Goal: Task Accomplishment & Management: Use online tool/utility

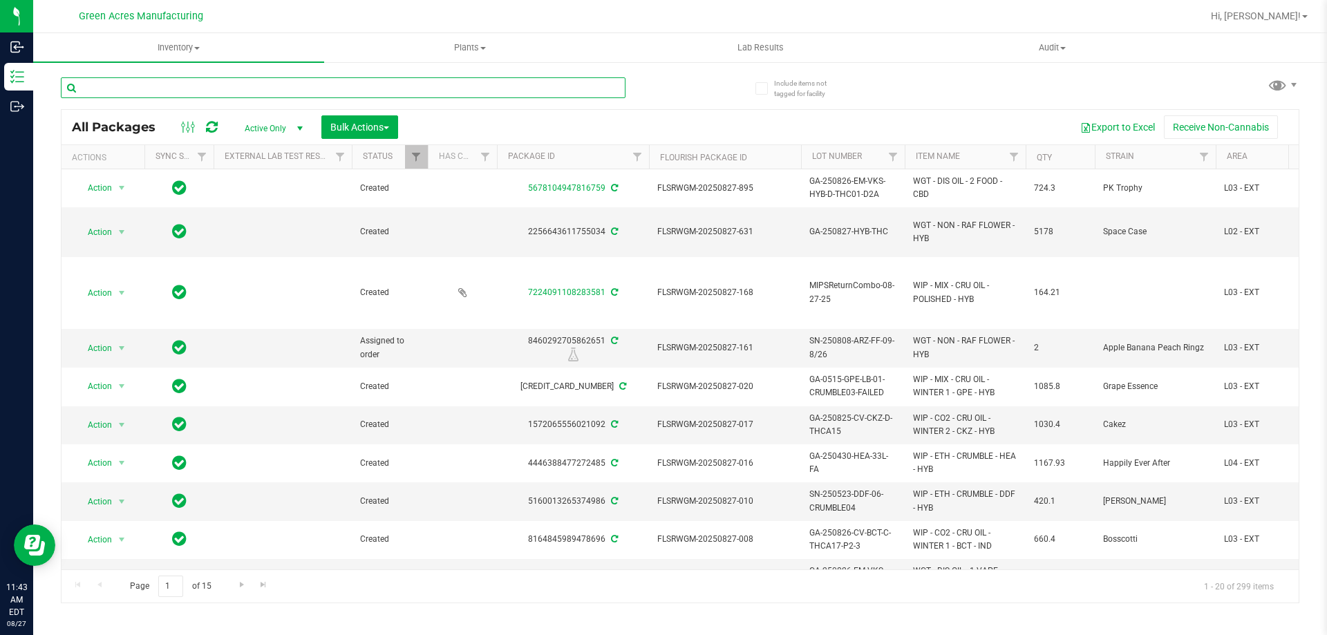
click at [411, 86] on input "text" at bounding box center [343, 87] width 565 height 21
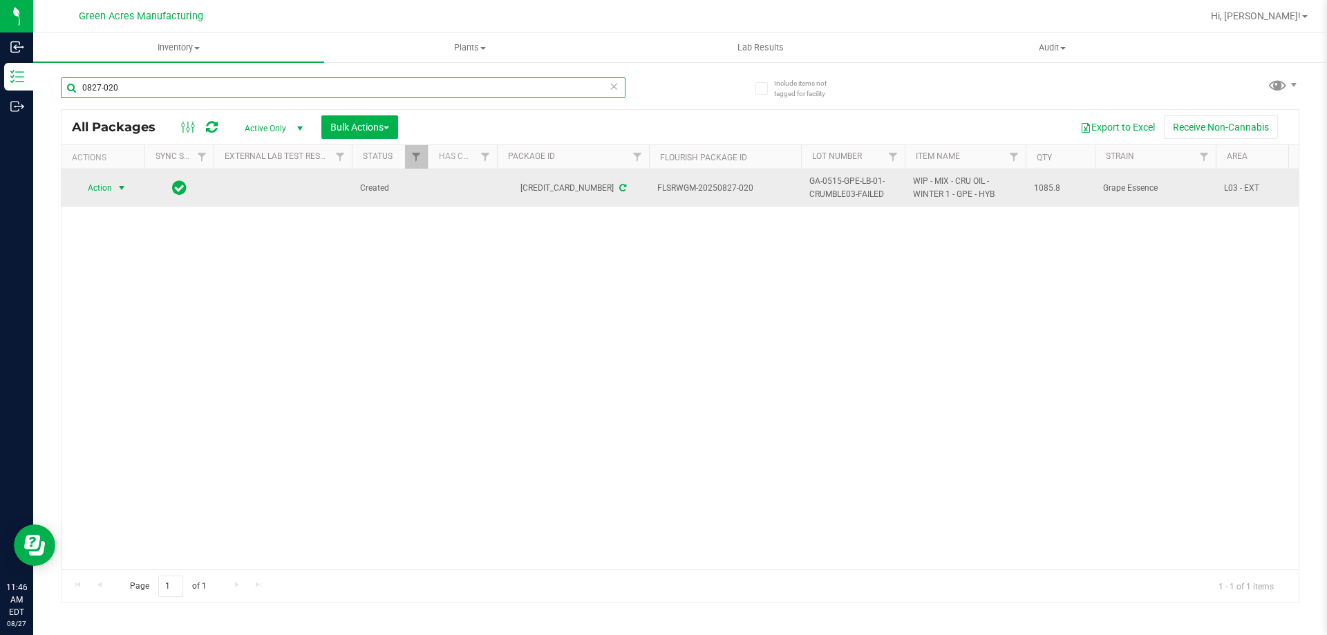
type input "0827-020"
click at [113, 189] on span "select" at bounding box center [121, 187] width 17 height 19
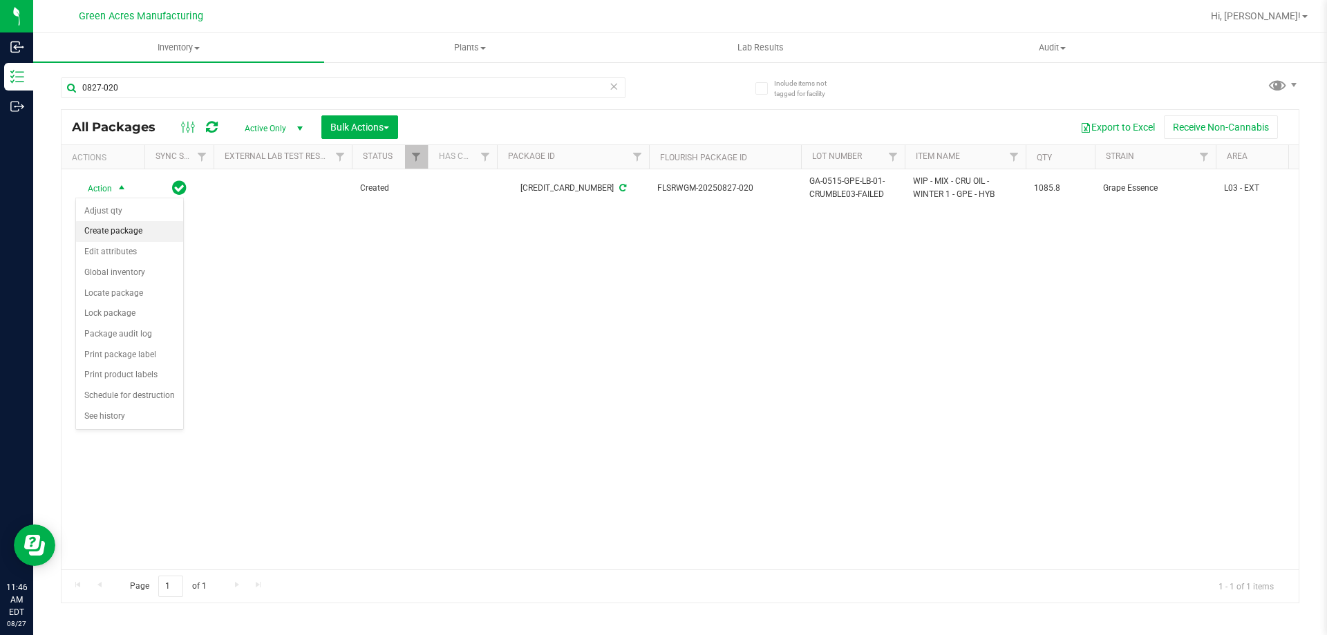
click at [144, 236] on li "Create package" at bounding box center [129, 231] width 107 height 21
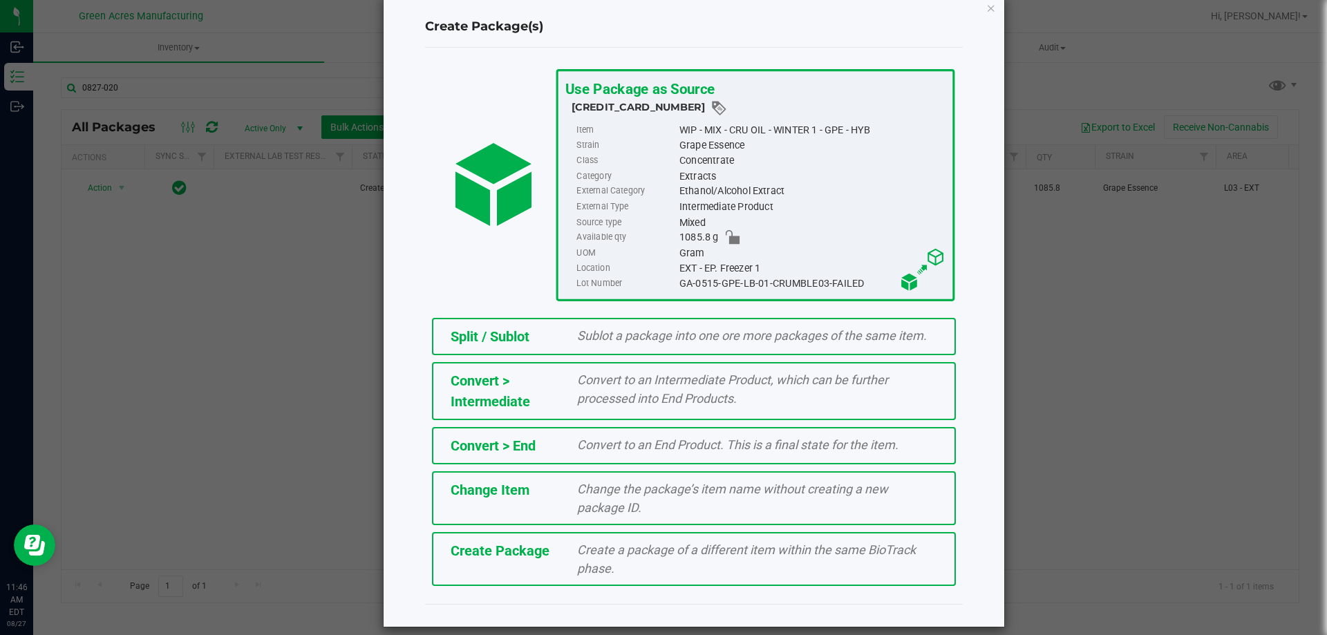
scroll to position [39, 0]
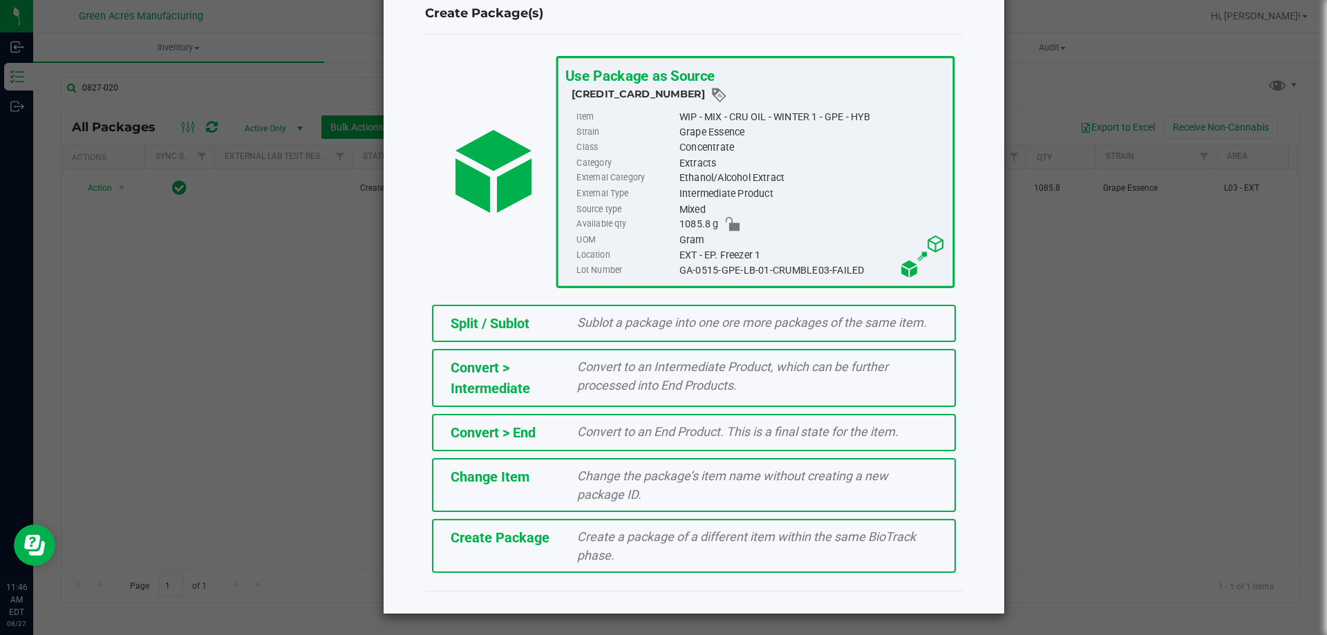
click at [567, 547] on div "Create a package of a different item within the same BioTrack phase." at bounding box center [757, 545] width 381 height 37
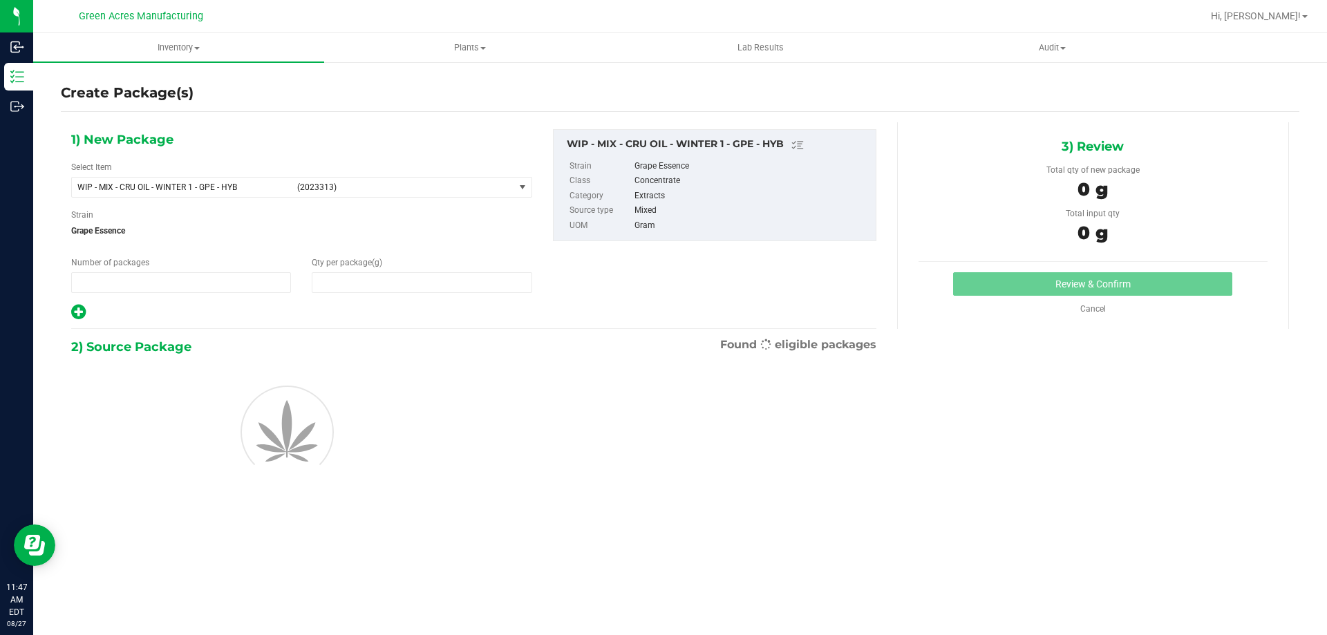
type input "1"
type input "0.0000"
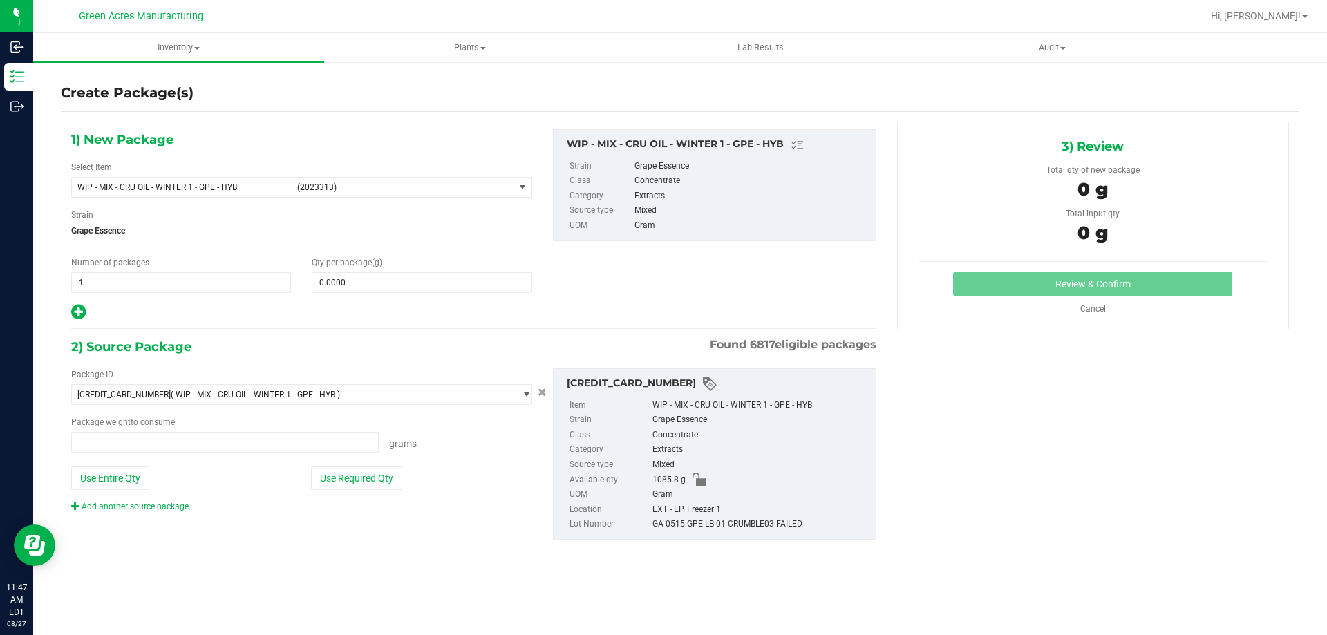
type input "0.0000 g"
click at [644, 273] on div "1) New Package Select Item WIP - MIX - CRU OIL - WINTER 1 - GPE - HYB (2023313)…" at bounding box center [474, 225] width 826 height 192
click at [98, 508] on link "Add another source package" at bounding box center [129, 507] width 117 height 10
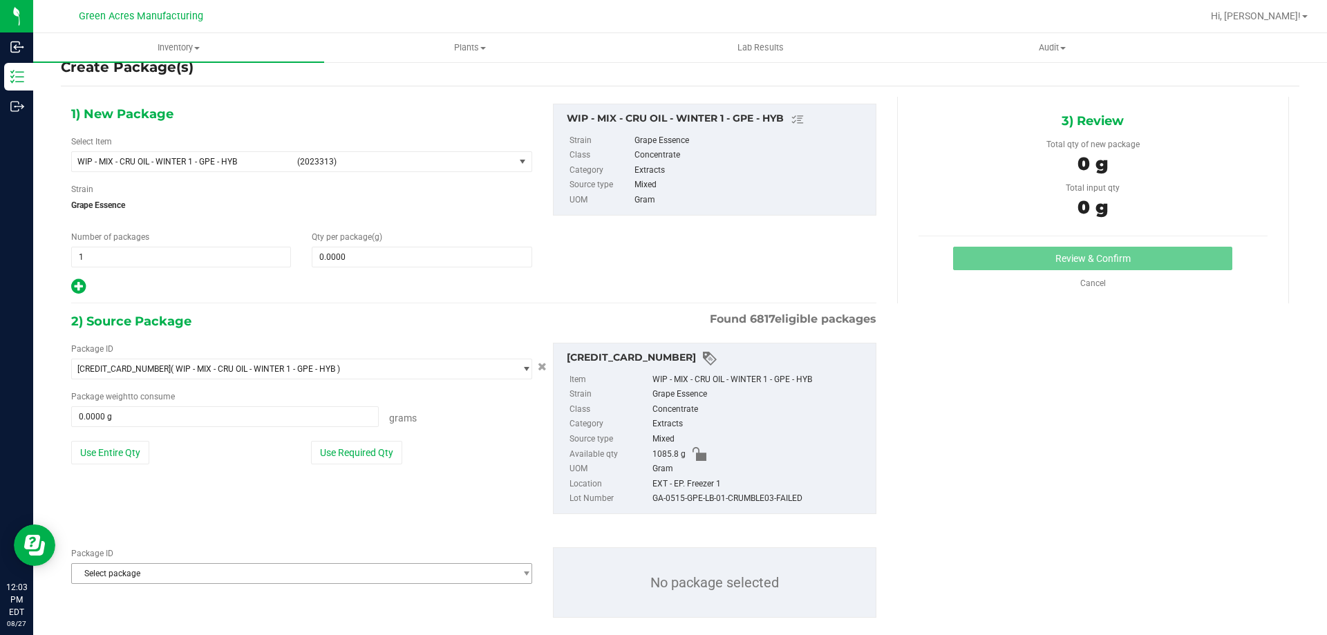
scroll to position [48, 0]
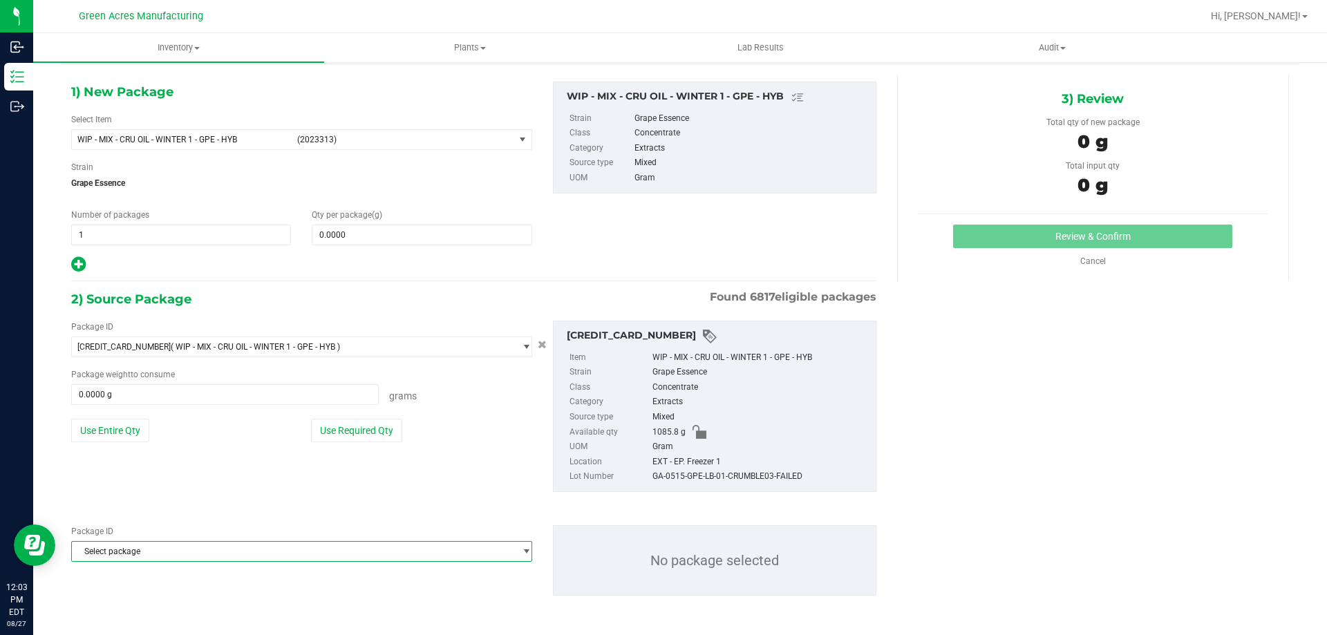
click at [214, 547] on span "Select package" at bounding box center [293, 551] width 442 height 19
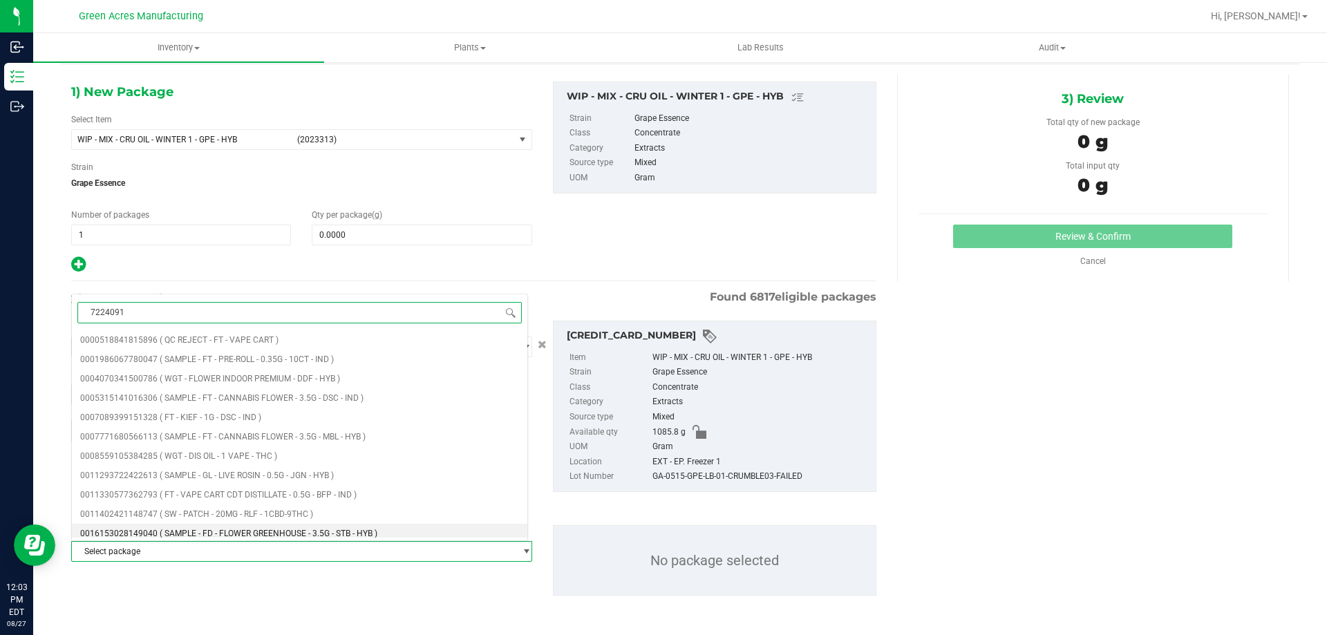
type input "72240911"
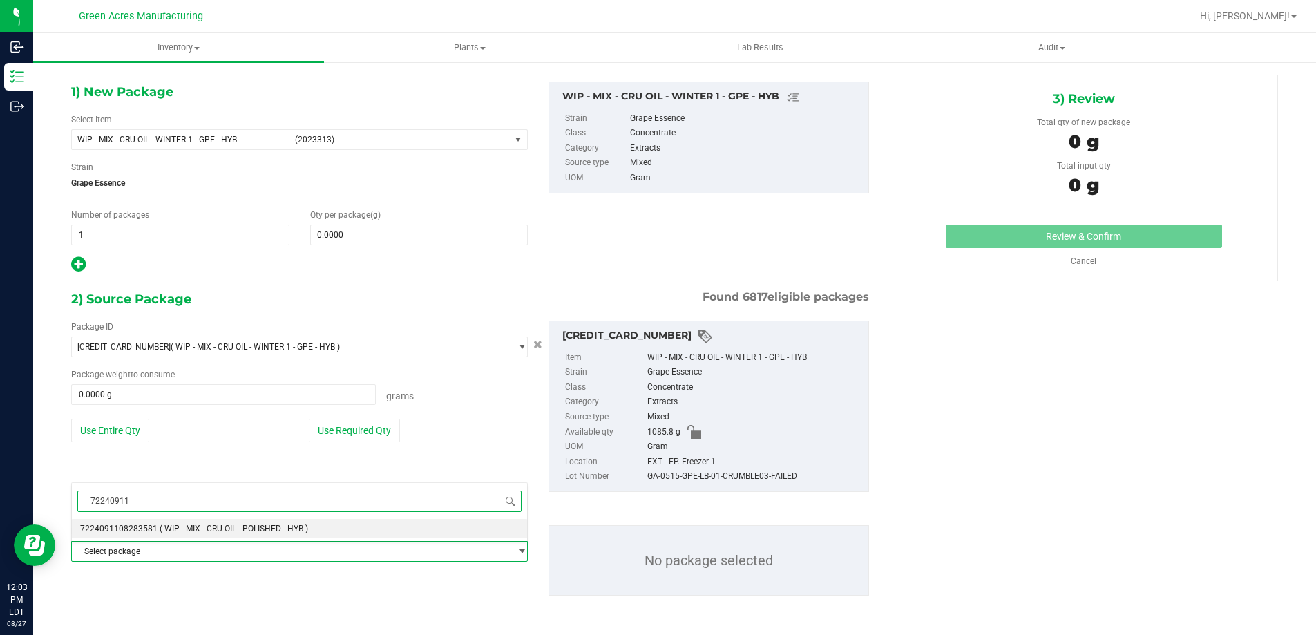
click at [207, 528] on span "( WIP - MIX - CRU OIL - POLISHED - HYB )" at bounding box center [234, 529] width 149 height 10
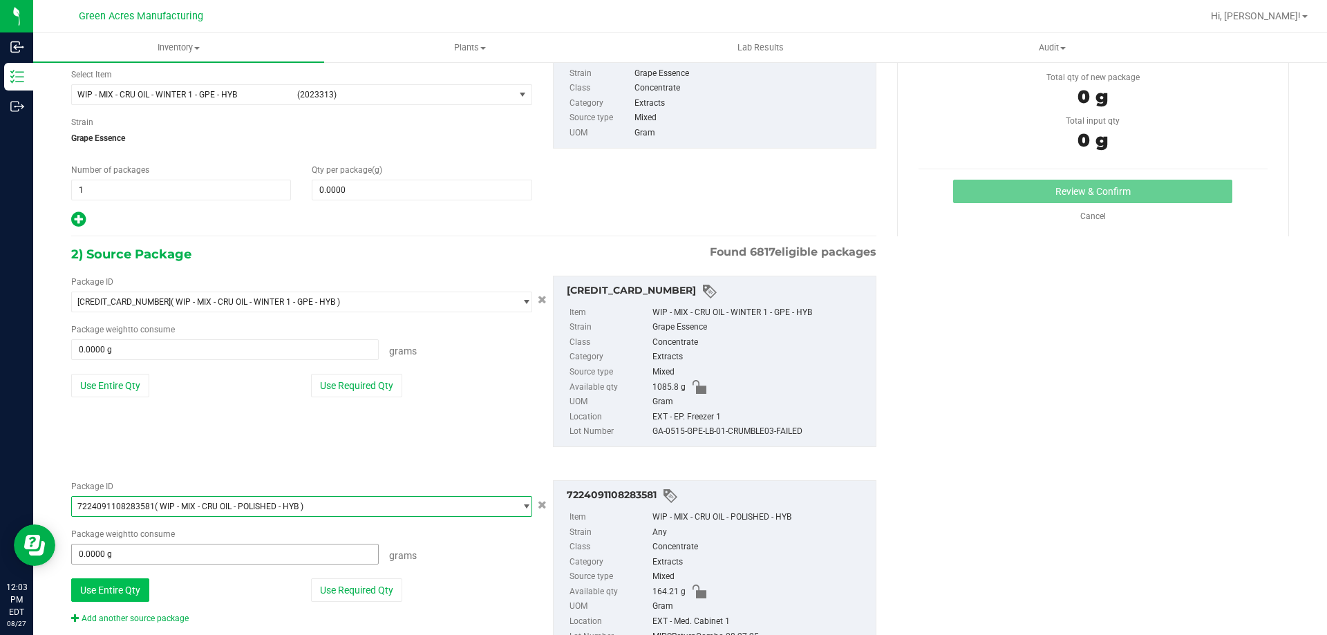
scroll to position [117, 0]
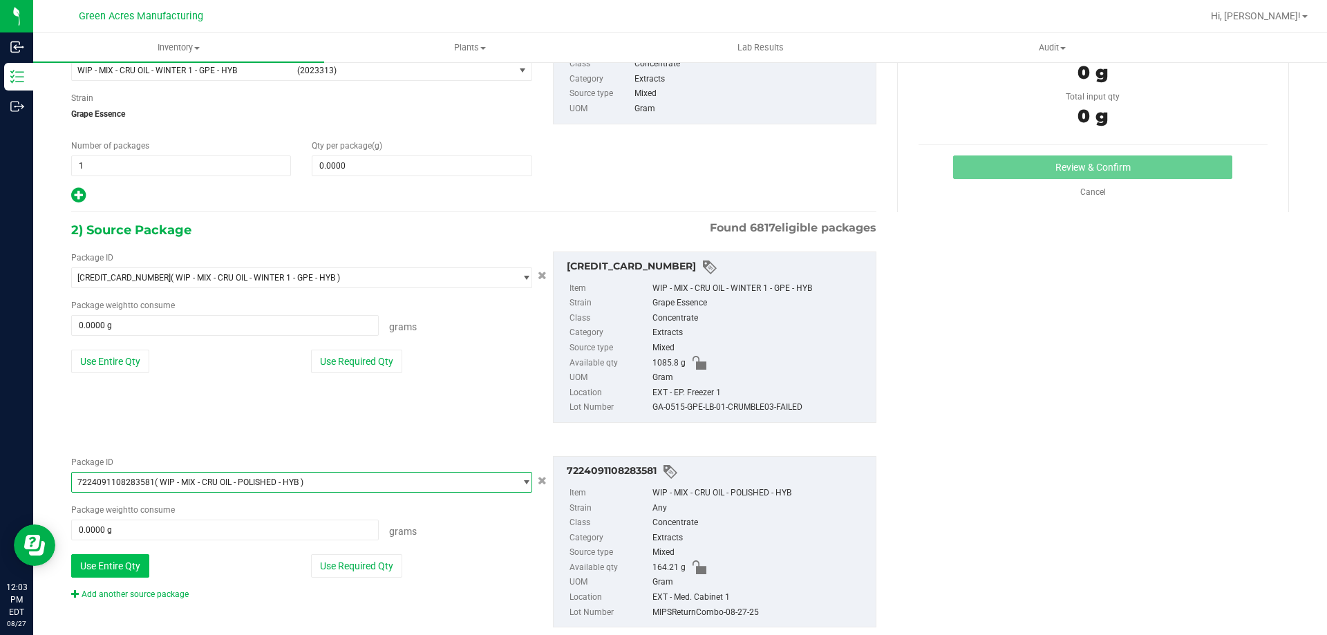
click at [131, 554] on button "Use Entire Qty" at bounding box center [110, 565] width 78 height 23
type input "164.2100 g"
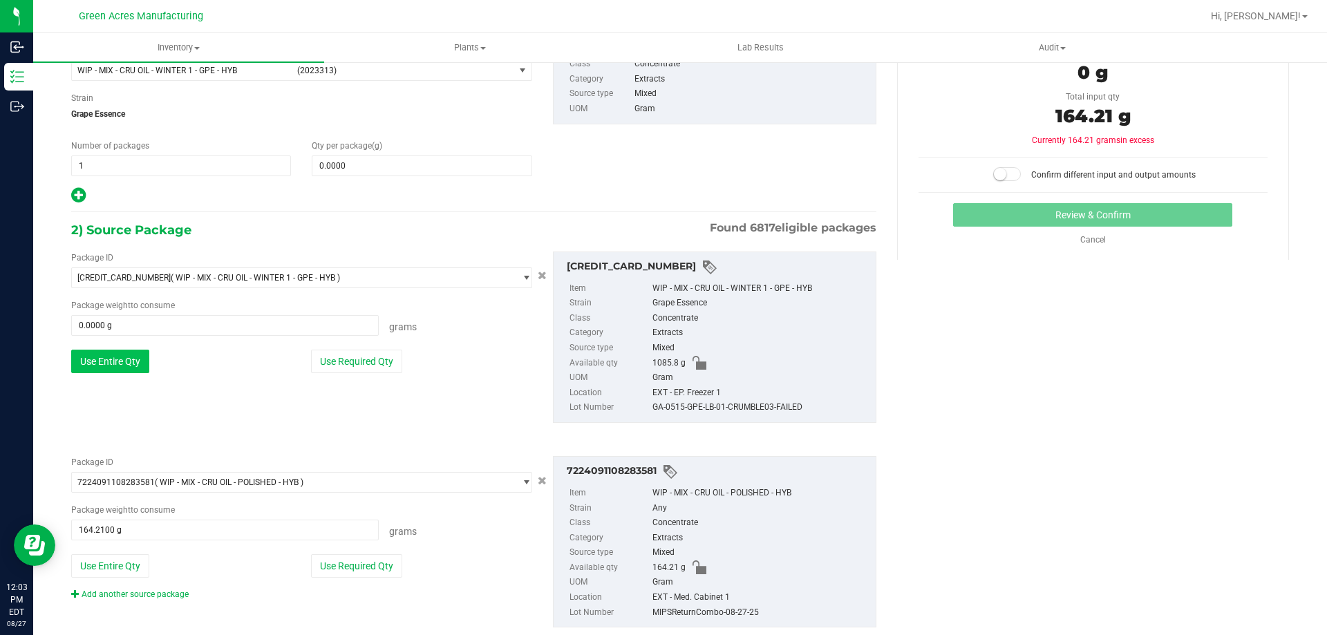
click at [124, 363] on button "Use Entire Qty" at bounding box center [110, 361] width 78 height 23
type input "1085.8000 g"
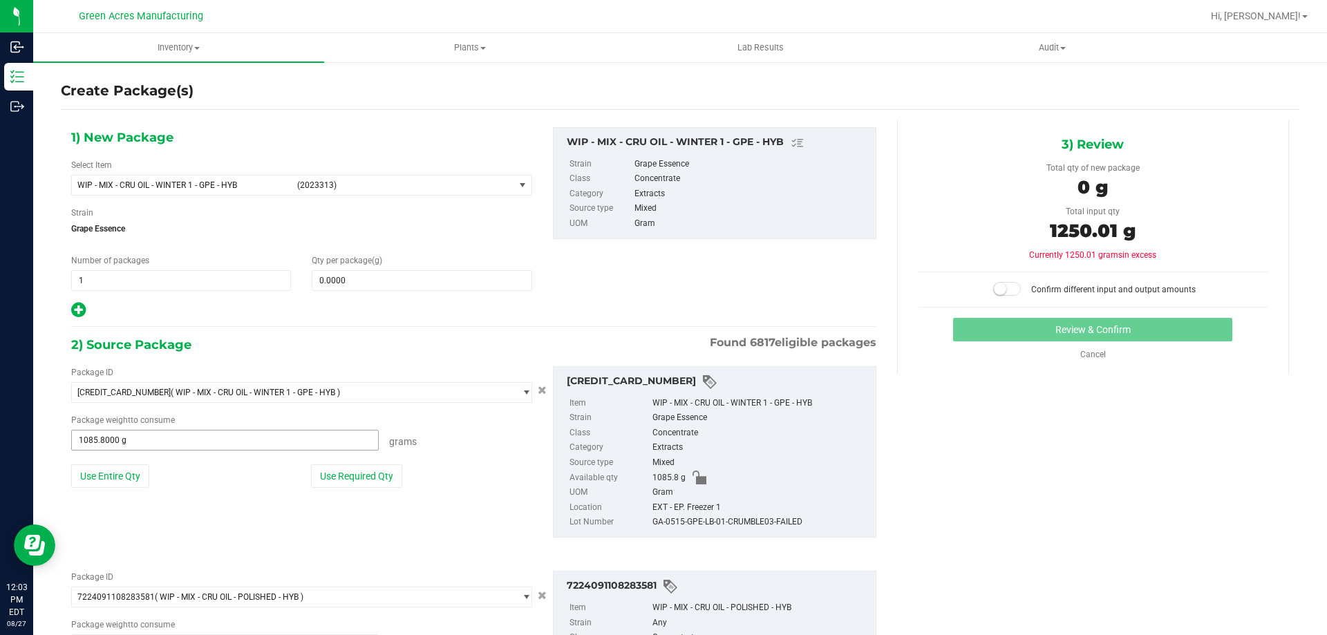
scroll to position [0, 0]
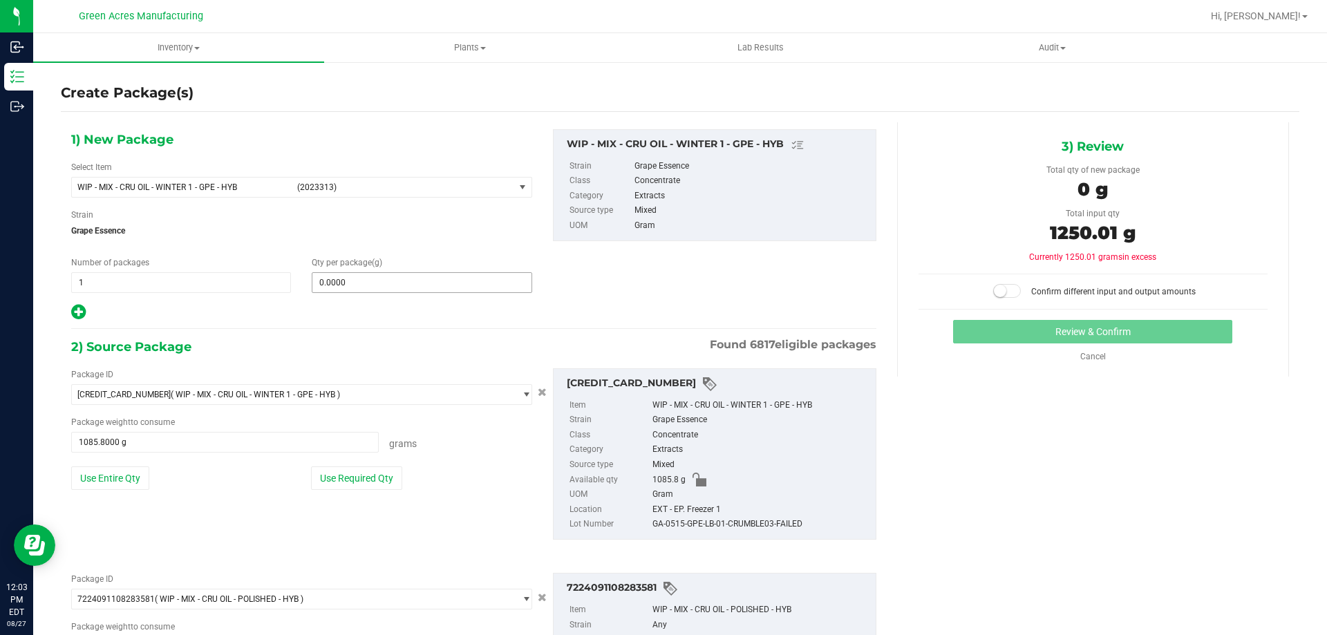
click at [399, 282] on span "0.0000 0" at bounding box center [422, 282] width 220 height 21
type input "1250.01"
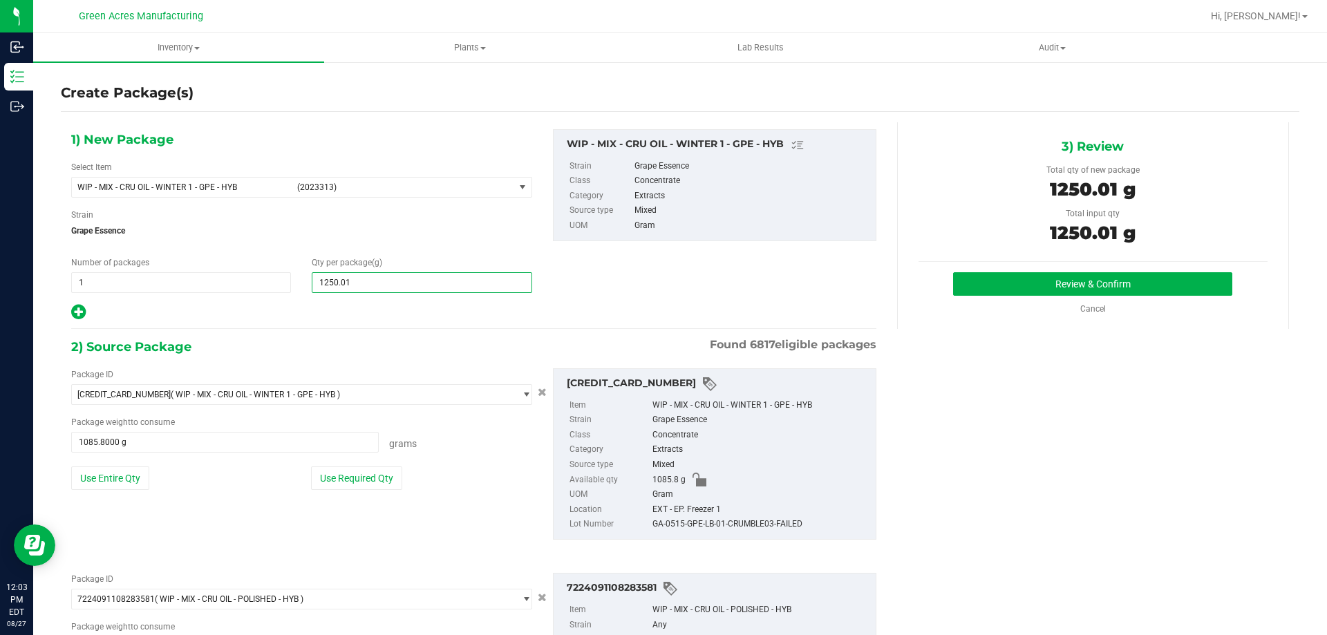
type input "1,250.0100"
click at [773, 524] on div "GA-0515-GPE-LB-01-CRUMBLE03-FAILED" at bounding box center [760, 524] width 216 height 15
copy div "GA-0515-GPE-LB-01-CRUMBLE03-FAILED"
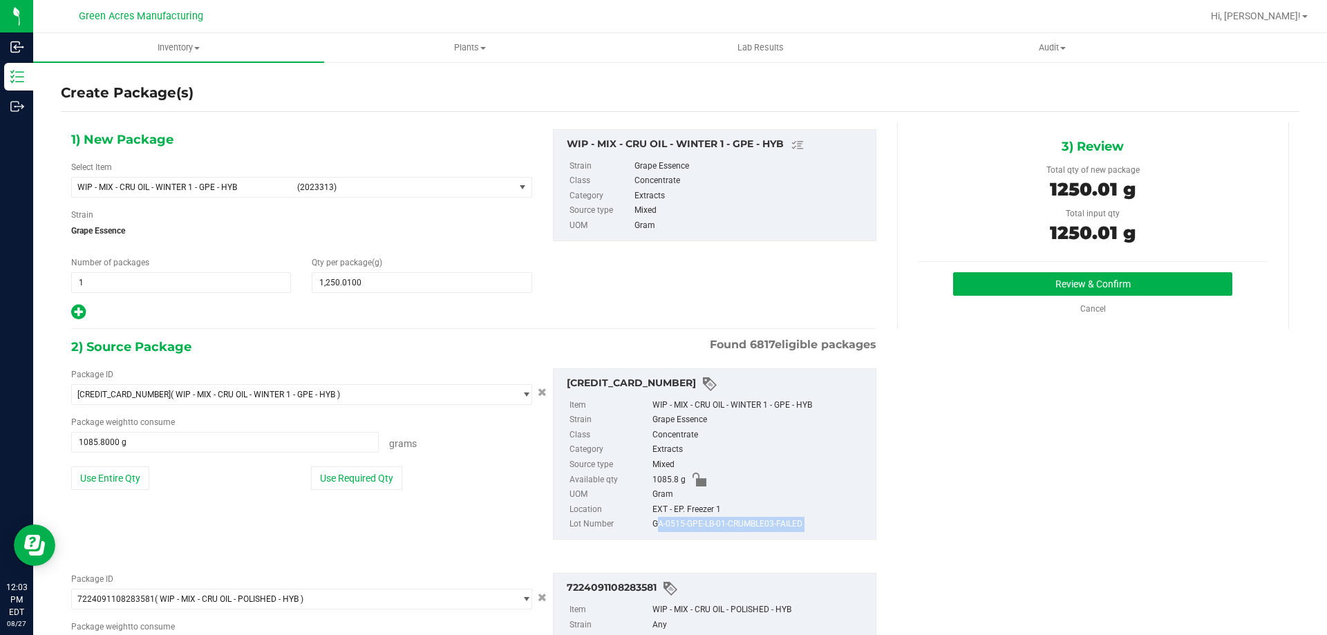
click at [1007, 479] on div "1) New Package Select Item WIP - MIX - CRU OIL - WINTER 1 - GPE - HYB (2023313)…" at bounding box center [680, 448] width 1238 height 652
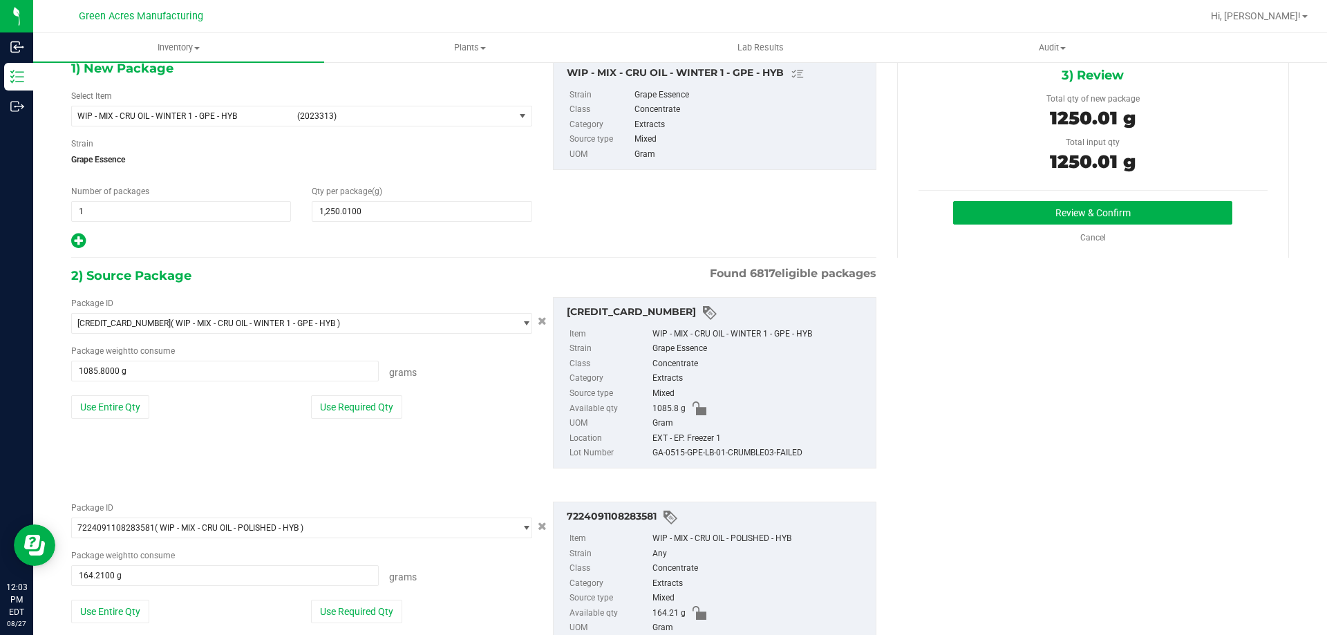
scroll to position [138, 0]
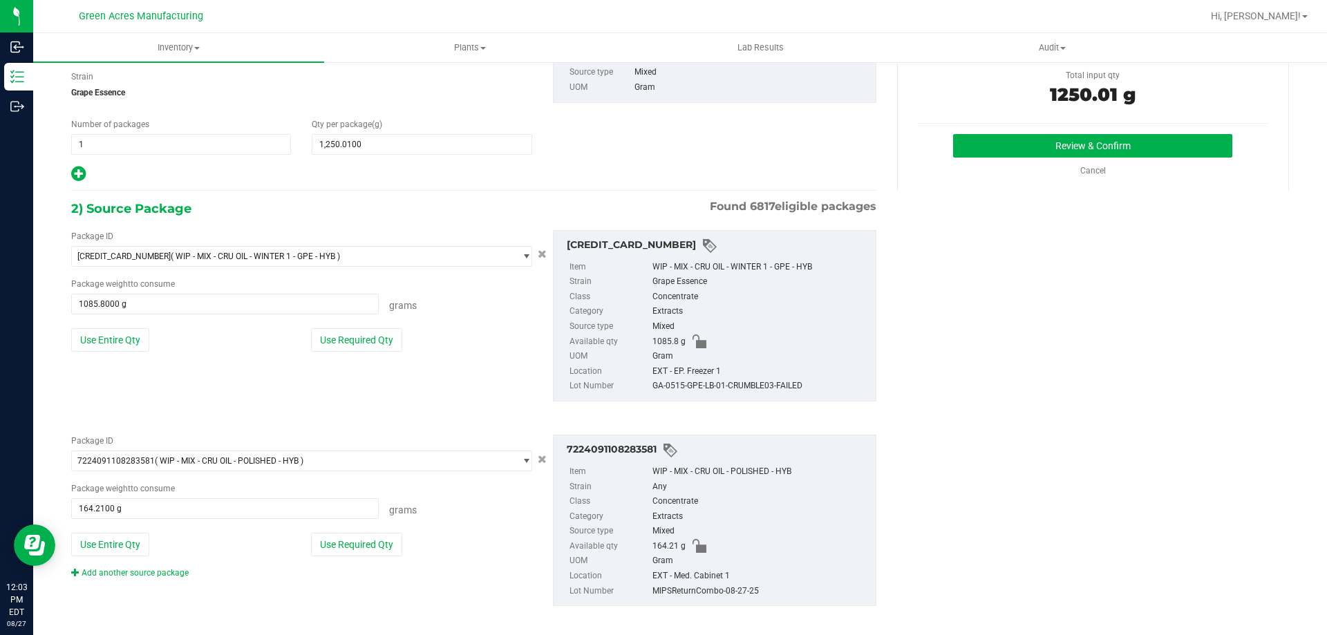
click at [1000, 133] on div "3) Review Total qty of new package 1250.01 g Total input qty 1250.01 g Review &…" at bounding box center [1093, 87] width 392 height 207
click at [1003, 149] on button "Review & Confirm" at bounding box center [1092, 145] width 279 height 23
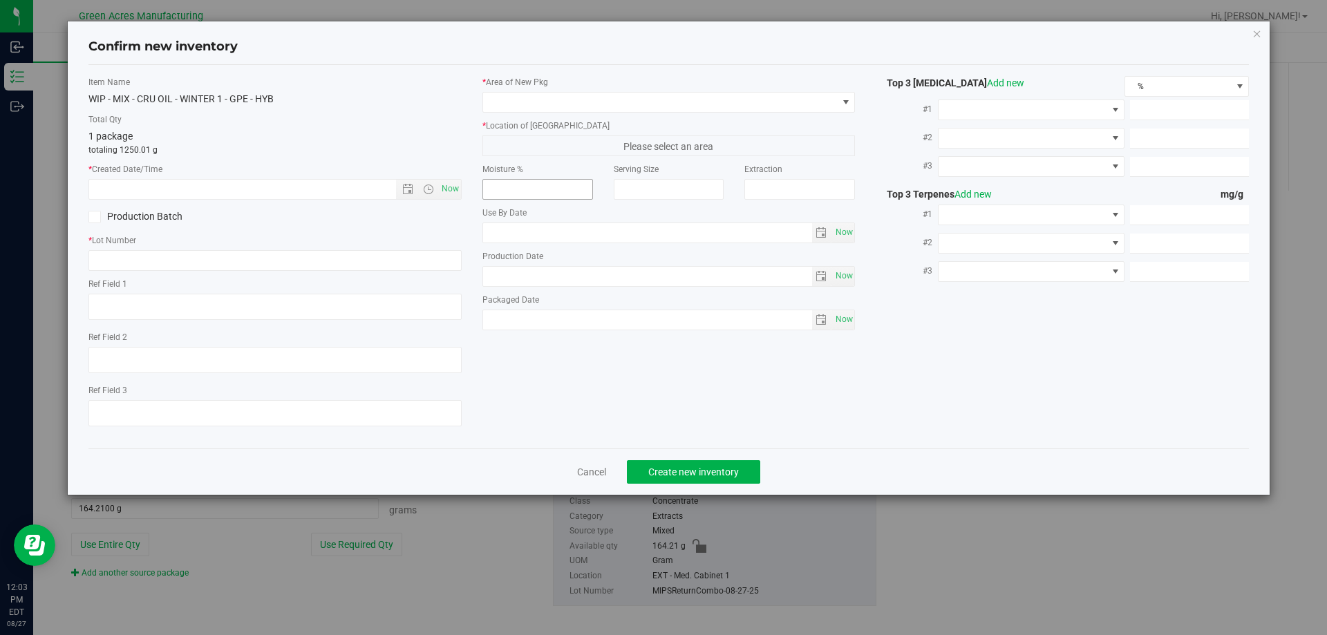
type textarea "GPE CRUMBLE"
click at [452, 188] on span "Now" at bounding box center [449, 189] width 23 height 20
type input "8/27/2025 12:03 PM"
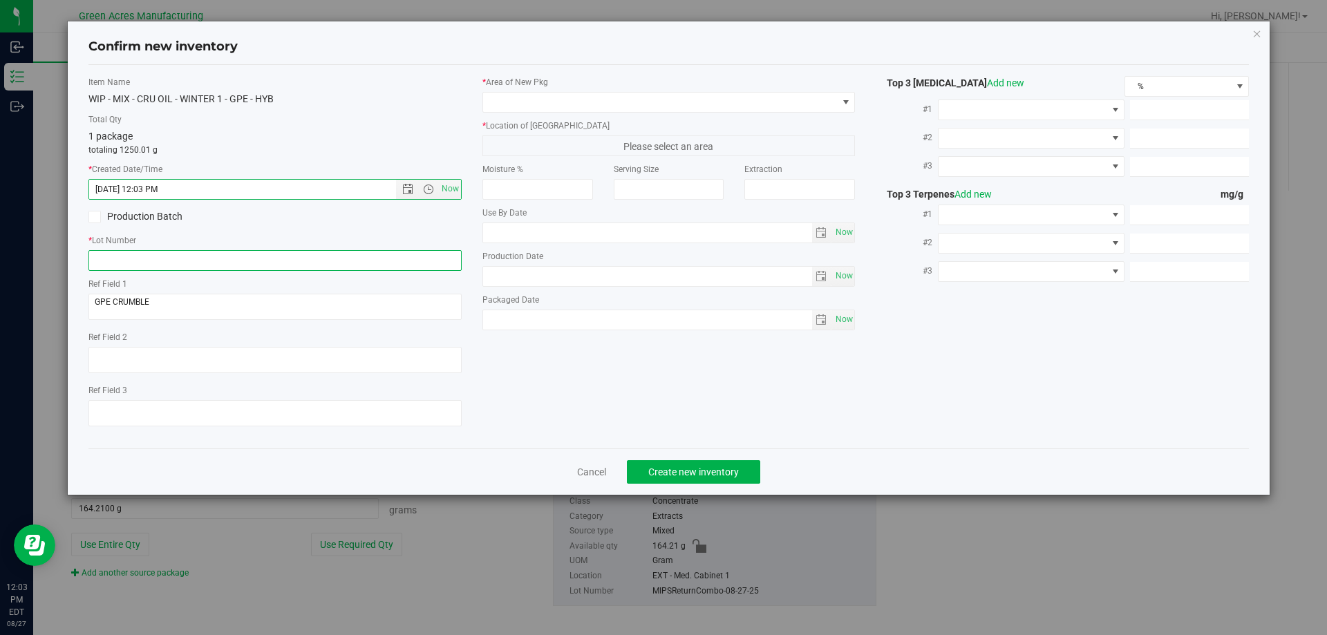
click at [415, 254] on input "text" at bounding box center [274, 260] width 373 height 21
paste input "GA-0515-GPE-LB-01-CRUMBLE03-FAILED"
type input "GA-0515-GPE-LB-01-CRUMBLE03-FAILED"
click at [520, 89] on div "* Area of New Pkg" at bounding box center [668, 94] width 373 height 37
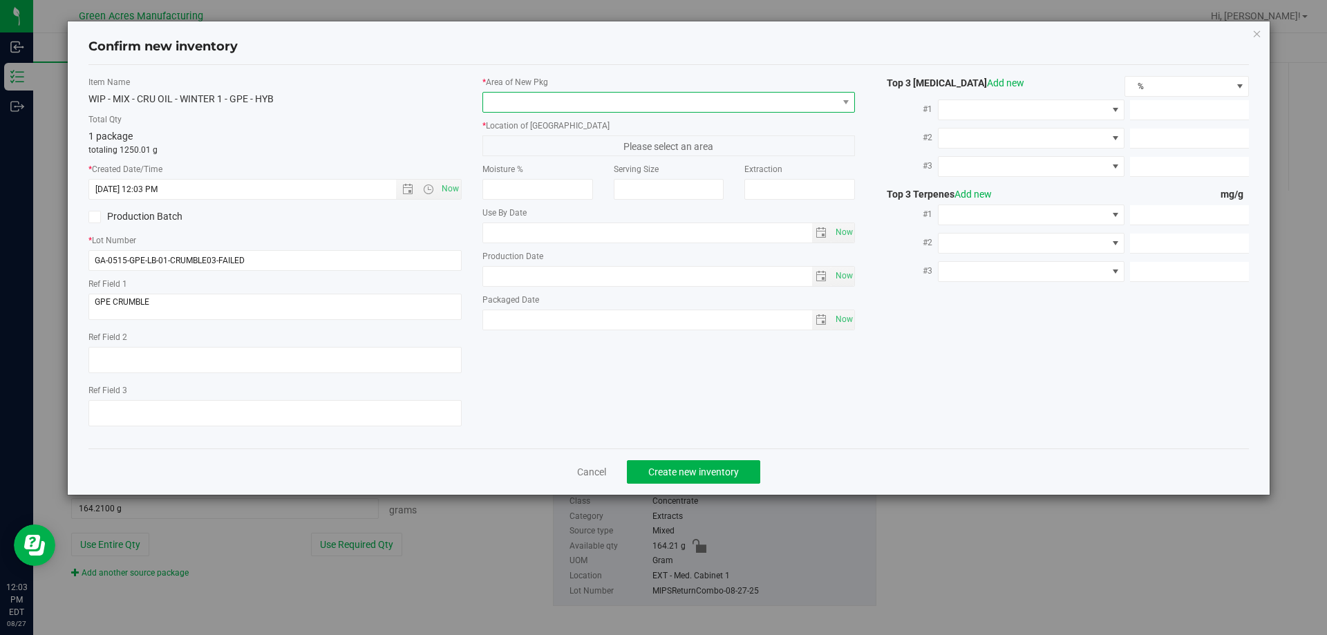
click at [520, 110] on span at bounding box center [660, 102] width 354 height 19
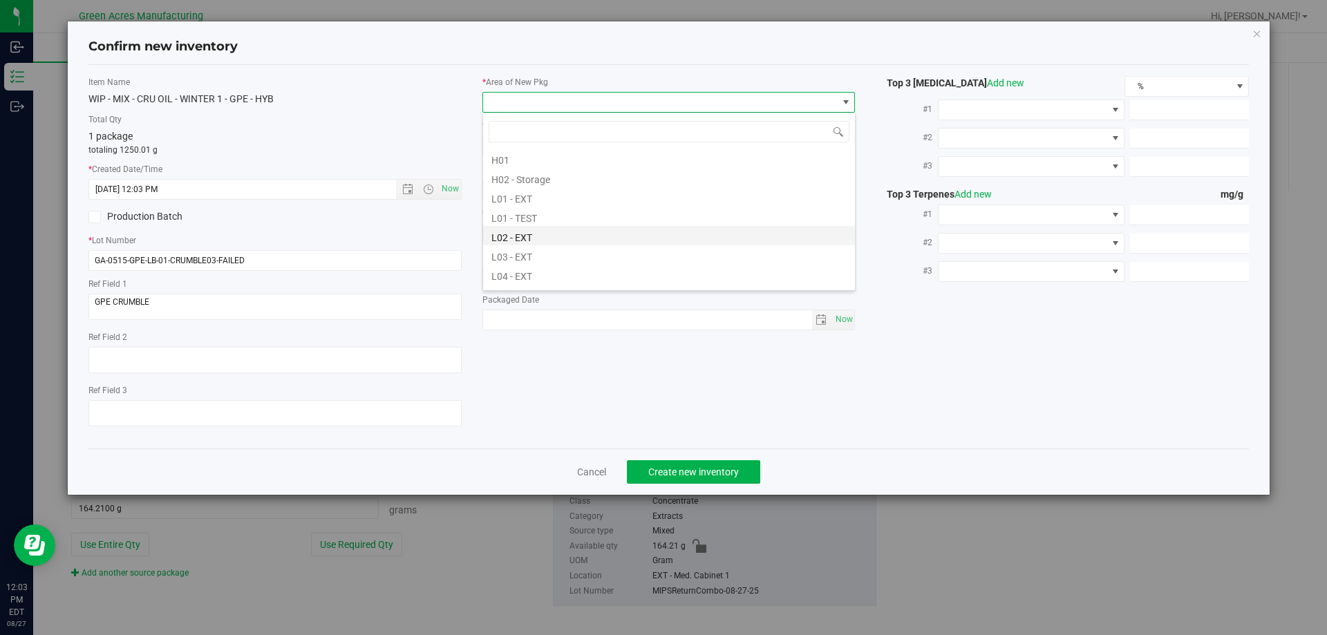
scroll to position [207, 0]
click at [542, 259] on li "L03 - EXT" at bounding box center [669, 261] width 372 height 19
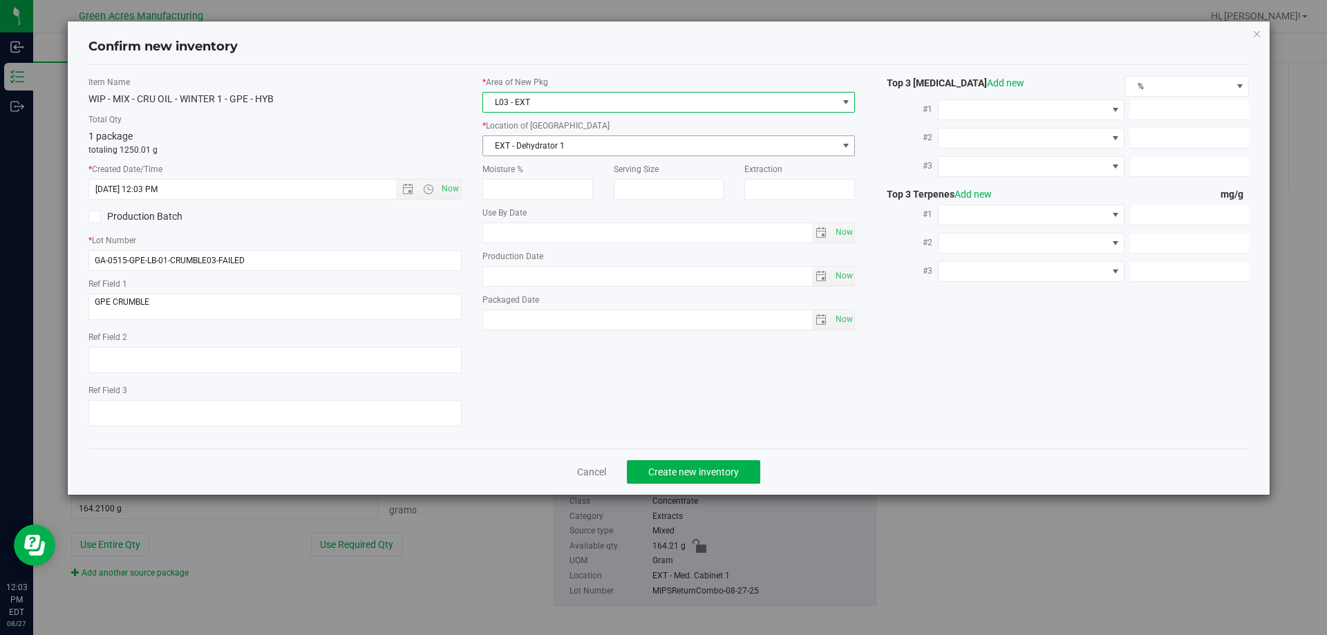
click at [553, 143] on span "EXT - Dehydrator 1" at bounding box center [660, 145] width 354 height 19
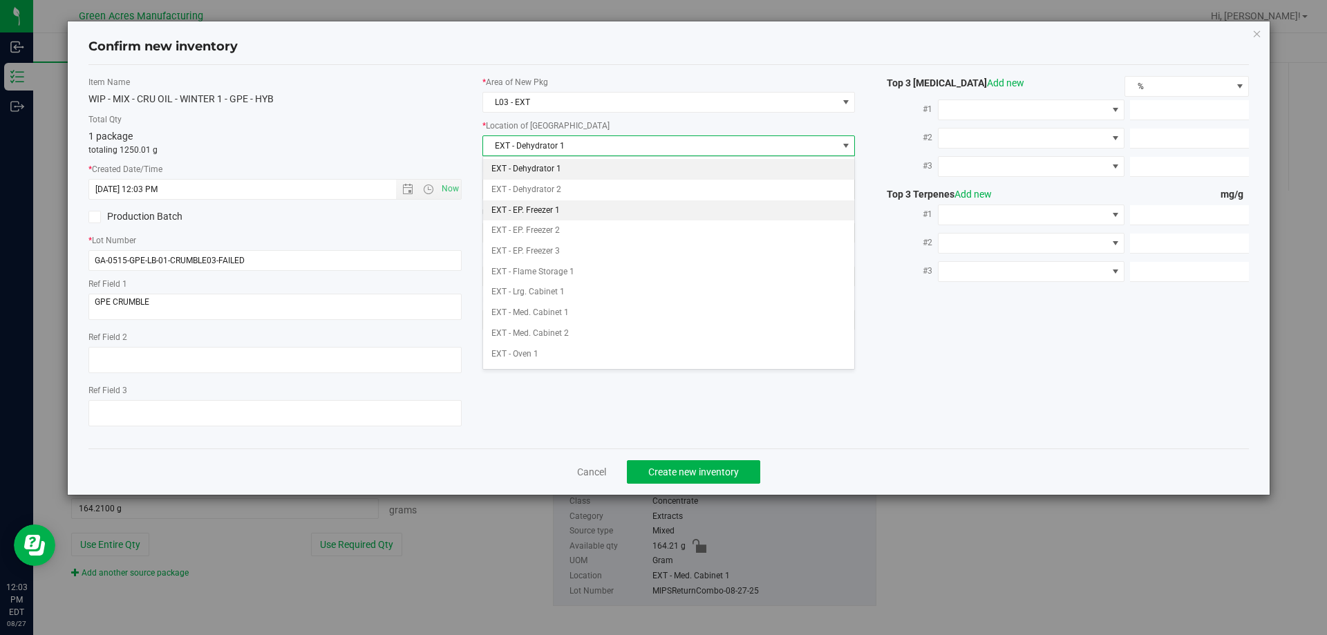
click at [580, 208] on li "EXT - EP. Freezer 1" at bounding box center [669, 210] width 372 height 21
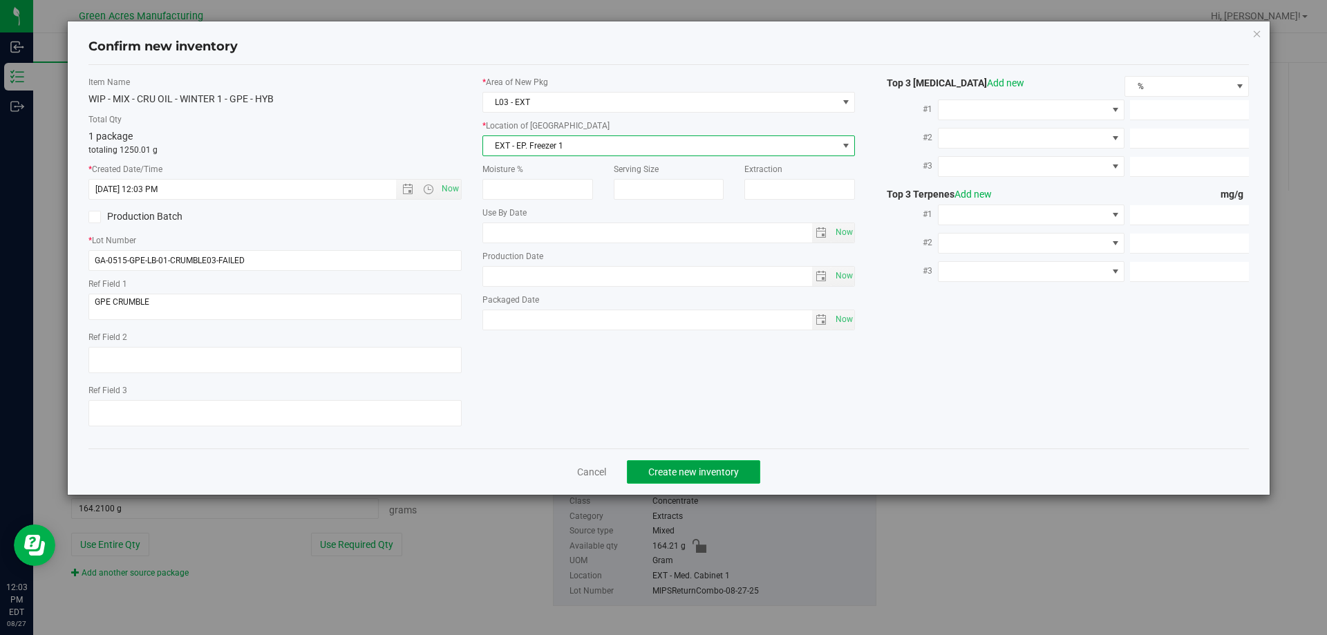
click at [700, 470] on span "Create new inventory" at bounding box center [693, 471] width 91 height 11
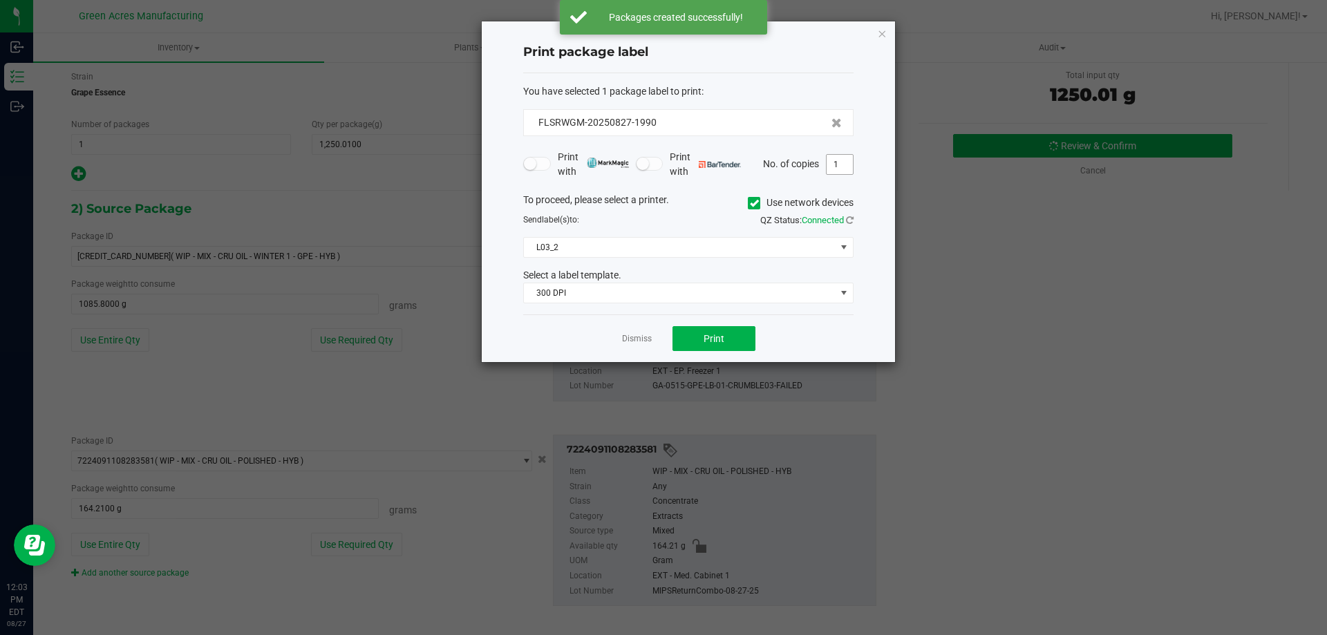
click at [837, 169] on input "1" at bounding box center [839, 164] width 26 height 19
type input "4"
click at [719, 344] on span "Print" at bounding box center [713, 338] width 21 height 11
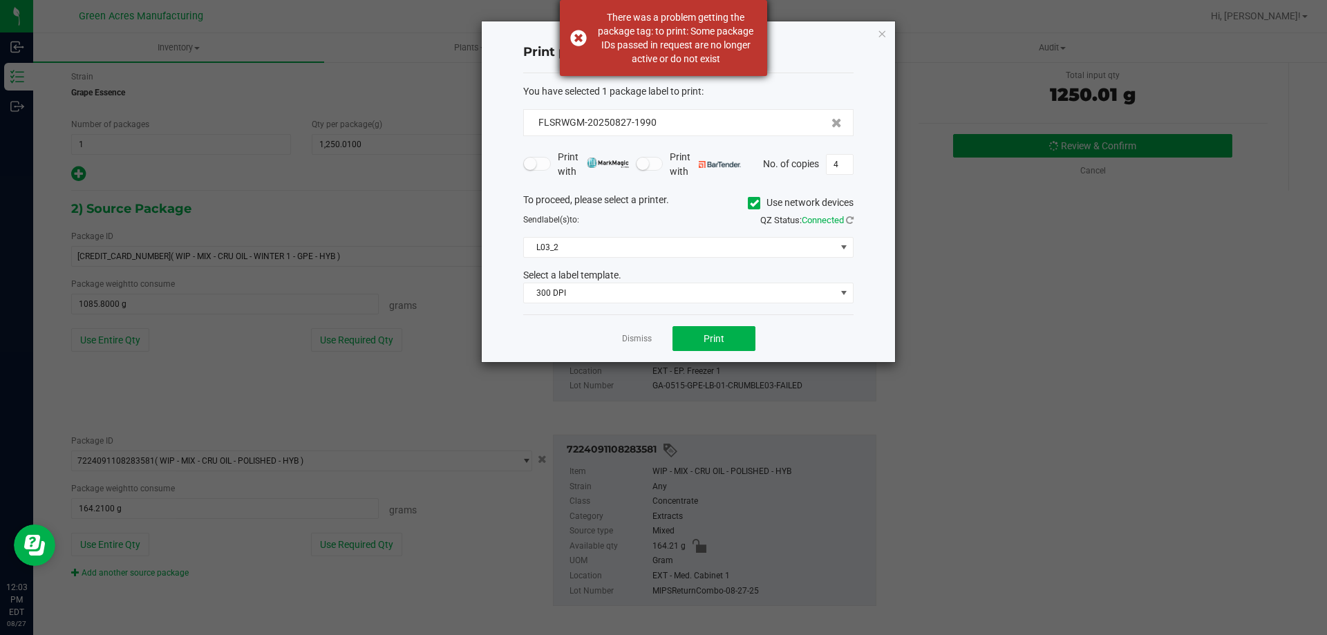
click at [708, 59] on div "There was a problem getting the package tag: to print: Some package IDs passed …" at bounding box center [675, 37] width 162 height 55
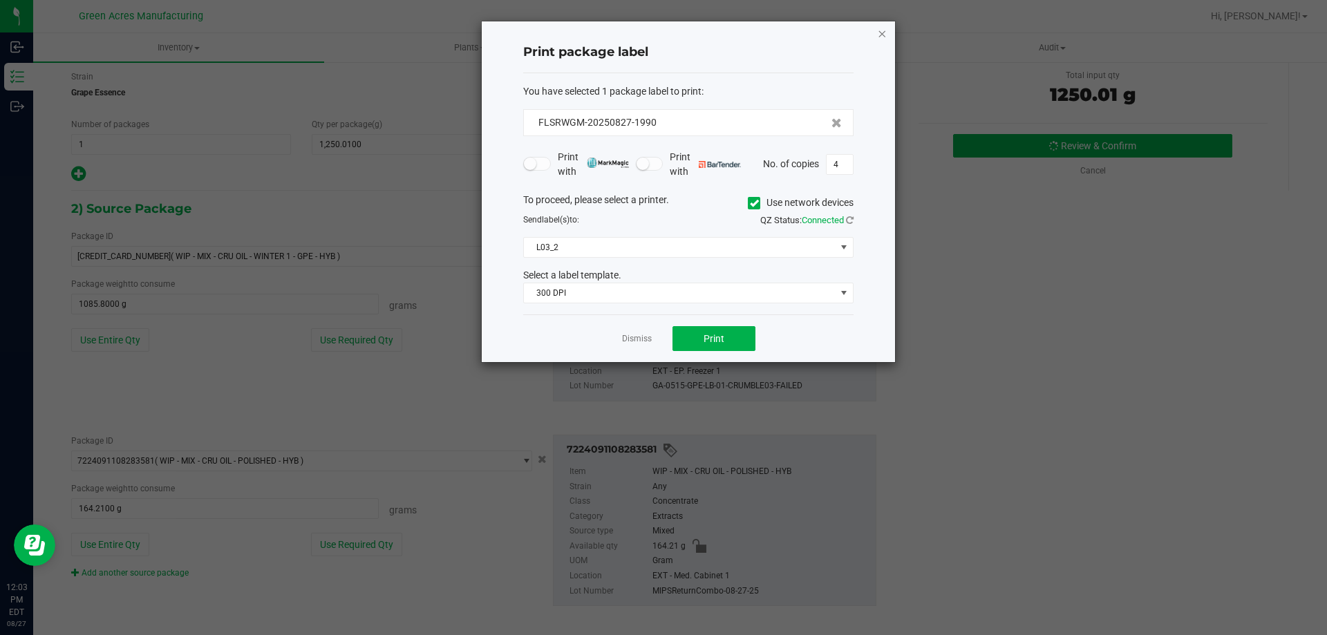
click at [878, 31] on icon "button" at bounding box center [882, 33] width 10 height 17
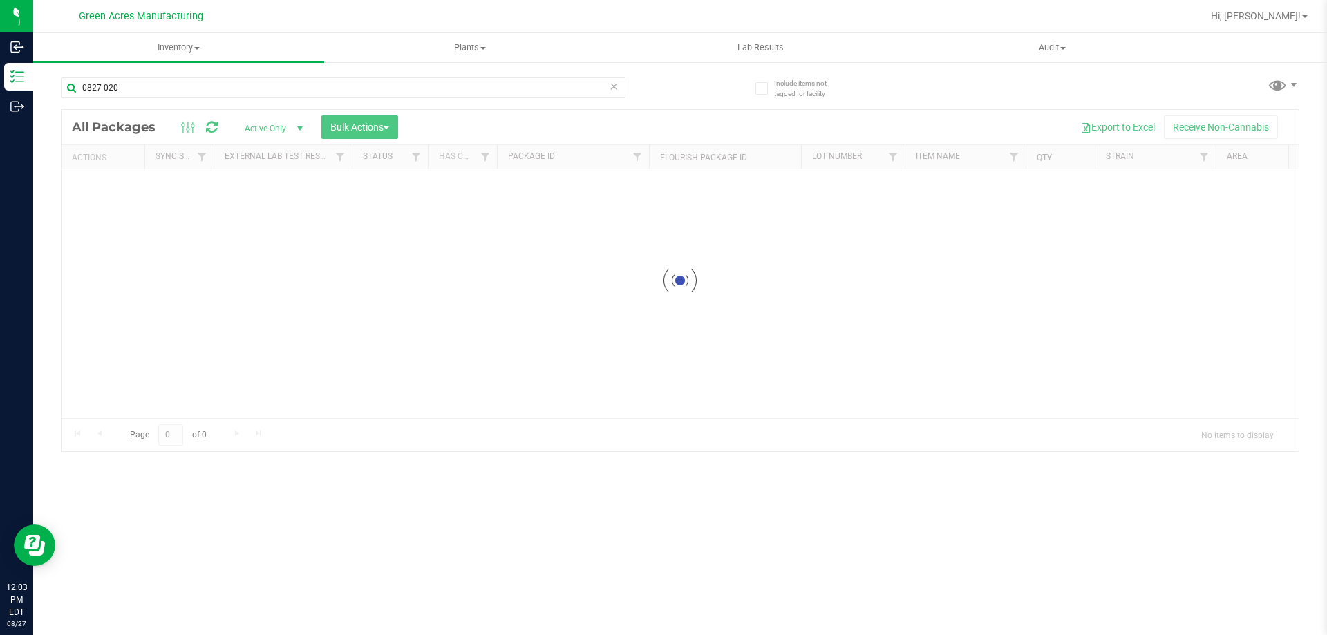
click at [614, 90] on icon at bounding box center [614, 85] width 10 height 17
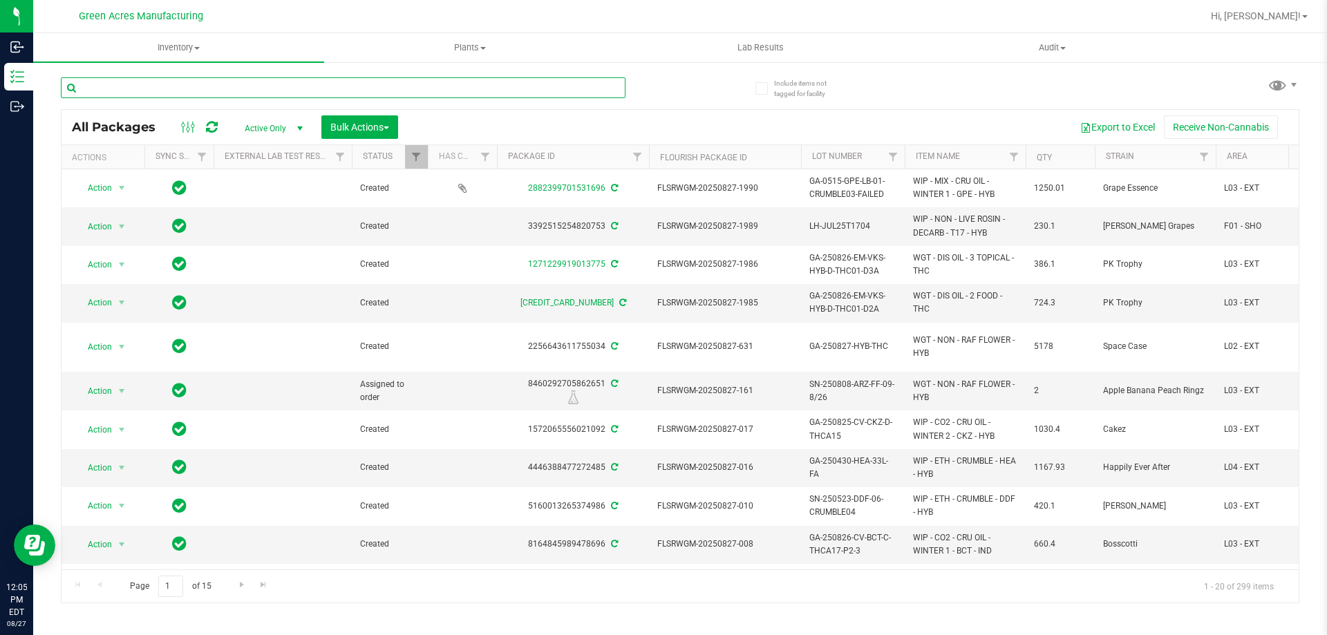
click at [512, 78] on input "text" at bounding box center [343, 87] width 565 height 21
click at [736, 128] on div "Export to Excel Receive Non-Cannabis" at bounding box center [848, 126] width 880 height 23
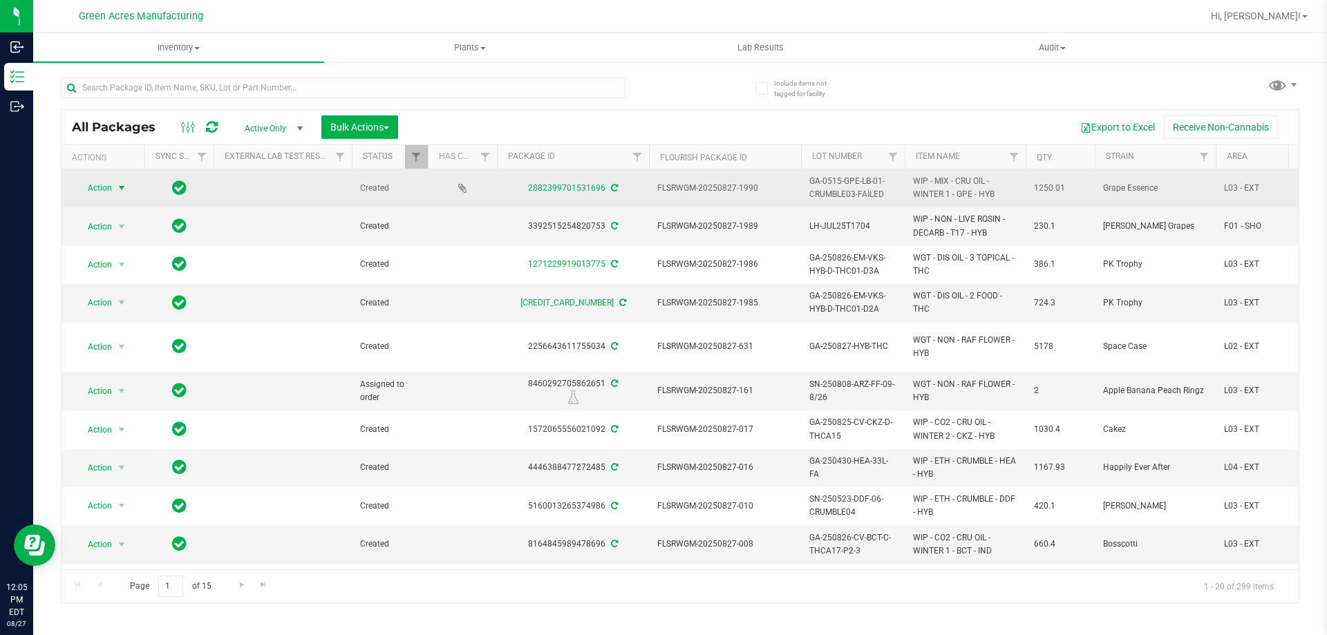
click at [120, 185] on span "select" at bounding box center [121, 187] width 11 height 11
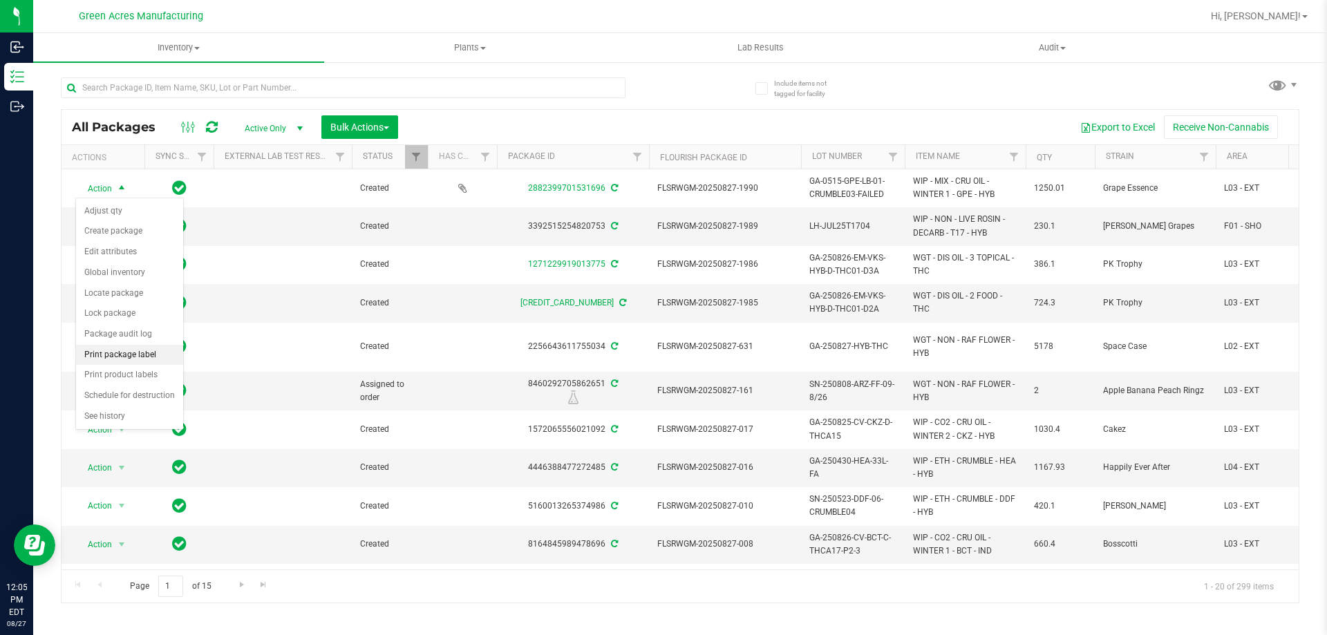
click at [148, 345] on li "Print package label" at bounding box center [129, 355] width 107 height 21
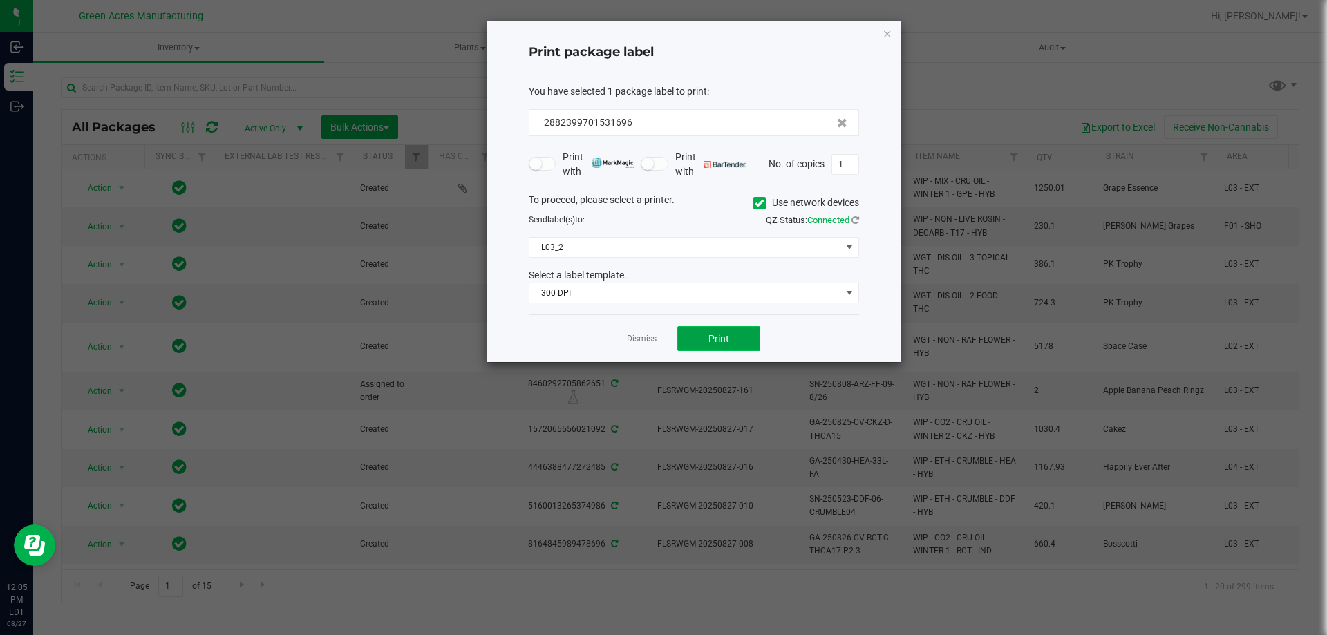
click at [731, 334] on button "Print" at bounding box center [718, 338] width 83 height 25
click at [730, 334] on button "Print" at bounding box center [718, 338] width 83 height 25
click at [729, 334] on button "Print" at bounding box center [718, 338] width 83 height 25
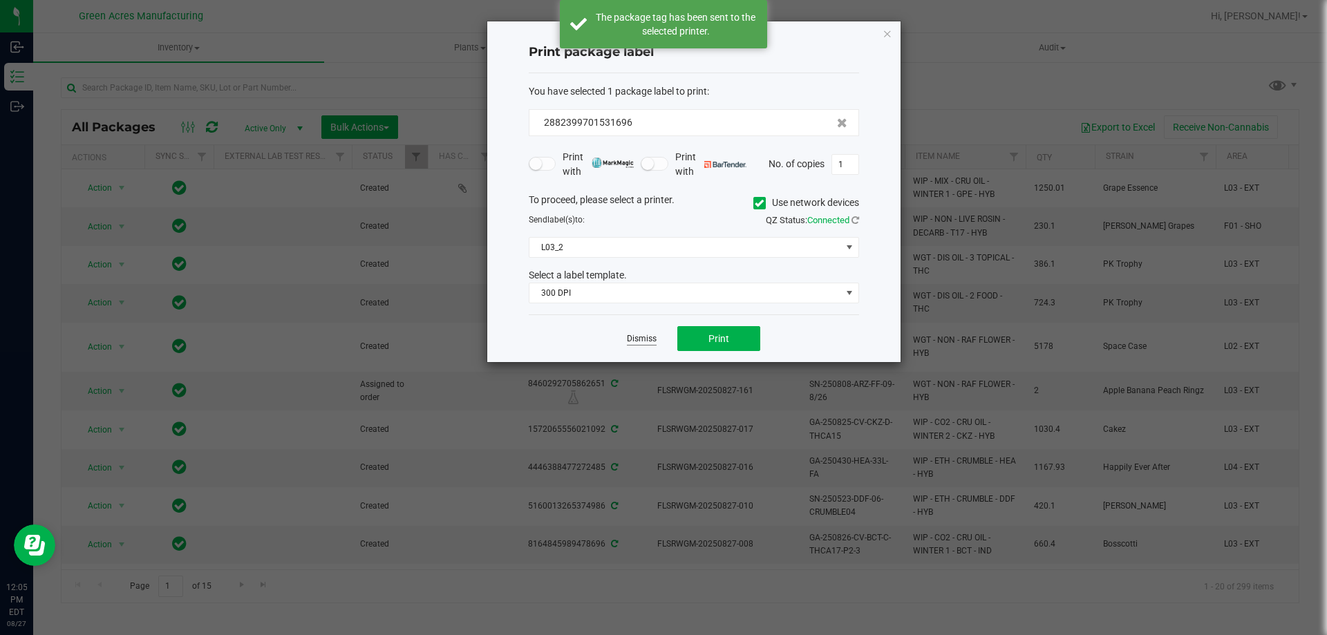
click at [647, 337] on link "Dismiss" at bounding box center [642, 339] width 30 height 12
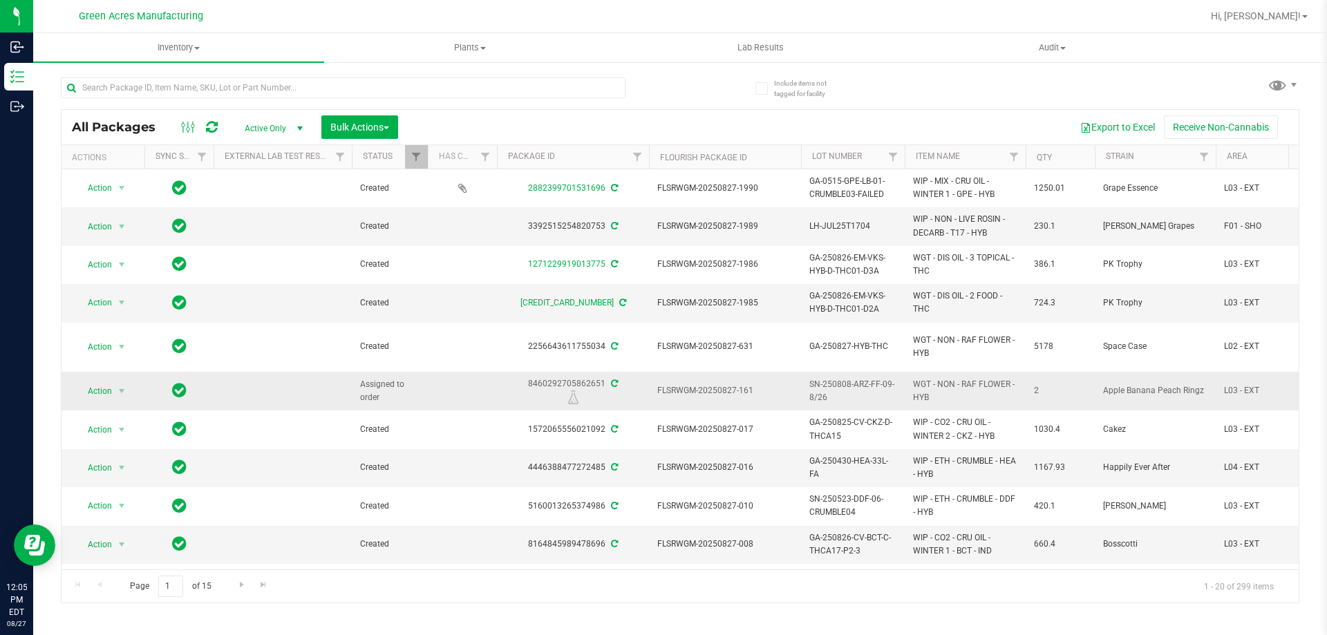
scroll to position [0, 122]
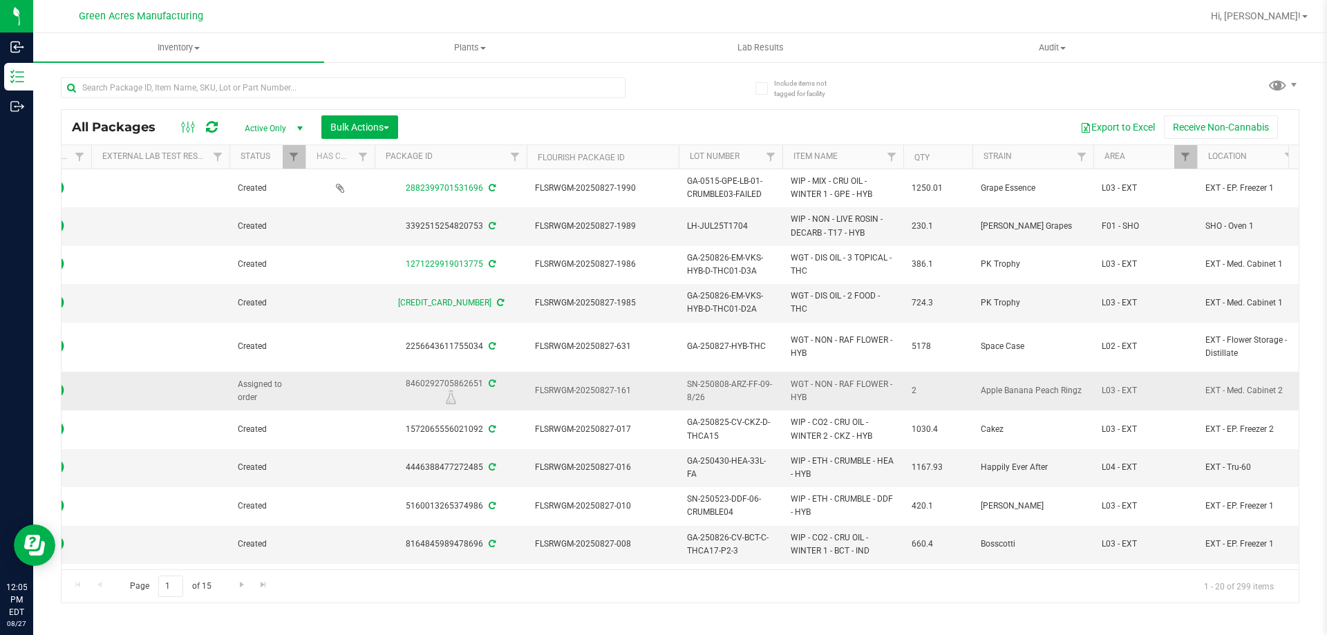
drag, startPoint x: 656, startPoint y: 412, endPoint x: 755, endPoint y: 401, distance: 100.0
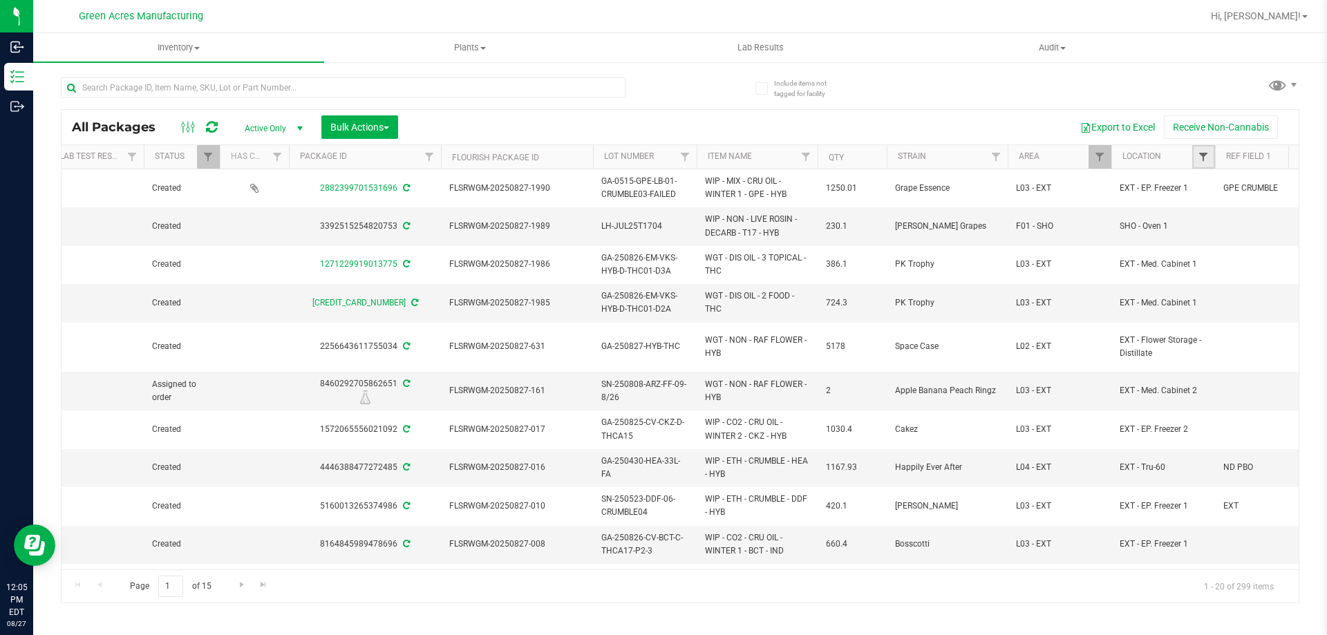
click at [1208, 160] on span "Filter" at bounding box center [1203, 156] width 11 height 11
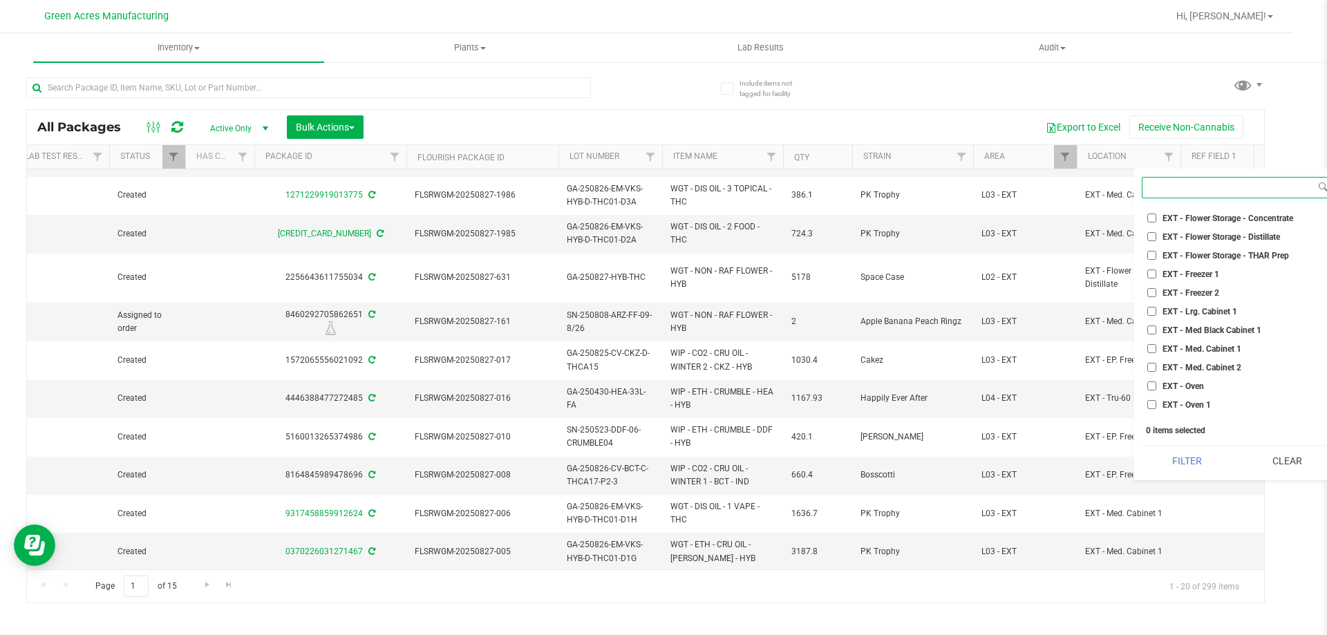
scroll to position [898, 0]
click at [1217, 325] on span "EXT - Med. Cabinet 1" at bounding box center [1201, 325] width 79 height 8
click at [1156, 325] on input "EXT - Med. Cabinet 1" at bounding box center [1151, 325] width 9 height 9
checkbox input "true"
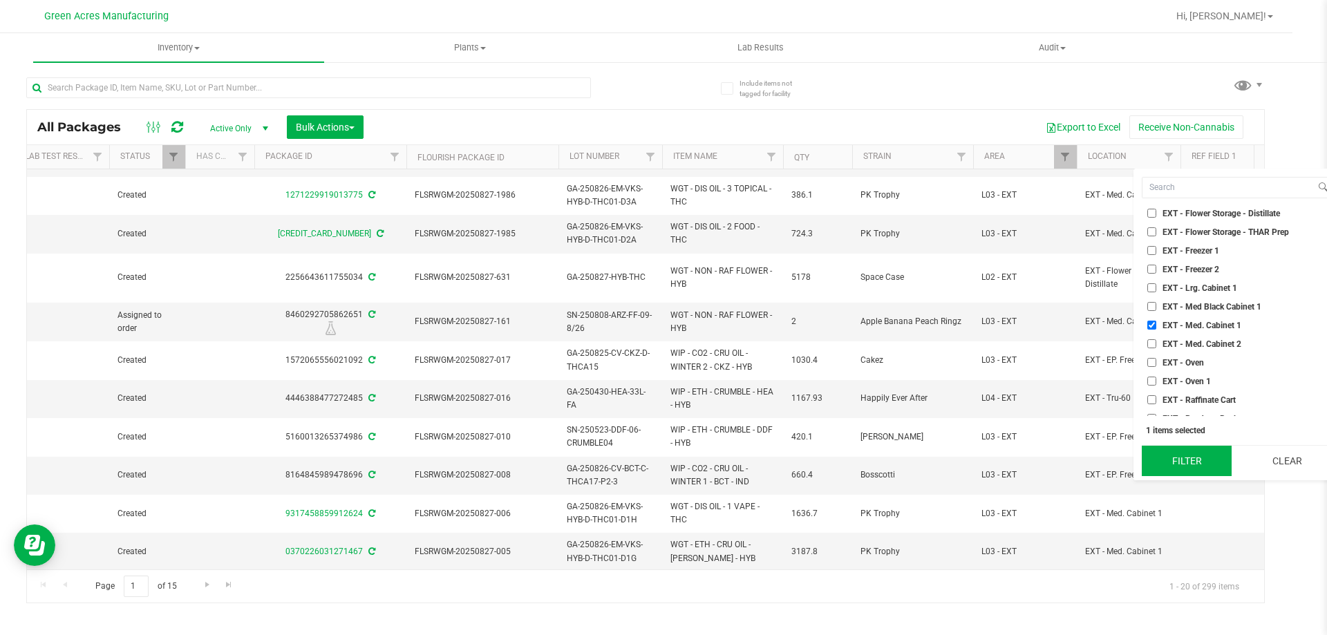
click at [1190, 471] on button "Filter" at bounding box center [1187, 461] width 90 height 30
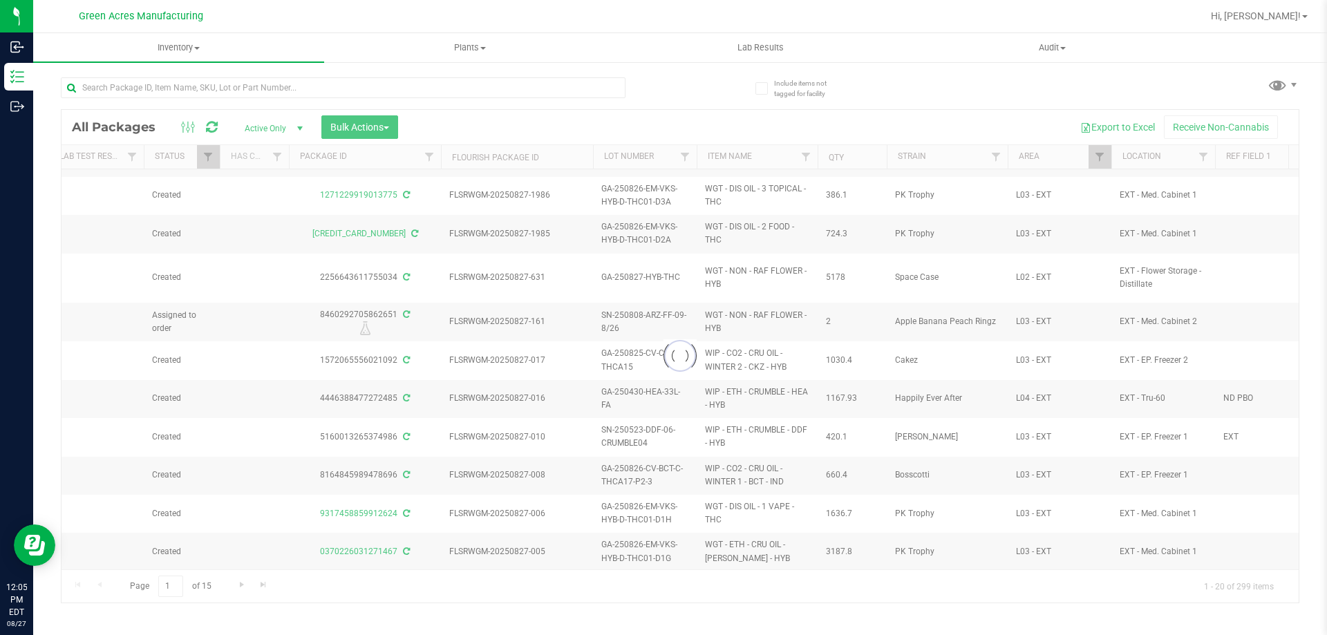
scroll to position [0, 0]
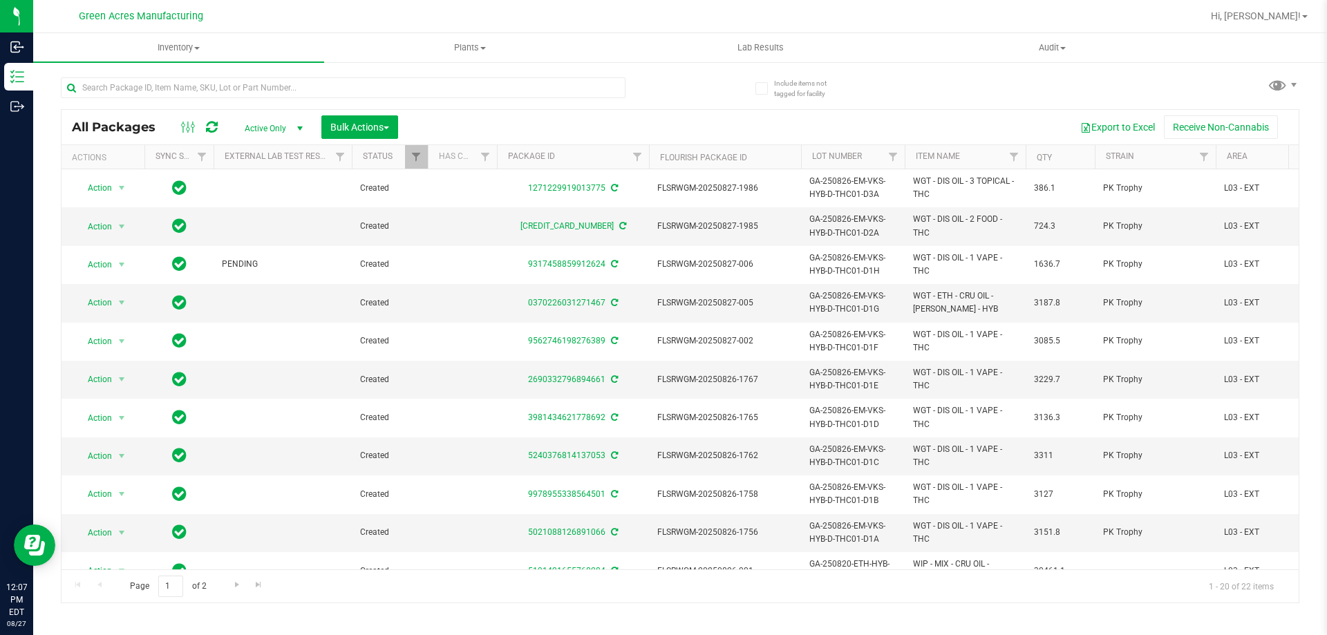
click at [280, 130] on span "Active Only" at bounding box center [271, 128] width 76 height 19
click at [473, 129] on div "Export to Excel Receive Non-Cannabis" at bounding box center [848, 126] width 880 height 23
click at [387, 124] on span "Bulk Actions" at bounding box center [359, 127] width 59 height 11
click at [415, 234] on div "Locate packages" at bounding box center [374, 236] width 88 height 22
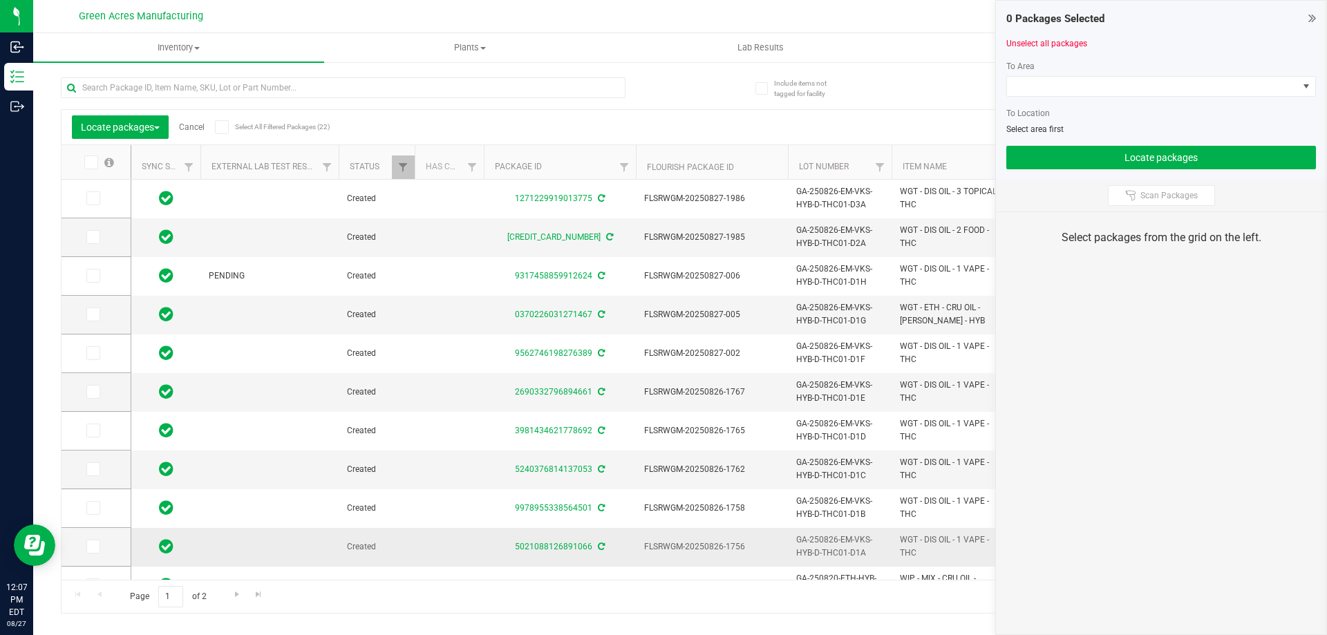
click at [836, 550] on span "GA-250826-EM-VKS-HYB-D-THC01-D1A" at bounding box center [839, 546] width 87 height 26
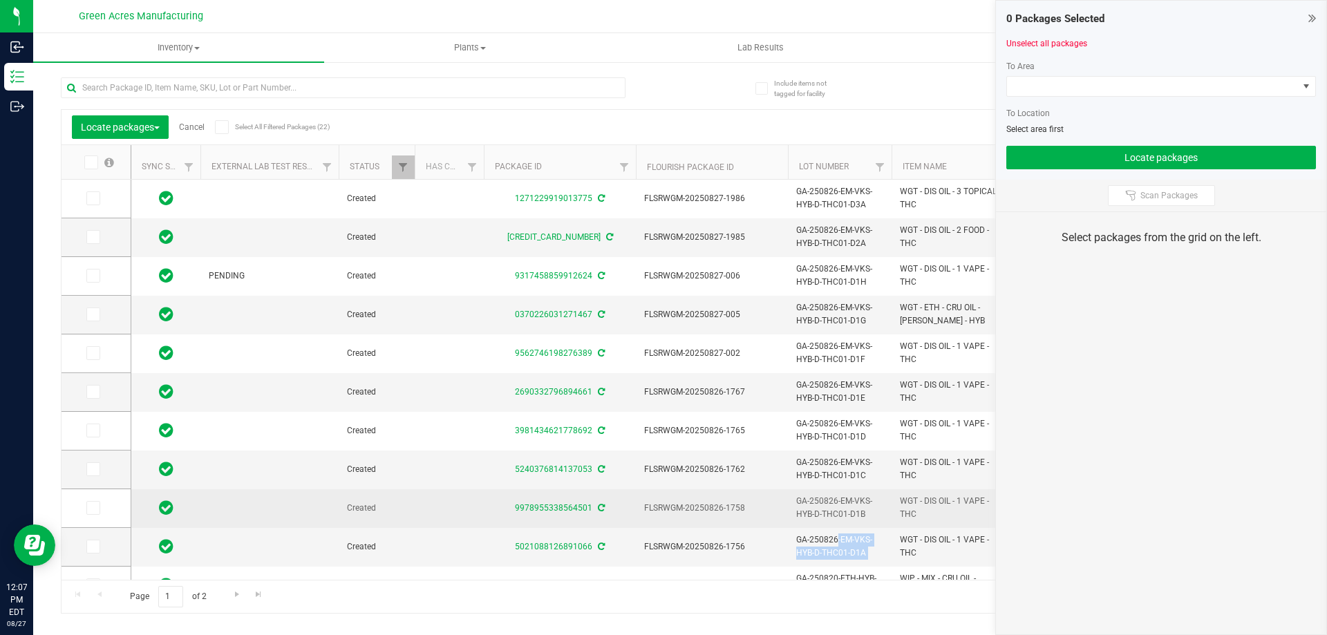
copy tr "GA-250826-EM-VKS-HYB-D-THC01-D1A"
click at [841, 509] on span "GA-250826-EM-VKS-HYB-D-THC01-D1B" at bounding box center [839, 508] width 87 height 26
click at [841, 511] on span "GA-250826-EM-VKS-HYB-D-THC01-D1B" at bounding box center [839, 508] width 87 height 26
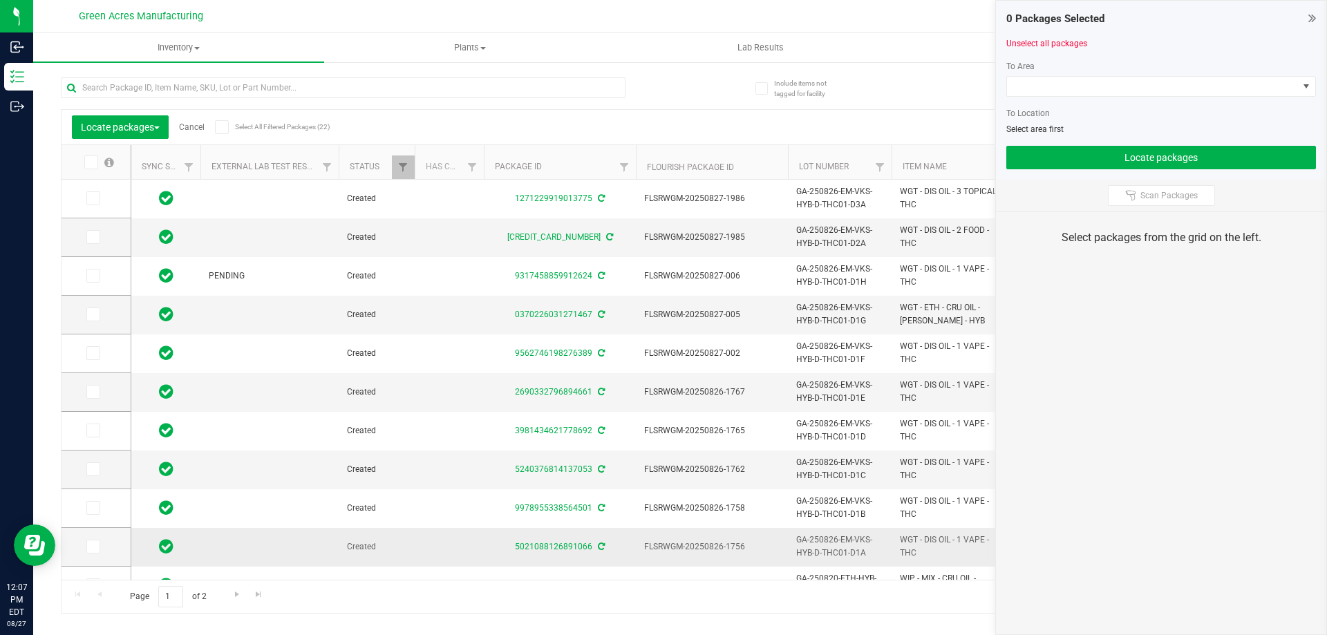
click at [707, 553] on td "FLSRWGM-20250826-1756" at bounding box center [712, 547] width 152 height 39
click at [709, 549] on span "FLSRWGM-20250826-1756" at bounding box center [711, 546] width 135 height 13
copy tr "FLSRWGM-20250826-1756"
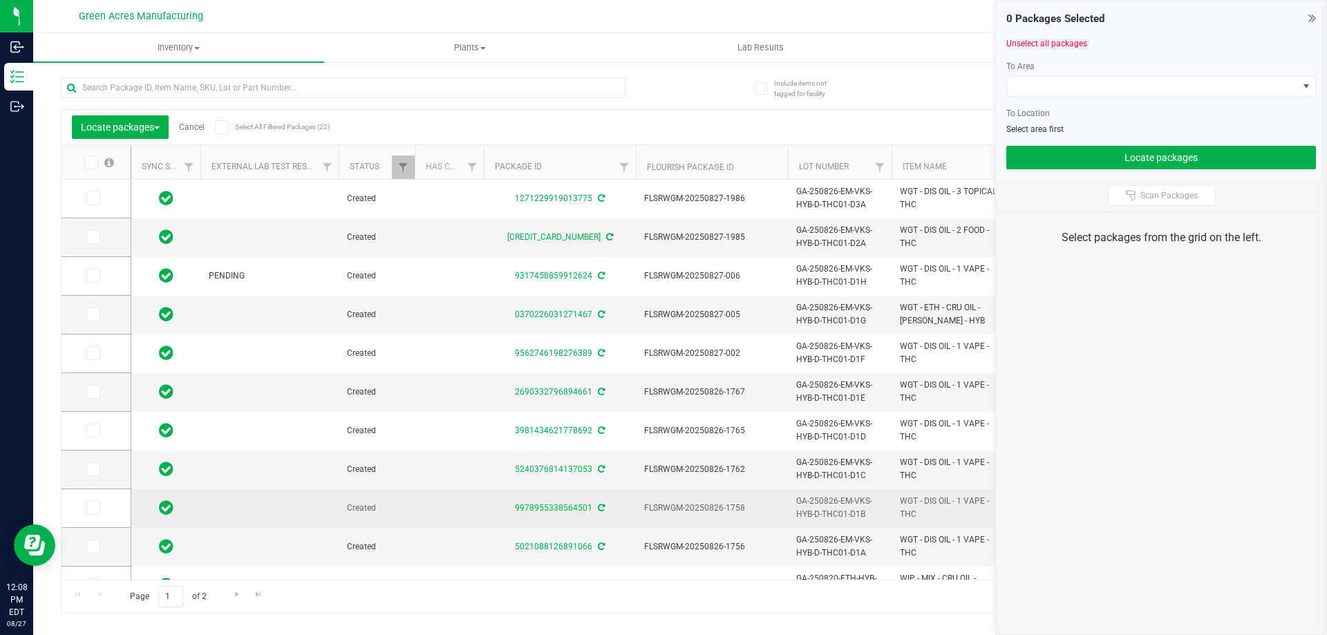
click at [732, 513] on span "FLSRWGM-20250826-1758" at bounding box center [711, 508] width 135 height 13
click at [732, 511] on span "FLSRWGM-20250826-1758" at bounding box center [711, 508] width 135 height 13
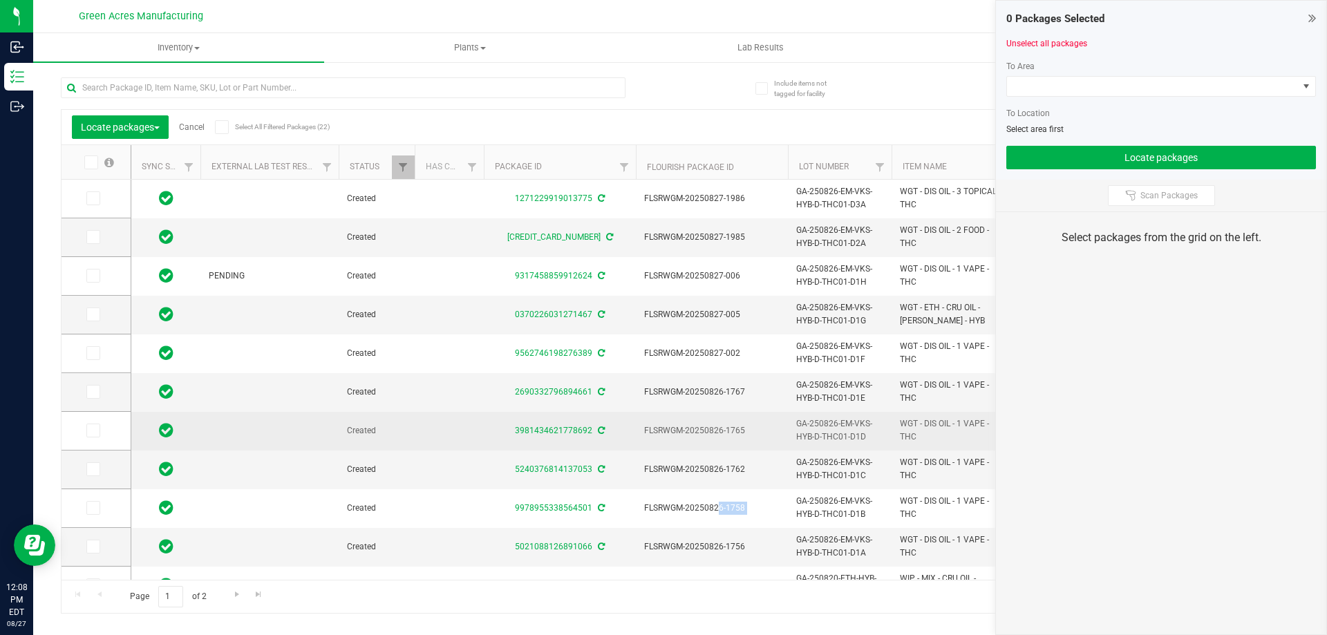
copy tr "FLSRWGM-20250826-1758"
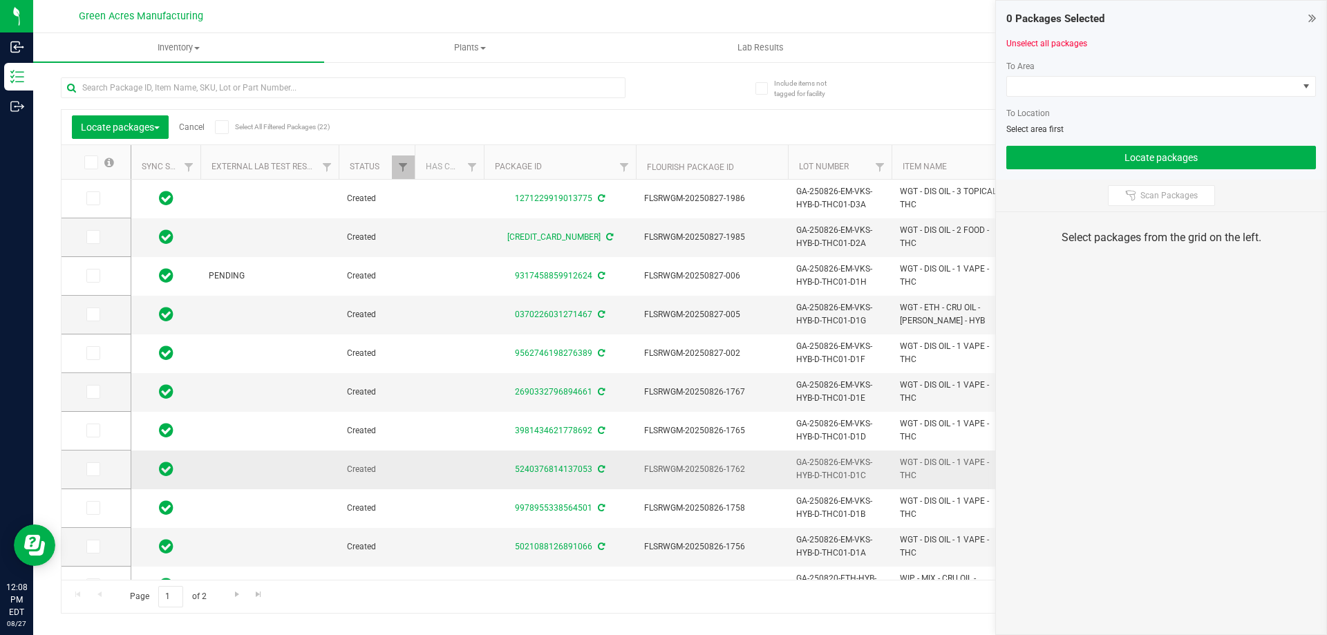
click at [694, 466] on span "FLSRWGM-20250826-1762" at bounding box center [711, 469] width 135 height 13
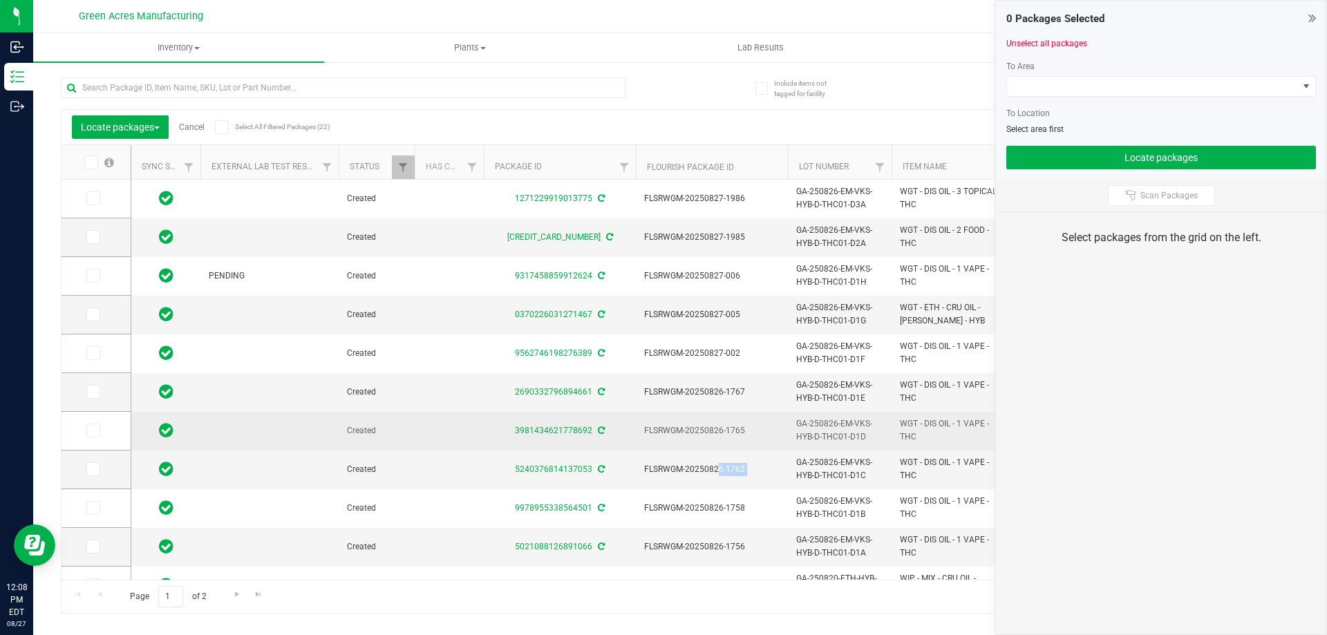
copy tr "FLSRWGM-20250826-1762"
click at [698, 438] on td "FLSRWGM-20250826-1765" at bounding box center [712, 431] width 152 height 39
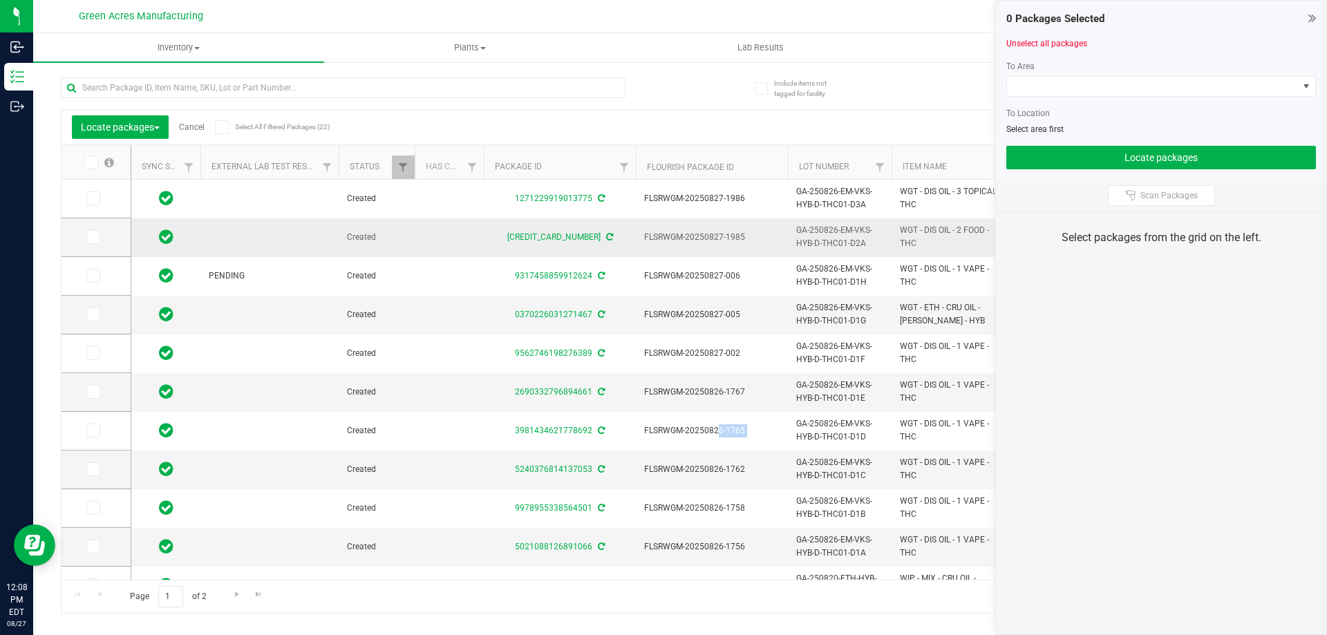
copy tr "FLSRWGM-20250826-1765"
click at [697, 384] on td "FLSRWGM-20250826-1767" at bounding box center [712, 392] width 152 height 39
copy tr "FLSRWGM-20250826-1767"
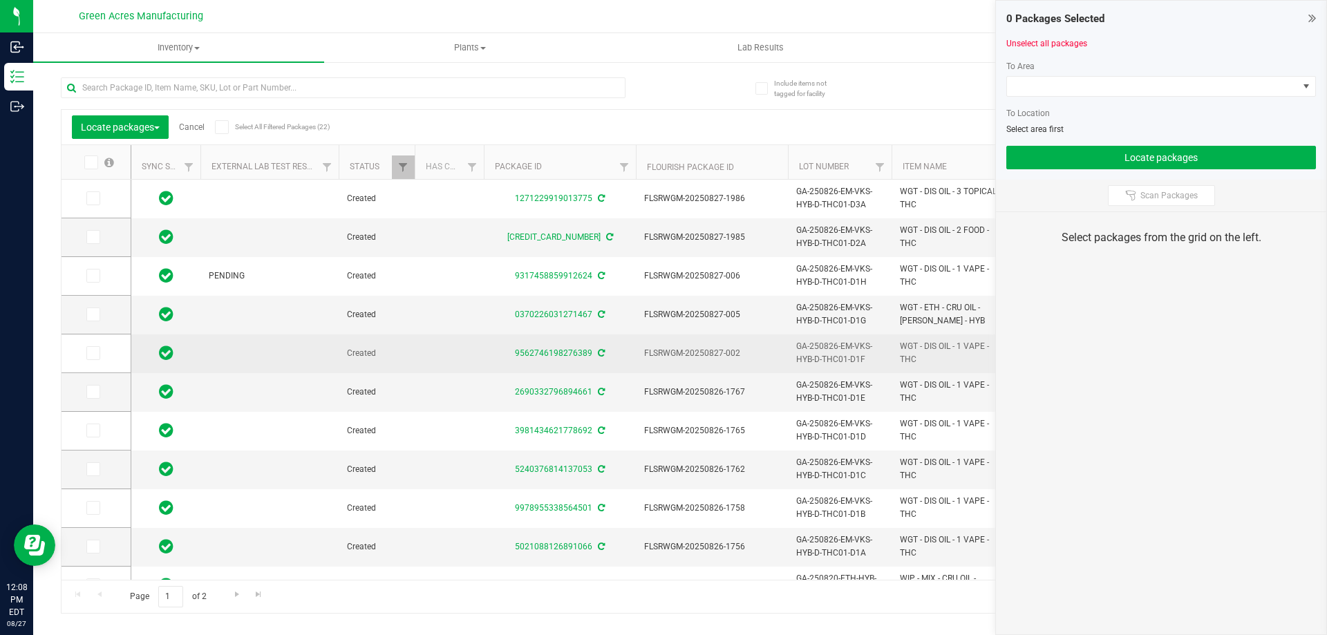
click at [709, 347] on span "FLSRWGM-20250827-002" at bounding box center [711, 353] width 135 height 13
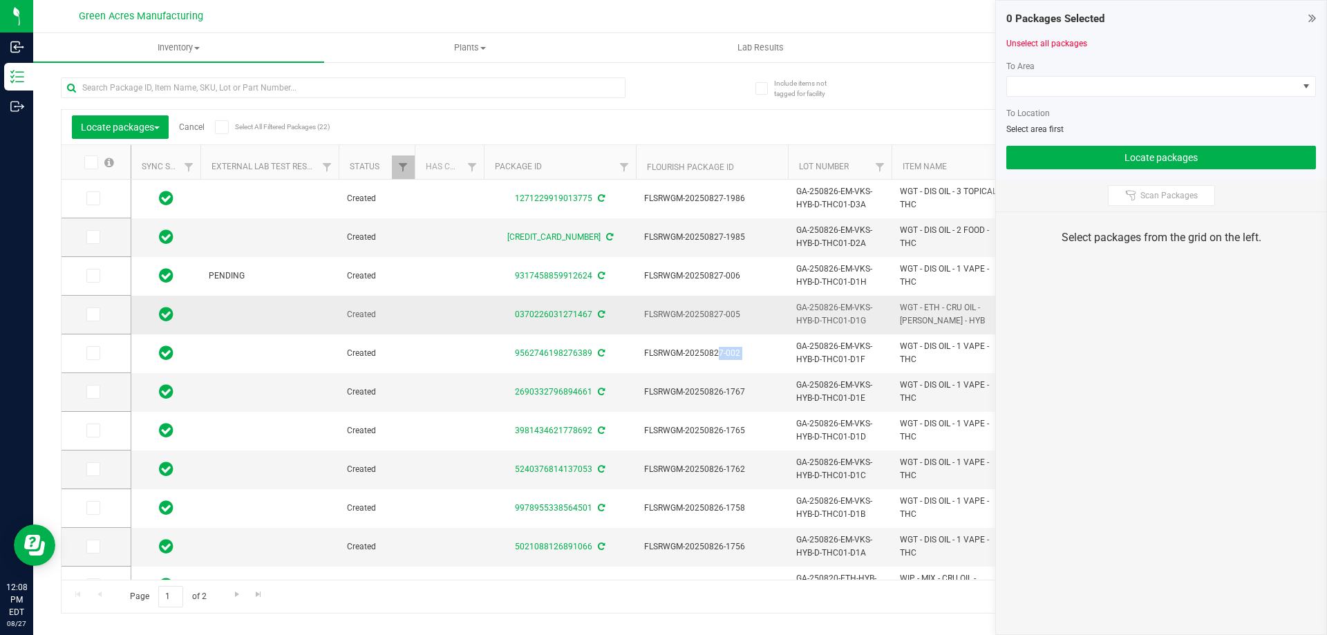
copy tr "FLSRWGM-20250827-002"
click at [719, 316] on span "FLSRWGM-20250827-005" at bounding box center [711, 314] width 135 height 13
copy tr "FLSRWGM-20250827-005"
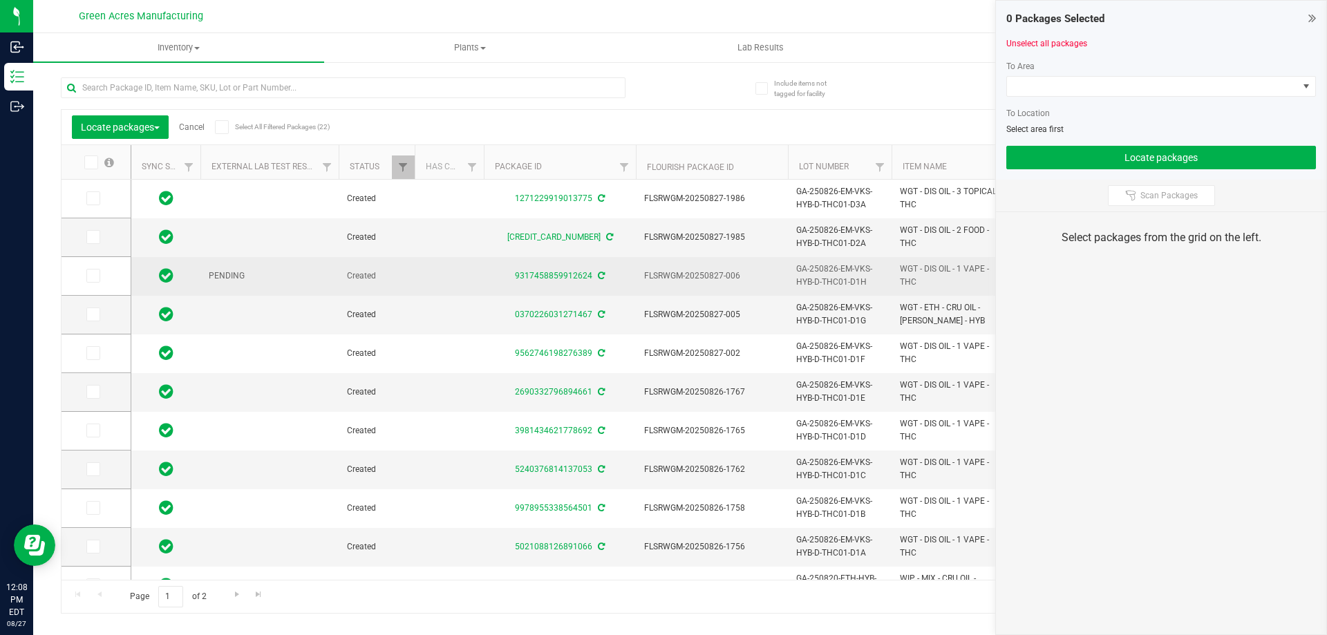
click at [699, 269] on span "FLSRWGM-20250827-006" at bounding box center [711, 275] width 135 height 13
copy tr "FLSRWGM-20250827-006"
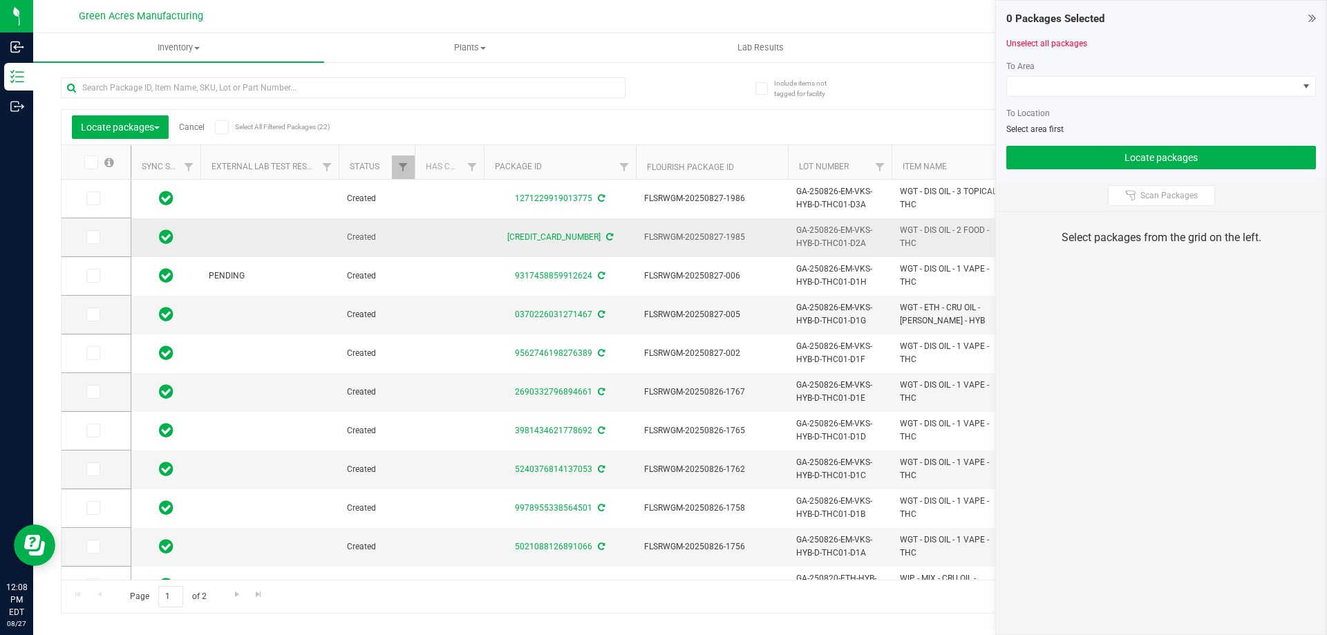
click at [708, 236] on span "FLSRWGM-20250827-1985" at bounding box center [711, 237] width 135 height 13
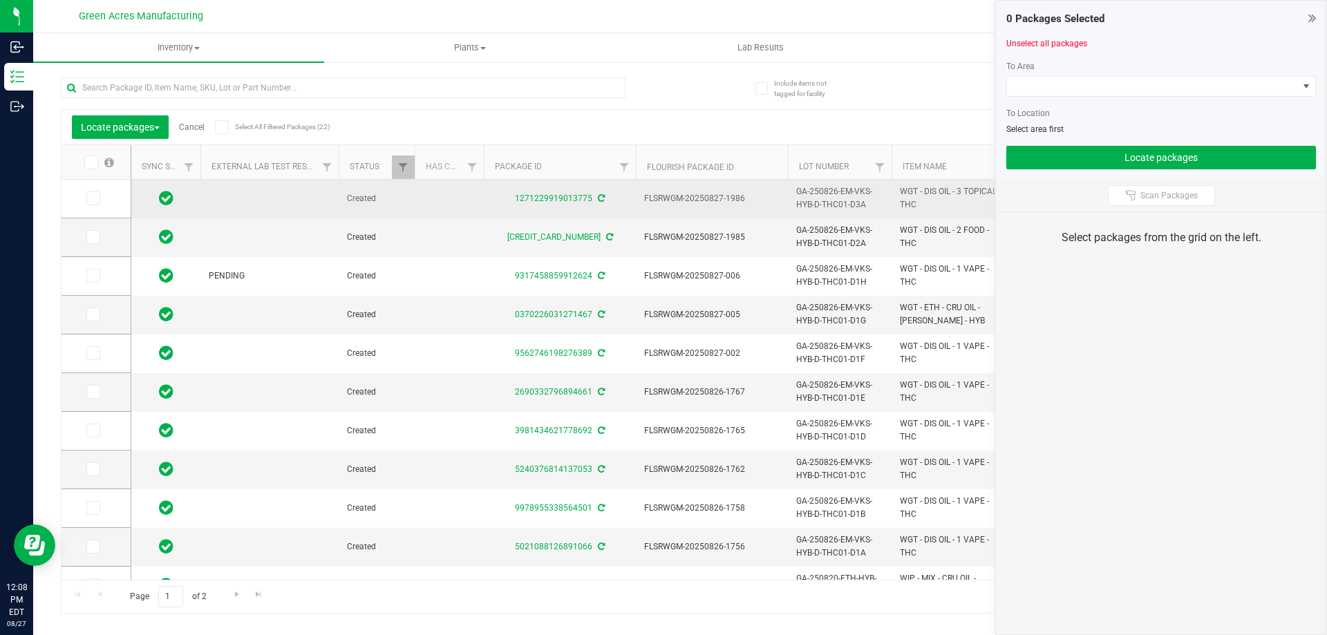
click at [701, 192] on span "FLSRWGM-20250827-1986" at bounding box center [711, 198] width 135 height 13
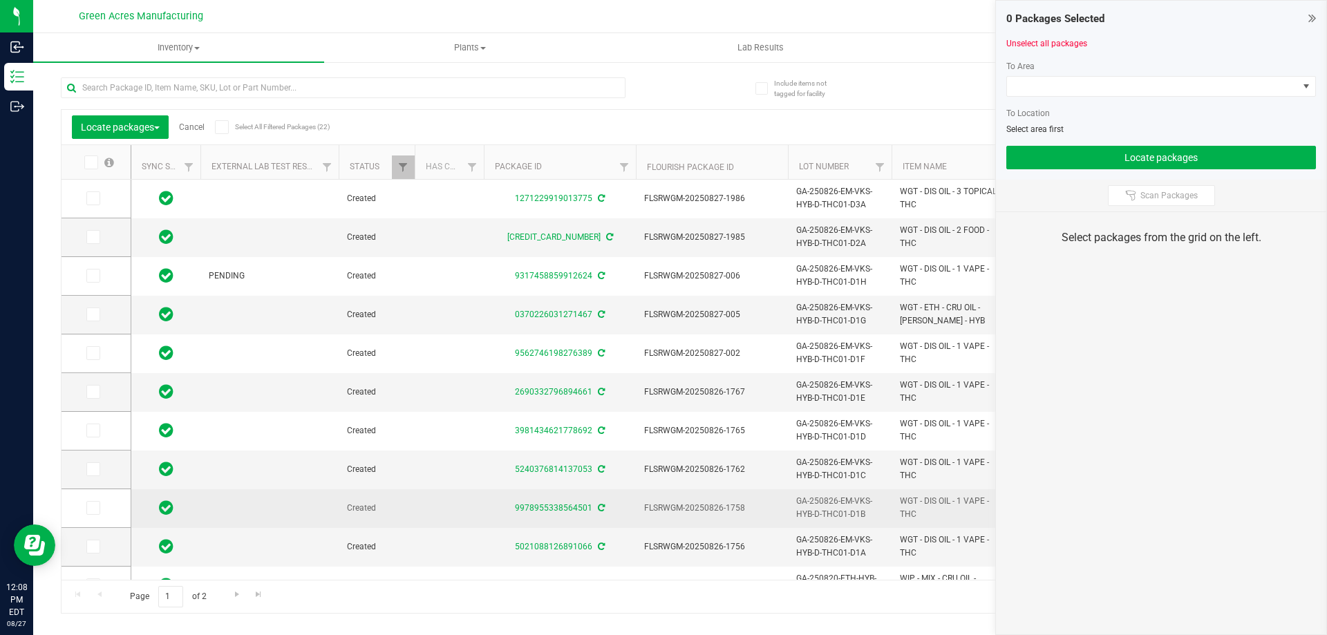
click at [834, 514] on span "GA-250826-EM-VKS-HYB-D-THC01-D1B" at bounding box center [839, 508] width 87 height 26
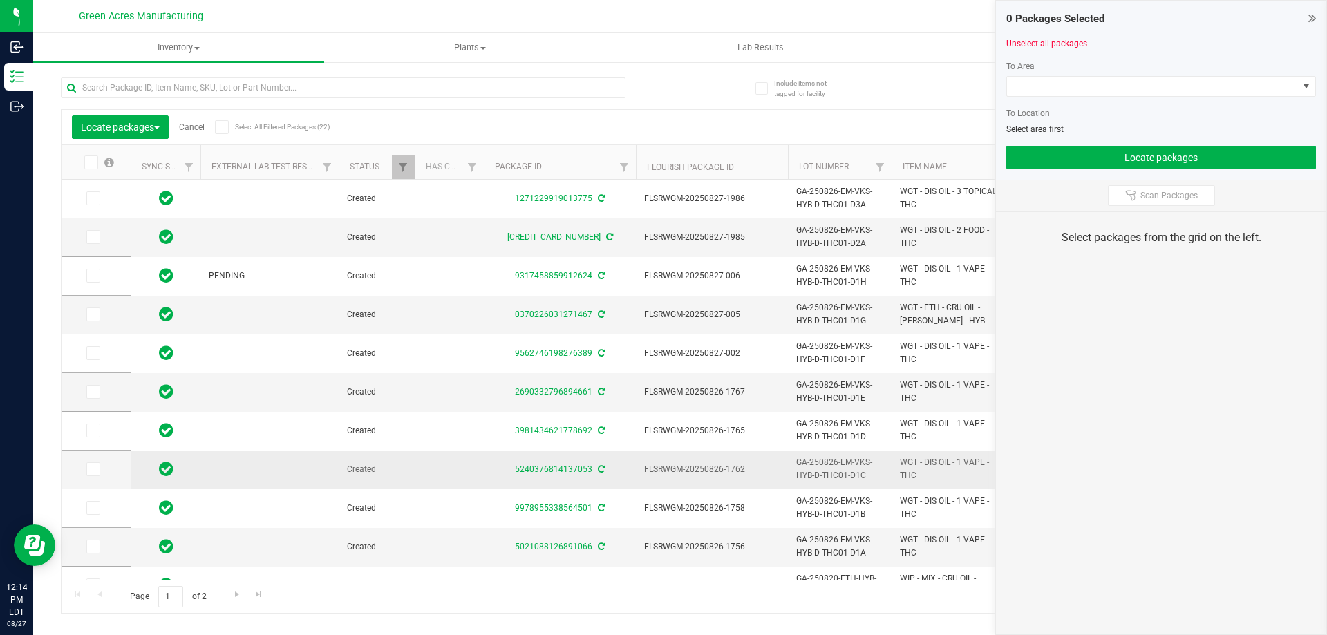
click at [862, 465] on span "GA-250826-EM-VKS-HYB-D-THC01-D1C" at bounding box center [839, 469] width 87 height 26
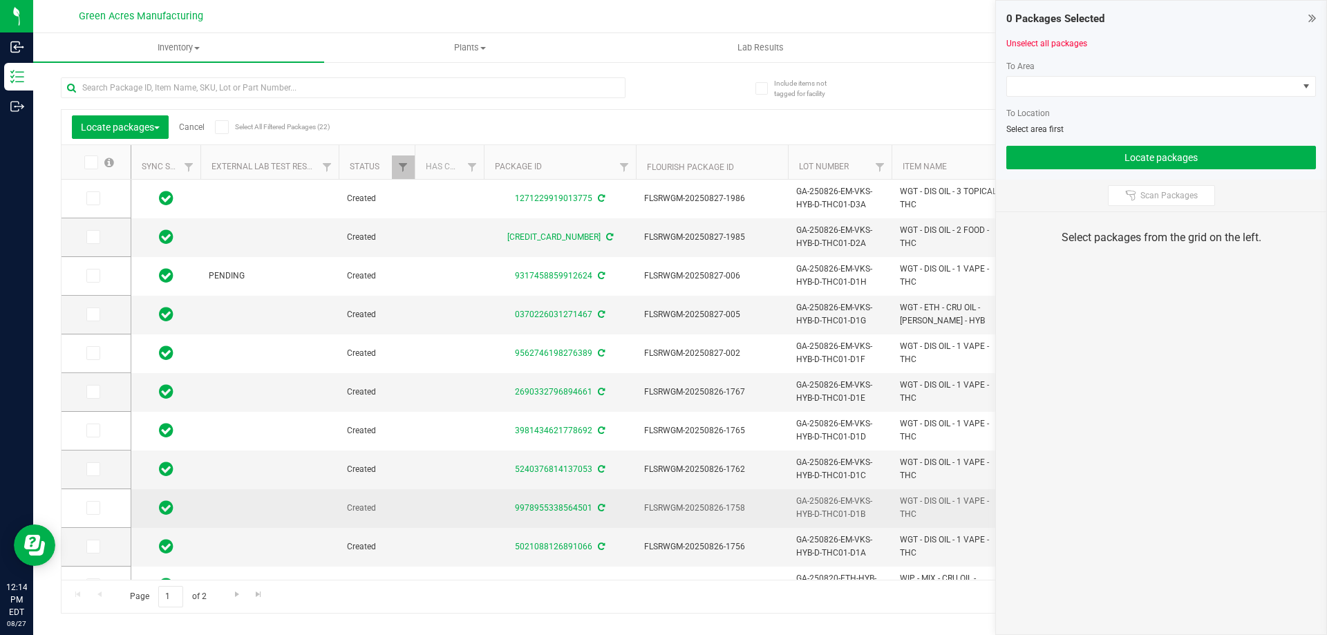
click at [816, 496] on span "GA-250826-EM-VKS-HYB-D-THC01-D1B" at bounding box center [839, 508] width 87 height 26
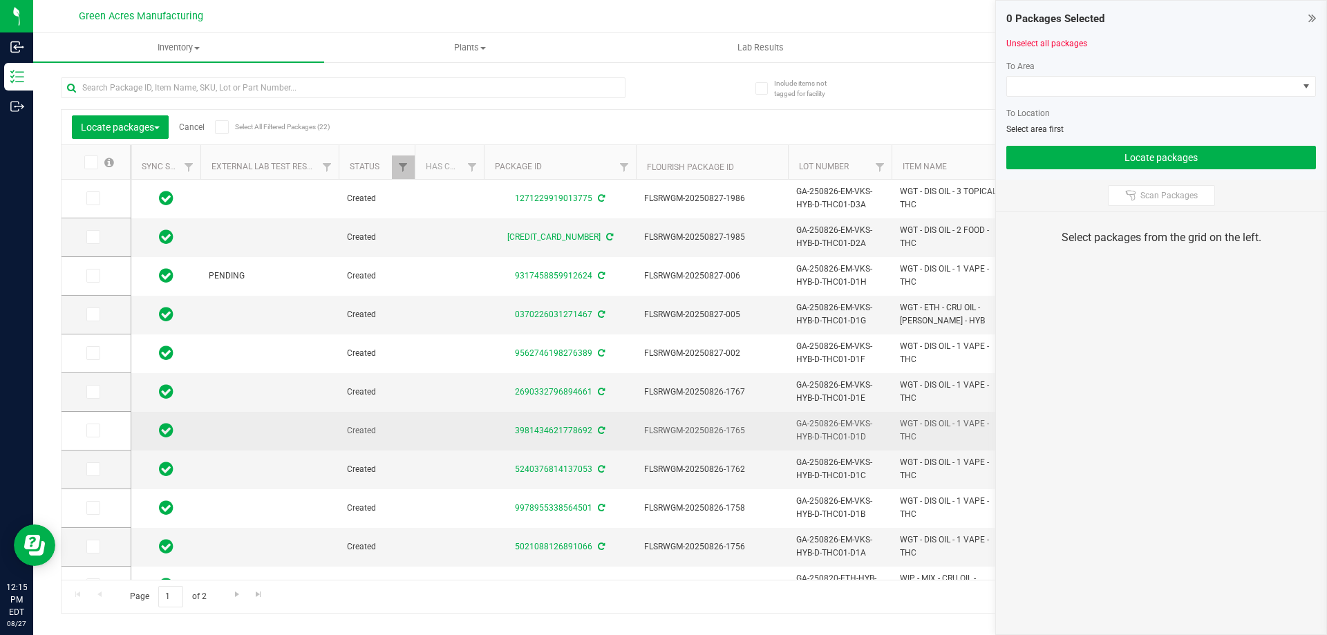
click at [840, 435] on span "GA-250826-EM-VKS-HYB-D-THC01-D1D" at bounding box center [839, 430] width 87 height 26
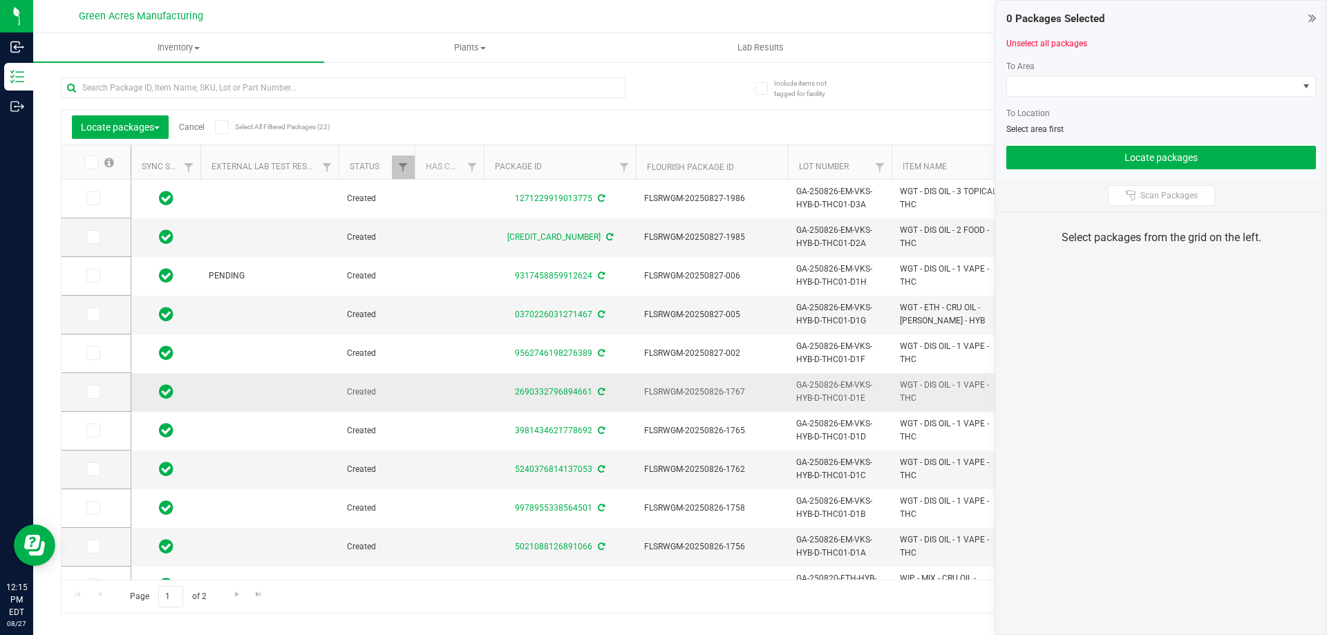
click at [839, 391] on span "GA-250826-EM-VKS-HYB-D-THC01-D1E" at bounding box center [839, 392] width 87 height 26
drag, startPoint x: 867, startPoint y: 359, endPoint x: 827, endPoint y: 318, distance: 57.7
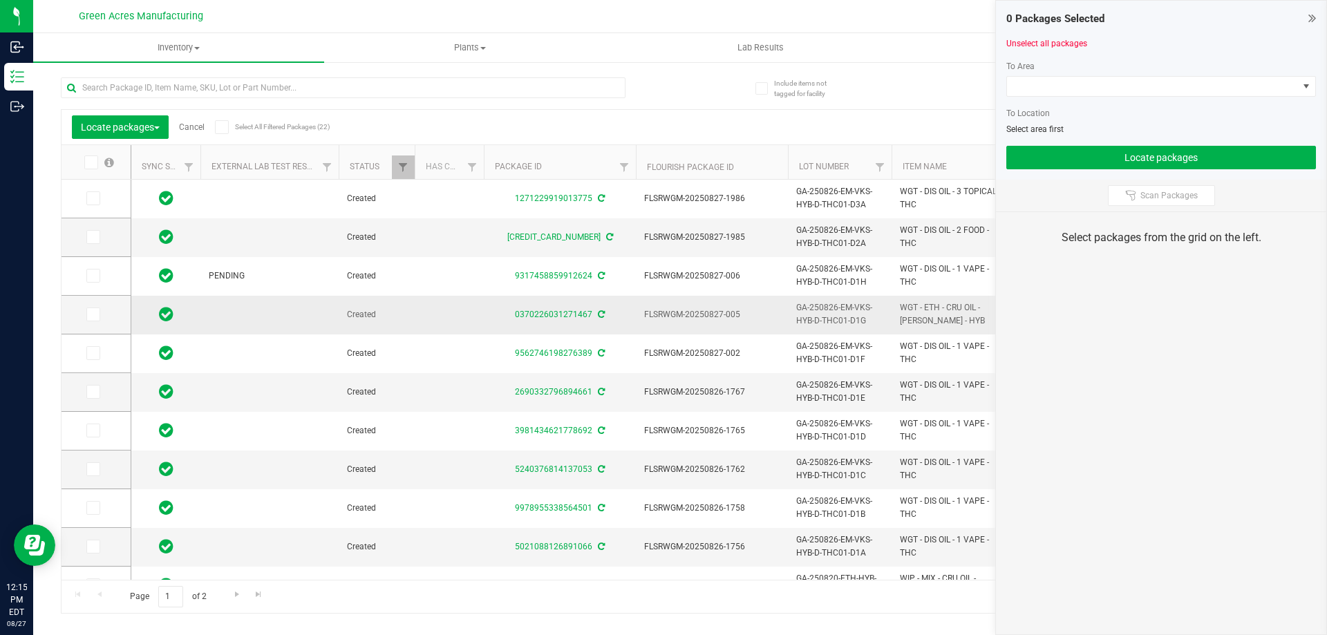
click at [833, 330] on td "GA-250826-EM-VKS-HYB-D-THC01-D1G" at bounding box center [840, 315] width 104 height 39
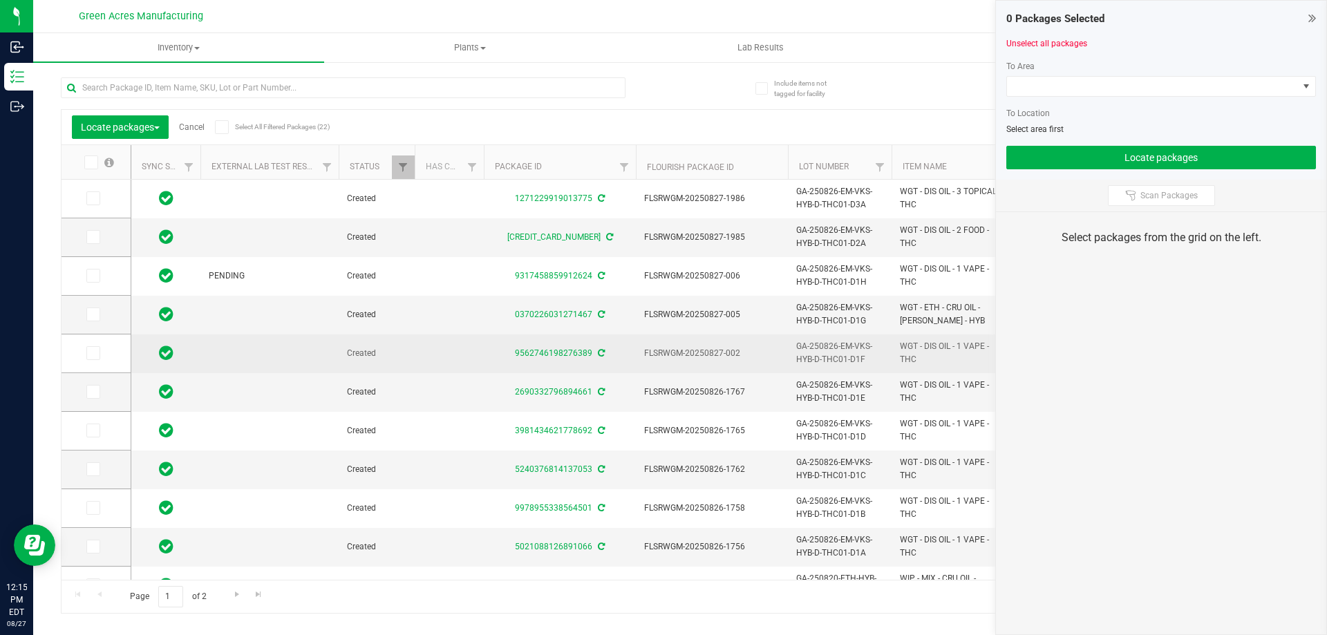
click at [833, 348] on span "GA-250826-EM-VKS-HYB-D-THC01-D1F" at bounding box center [839, 353] width 87 height 26
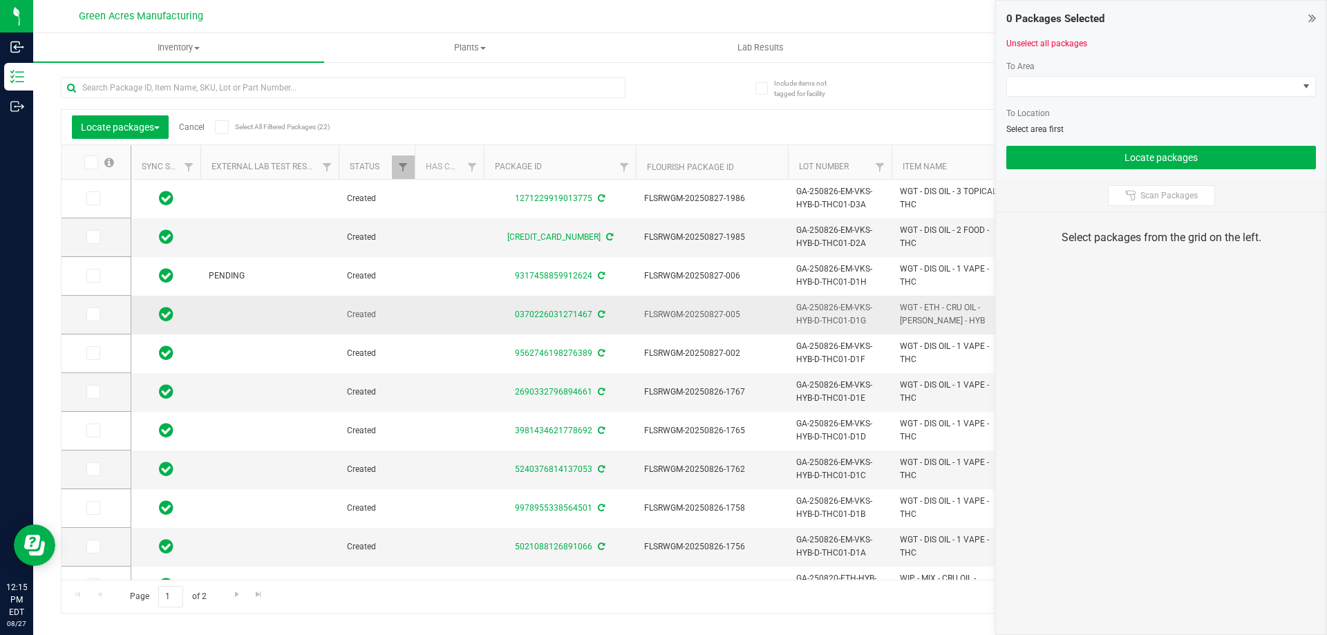
click at [821, 310] on span "GA-250826-EM-VKS-HYB-D-THC01-D1G" at bounding box center [839, 314] width 87 height 26
click at [822, 309] on span "GA-250826-EM-VKS-HYB-D-THC01-D1G" at bounding box center [839, 314] width 87 height 26
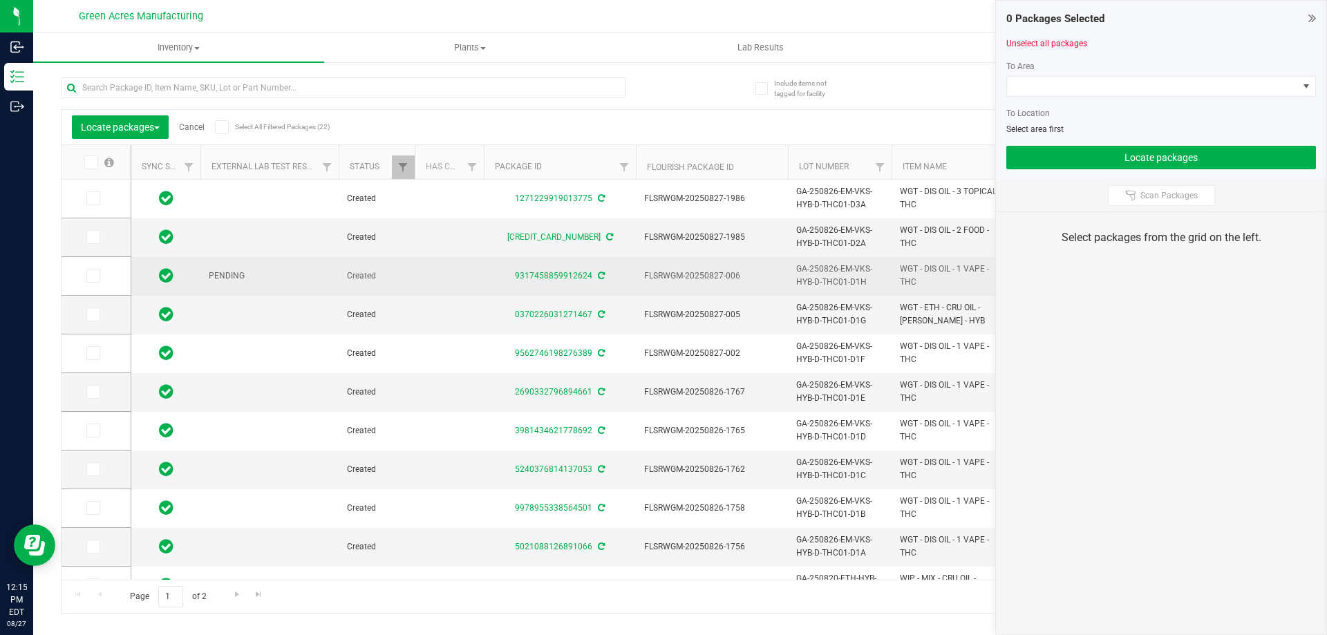
click at [820, 274] on span "GA-250826-EM-VKS-HYB-D-THC01-D1H" at bounding box center [839, 276] width 87 height 26
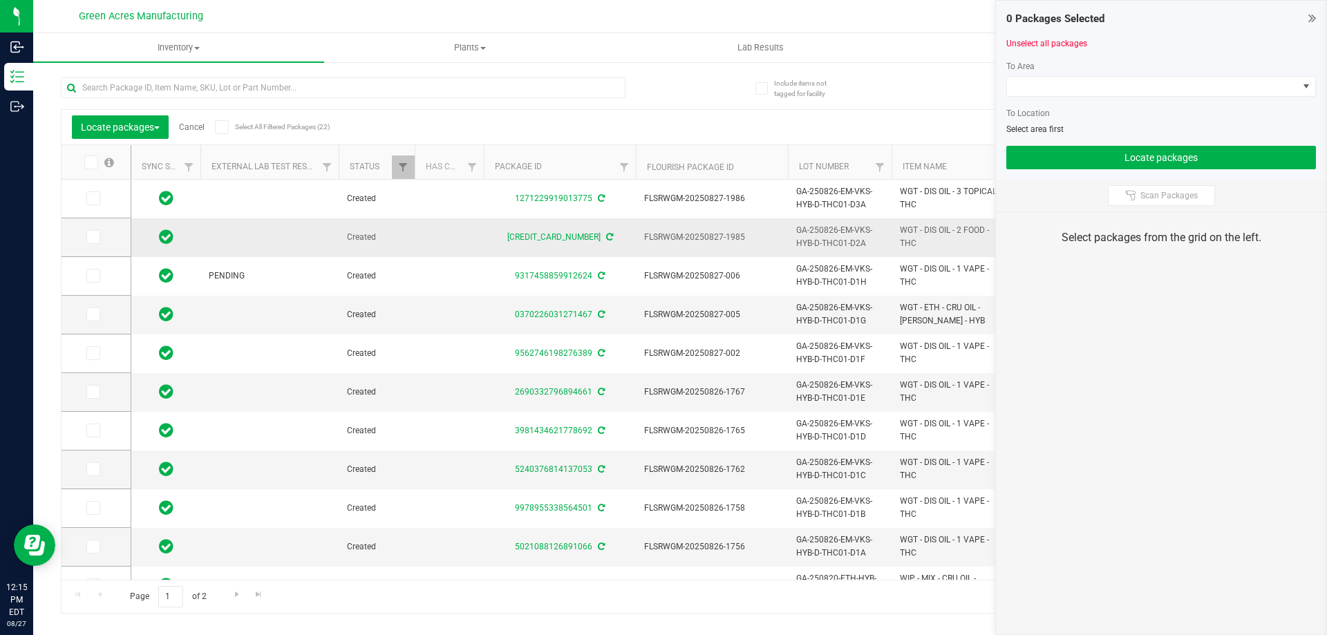
click at [850, 223] on td "GA-250826-EM-VKS-HYB-D-THC01-D2A" at bounding box center [840, 237] width 104 height 39
click at [849, 227] on span "GA-250826-EM-VKS-HYB-D-THC01-D2A" at bounding box center [839, 237] width 87 height 26
drag, startPoint x: 849, startPoint y: 227, endPoint x: 855, endPoint y: 234, distance: 8.8
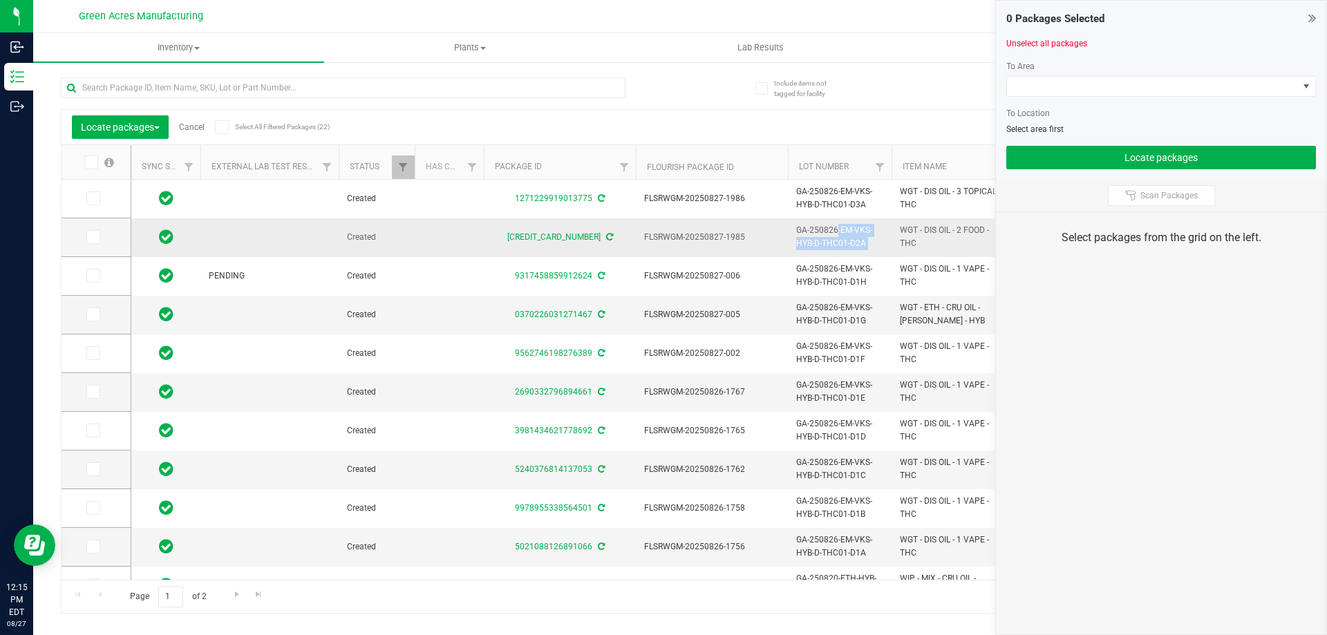
click at [855, 234] on span "GA-250826-EM-VKS-HYB-D-THC01-D2A" at bounding box center [839, 237] width 87 height 26
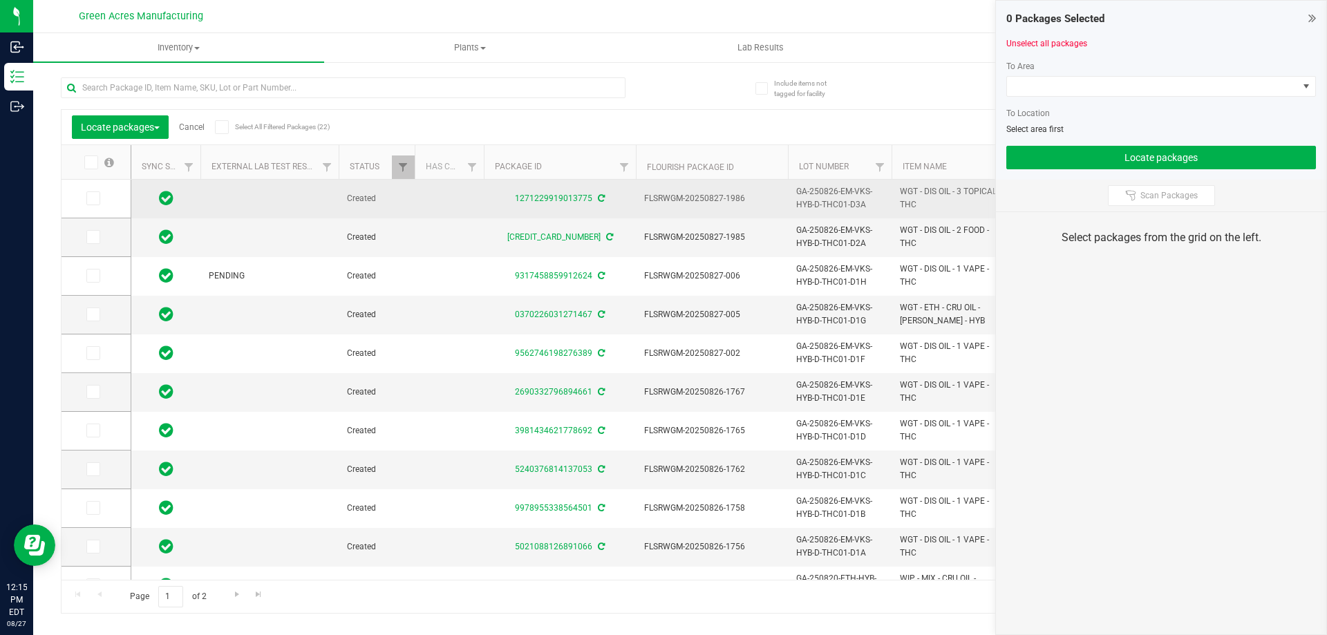
click at [835, 193] on span "GA-250826-EM-VKS-HYB-D-THC01-D3A" at bounding box center [839, 198] width 87 height 26
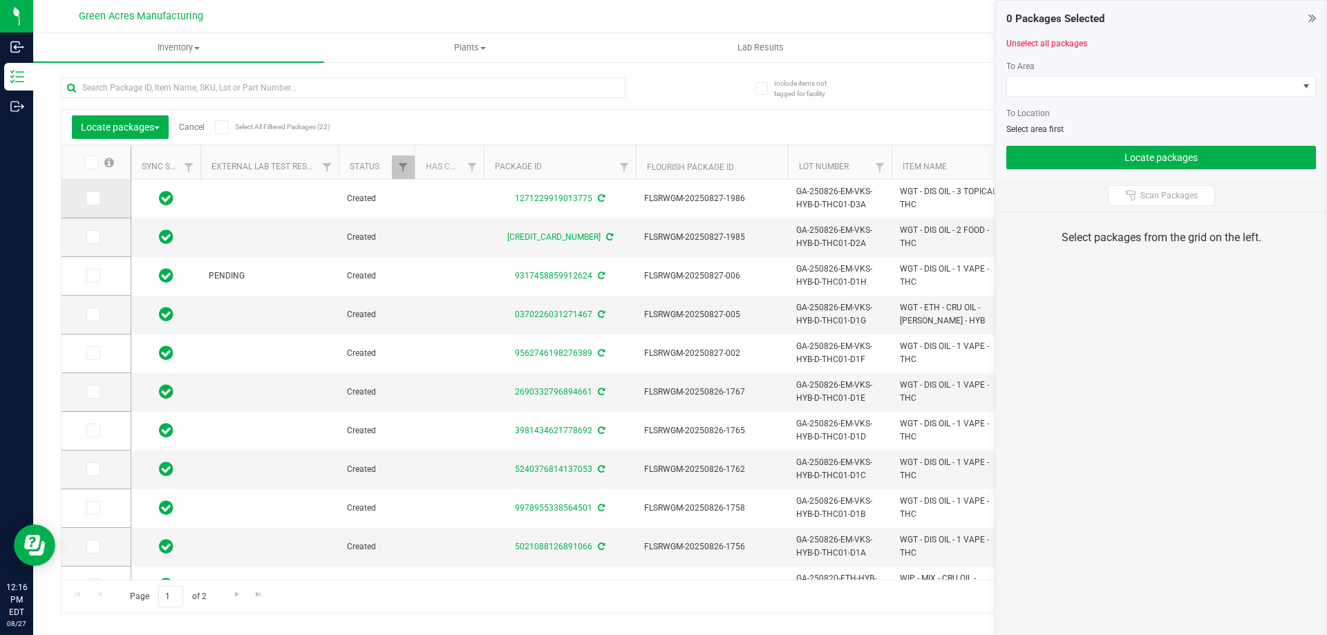
click at [90, 198] on icon at bounding box center [92, 198] width 9 height 0
click at [0, 0] on input "checkbox" at bounding box center [0, 0] width 0 height 0
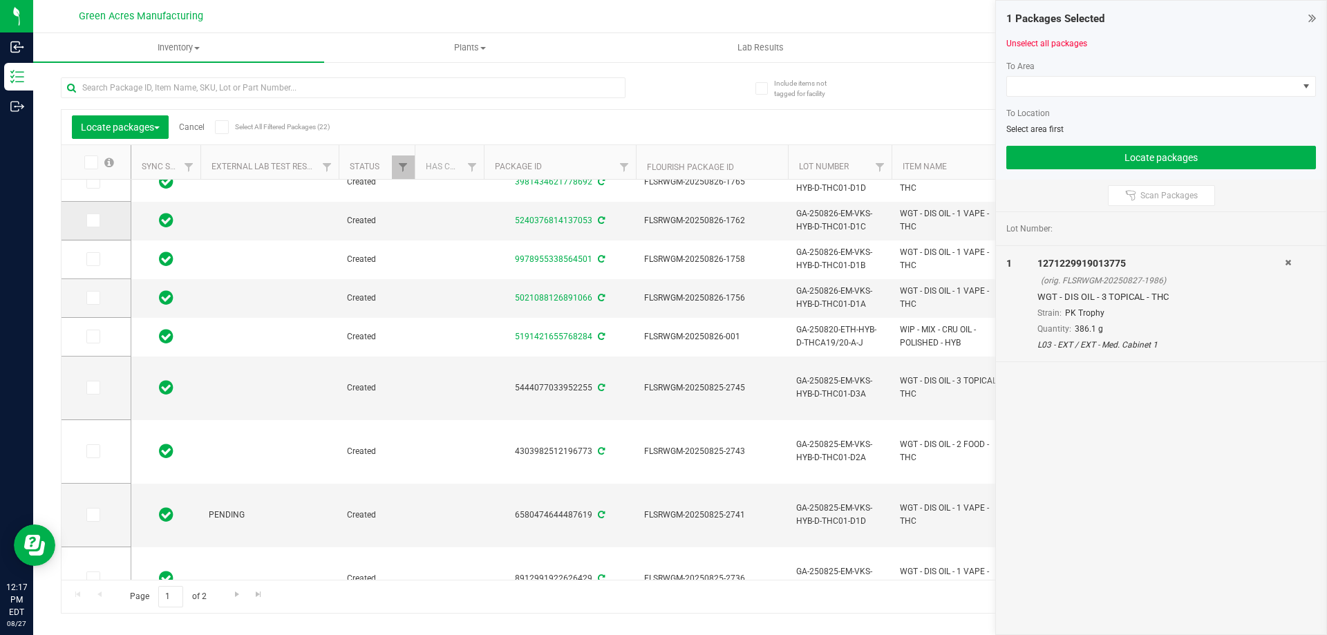
scroll to position [166, 0]
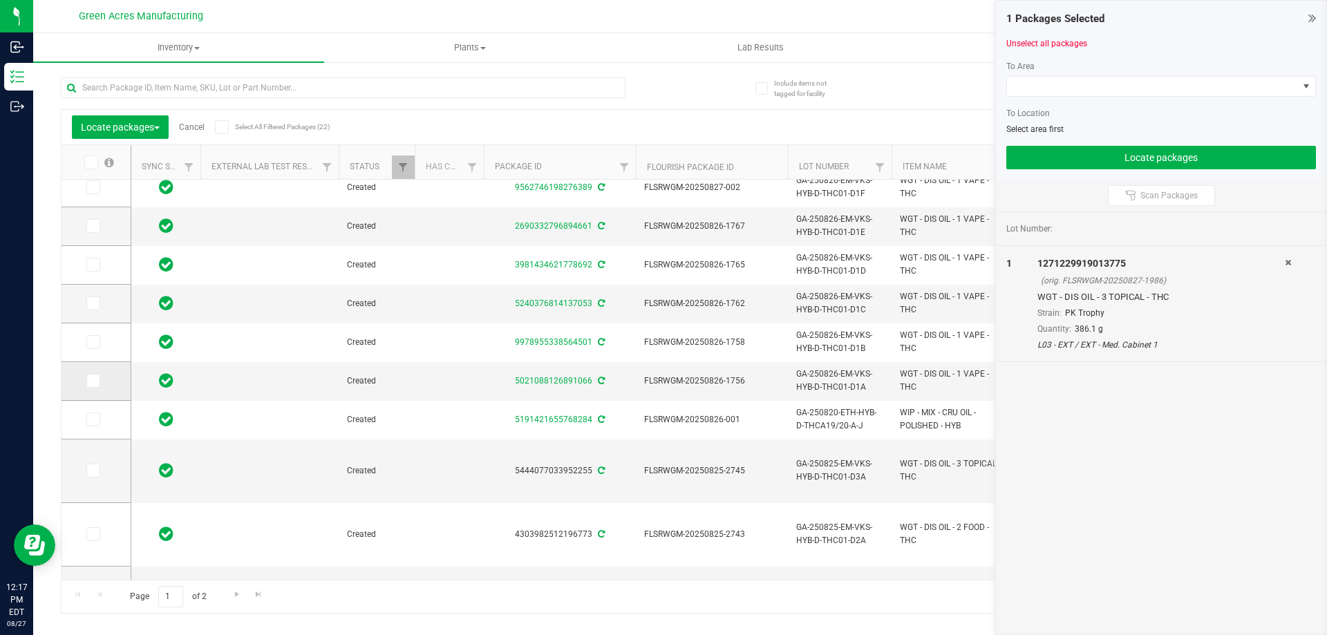
click at [91, 381] on icon at bounding box center [92, 381] width 9 height 0
click at [0, 0] on input "checkbox" at bounding box center [0, 0] width 0 height 0
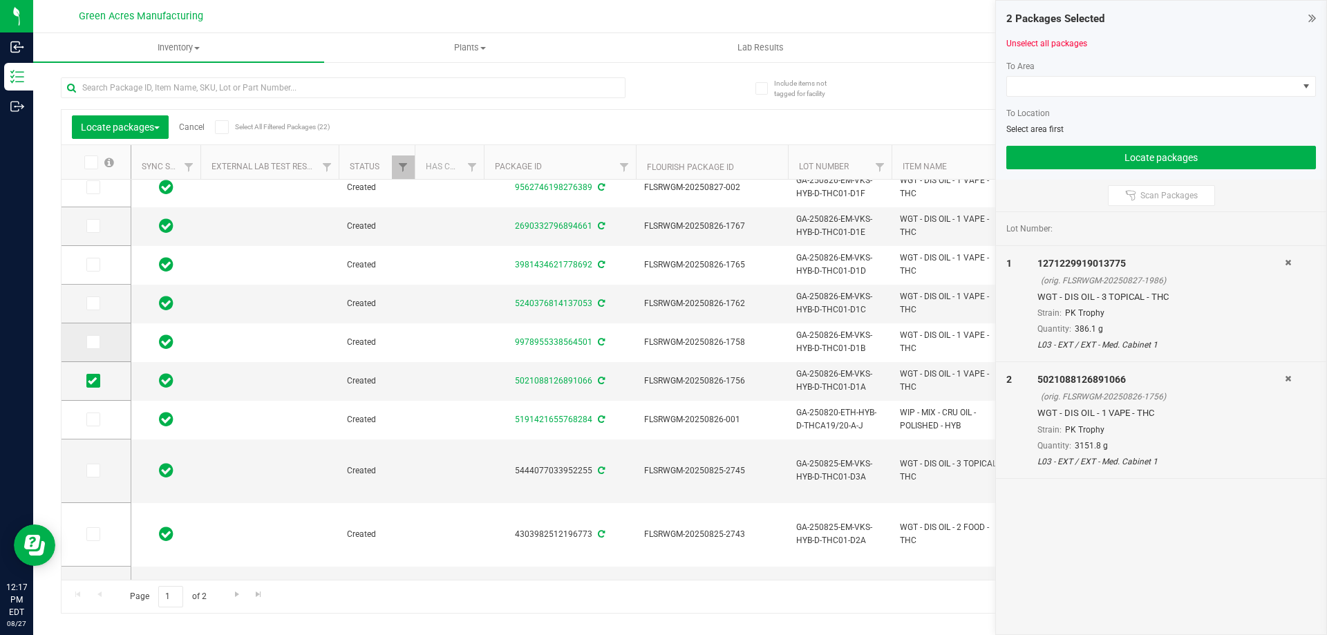
click at [91, 342] on icon at bounding box center [92, 342] width 9 height 0
click at [0, 0] on input "checkbox" at bounding box center [0, 0] width 0 height 0
click at [95, 303] on icon at bounding box center [92, 303] width 9 height 0
click at [0, 0] on input "checkbox" at bounding box center [0, 0] width 0 height 0
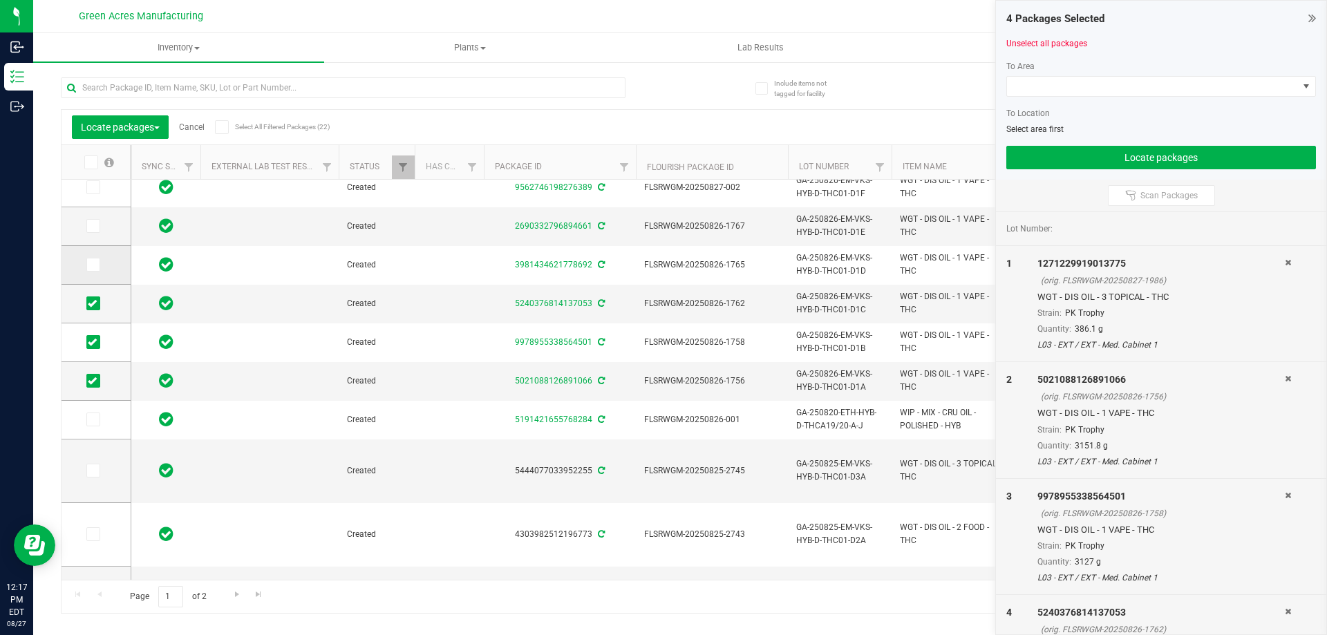
click at [97, 267] on span at bounding box center [93, 265] width 14 height 14
click at [0, 0] on input "checkbox" at bounding box center [0, 0] width 0 height 0
click at [95, 219] on span at bounding box center [93, 226] width 14 height 14
click at [0, 0] on input "checkbox" at bounding box center [0, 0] width 0 height 0
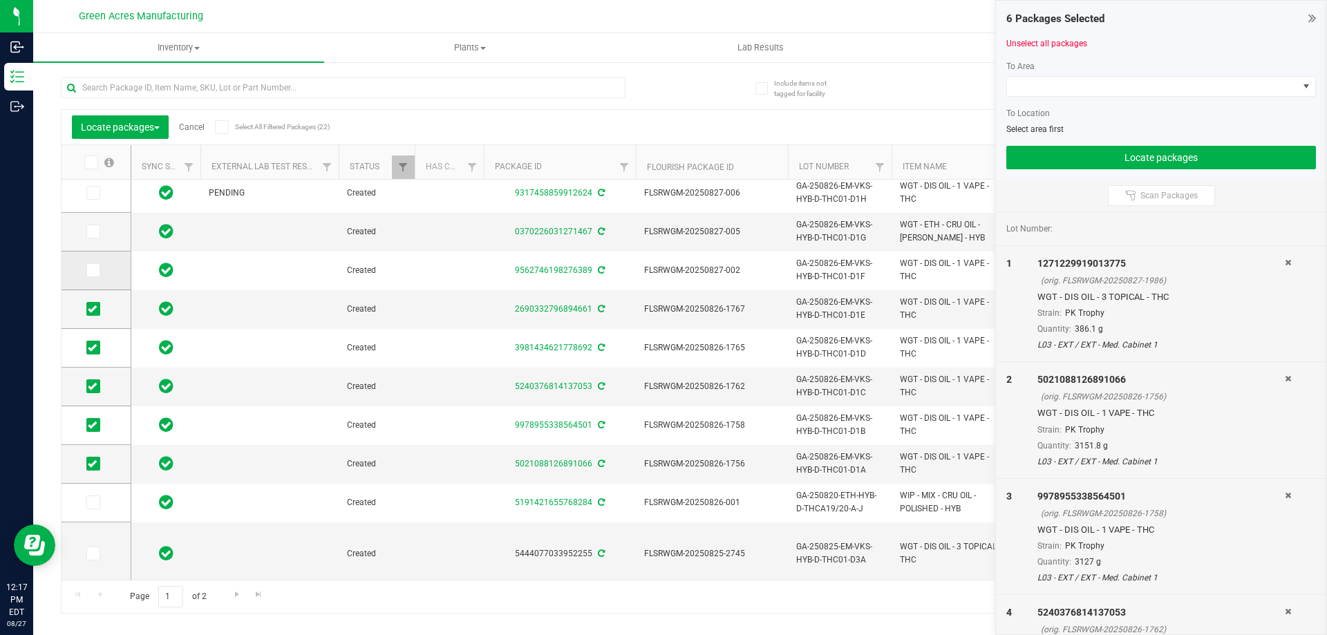
click at [97, 270] on span at bounding box center [93, 270] width 14 height 14
click at [0, 0] on input "checkbox" at bounding box center [0, 0] width 0 height 0
click at [97, 235] on span at bounding box center [93, 232] width 14 height 14
click at [0, 0] on input "checkbox" at bounding box center [0, 0] width 0 height 0
click at [96, 193] on icon at bounding box center [92, 193] width 9 height 0
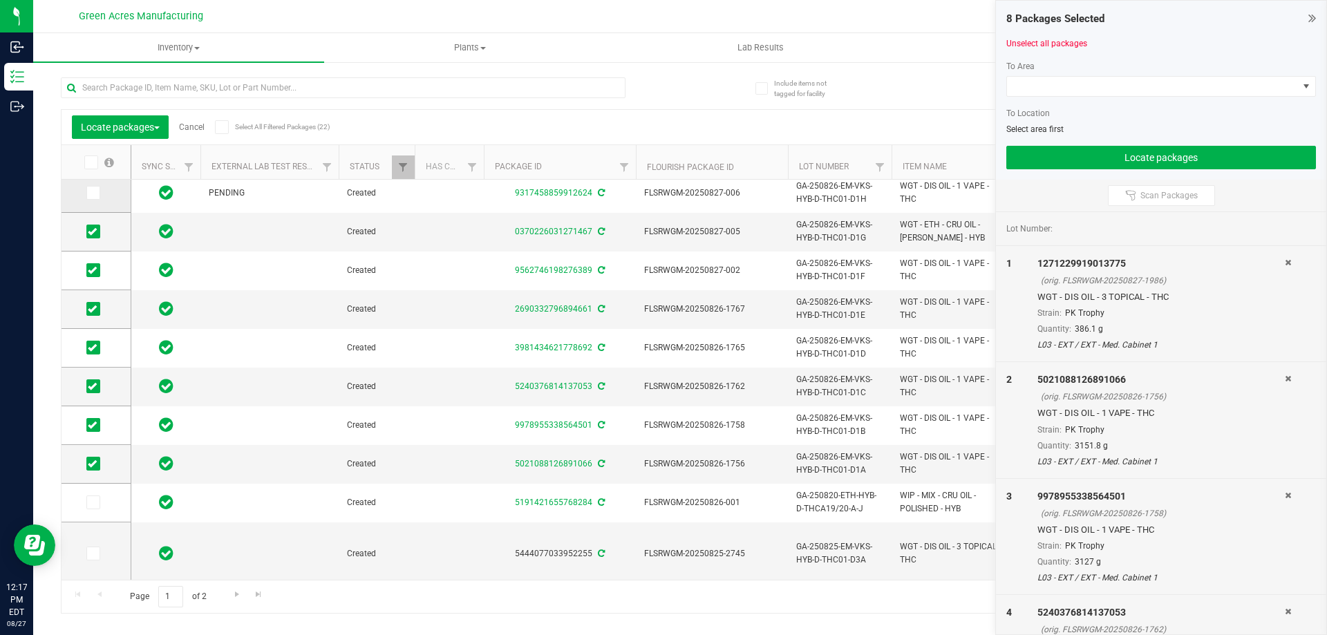
click at [0, 0] on input "checkbox" at bounding box center [0, 0] width 0 height 0
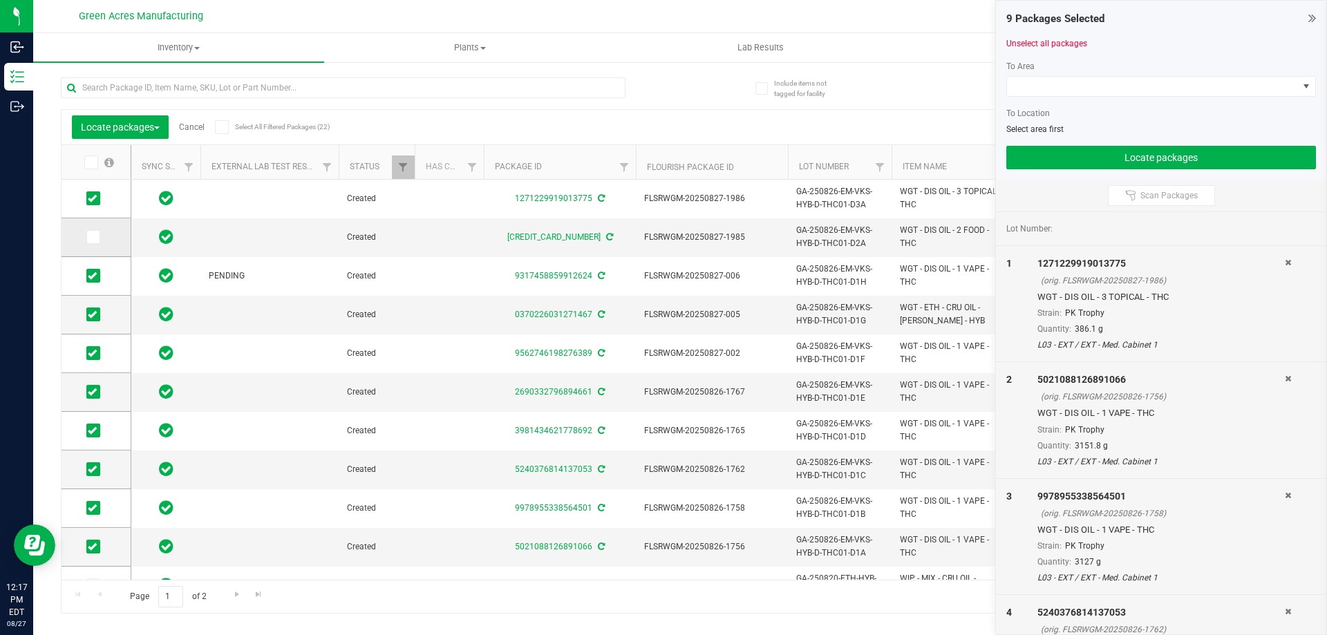
click at [95, 237] on icon at bounding box center [92, 237] width 9 height 0
click at [0, 0] on input "checkbox" at bounding box center [0, 0] width 0 height 0
click at [1045, 92] on span at bounding box center [1152, 86] width 291 height 19
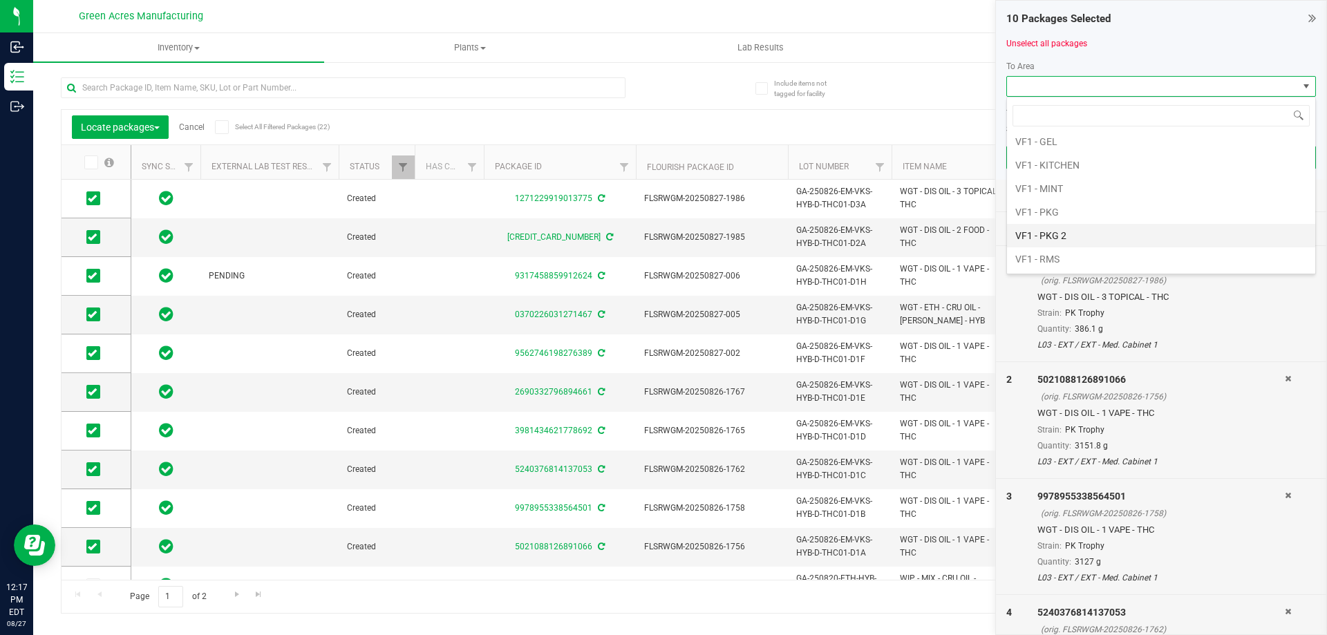
scroll to position [803, 0]
click at [1097, 193] on li "VF2 - FOR" at bounding box center [1161, 187] width 308 height 23
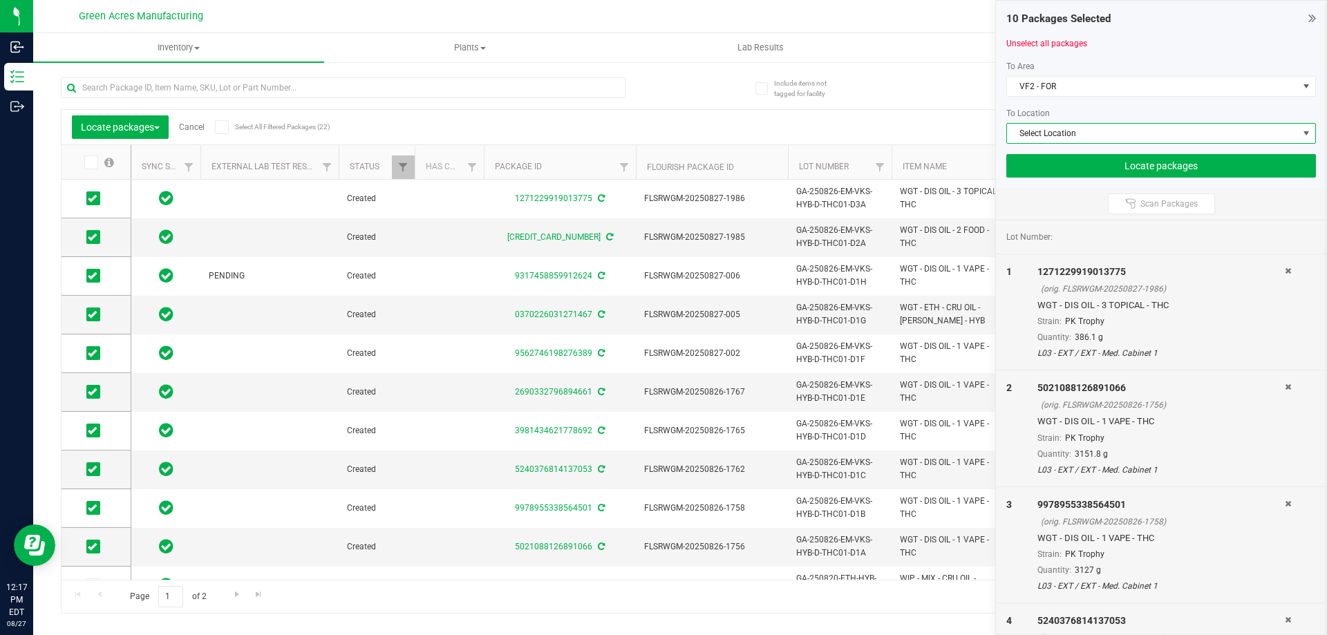
click at [1122, 138] on span "Select Location" at bounding box center [1152, 133] width 291 height 19
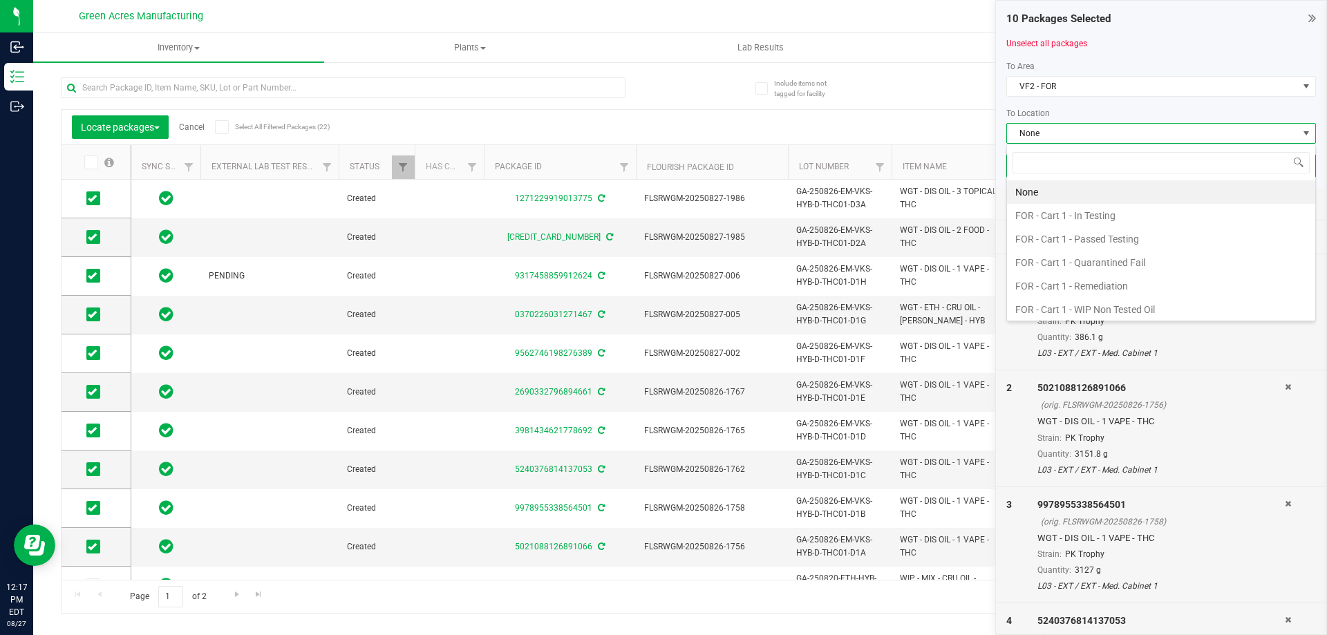
scroll to position [21, 310]
click at [1184, 212] on li "FOR - Cart 1 - In Testing" at bounding box center [1161, 215] width 308 height 23
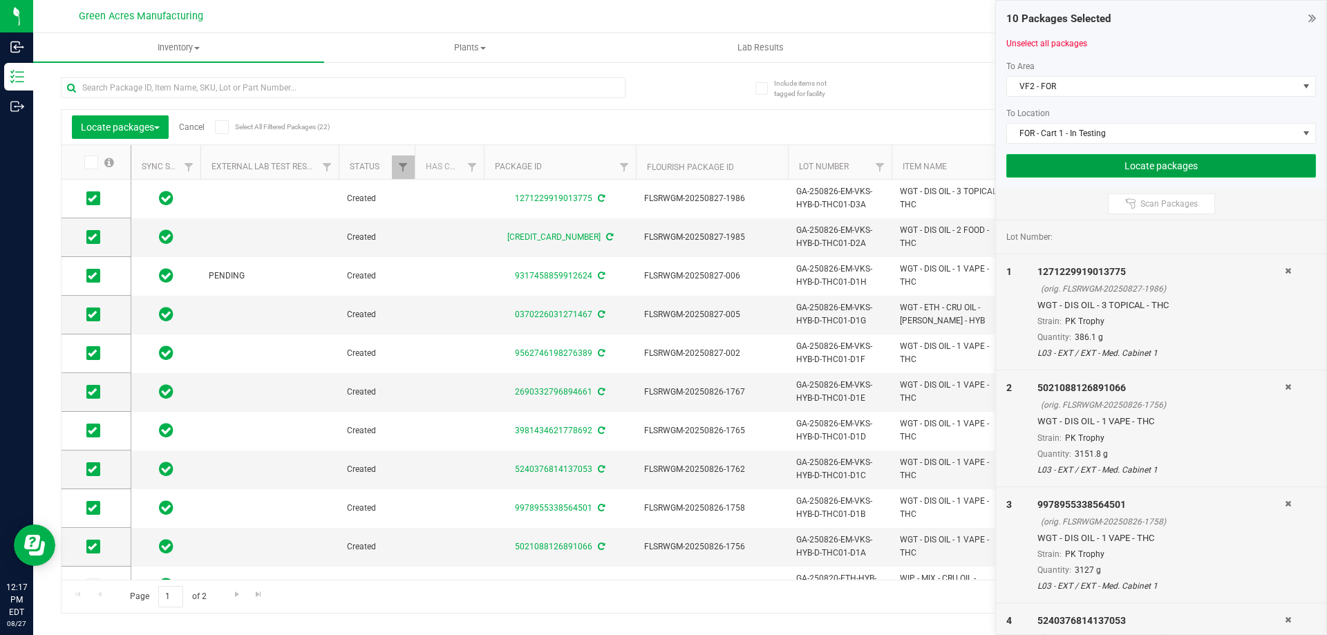
click at [1162, 170] on button "Locate packages" at bounding box center [1161, 165] width 310 height 23
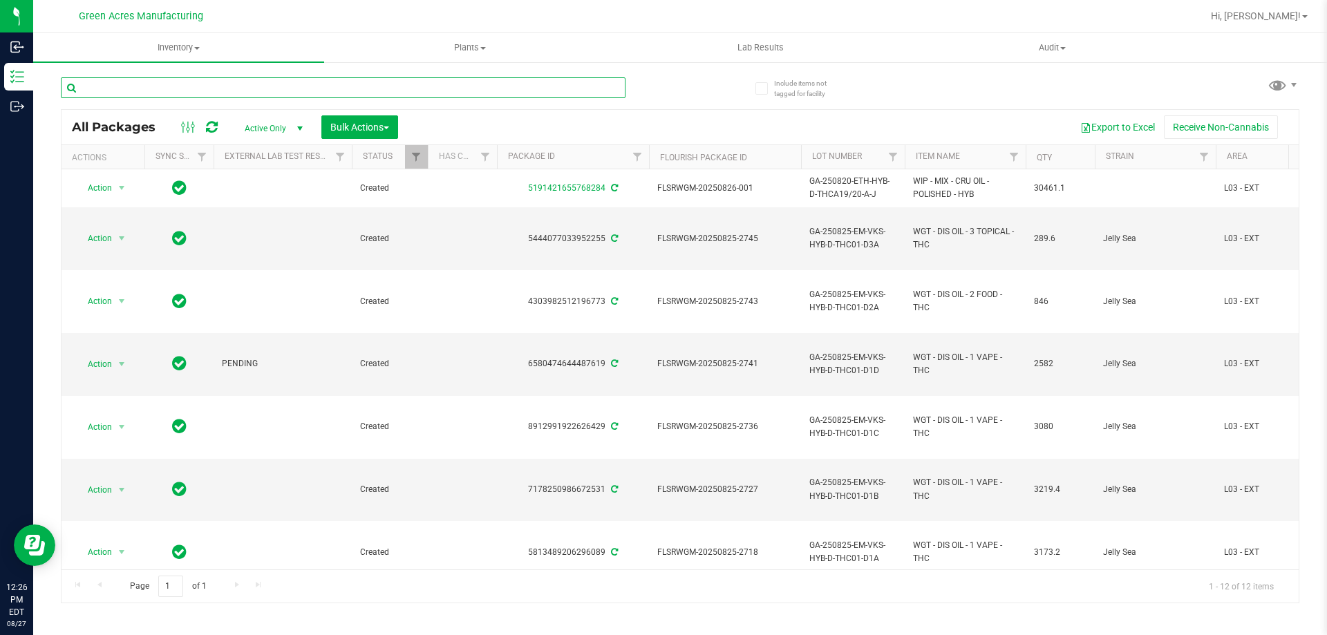
click at [397, 81] on input "text" at bounding box center [343, 87] width 565 height 21
paste input "0825-2748"
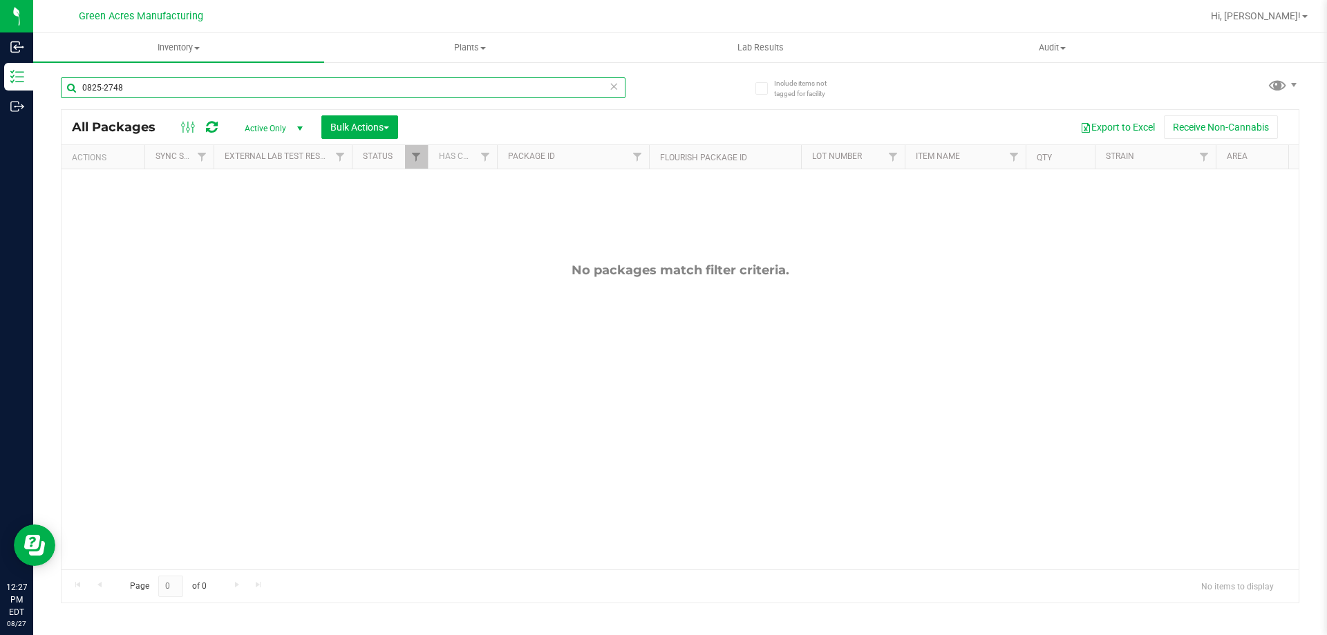
click at [380, 88] on input "0825-2748" at bounding box center [343, 87] width 565 height 21
paste input "GA-250825-CV-CKZ-D-THCA15-P1"
type input "GA-250825-CV-CKZ-D-THCA15-P1"
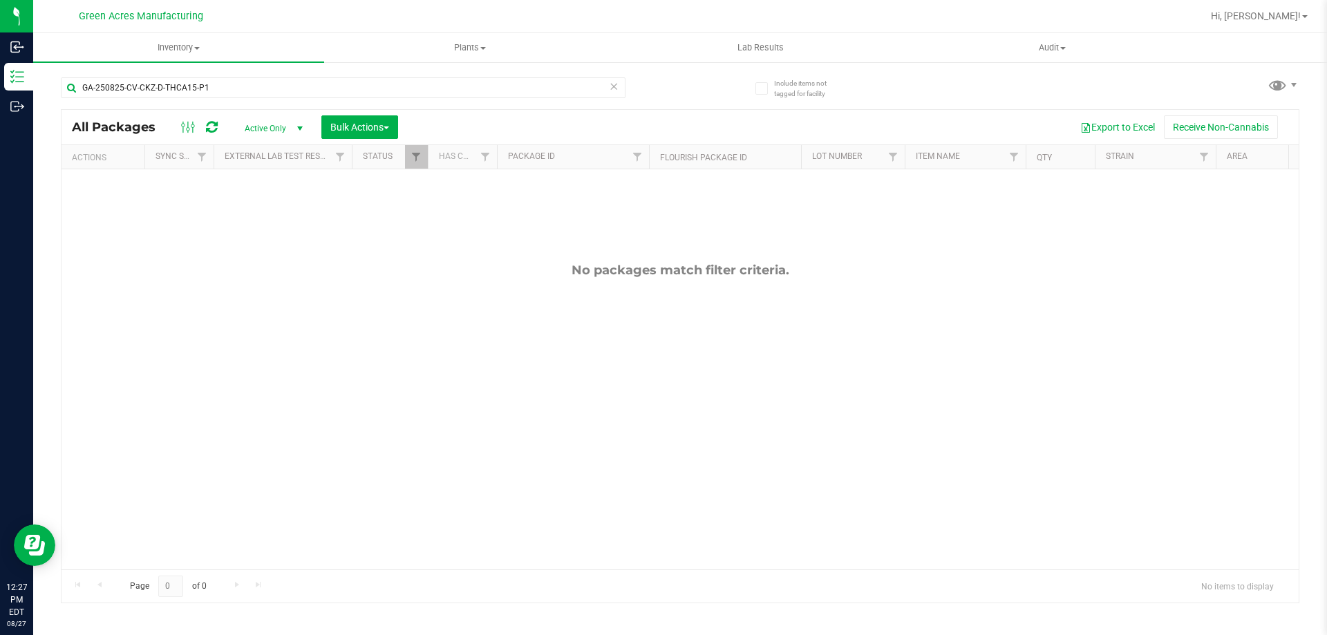
click at [653, 77] on div "GA-250825-CV-CKZ-D-THCA15-P1" at bounding box center [370, 87] width 619 height 44
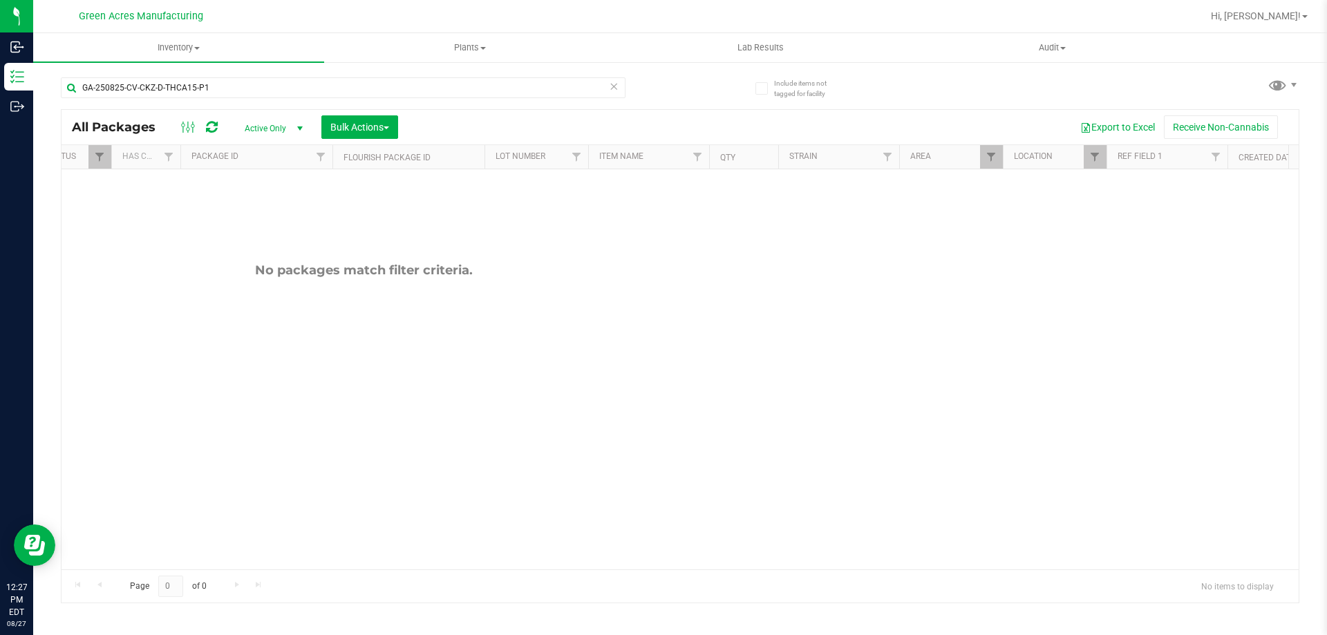
drag, startPoint x: 533, startPoint y: 450, endPoint x: 622, endPoint y: 436, distance: 89.5
click at [1053, 162] on span "Filter" at bounding box center [1051, 156] width 11 height 11
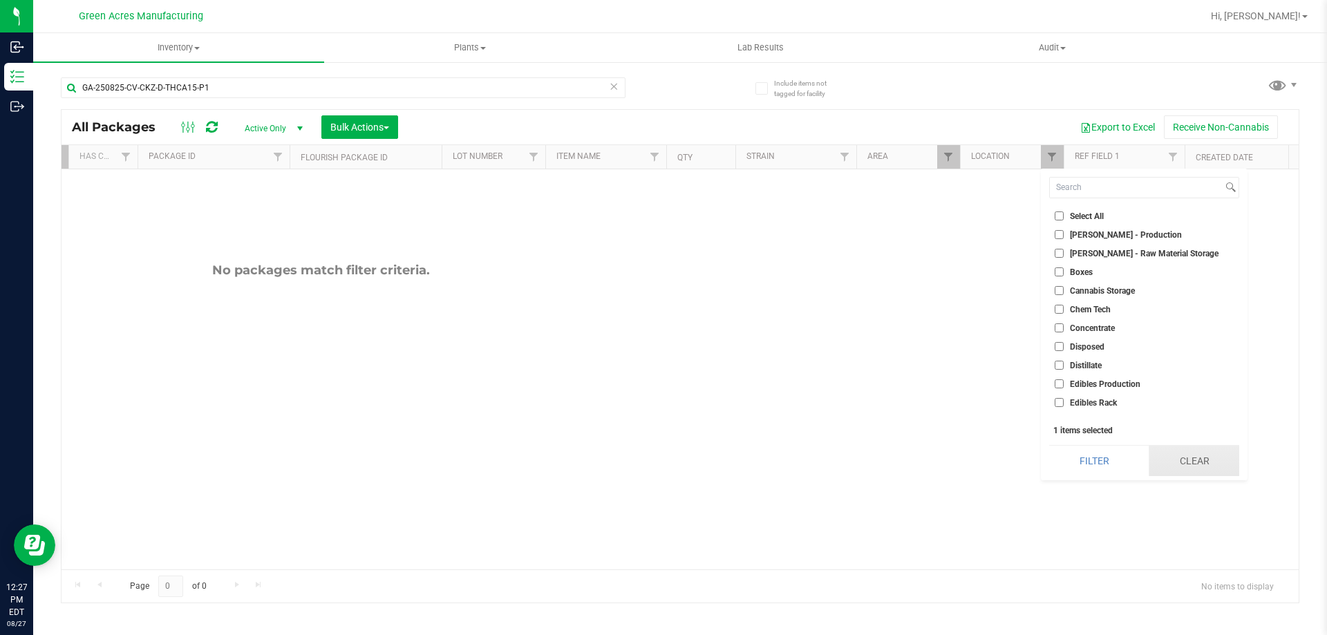
click at [1204, 466] on button "Clear" at bounding box center [1193, 461] width 91 height 30
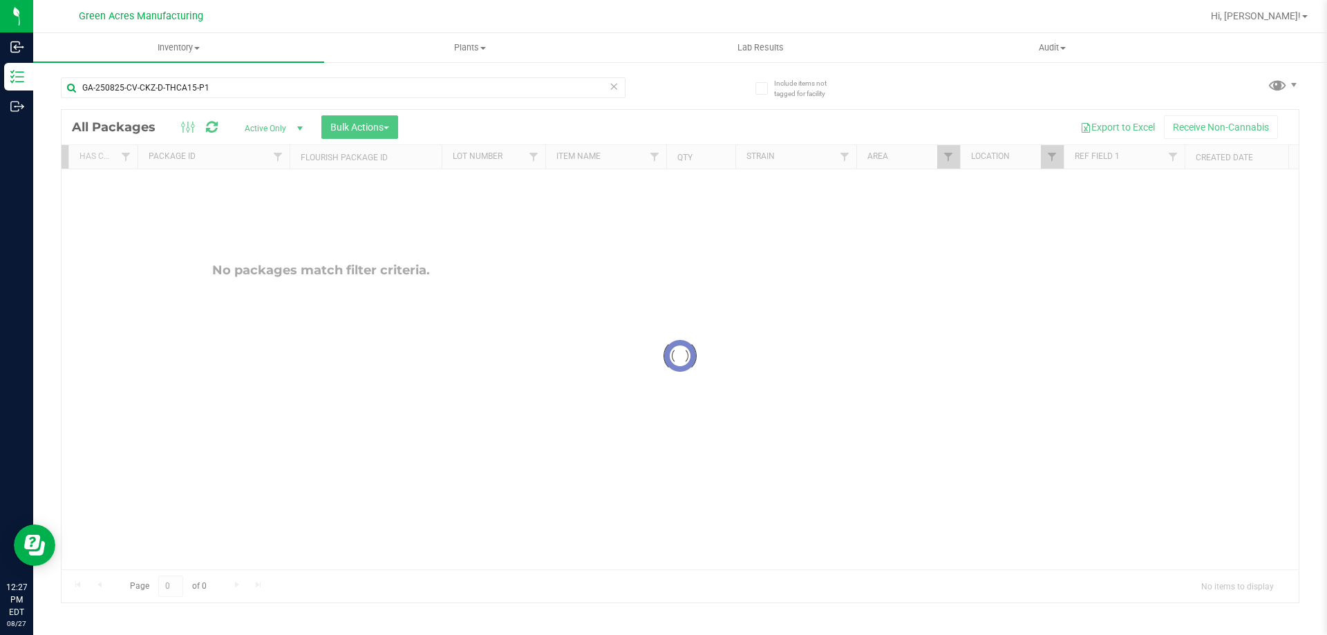
click at [750, 377] on div at bounding box center [679, 356] width 1237 height 493
drag, startPoint x: 638, startPoint y: 370, endPoint x: 389, endPoint y: 334, distance: 251.2
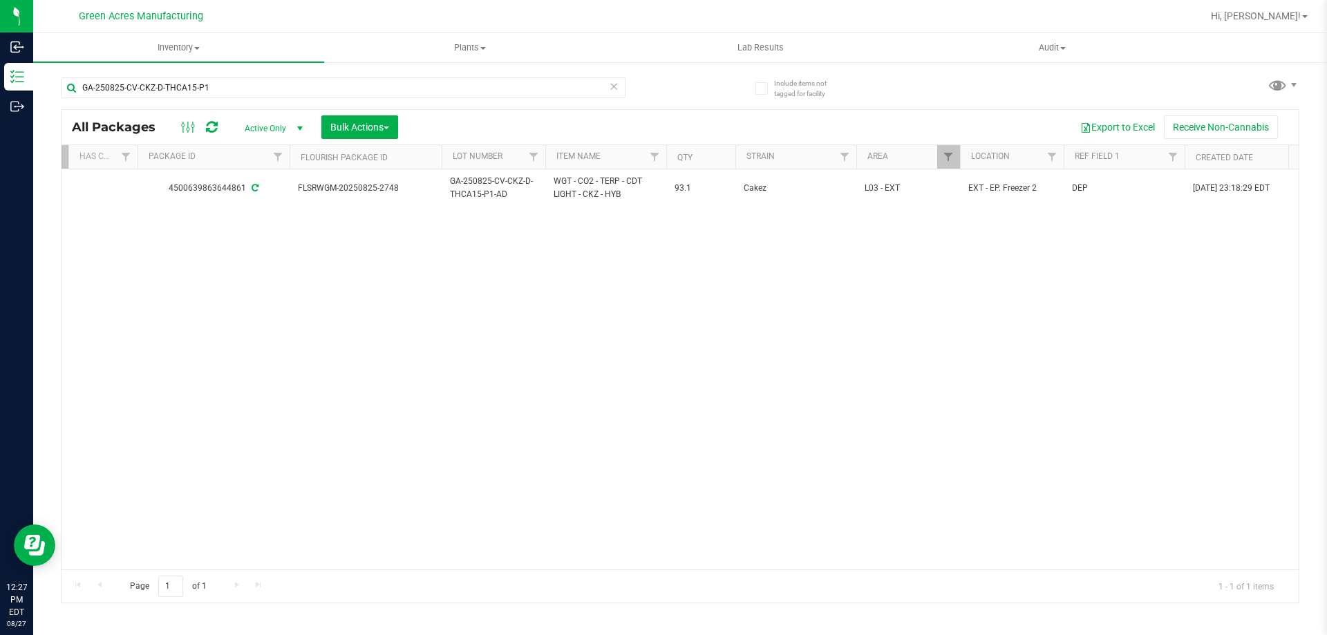
drag, startPoint x: 683, startPoint y: 266, endPoint x: 551, endPoint y: 250, distance: 132.9
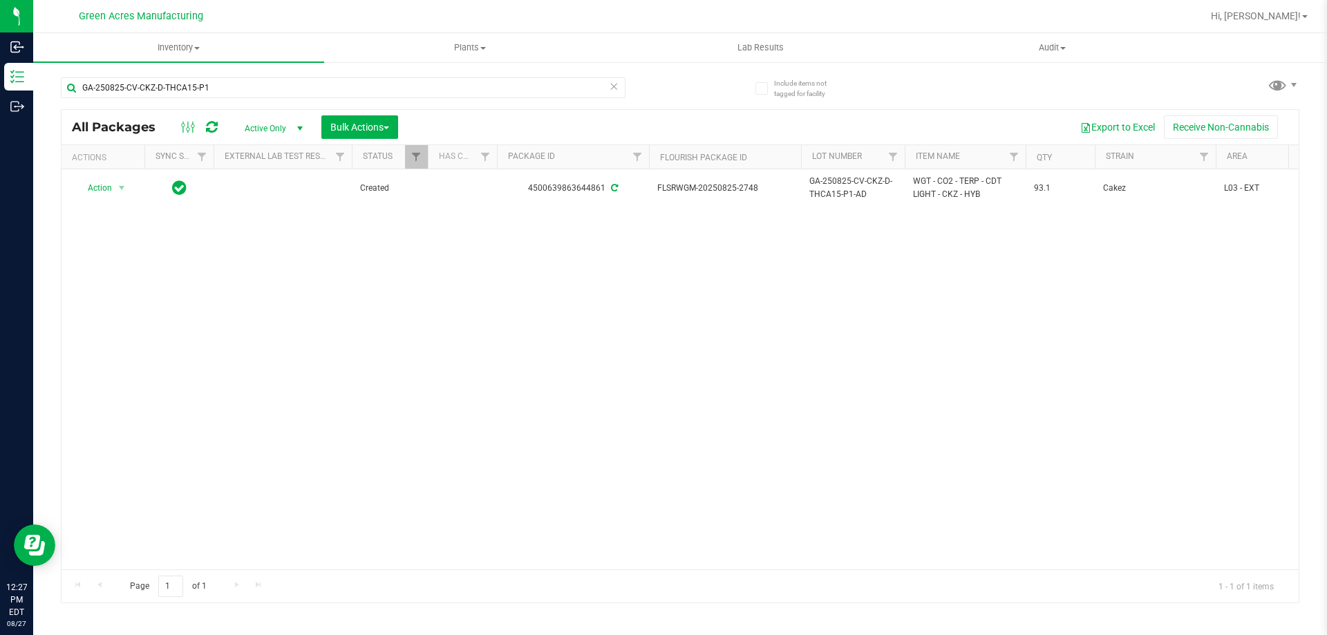
drag, startPoint x: 749, startPoint y: 222, endPoint x: 438, endPoint y: 220, distance: 311.0
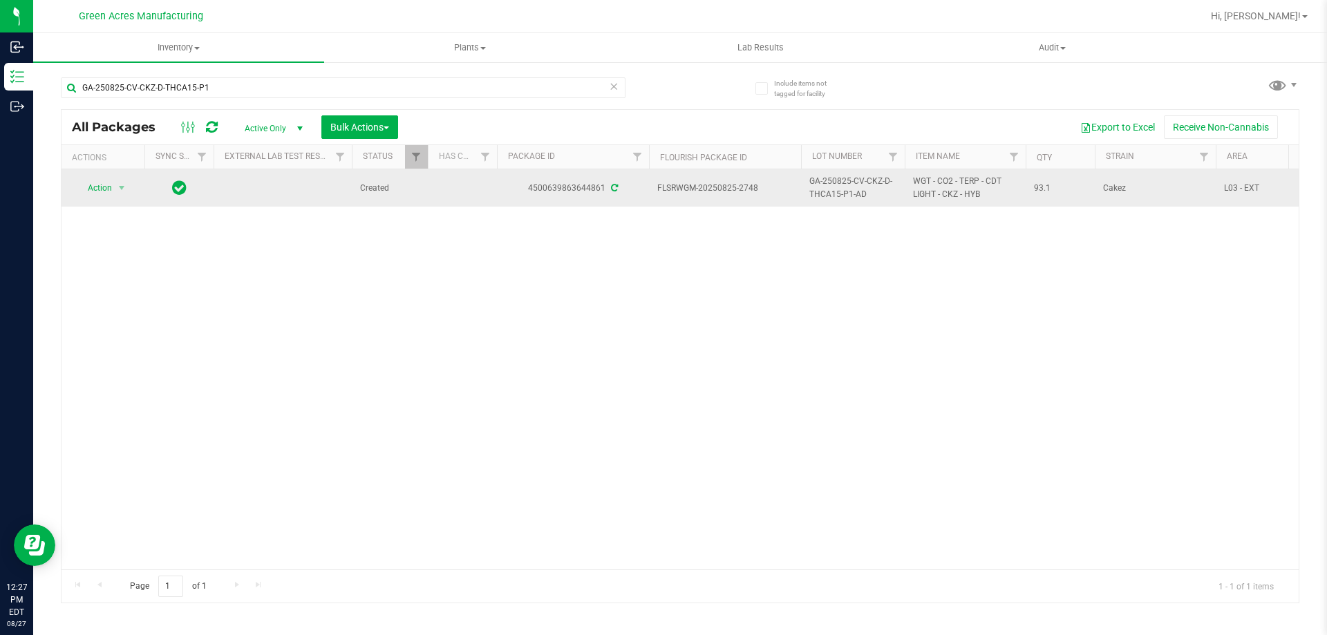
click at [815, 187] on span "GA-250825-CV-CKZ-D-THCA15-P1-AD" at bounding box center [852, 188] width 87 height 26
click at [729, 188] on span "FLSRWGM-20250825-2748" at bounding box center [724, 188] width 135 height 13
click at [730, 188] on span "FLSRWGM-20250825-2748" at bounding box center [724, 188] width 135 height 13
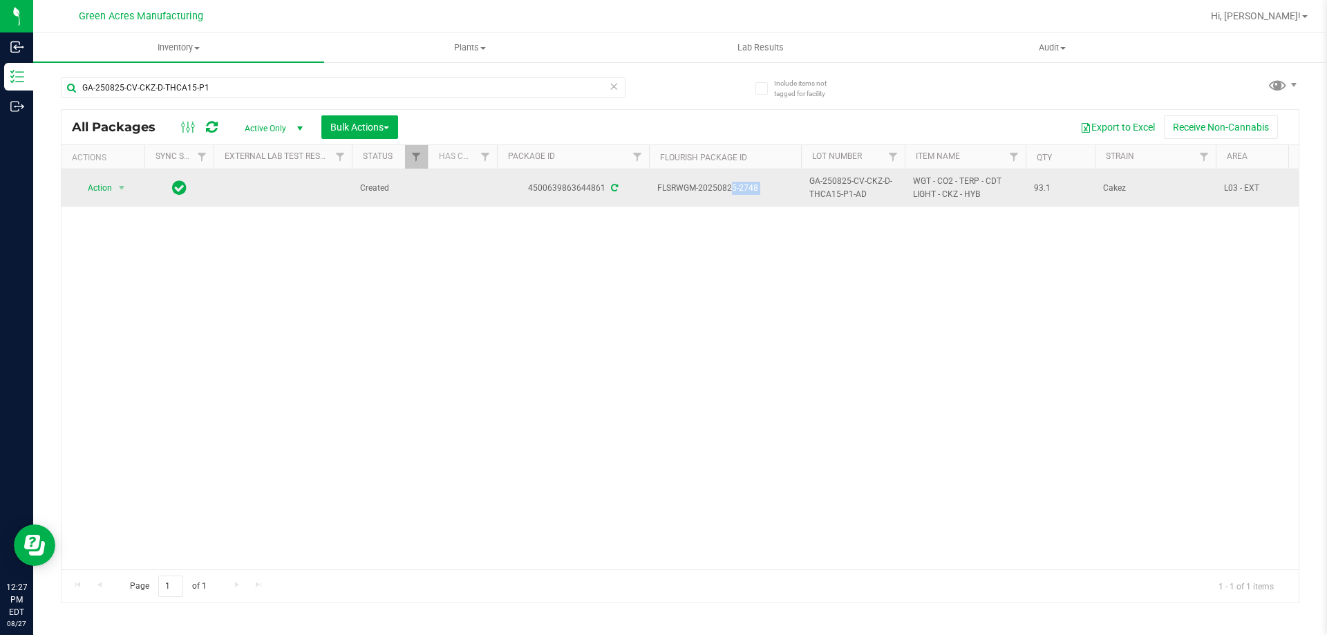
click at [730, 188] on span "FLSRWGM-20250825-2748" at bounding box center [724, 188] width 135 height 13
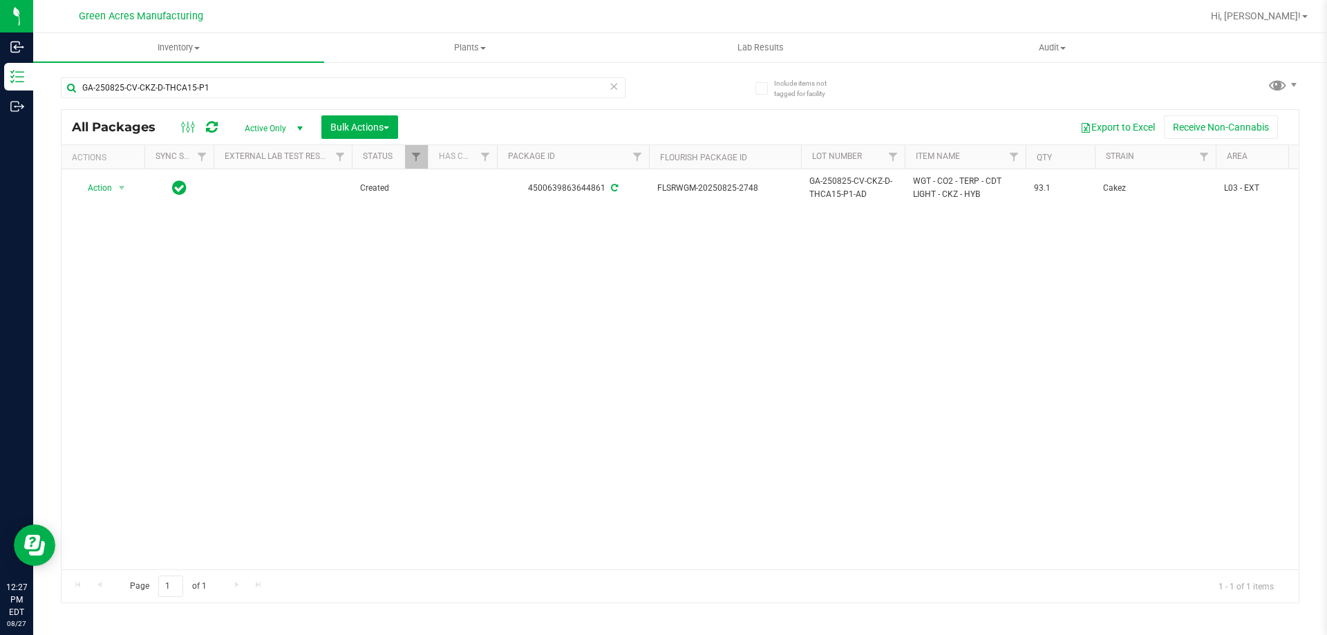
click at [766, 258] on div "Action Action Adjust qty Create package Edit attributes Global inventory Locate…" at bounding box center [679, 369] width 1237 height 400
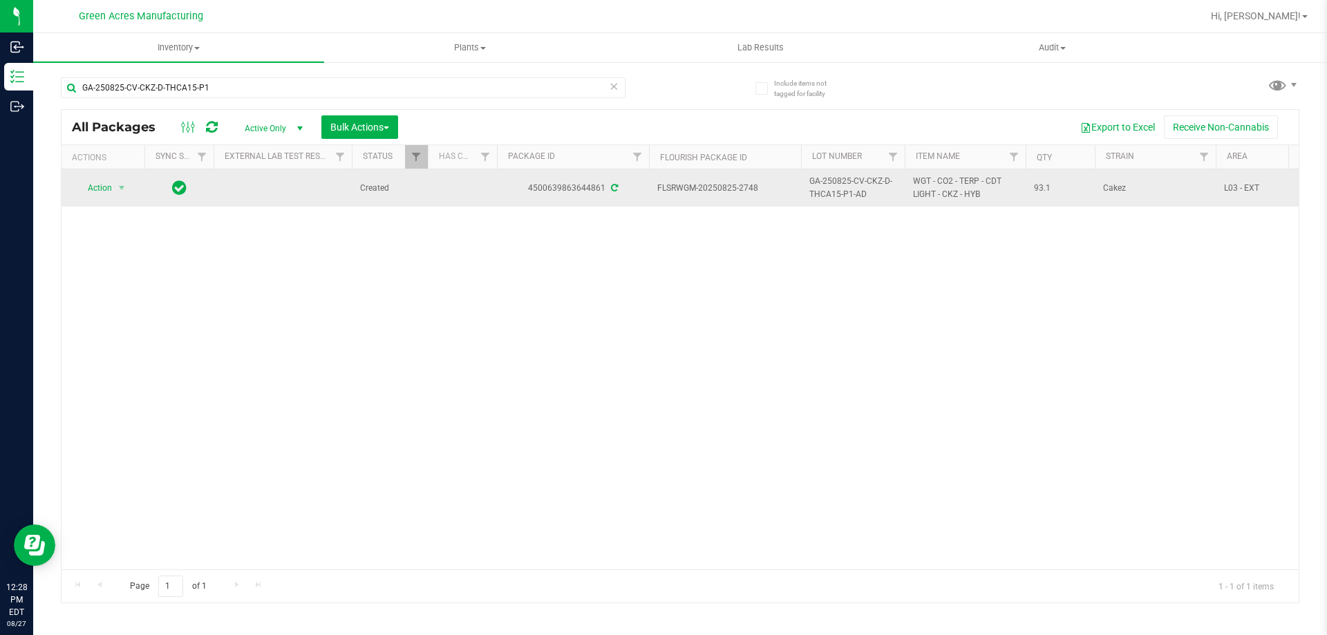
click at [1043, 187] on span "93.1" at bounding box center [1060, 188] width 53 height 13
click at [113, 184] on span "select" at bounding box center [121, 187] width 17 height 19
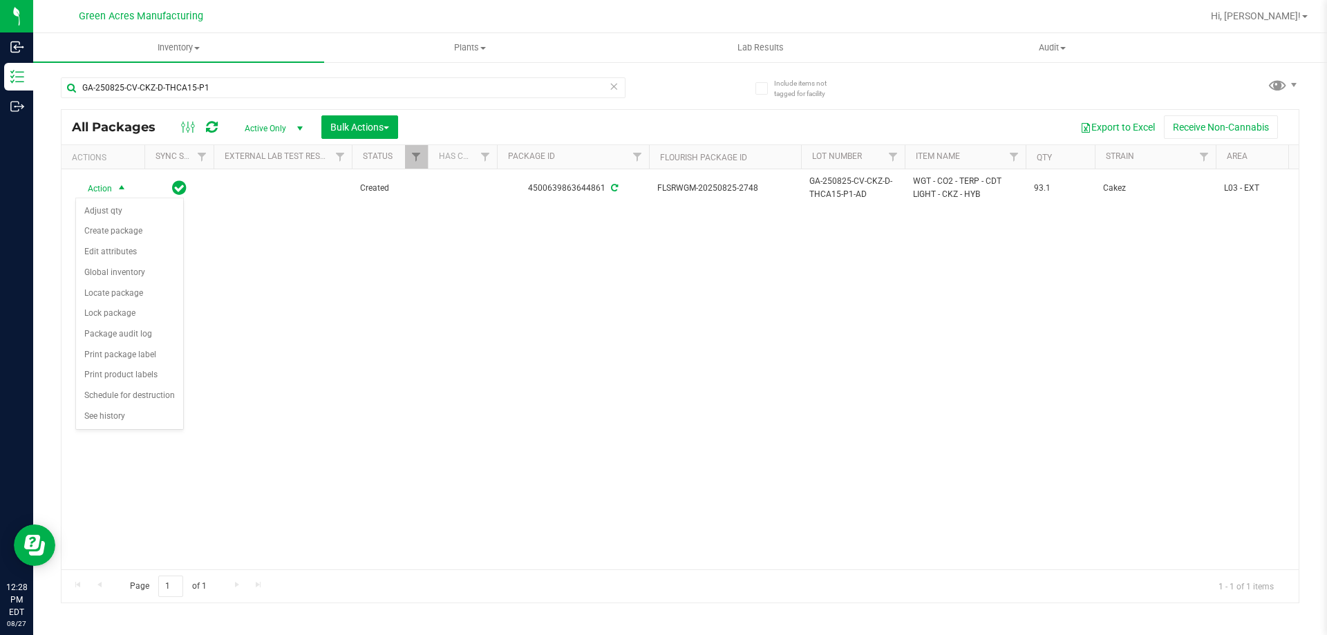
click at [234, 277] on div "Action Action Adjust qty Create package Edit attributes Global inventory Locate…" at bounding box center [679, 369] width 1237 height 400
click at [346, 124] on span "Bulk Actions" at bounding box center [359, 127] width 59 height 11
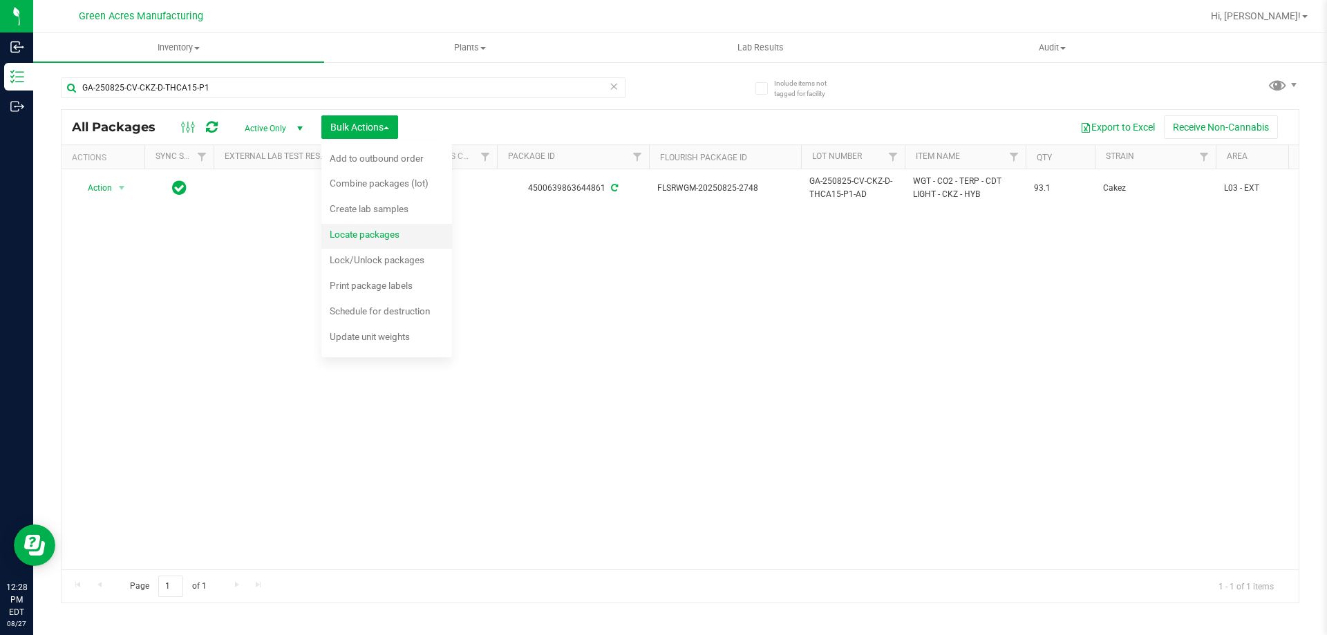
click at [385, 239] on span "Locate packages" at bounding box center [365, 234] width 70 height 11
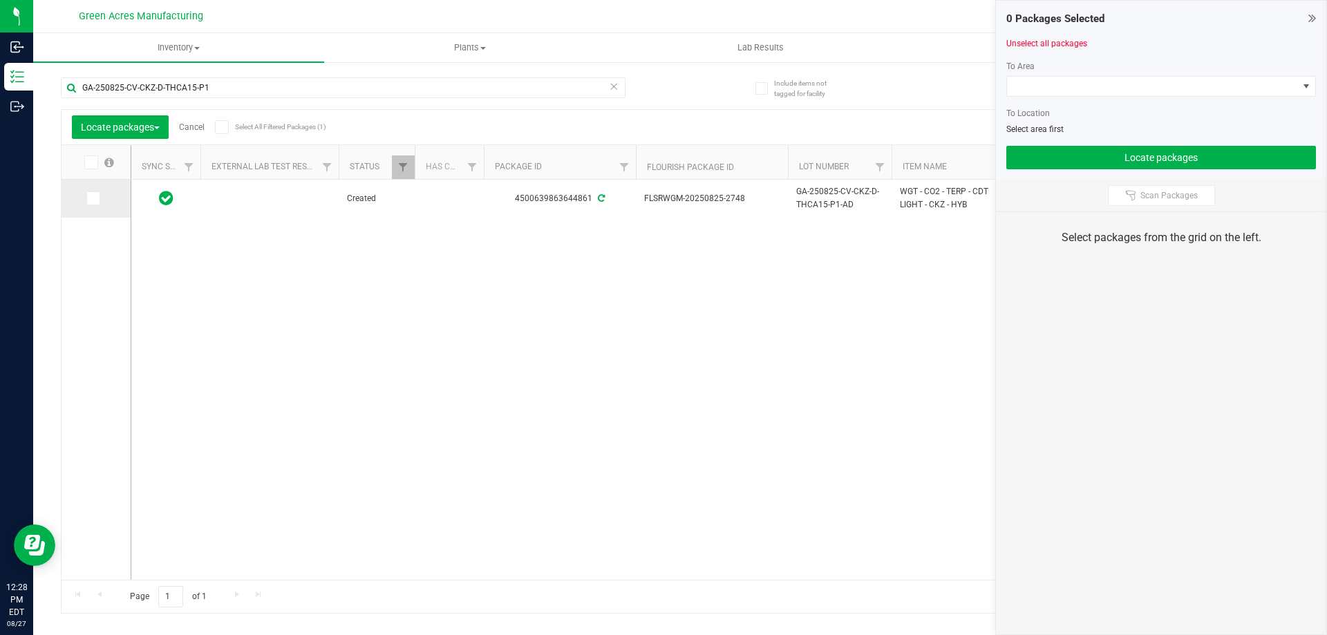
click at [97, 200] on span at bounding box center [93, 198] width 14 height 14
click at [0, 0] on input "checkbox" at bounding box center [0, 0] width 0 height 0
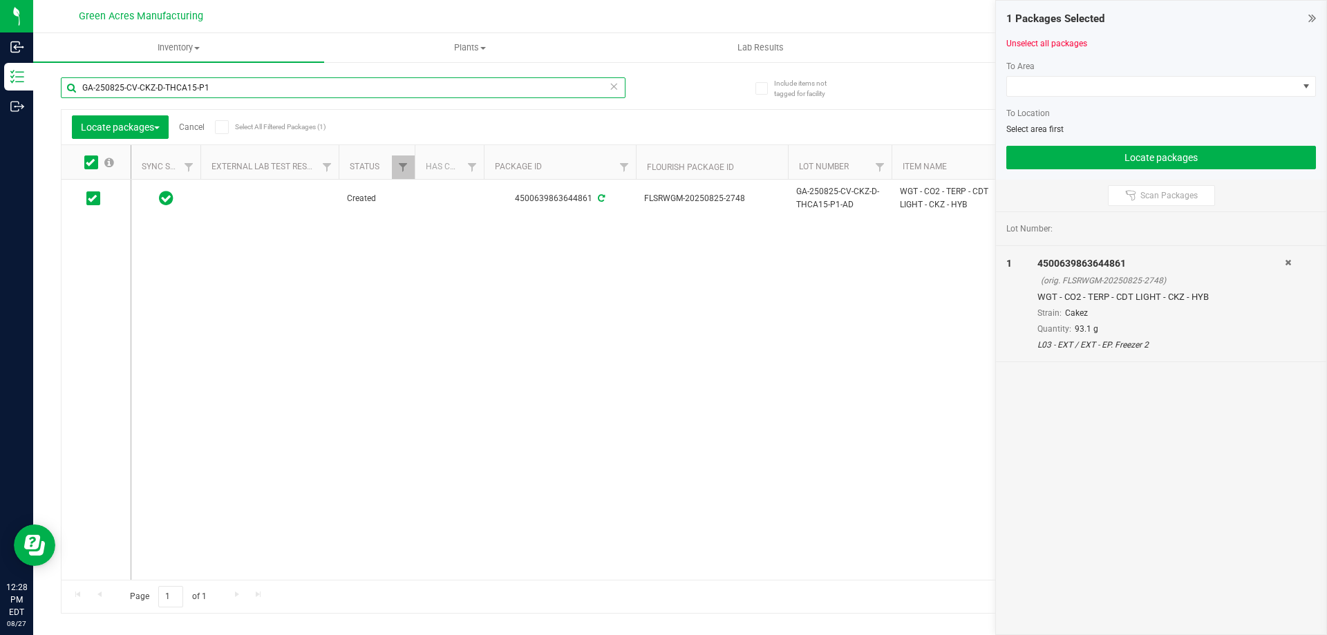
click at [222, 91] on input "GA-250825-CV-CKZ-D-THCA15-P1" at bounding box center [343, 87] width 565 height 21
click at [194, 92] on input "GA-250825-CV-CKZ-D-THCA15-P1" at bounding box center [343, 87] width 565 height 21
click at [699, 96] on div "GA-250825-CV-CKZ-D-THCA16-P1 Locate packages Cancel Select All Filtered Package…" at bounding box center [680, 338] width 1238 height 549
drag, startPoint x: 122, startPoint y: 91, endPoint x: 195, endPoint y: 91, distance: 73.2
click at [123, 91] on input "GA-250825-CV-CKZ-D-THCA16-P1" at bounding box center [343, 87] width 565 height 21
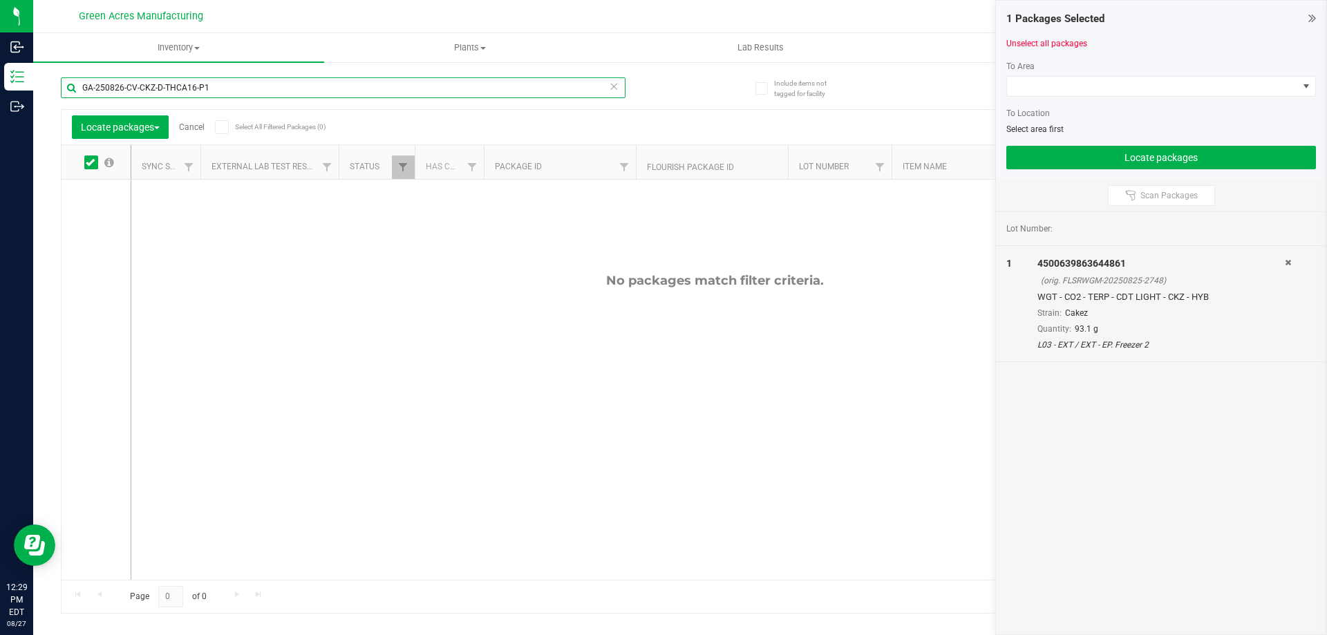
click at [251, 84] on input "GA-250826-CV-CKZ-D-THCA16-P1" at bounding box center [343, 87] width 565 height 21
click at [251, 86] on input "GA-250826-CV-CKZ-D-THCA16-P1" at bounding box center [343, 87] width 565 height 21
click at [659, 83] on div "GA-250826-CV-CKZ-D-THCA16-P1" at bounding box center [370, 87] width 619 height 44
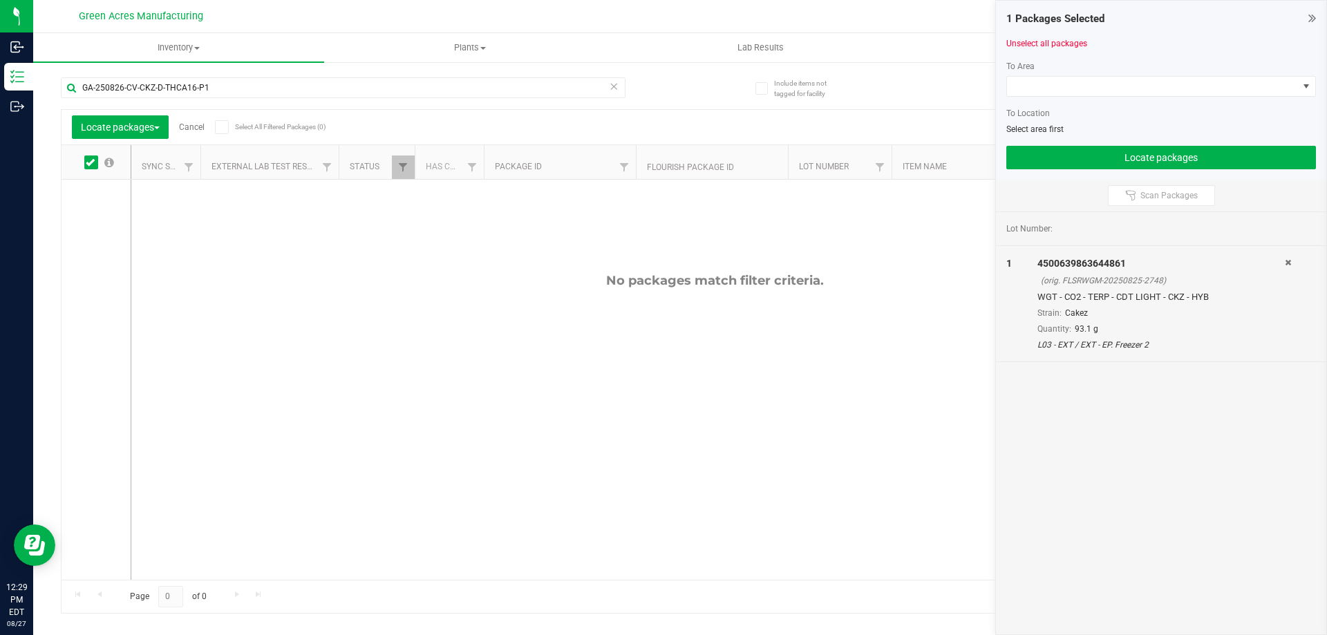
click at [220, 100] on div "GA-250826-CV-CKZ-D-THCA16-P1" at bounding box center [343, 93] width 565 height 32
click at [224, 102] on div "GA-250826-CV-CKZ-D-THCA16-P1" at bounding box center [343, 93] width 565 height 32
click at [454, 99] on div "GA-250826-CV-CKZ-D-THCA16-P1" at bounding box center [343, 93] width 565 height 32
click at [451, 89] on input "GA-250826-CV-CKZ-D-THCA16-P1" at bounding box center [343, 87] width 565 height 21
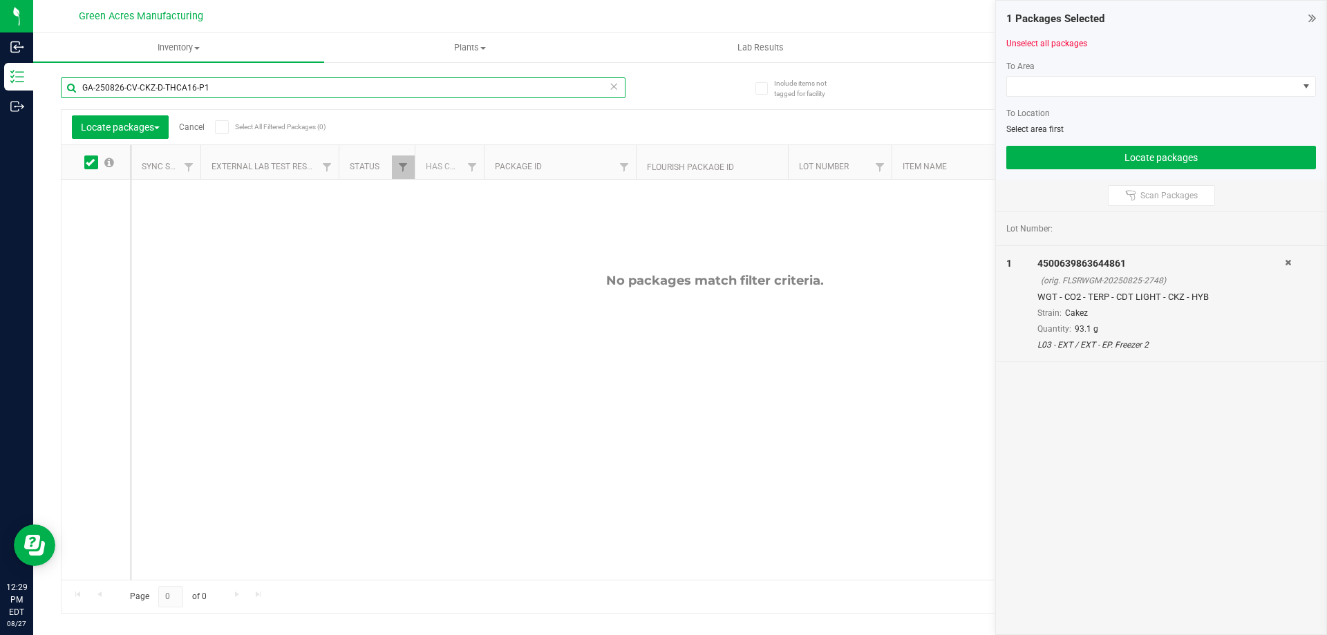
click at [451, 89] on input "GA-250826-CV-CKZ-D-THCA16-P1" at bounding box center [343, 87] width 565 height 21
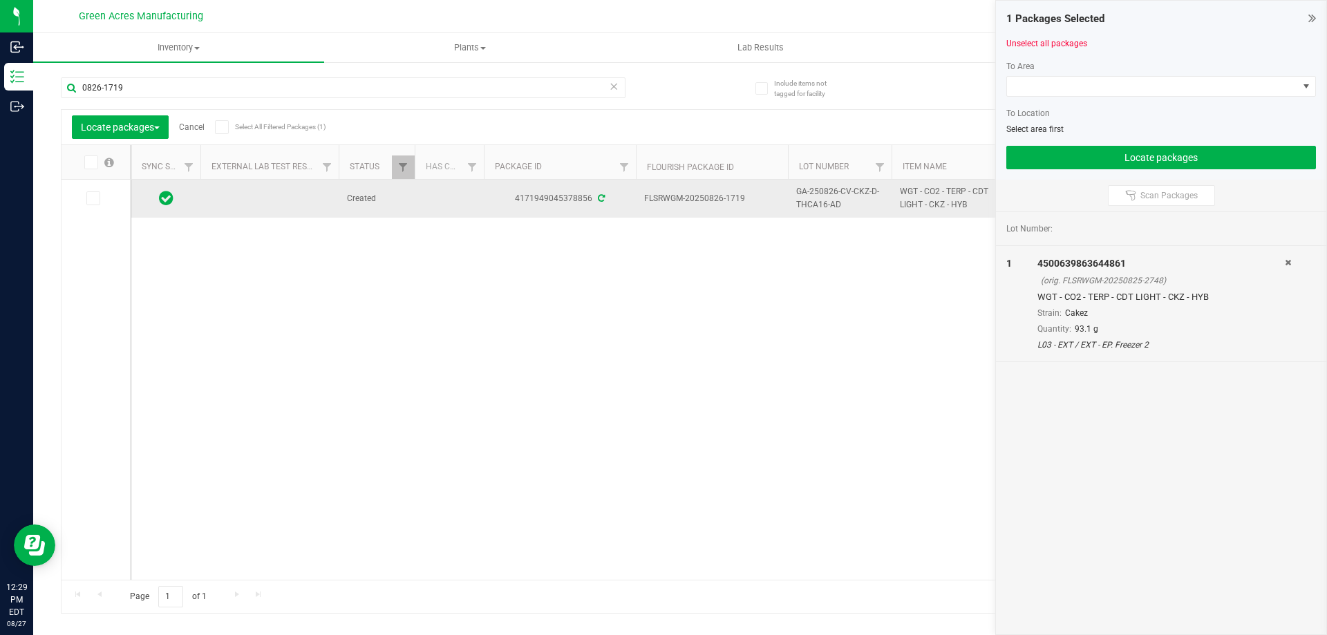
click at [737, 200] on span "FLSRWGM-20250826-1719" at bounding box center [711, 198] width 135 height 13
click at [841, 196] on span "GA-250826-CV-CKZ-D-THCA16-AD" at bounding box center [839, 198] width 87 height 26
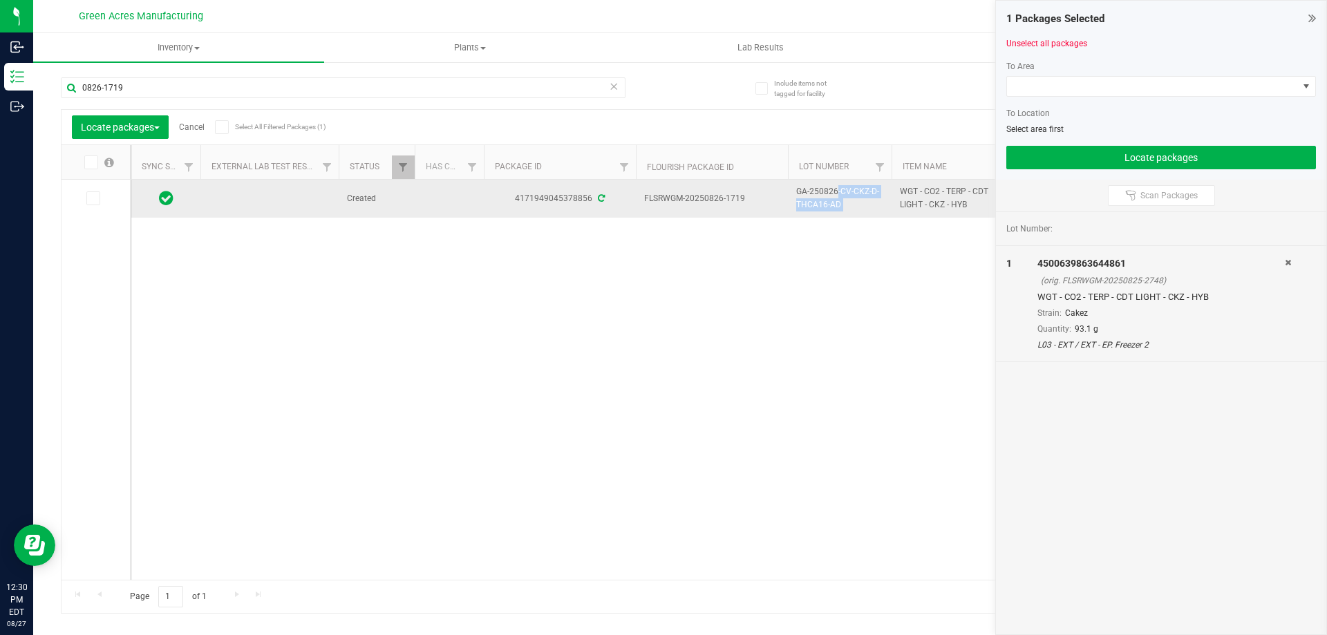
click at [841, 196] on span "GA-250826-CV-CKZ-D-THCA16-AD" at bounding box center [839, 198] width 87 height 26
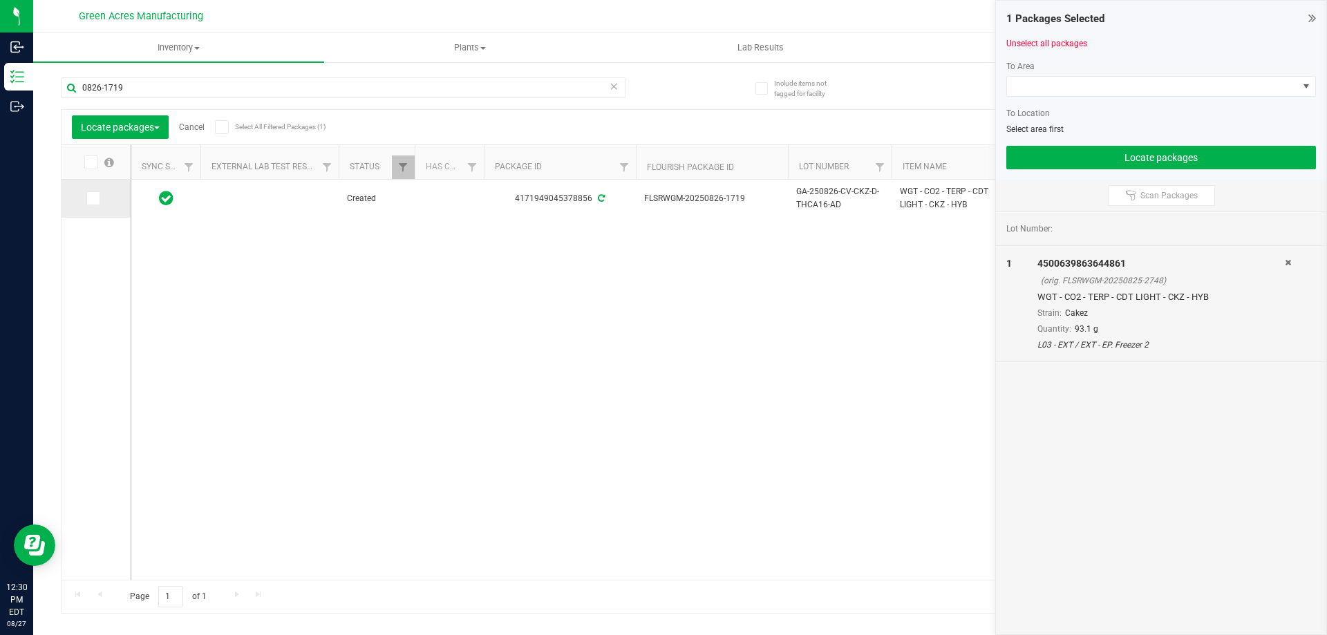
click at [102, 200] on label at bounding box center [96, 198] width 20 height 14
click at [0, 0] on input "checkbox" at bounding box center [0, 0] width 0 height 0
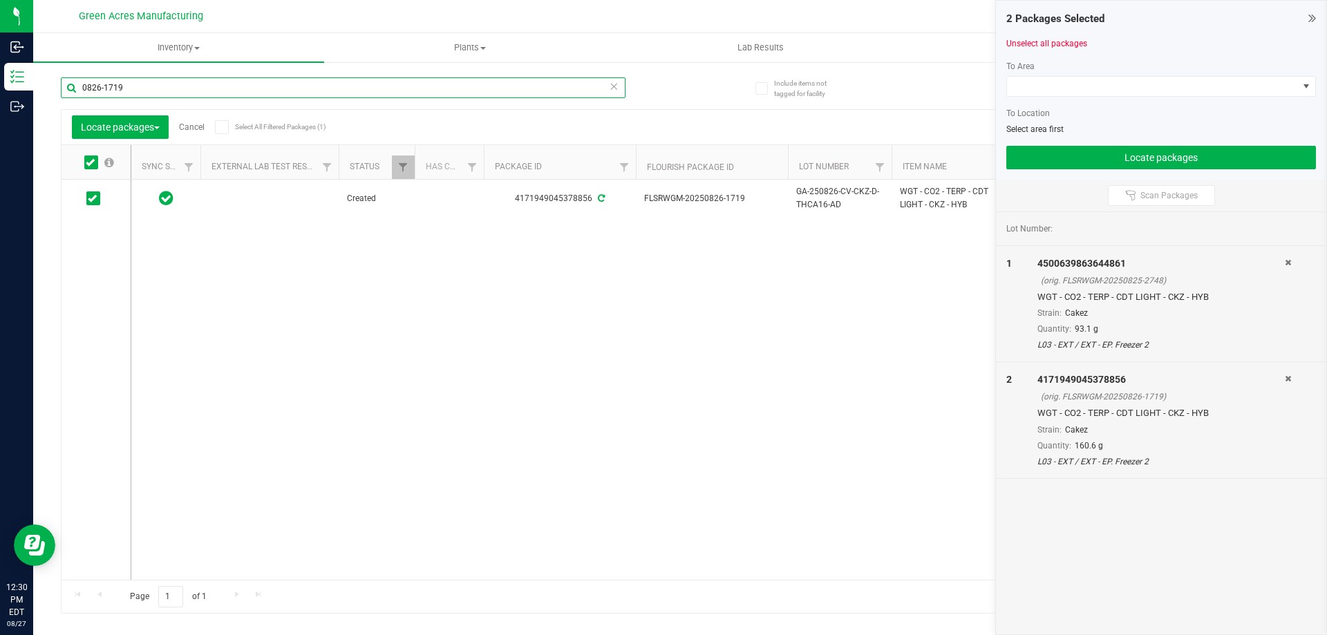
click at [153, 82] on input "0826-1719" at bounding box center [343, 87] width 565 height 21
type input "HT"
click at [674, 93] on div "HT" at bounding box center [370, 87] width 619 height 44
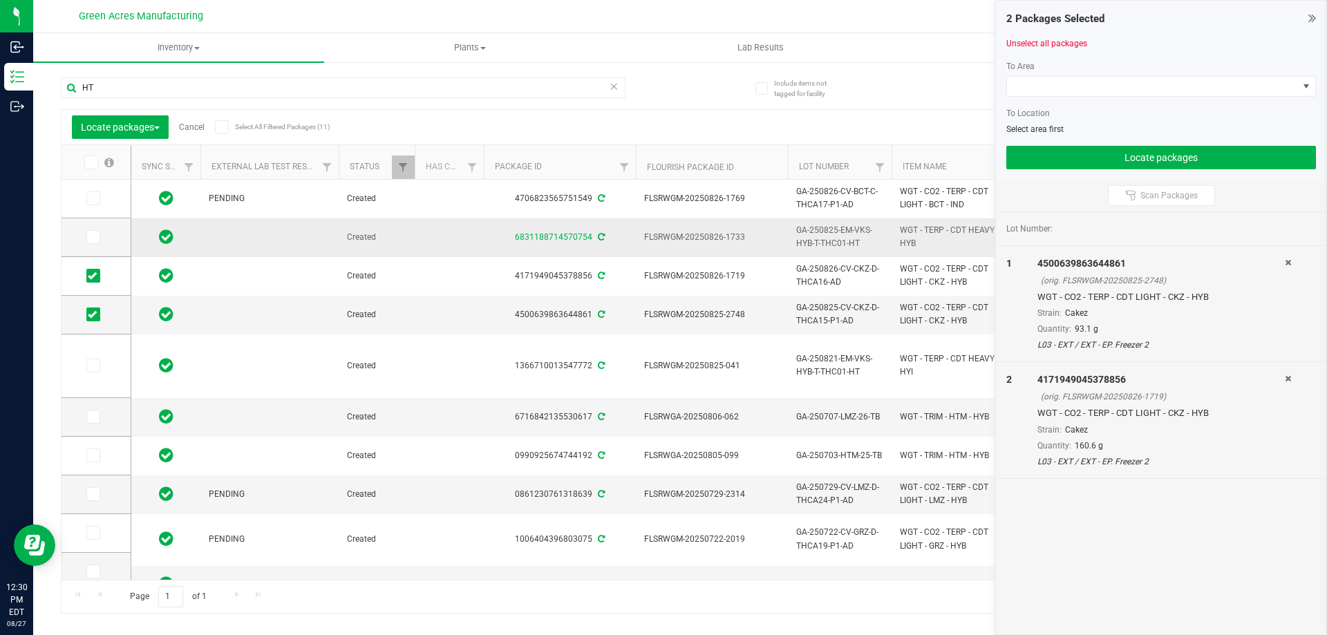
click at [715, 240] on span "FLSRWGM-20250826-1733" at bounding box center [711, 237] width 135 height 13
click at [716, 240] on span "FLSRWGM-20250826-1733" at bounding box center [711, 237] width 135 height 13
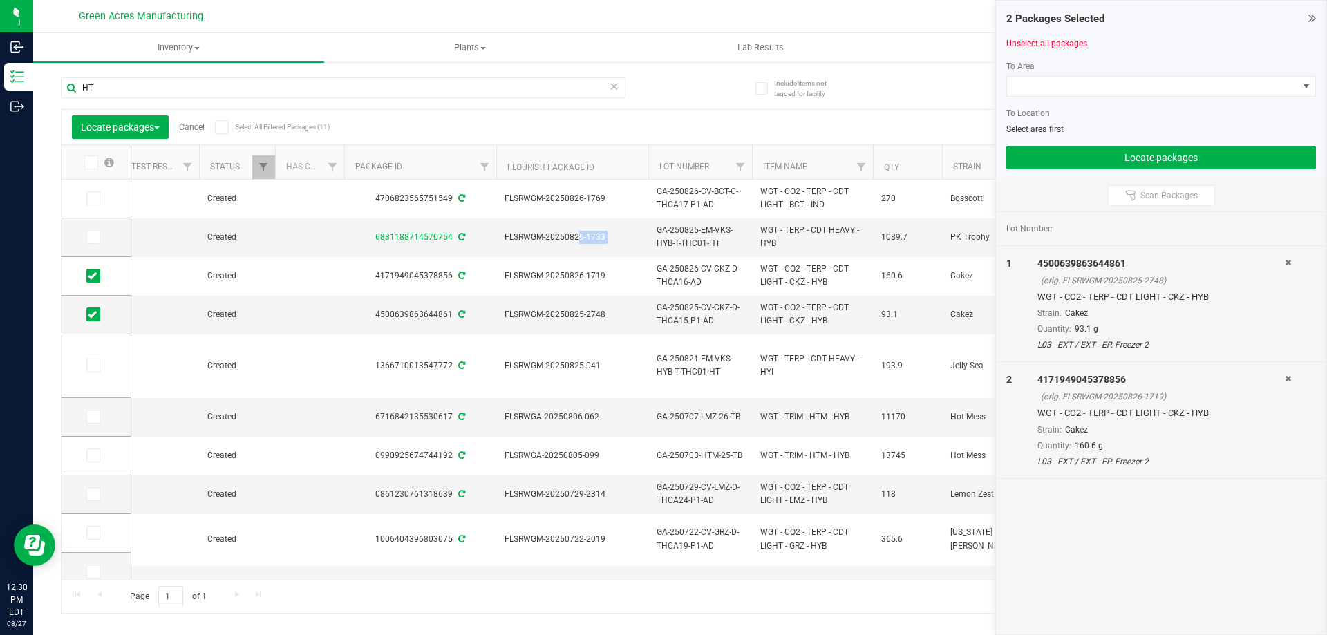
scroll to position [0, 55]
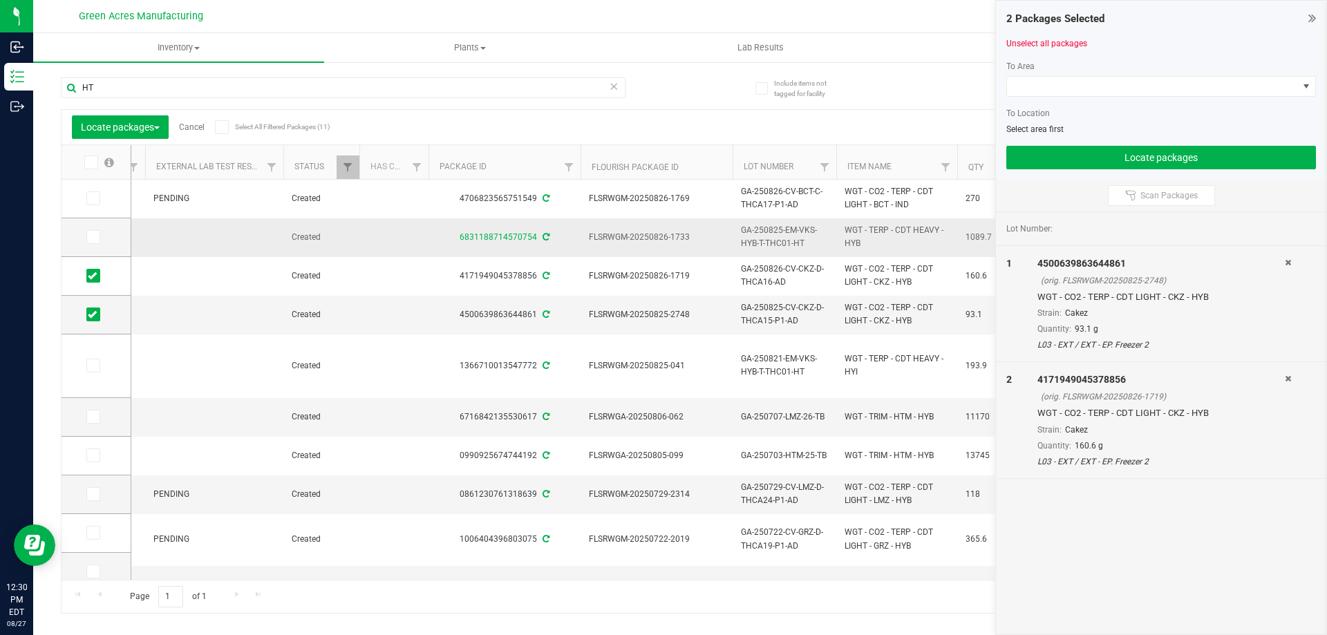
click at [783, 237] on span "GA-250825-EM-VKS-HYB-T-THC01-HT" at bounding box center [784, 237] width 87 height 26
click at [983, 238] on span "1089.7" at bounding box center [991, 237] width 53 height 13
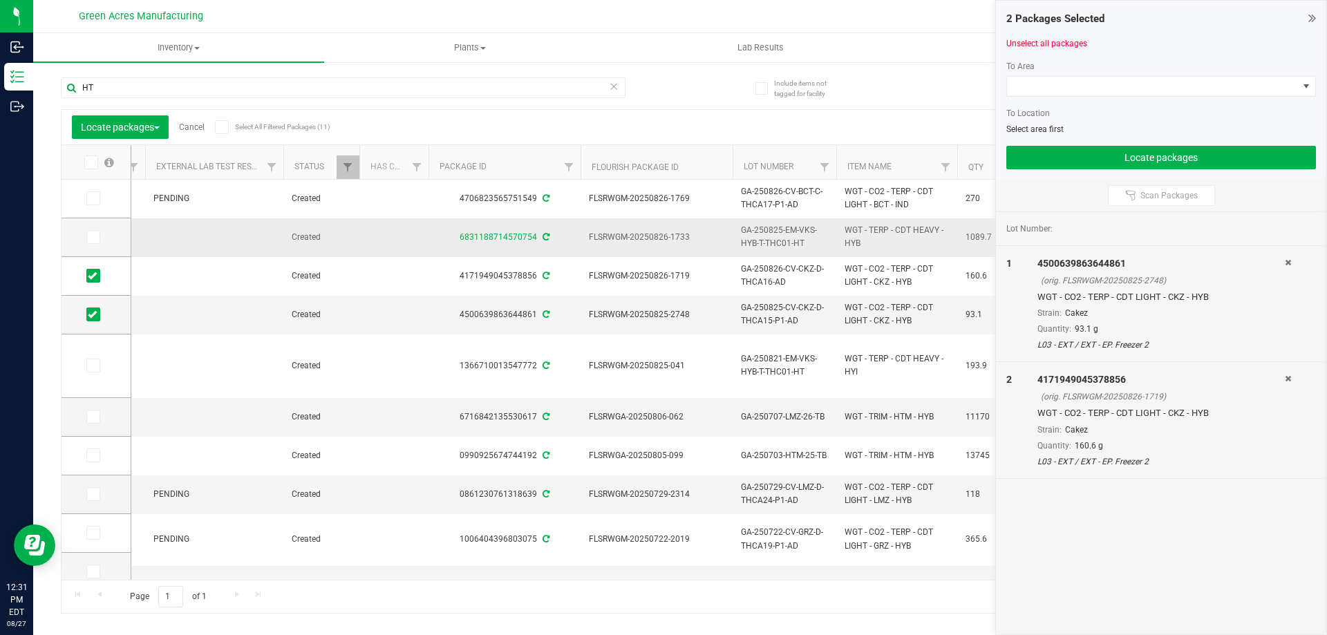
click at [983, 238] on span "1089.7" at bounding box center [991, 237] width 53 height 13
click at [98, 235] on span at bounding box center [93, 237] width 14 height 14
click at [0, 0] on input "checkbox" at bounding box center [0, 0] width 0 height 0
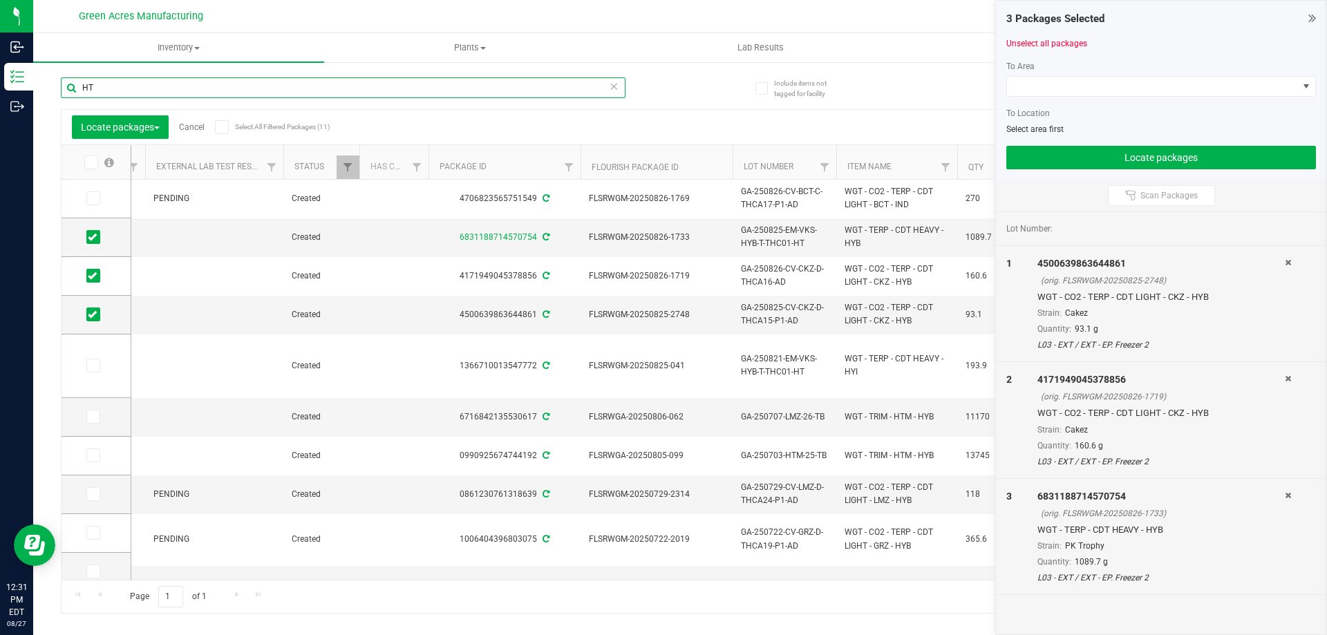
click at [184, 78] on input "HT" at bounding box center [343, 87] width 565 height 21
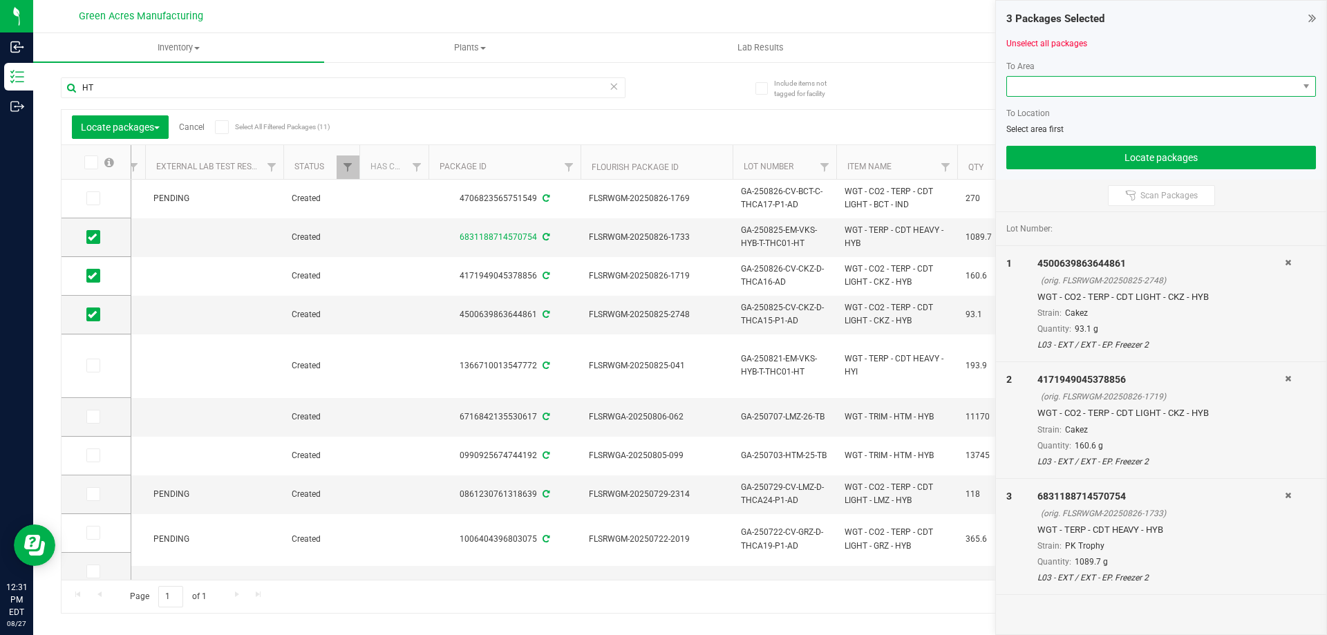
click at [1037, 86] on span at bounding box center [1152, 86] width 291 height 19
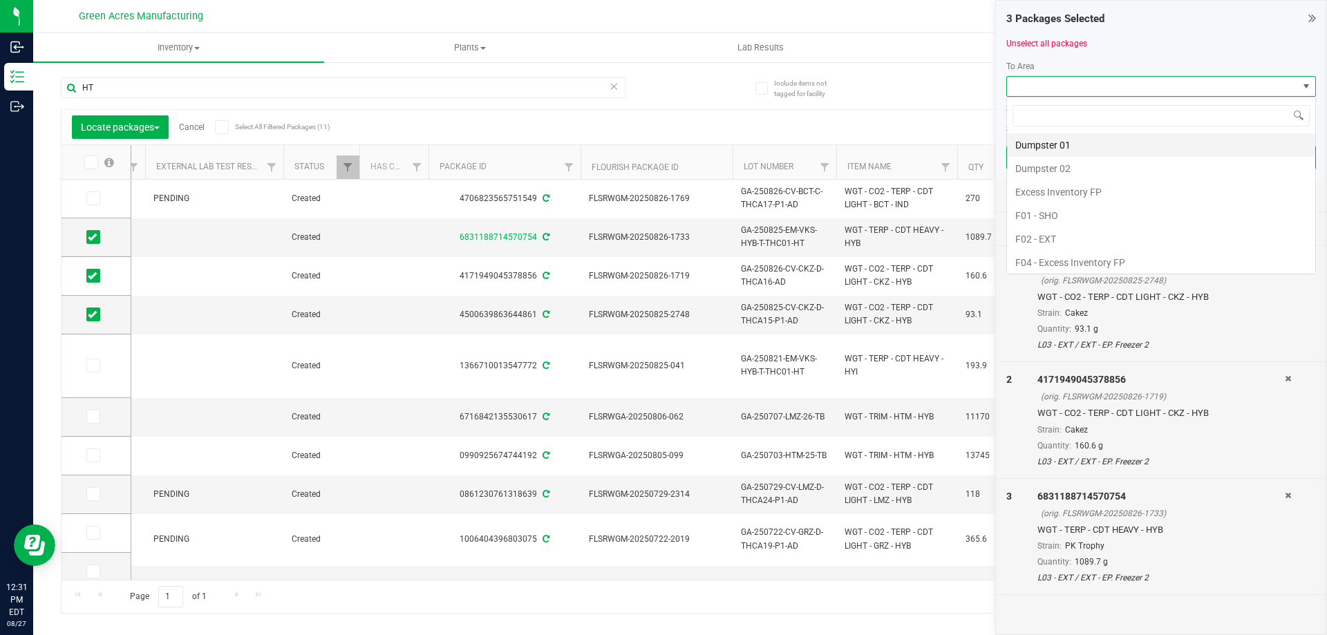
scroll to position [21, 310]
click at [924, 47] on span "Audit" at bounding box center [1052, 47] width 290 height 12
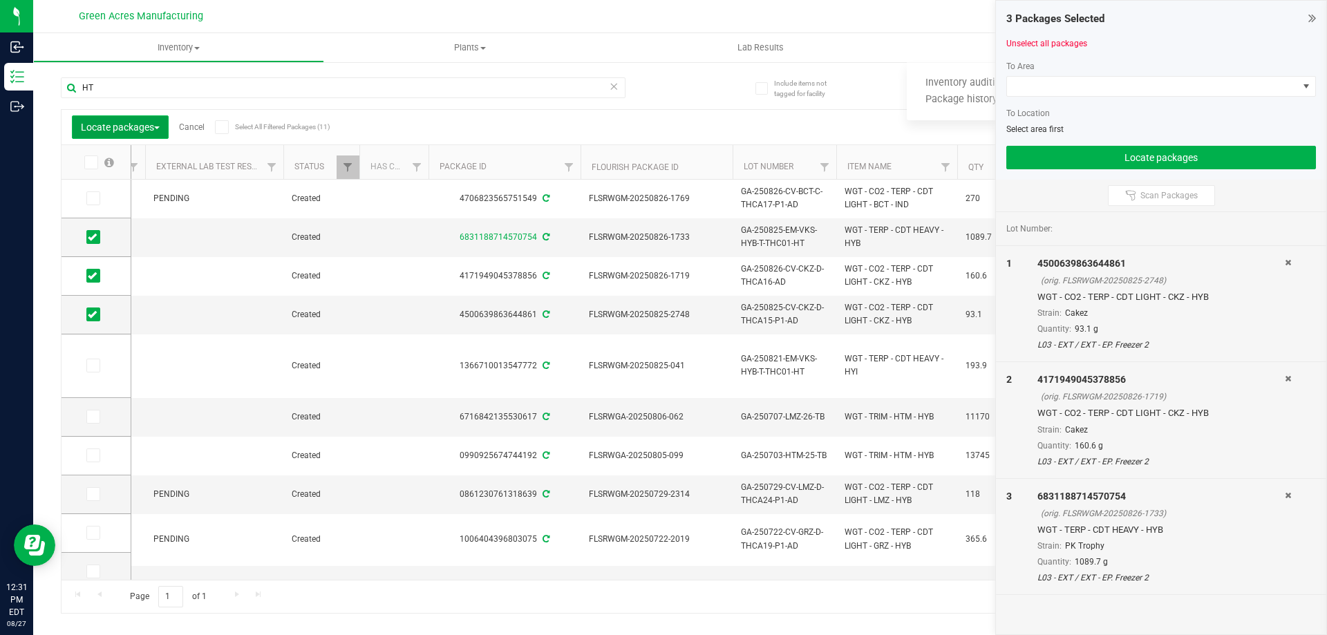
click at [156, 131] on span "Locate packages" at bounding box center [120, 127] width 79 height 11
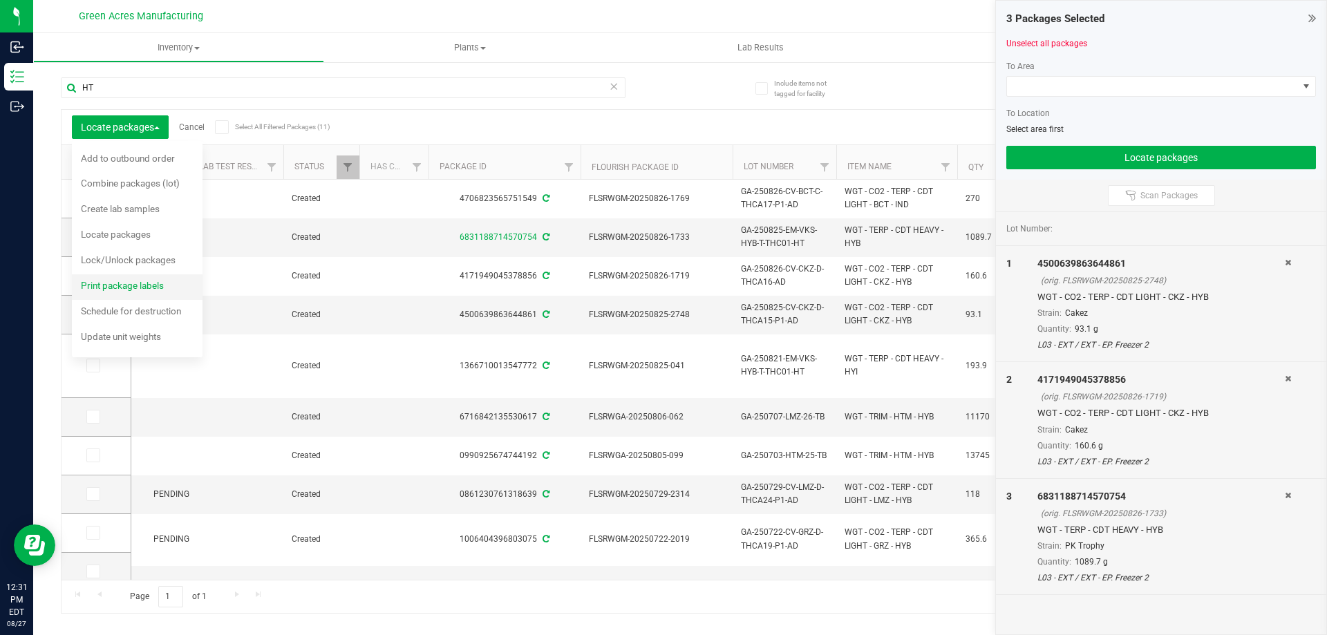
click at [129, 284] on span "Print package labels" at bounding box center [122, 285] width 83 height 11
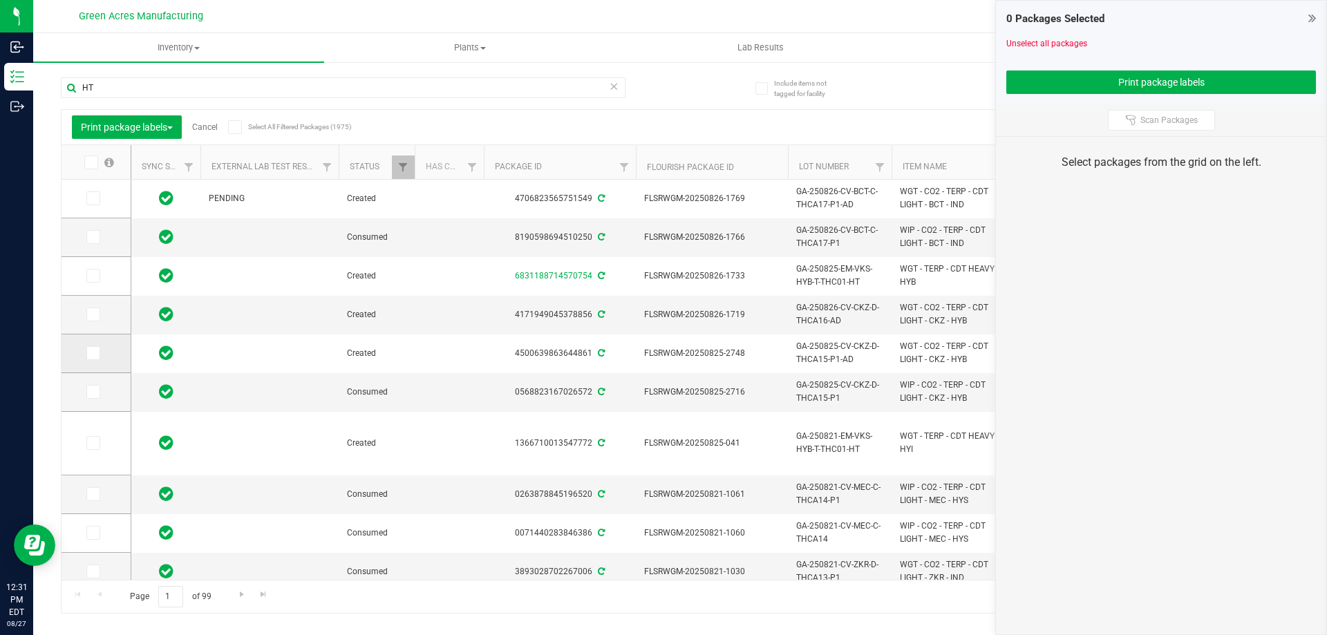
click at [93, 359] on span at bounding box center [93, 353] width 14 height 14
click at [0, 0] on input "checkbox" at bounding box center [0, 0] width 0 height 0
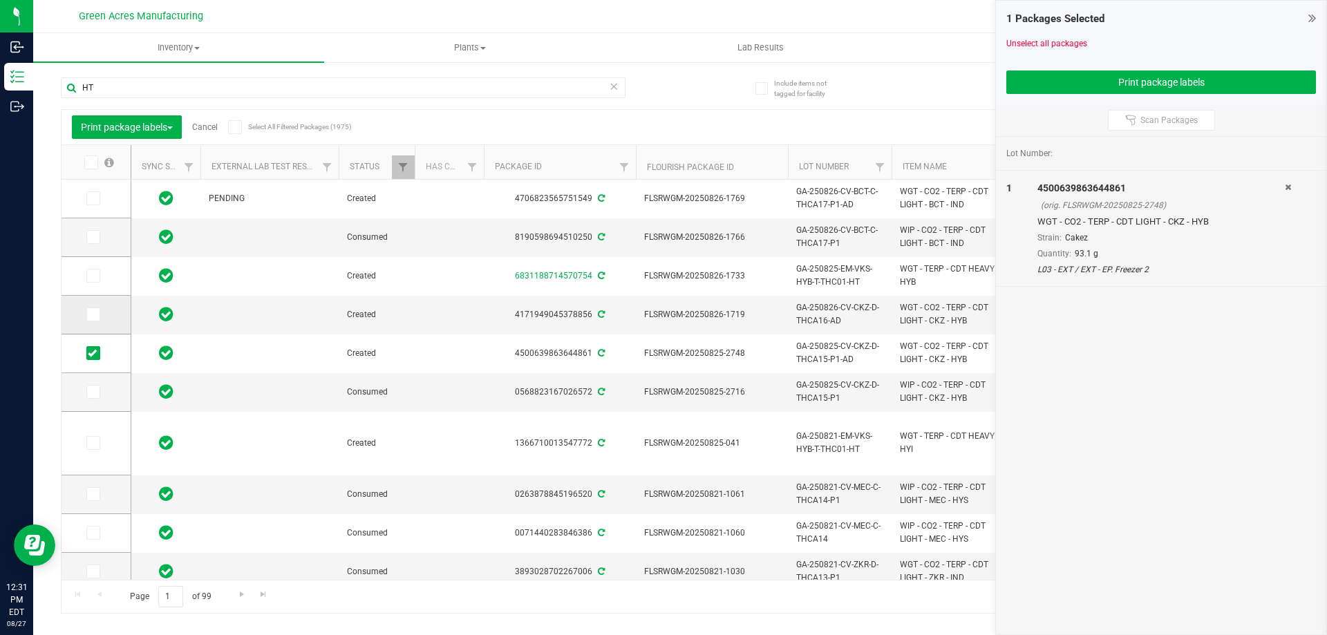
click at [97, 315] on span at bounding box center [93, 314] width 14 height 14
click at [0, 0] on input "checkbox" at bounding box center [0, 0] width 0 height 0
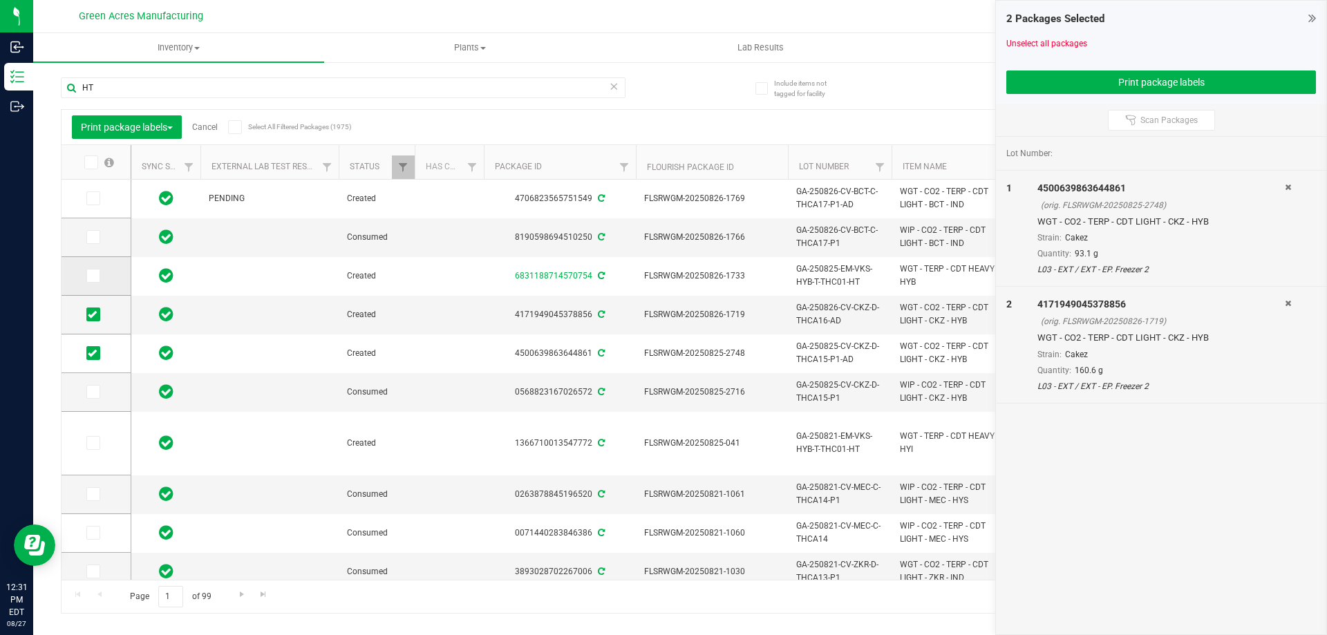
click at [99, 272] on span at bounding box center [93, 276] width 14 height 14
click at [0, 0] on input "checkbox" at bounding box center [0, 0] width 0 height 0
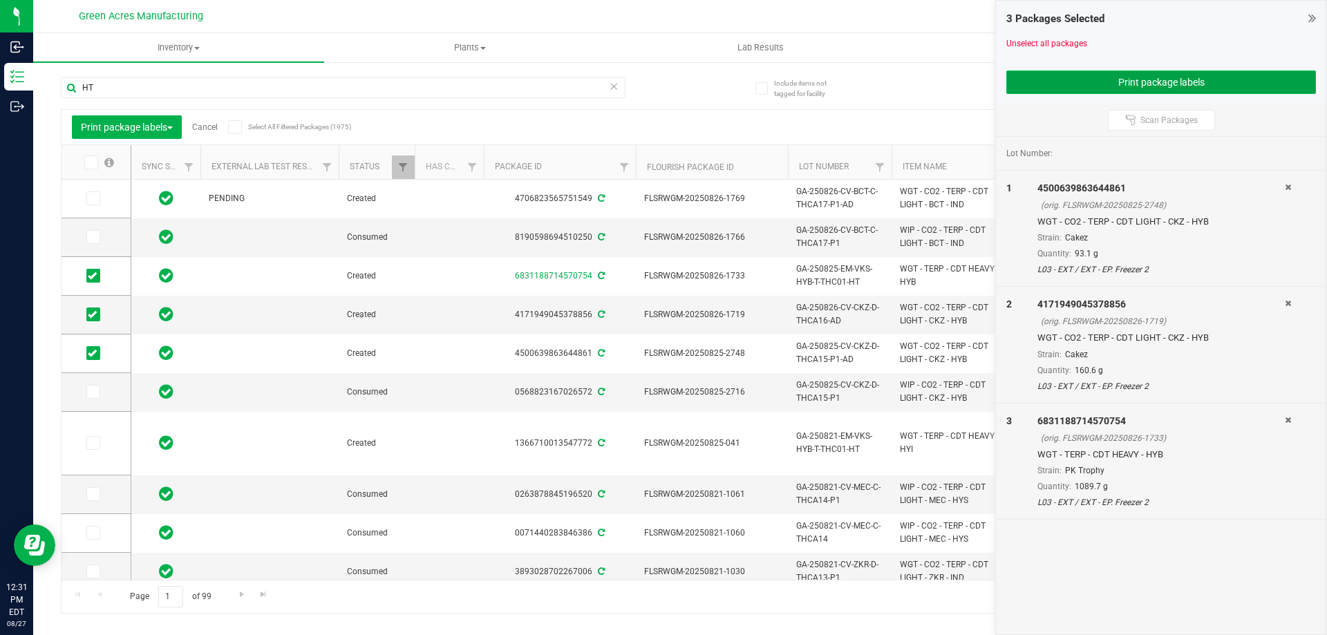
click at [1101, 83] on button "Print package labels" at bounding box center [1161, 81] width 310 height 23
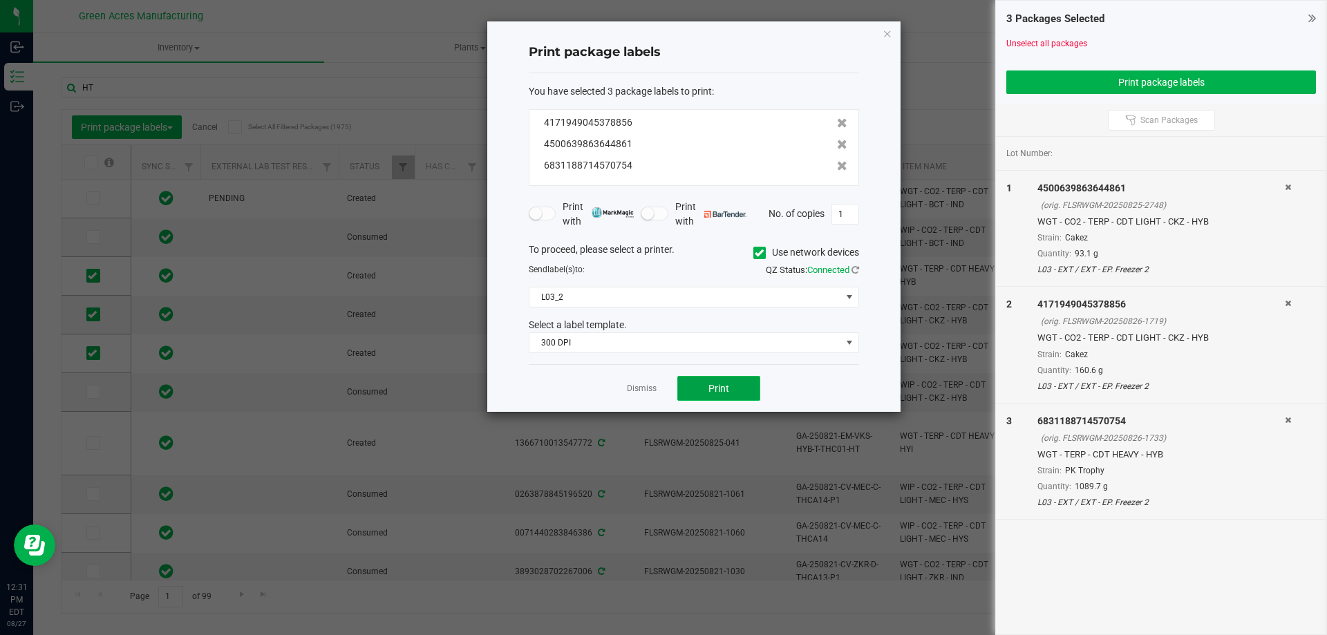
click at [746, 388] on button "Print" at bounding box center [718, 388] width 83 height 25
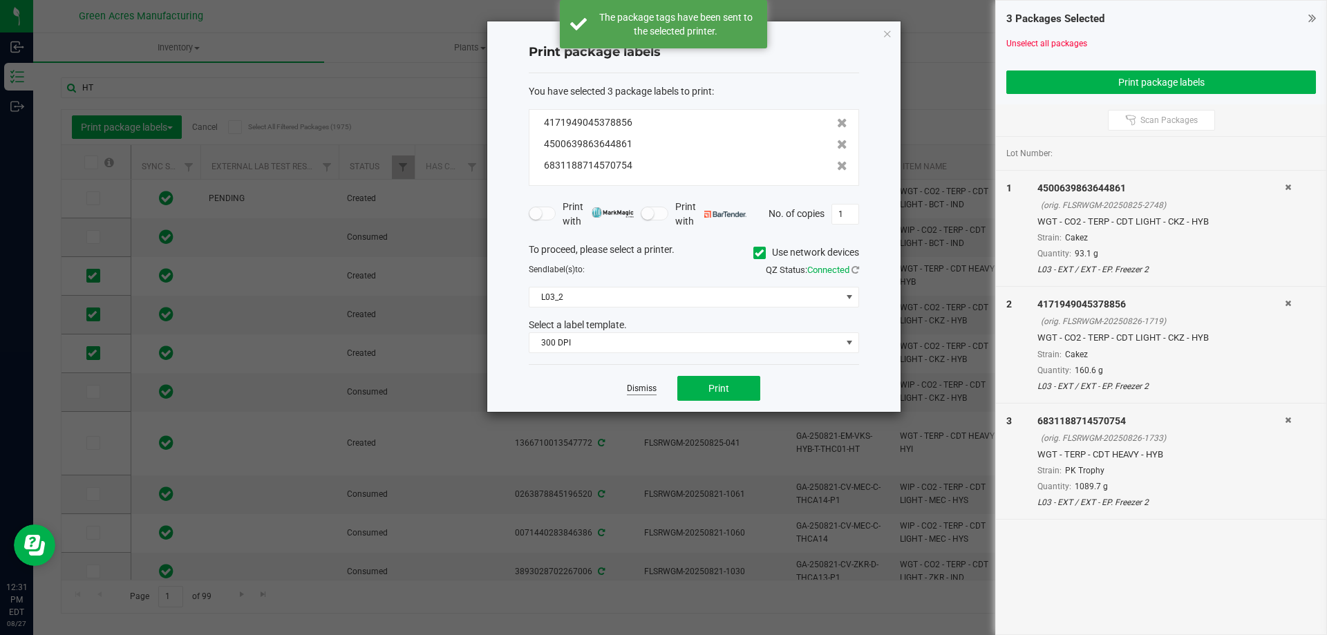
drag, startPoint x: 639, startPoint y: 388, endPoint x: 540, endPoint y: 362, distance: 102.9
click at [642, 388] on link "Dismiss" at bounding box center [642, 389] width 30 height 12
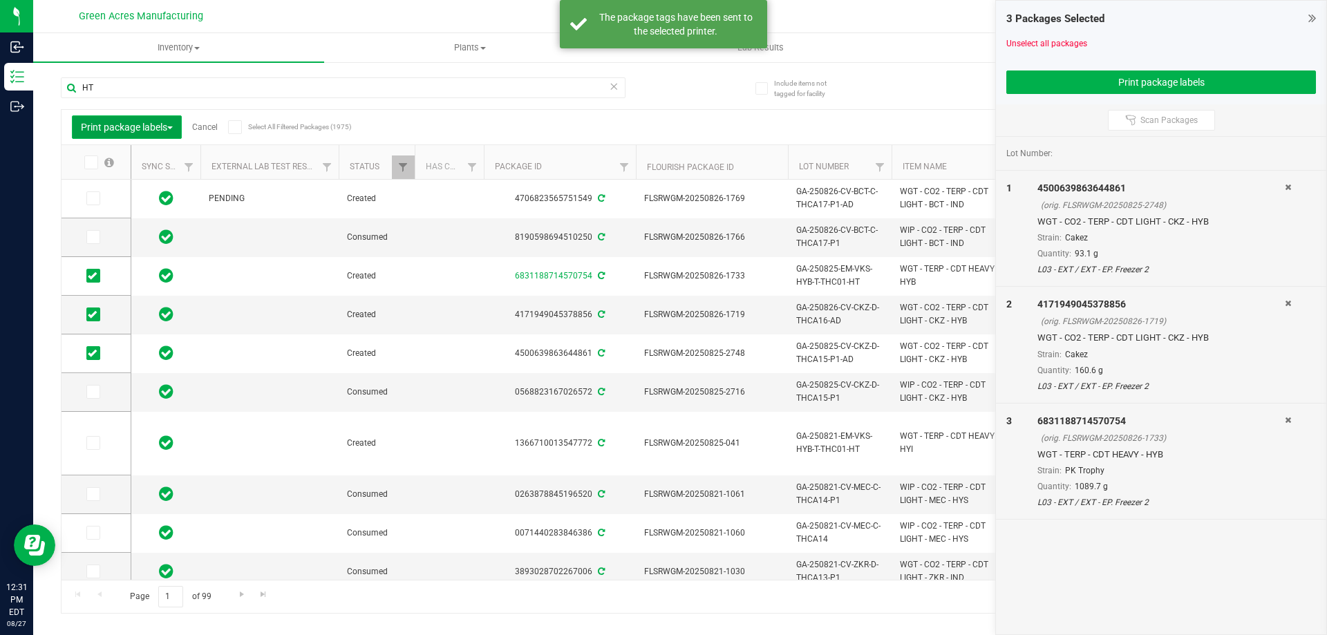
click at [140, 126] on span "Print package labels" at bounding box center [127, 127] width 92 height 11
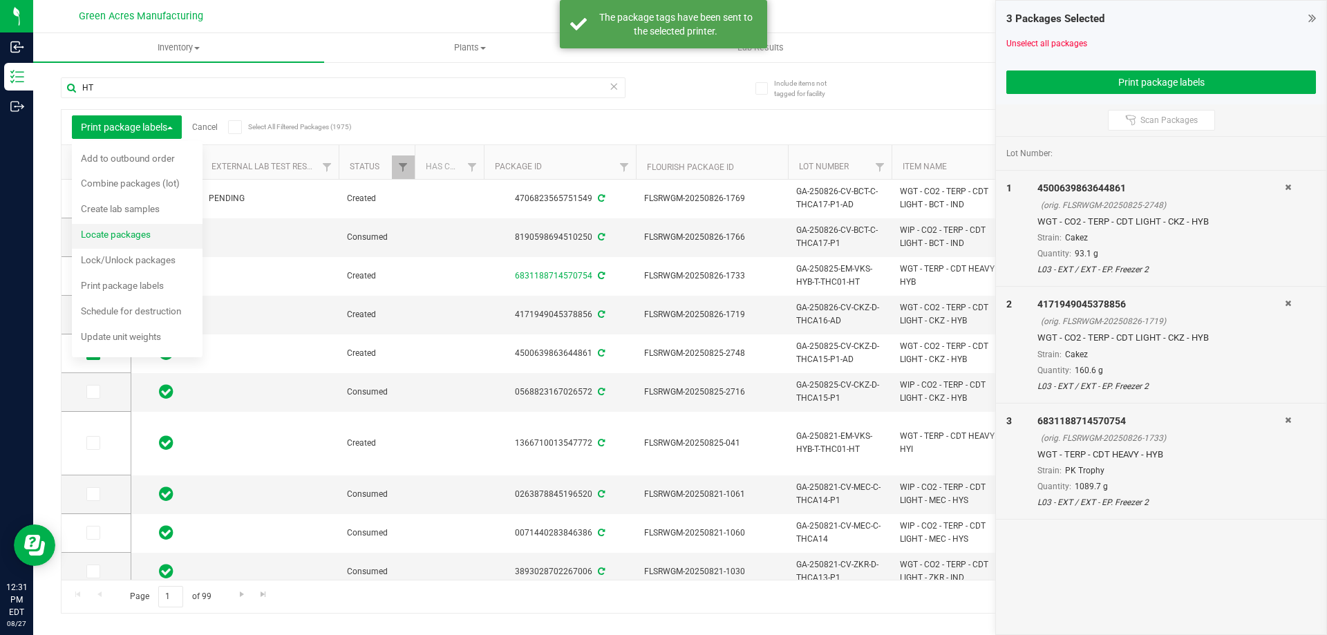
click at [153, 234] on div "Locate packages" at bounding box center [125, 236] width 88 height 22
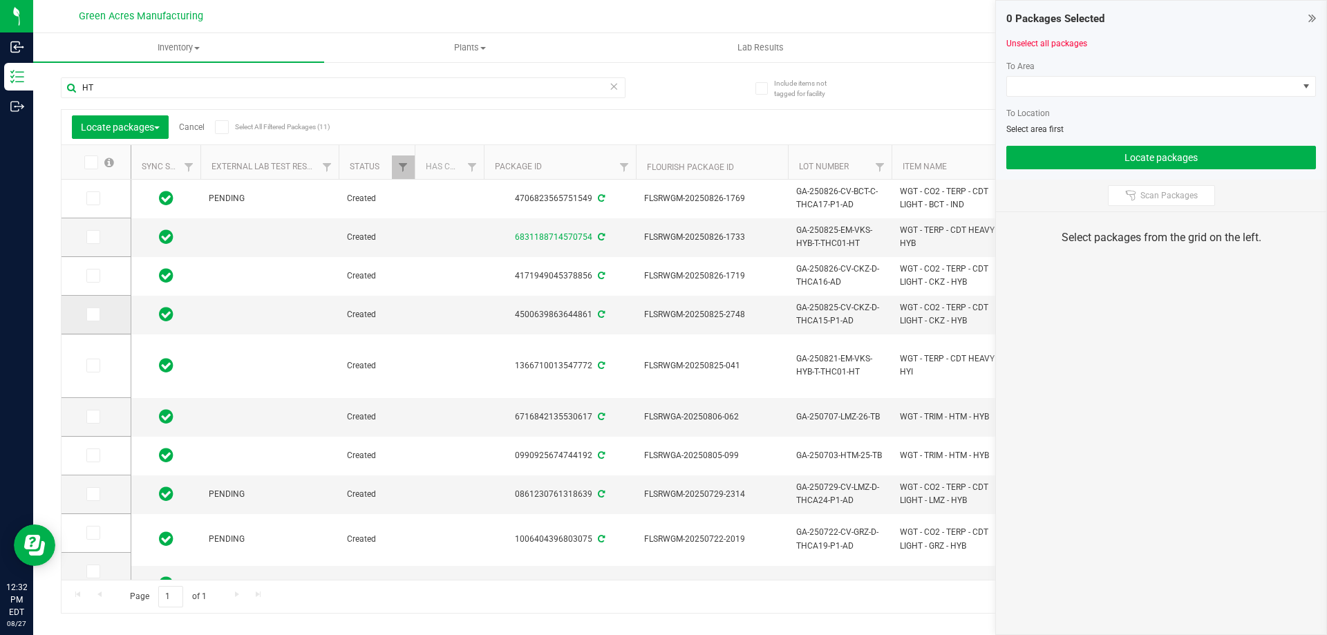
click at [97, 315] on span at bounding box center [93, 314] width 14 height 14
click at [0, 0] on input "checkbox" at bounding box center [0, 0] width 0 height 0
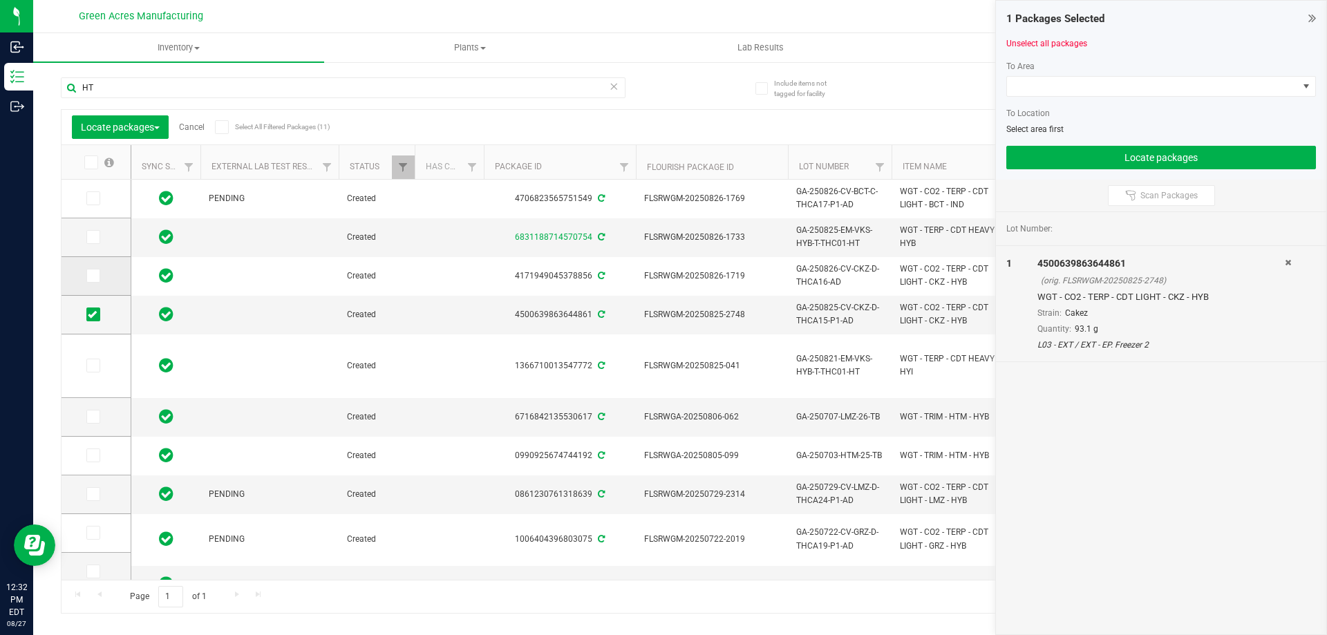
click at [91, 282] on span at bounding box center [93, 276] width 14 height 14
click at [0, 0] on input "checkbox" at bounding box center [0, 0] width 0 height 0
click at [97, 240] on span at bounding box center [93, 237] width 14 height 14
click at [0, 0] on input "checkbox" at bounding box center [0, 0] width 0 height 0
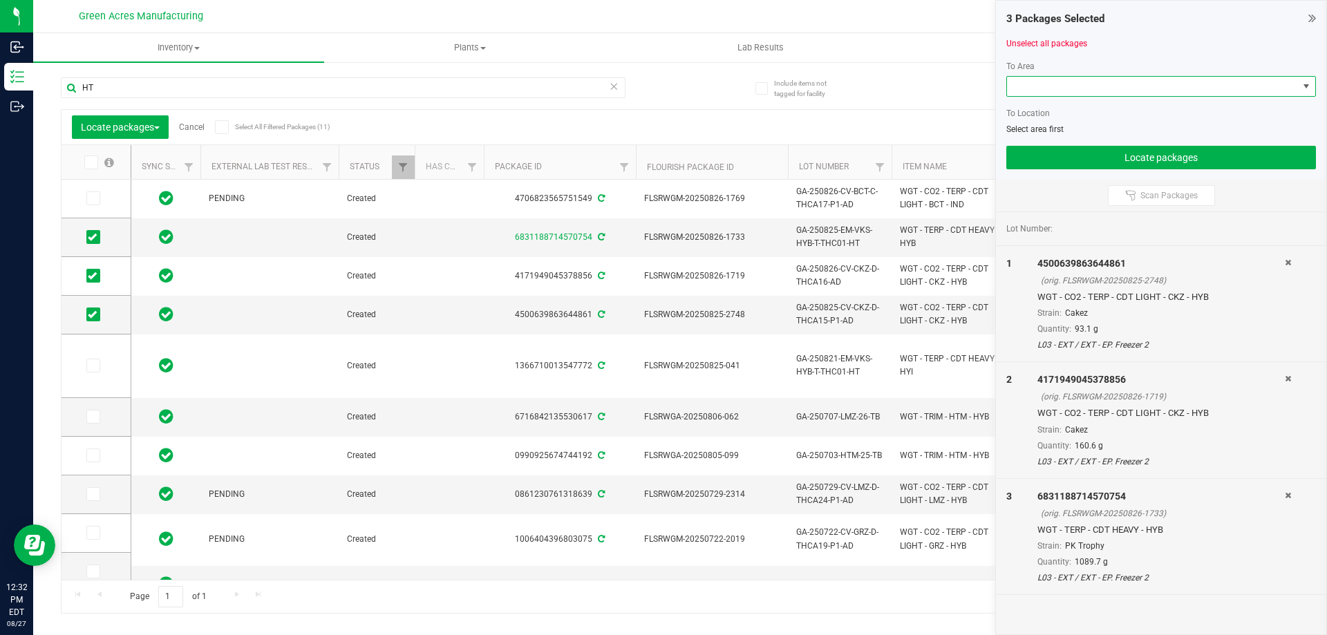
click at [1052, 91] on span at bounding box center [1152, 86] width 291 height 19
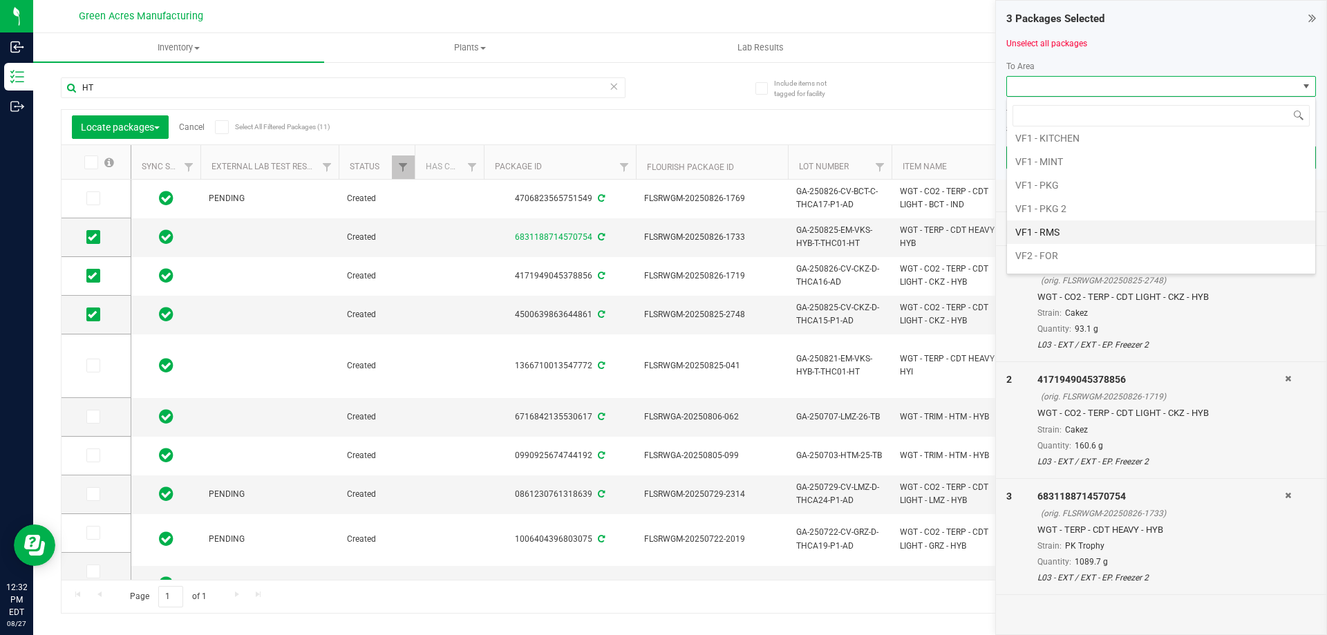
scroll to position [760, 0]
click at [1091, 227] on li "VF2 - FOR" at bounding box center [1161, 230] width 308 height 23
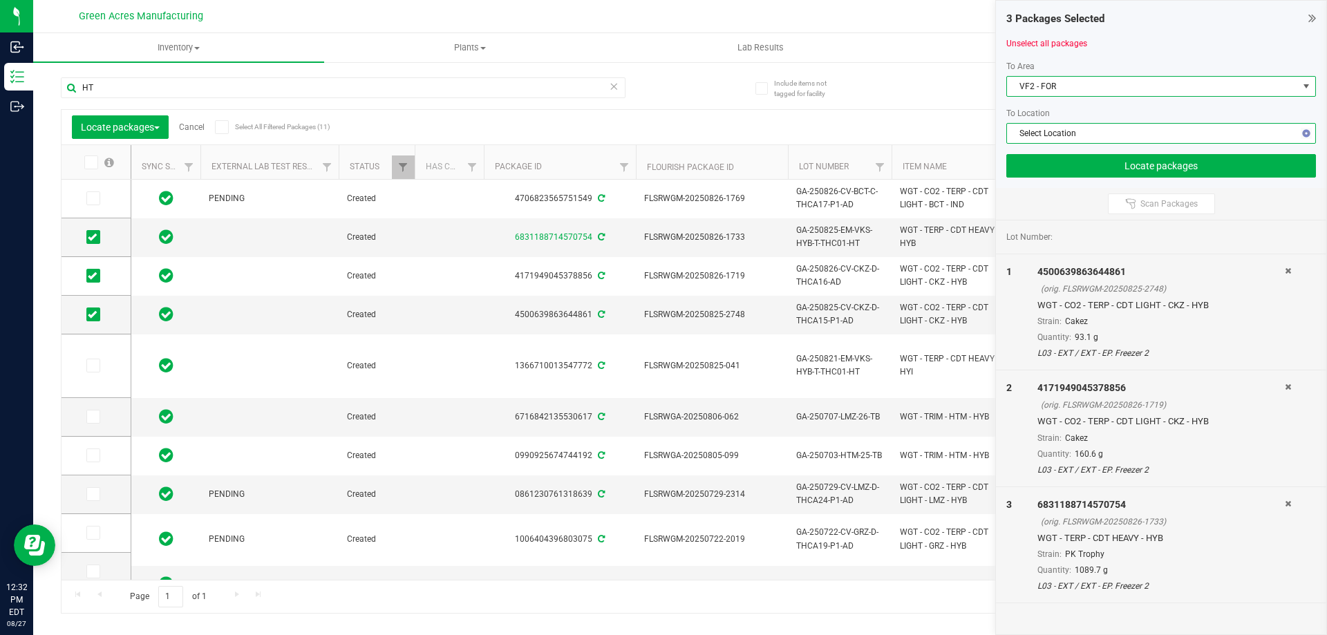
click at [1100, 136] on span "Select Location" at bounding box center [1152, 133] width 291 height 19
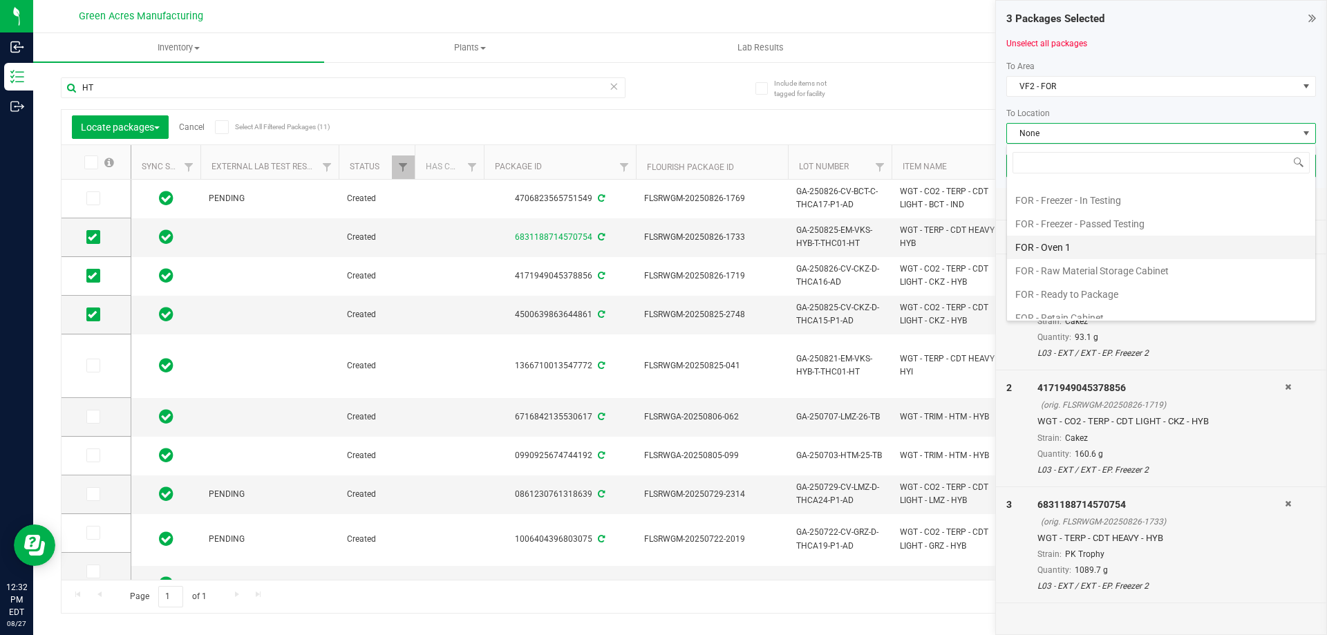
scroll to position [345, 0]
click at [1139, 261] on li "FOR - Freezer - In Testing" at bounding box center [1161, 269] width 308 height 23
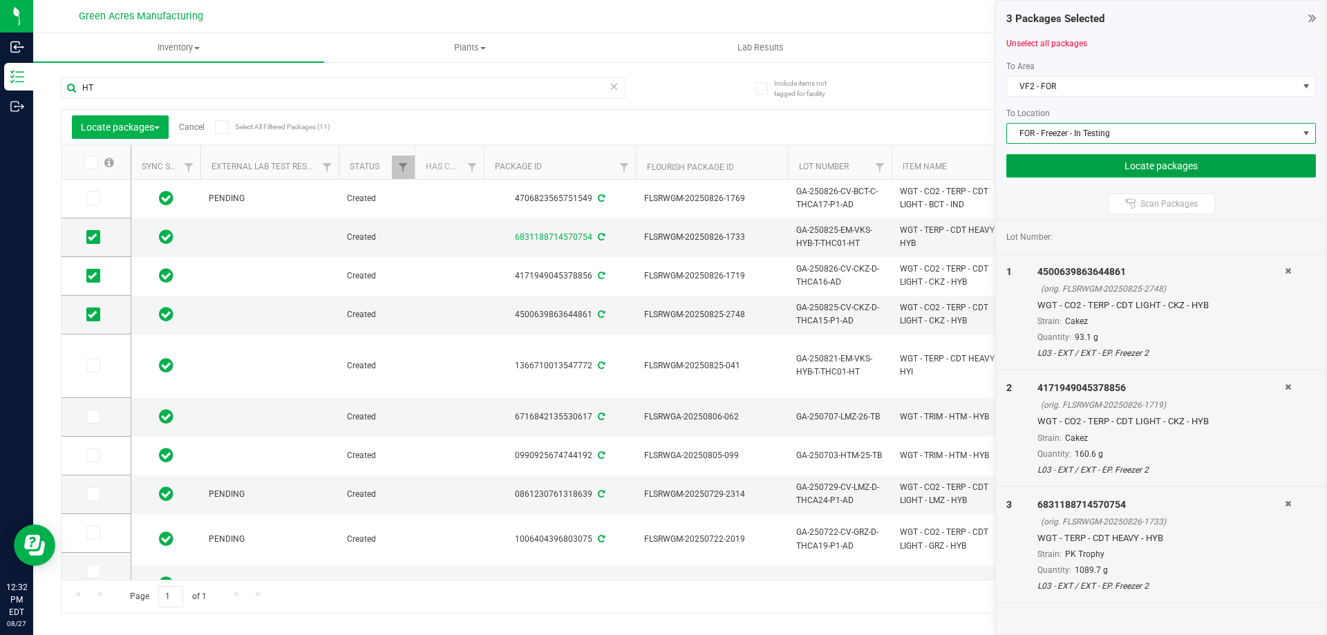
click at [1147, 159] on button "Locate packages" at bounding box center [1161, 165] width 310 height 23
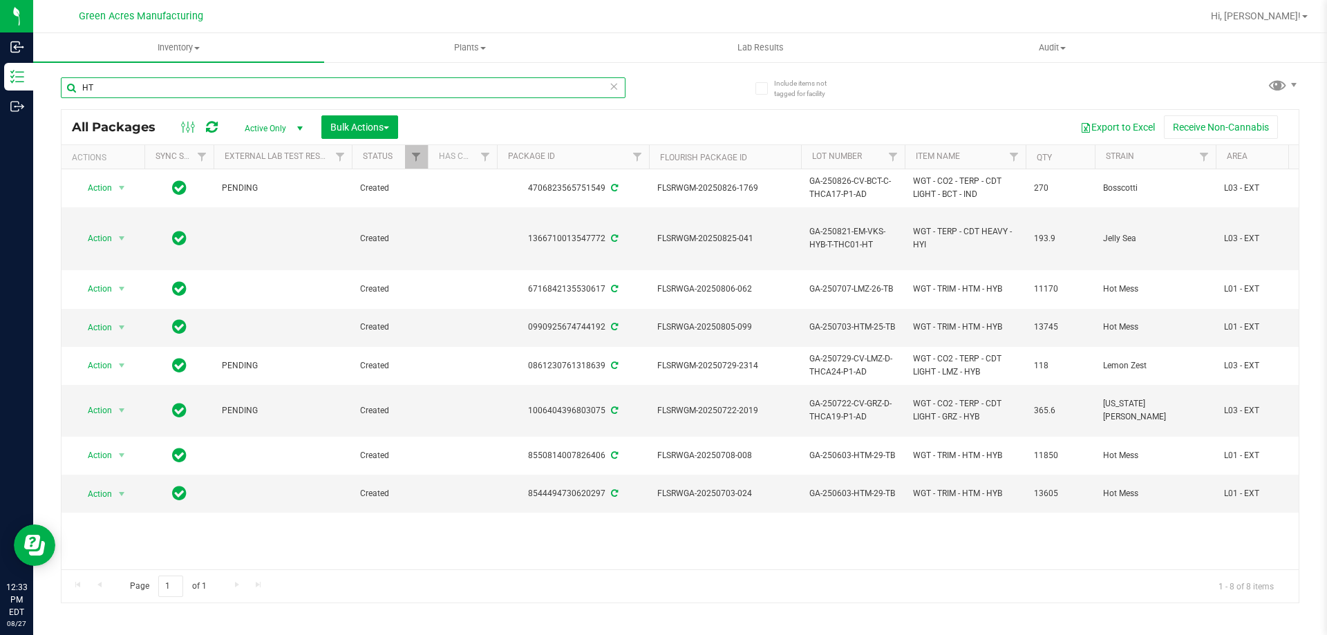
click at [413, 87] on input "HT" at bounding box center [343, 87] width 565 height 21
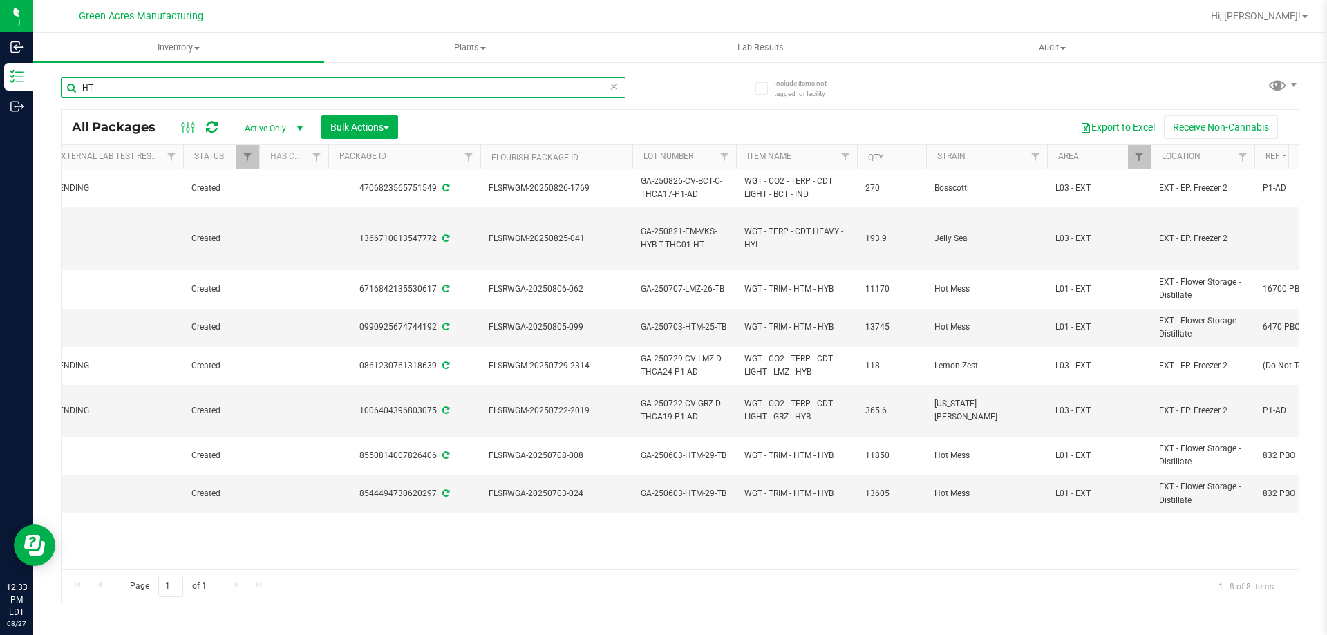
scroll to position [0, 218]
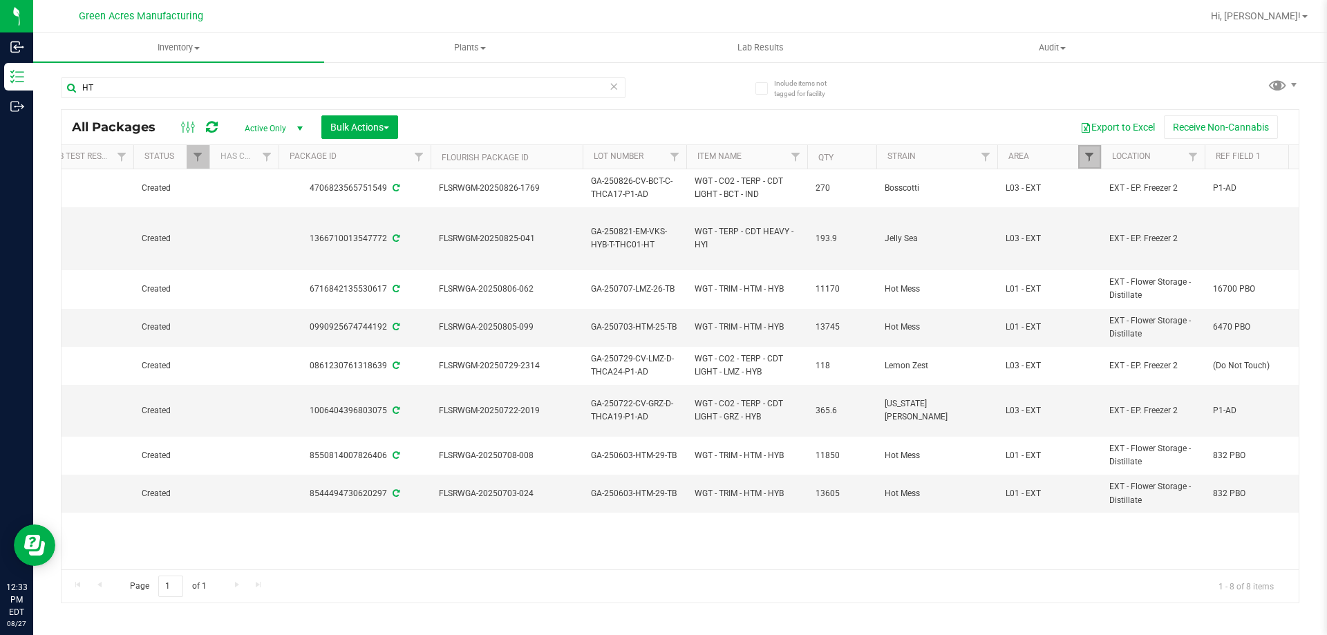
click at [1095, 151] on span "Filter" at bounding box center [1088, 156] width 11 height 11
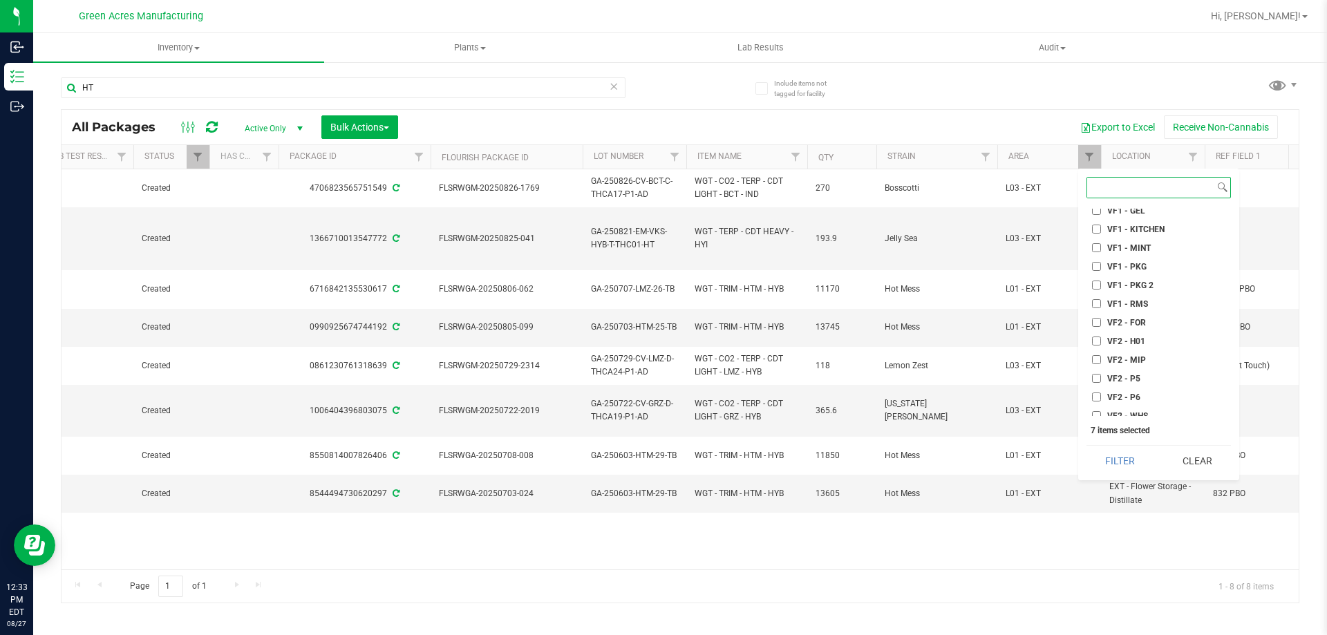
scroll to position [622, 0]
click at [1128, 322] on span "VF2 - FOR" at bounding box center [1126, 322] width 39 height 8
click at [1101, 322] on input "VF2 - FOR" at bounding box center [1096, 321] width 9 height 9
checkbox input "true"
click at [1135, 462] on button "Filter" at bounding box center [1119, 461] width 67 height 30
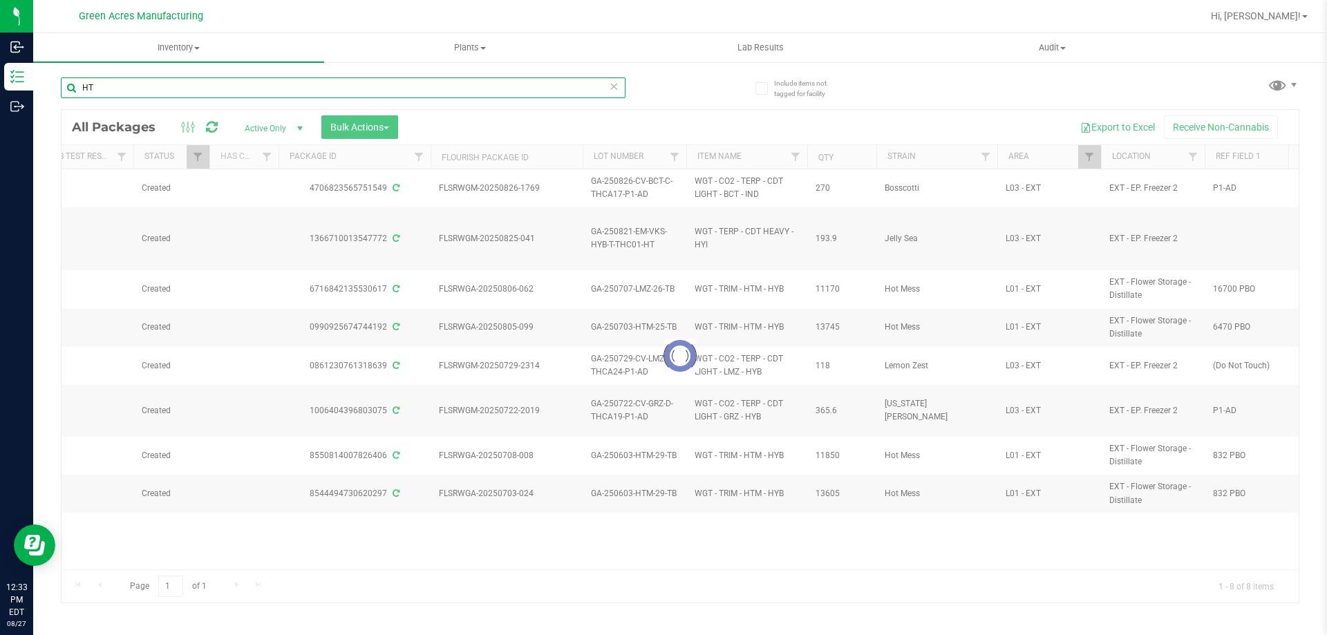
click at [505, 84] on input "HT" at bounding box center [343, 87] width 565 height 21
click at [612, 88] on icon at bounding box center [614, 85] width 10 height 17
click at [672, 89] on div at bounding box center [370, 87] width 619 height 44
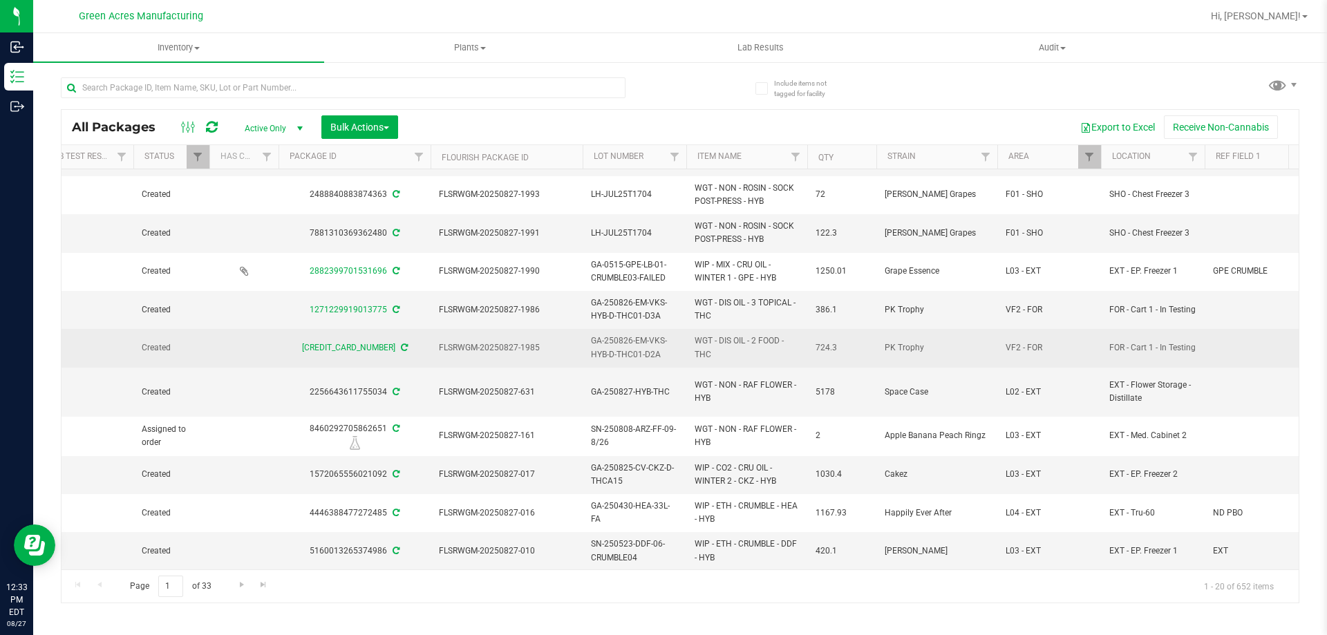
scroll to position [0, 218]
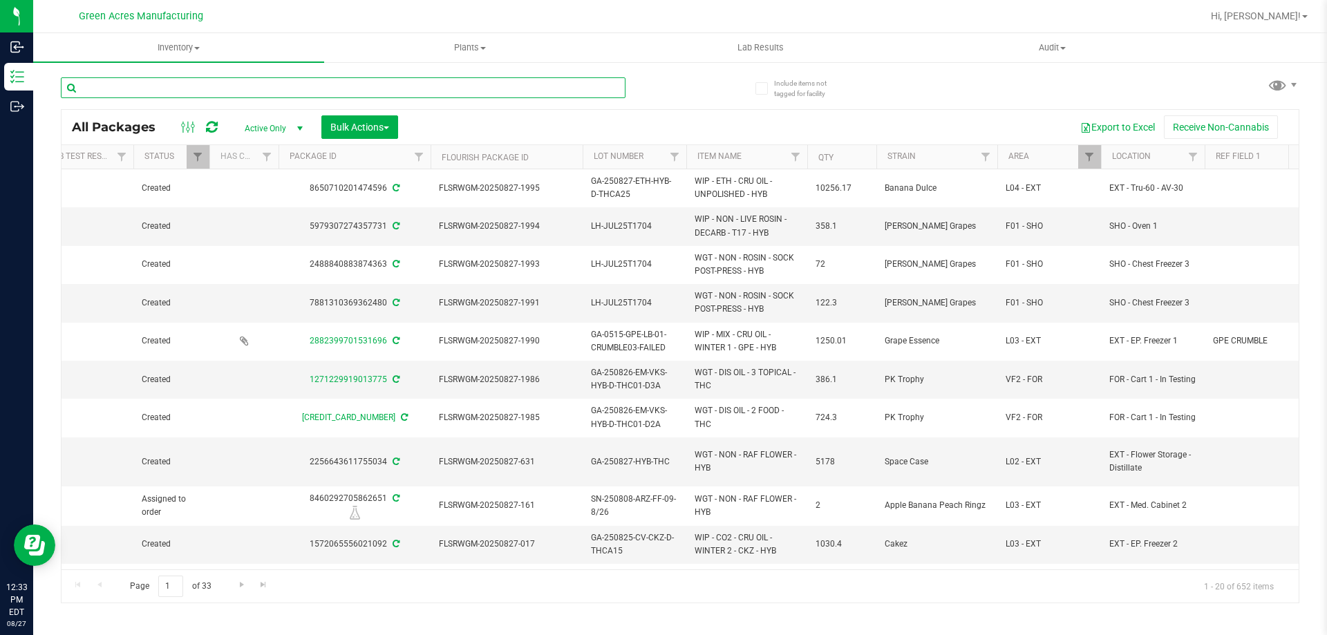
click at [456, 88] on input "text" at bounding box center [343, 87] width 565 height 21
type input "AD"
click at [681, 85] on div "AD All Packages Active Only Active Only Lab Samples Locked All External Interna…" at bounding box center [680, 333] width 1238 height 539
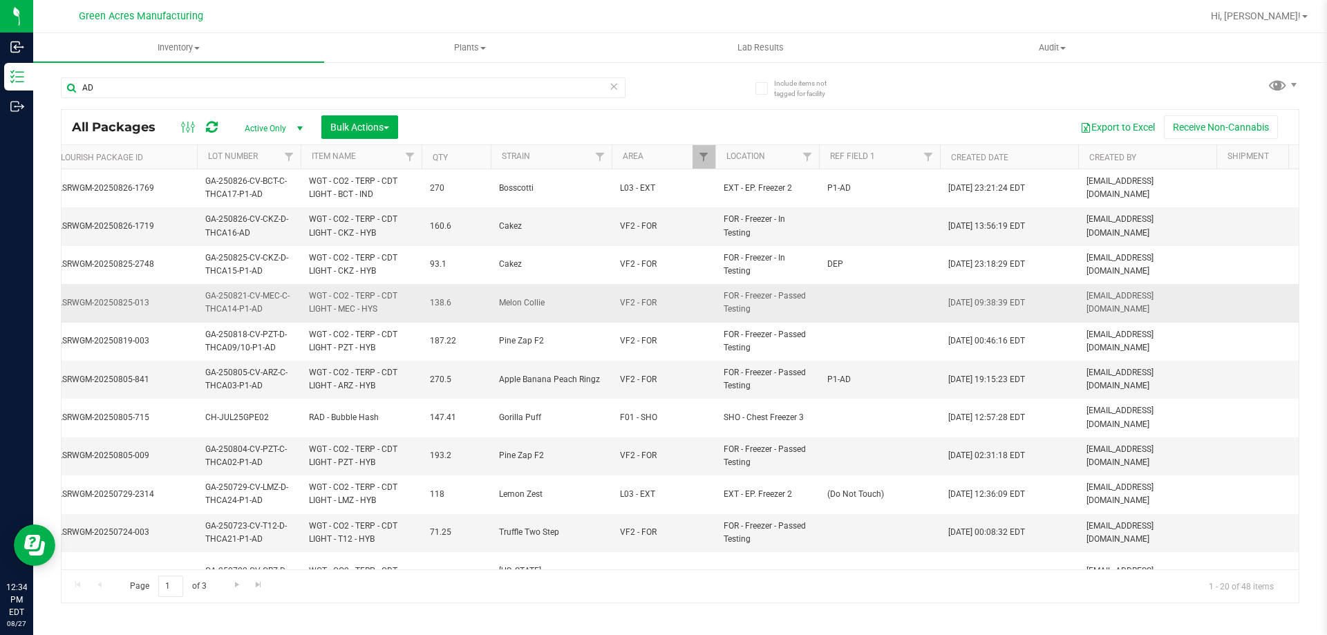
scroll to position [0, 29]
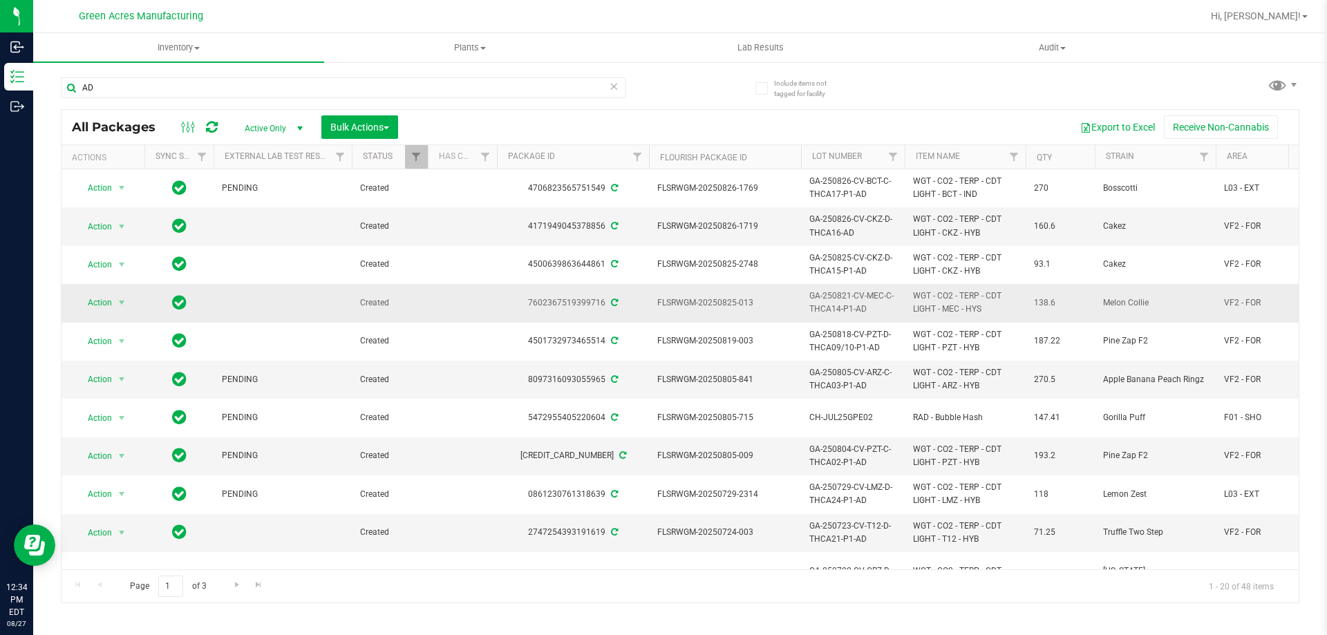
drag, startPoint x: 570, startPoint y: 310, endPoint x: 368, endPoint y: 299, distance: 202.1
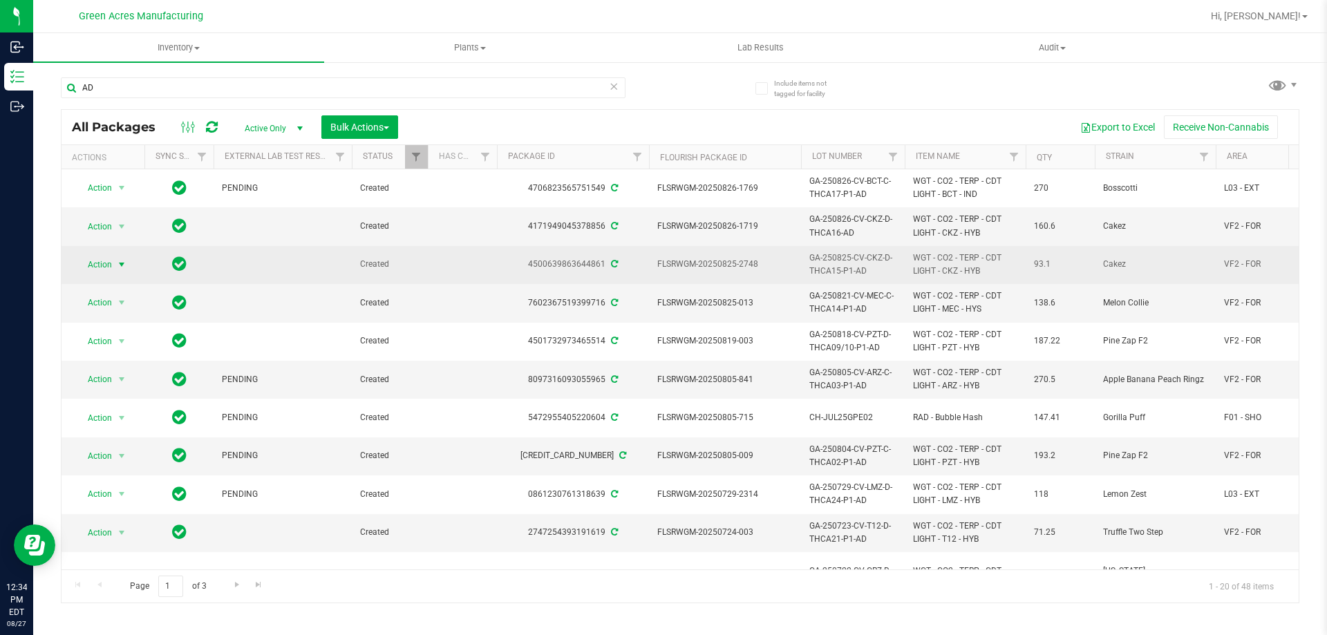
click at [115, 259] on span "select" at bounding box center [121, 264] width 17 height 19
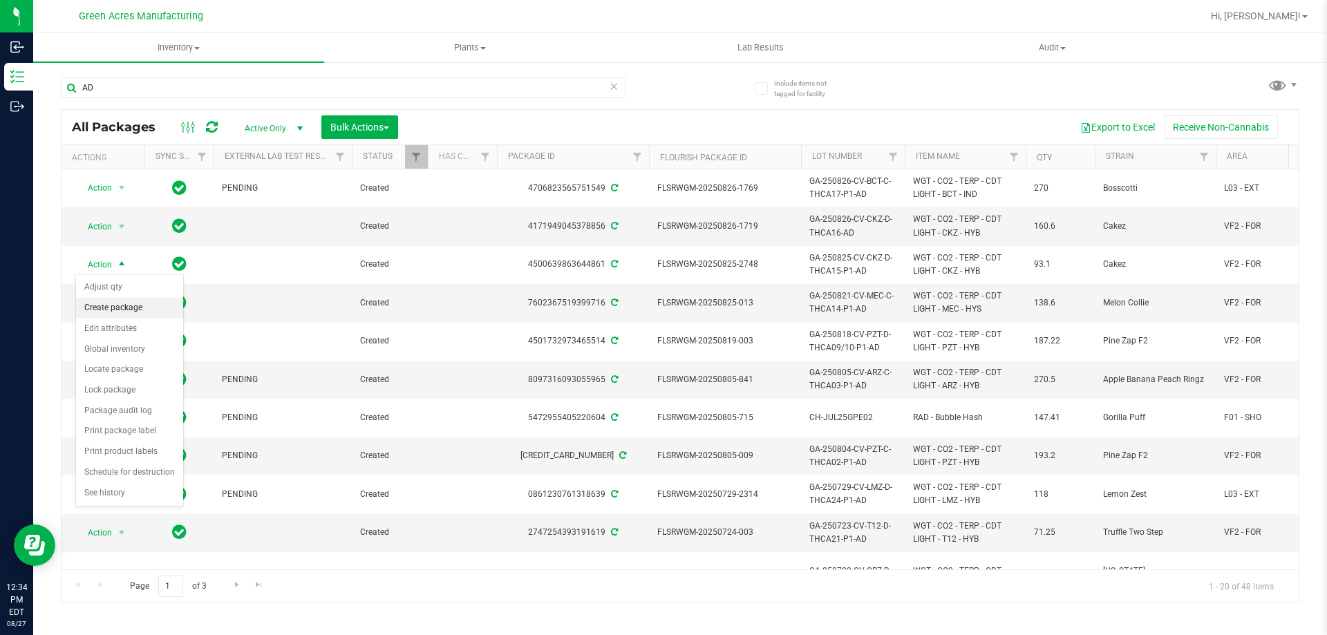
click at [136, 308] on li "Create package" at bounding box center [129, 308] width 107 height 21
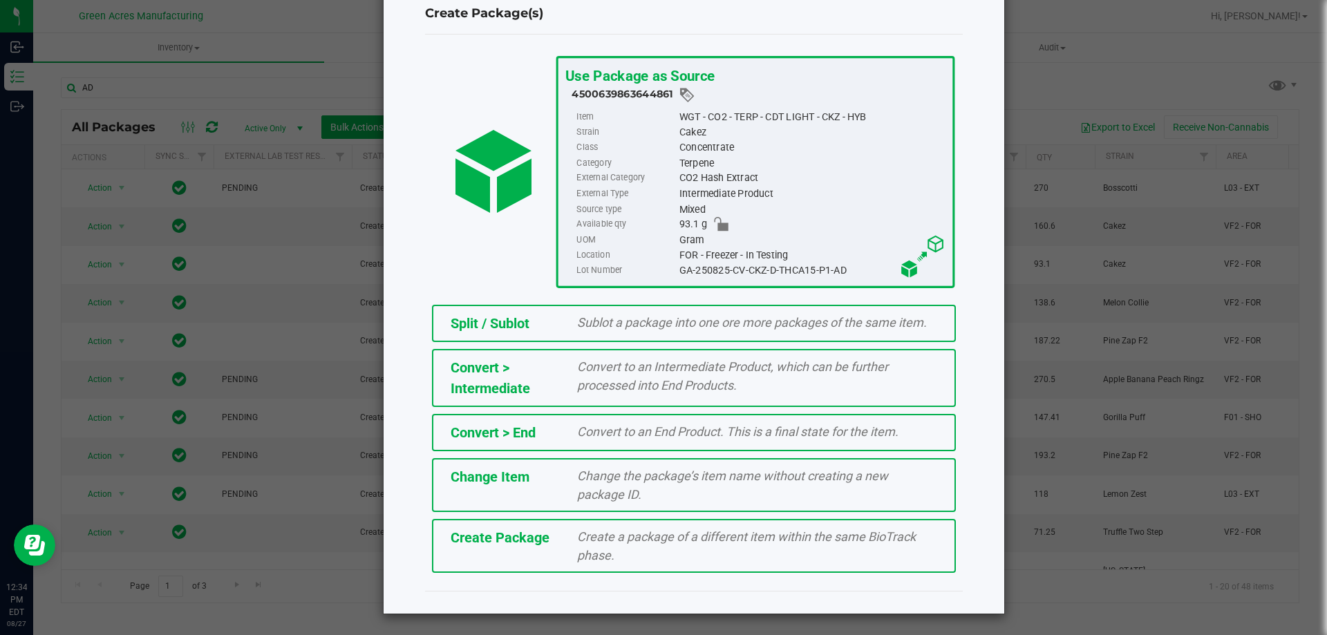
click at [612, 548] on div "Create a package of a different item within the same BioTrack phase." at bounding box center [757, 545] width 381 height 37
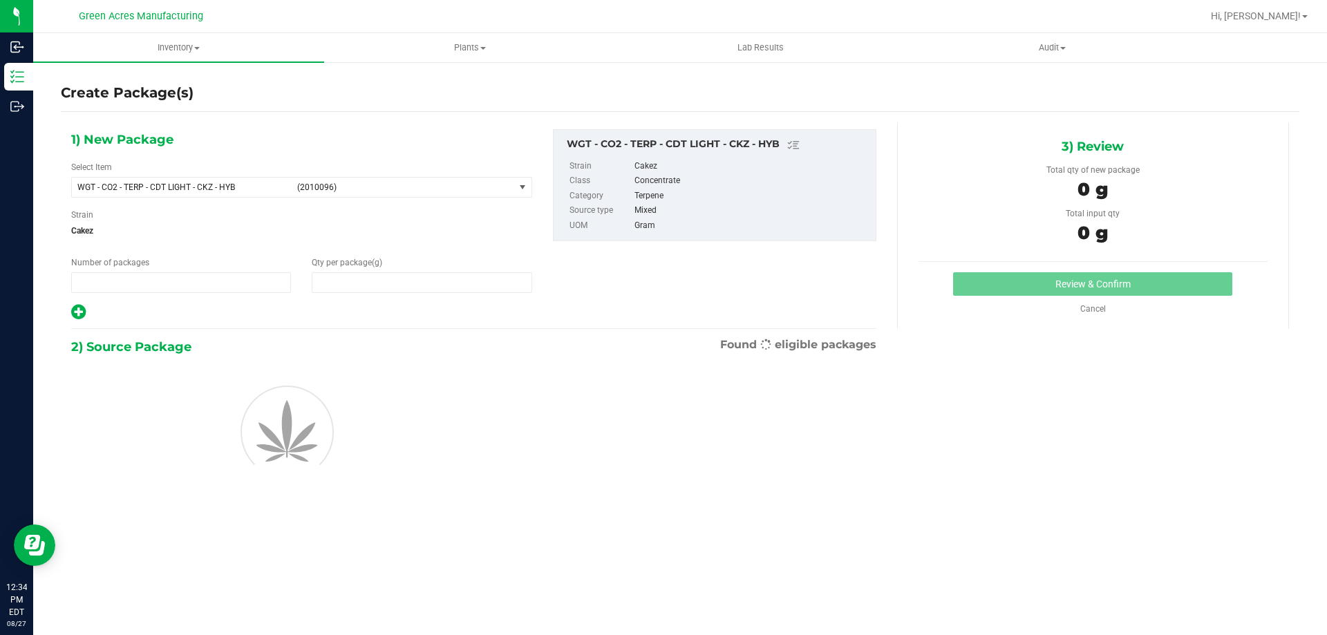
type input "1"
type input "0.0000"
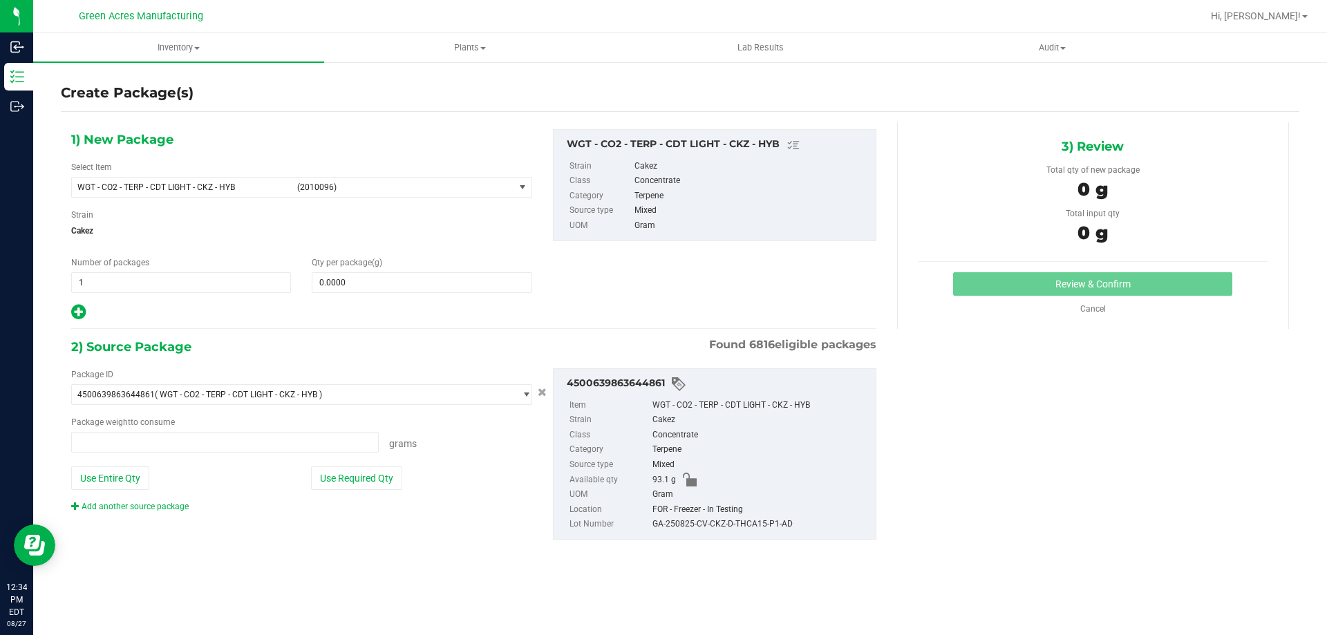
type input "0.0000 g"
drag, startPoint x: 265, startPoint y: 184, endPoint x: 151, endPoint y: 189, distance: 114.1
click at [151, 189] on span "WGT - CO2 - TERP - CDT LIGHT - CKZ - HYB" at bounding box center [182, 187] width 211 height 10
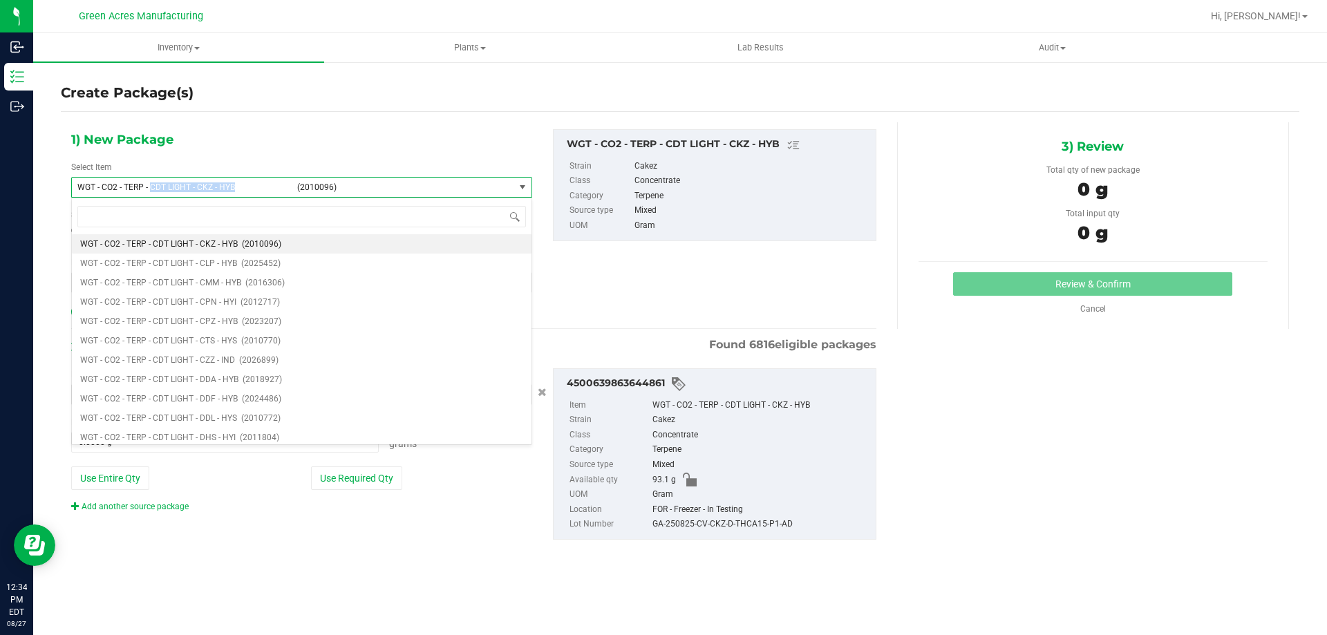
drag, startPoint x: 247, startPoint y: 187, endPoint x: 151, endPoint y: 189, distance: 96.1
click at [151, 189] on span "WGT - CO2 - TERP - CDT LIGHT - CKZ - HYB" at bounding box center [182, 187] width 211 height 10
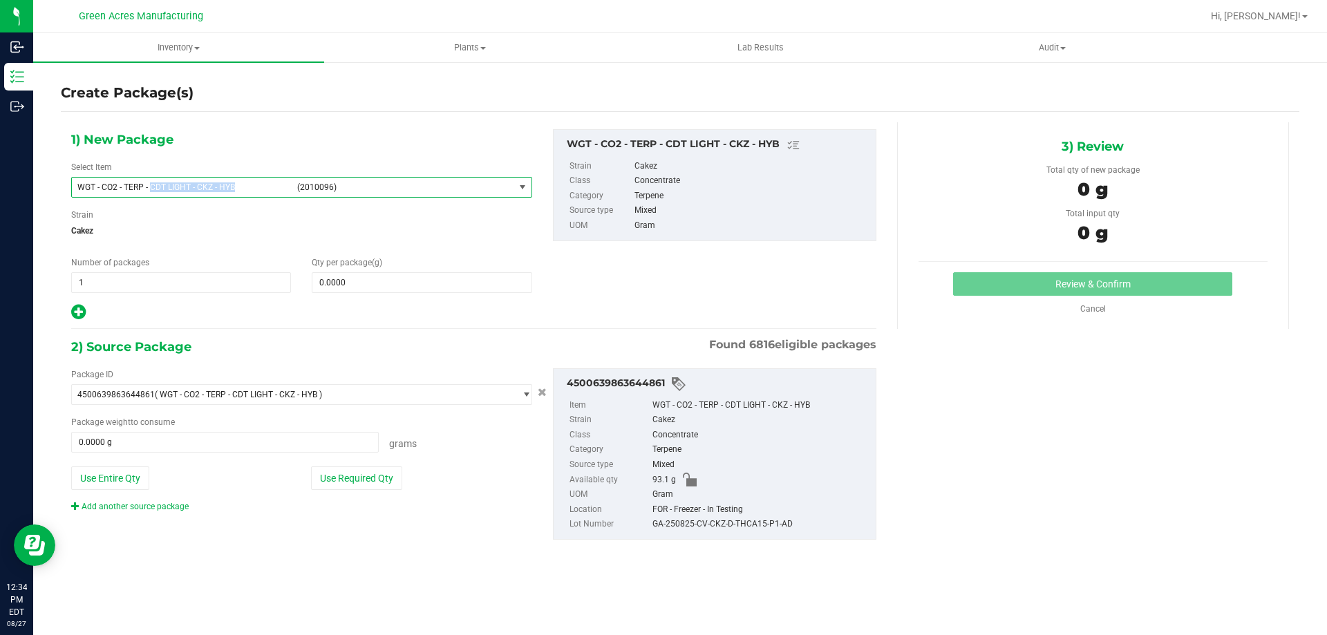
click at [178, 188] on span "WGT - CO2 - TERP - CDT LIGHT - CKZ - HYB" at bounding box center [182, 187] width 211 height 10
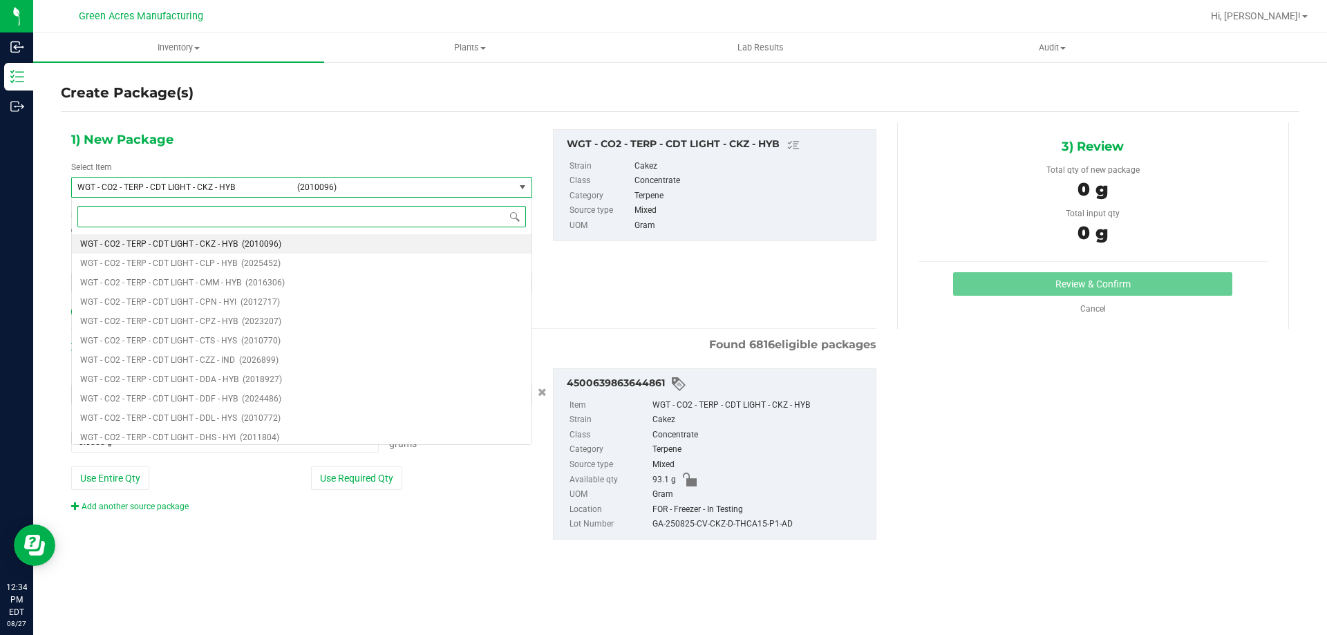
paste input "CDT LIGHT - CKZ - HYB"
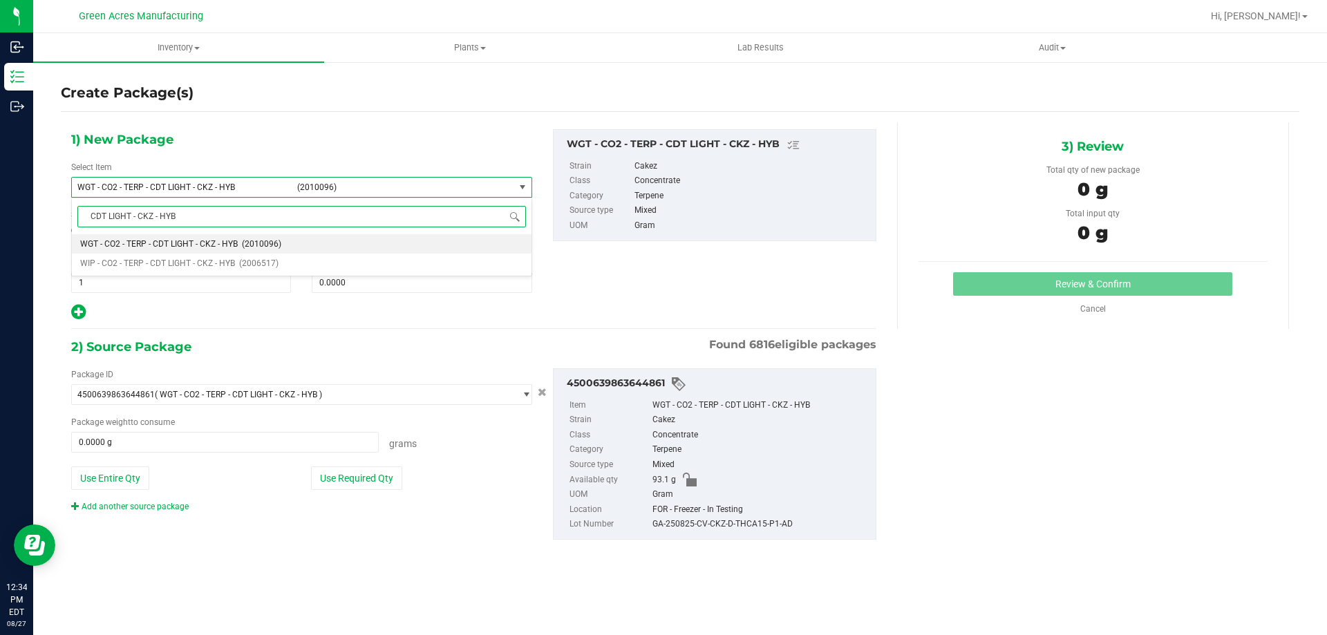
type input "CDT LIGHT - CKZ - HYB"
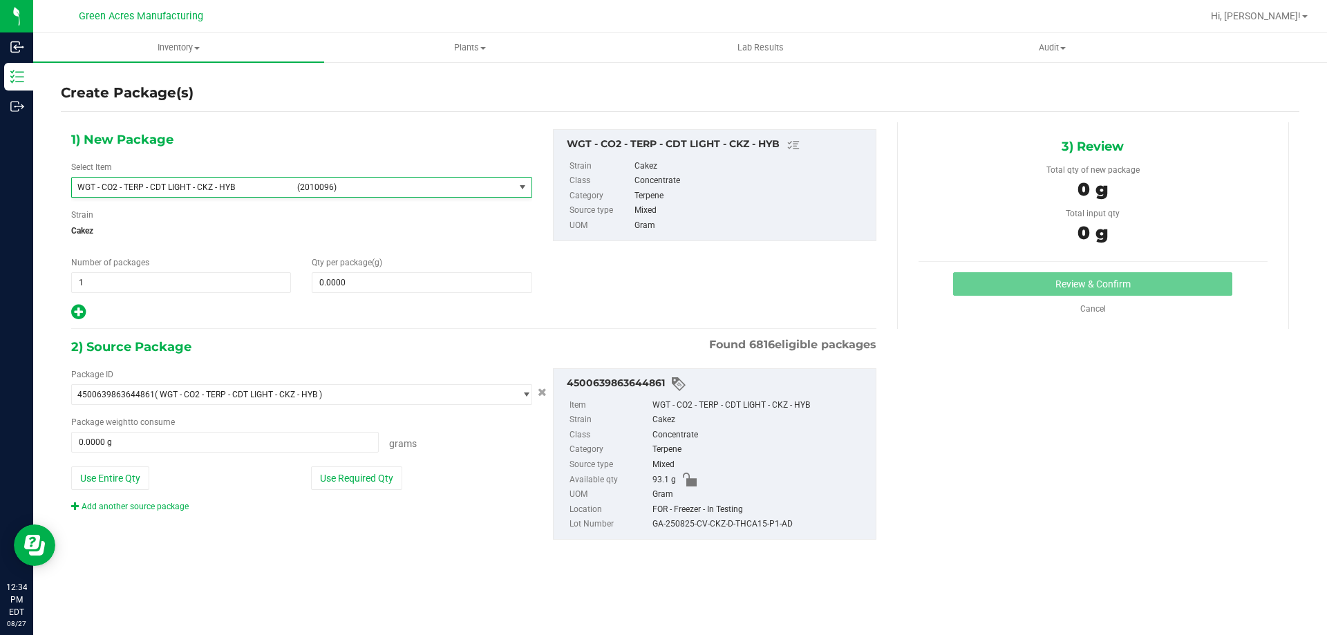
click at [296, 161] on div "Select Item WGT - CO2 - TERP - CDT LIGHT - CKZ - HYB (2010096) WGT - CO2 - TERP…" at bounding box center [301, 179] width 461 height 37
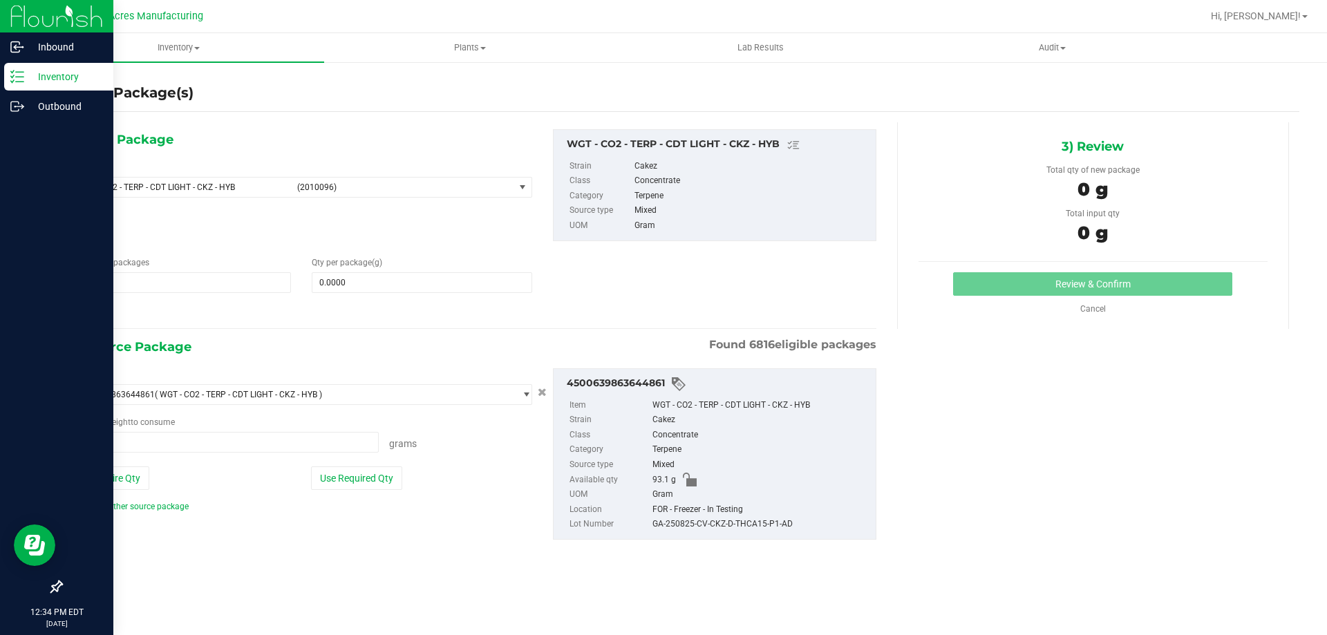
click at [19, 74] on icon at bounding box center [17, 77] width 14 height 14
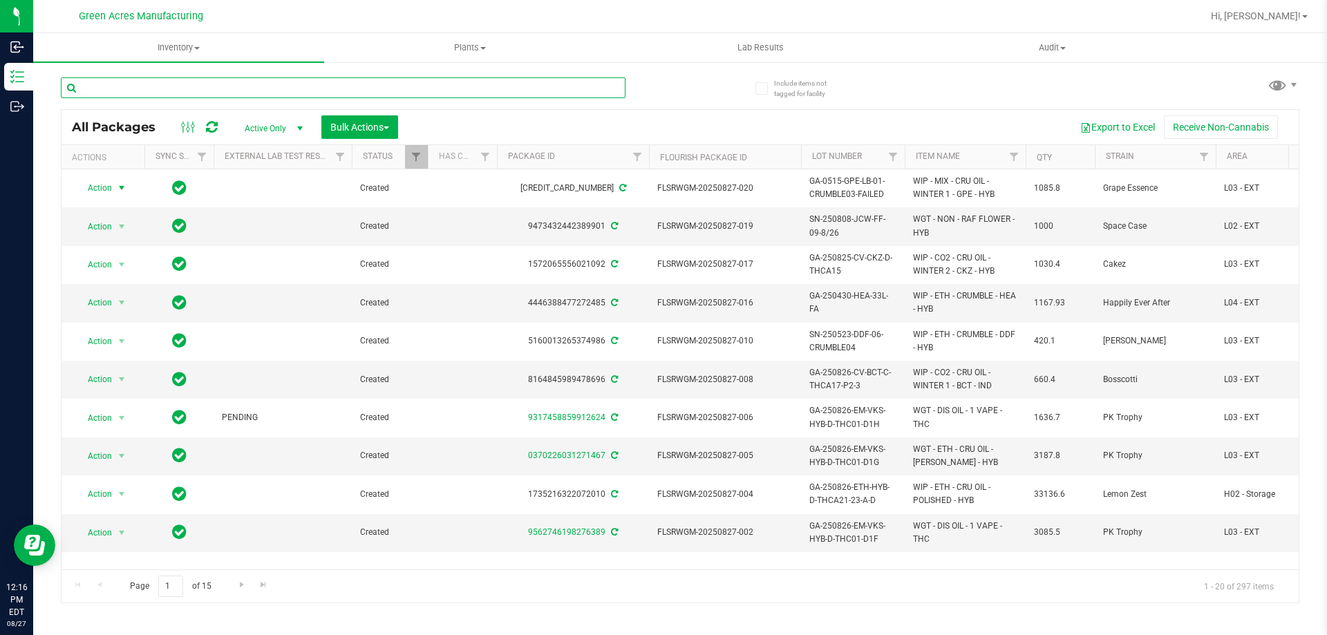
click at [366, 93] on input "text" at bounding box center [343, 87] width 565 height 21
paste input "GA-250826-EM-VKS-HYB-D-THC01-D1A"
type input "GA-250826-EM-VKS-HYB-D-THC01"
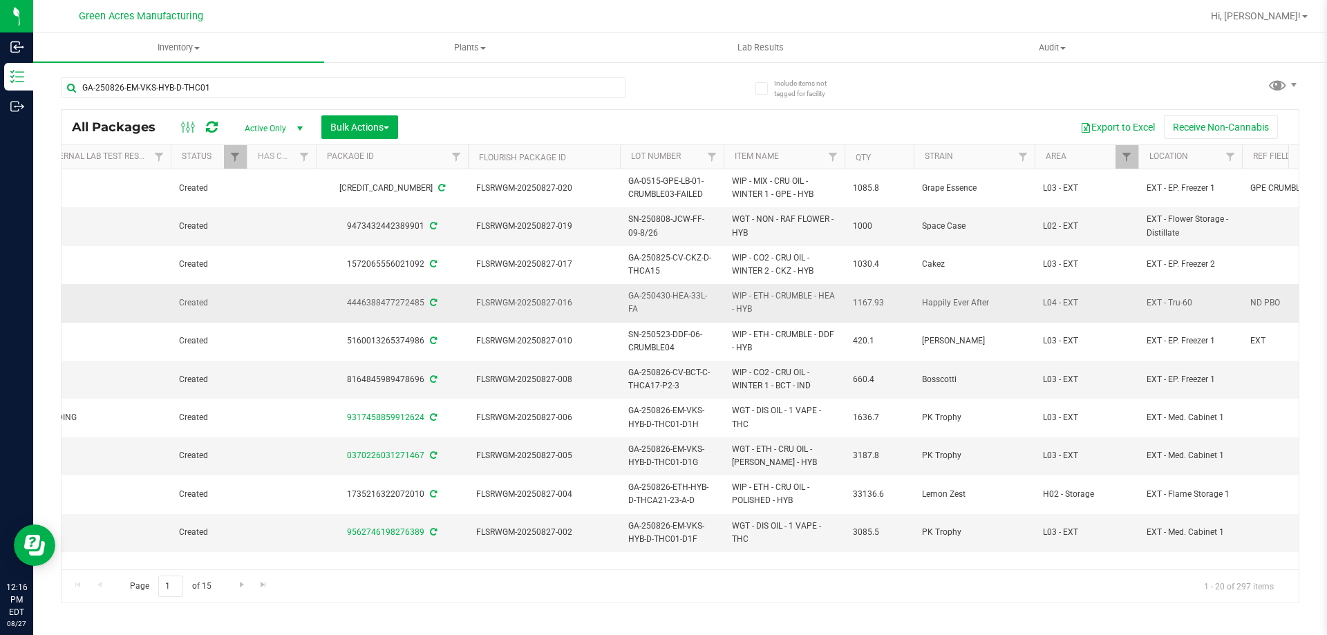
scroll to position [0, 694]
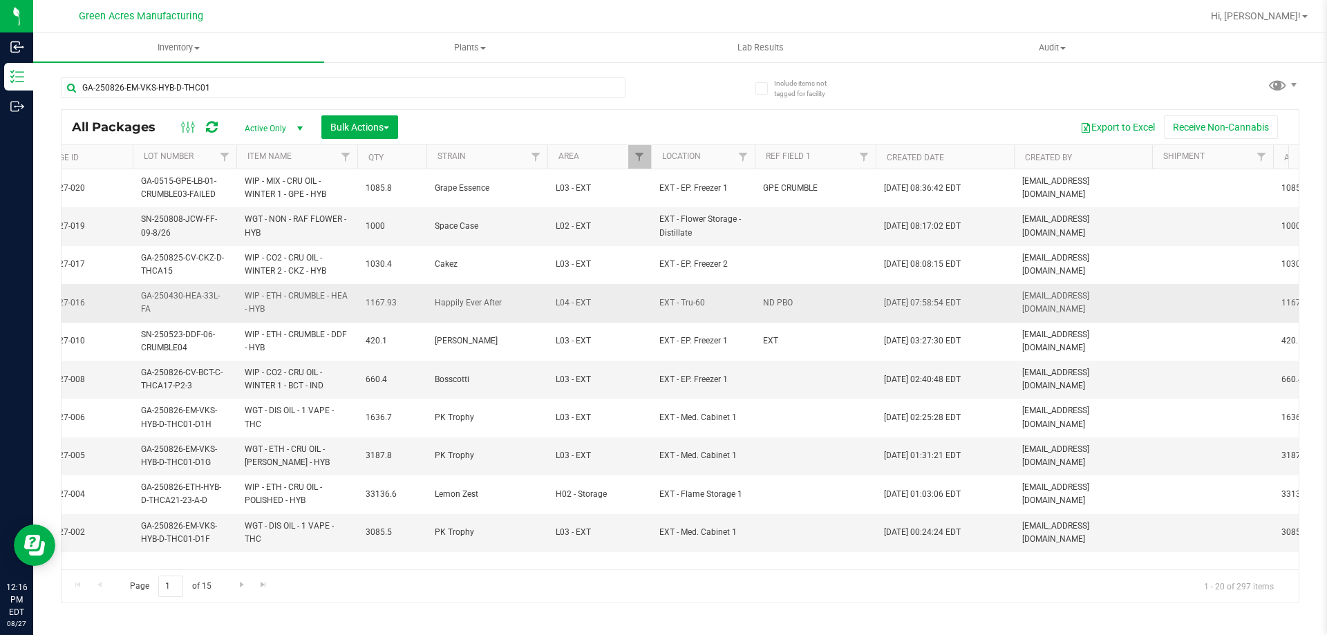
drag, startPoint x: 545, startPoint y: 318, endPoint x: 661, endPoint y: 318, distance: 116.8
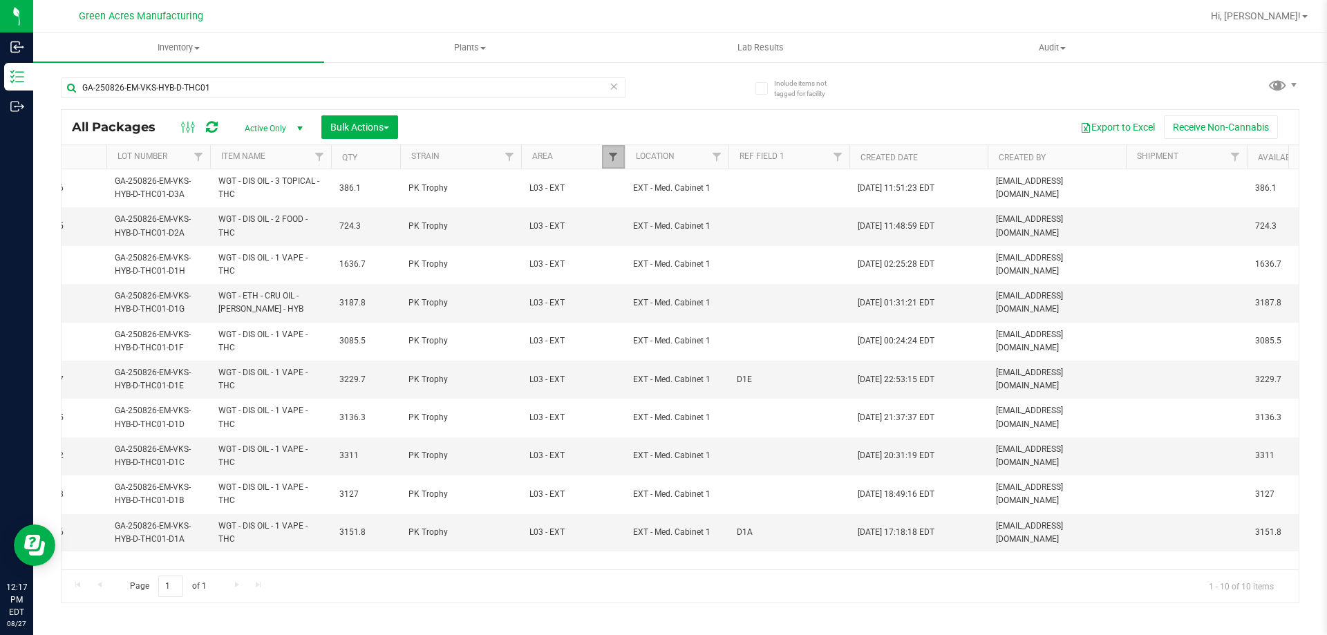
click at [614, 155] on span "Filter" at bounding box center [612, 156] width 11 height 11
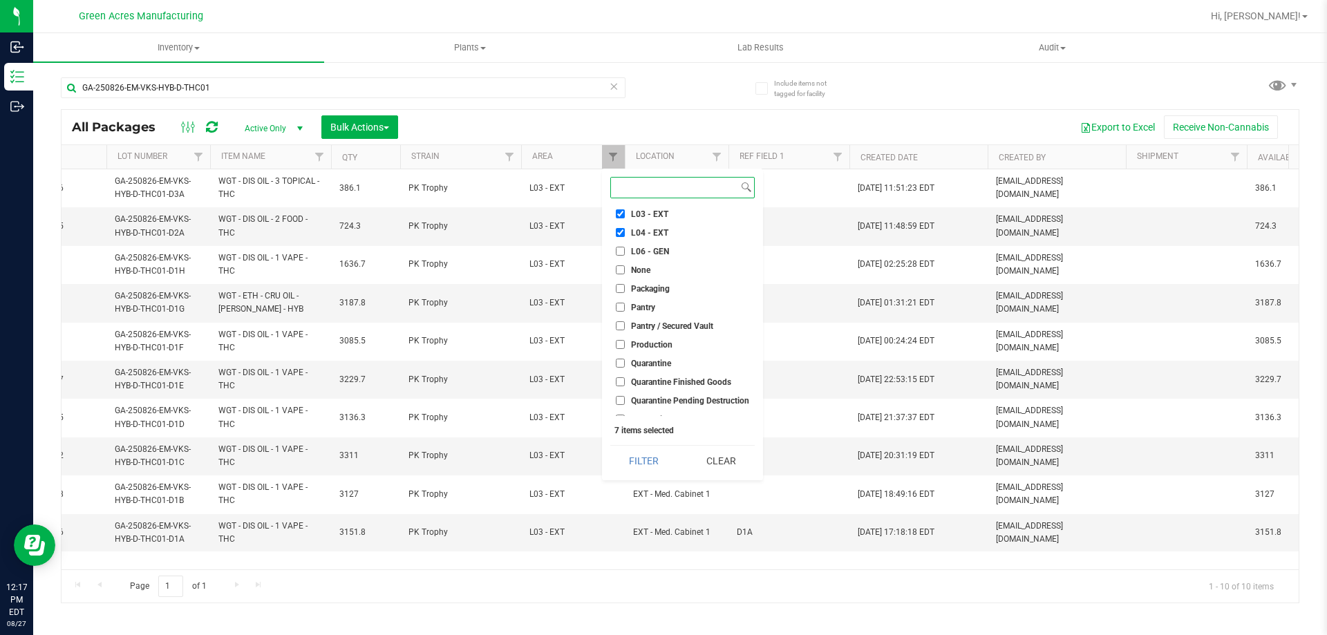
scroll to position [345, 0]
click at [622, 319] on input "Pantry / Secured Vault" at bounding box center [620, 318] width 9 height 9
checkbox input "true"
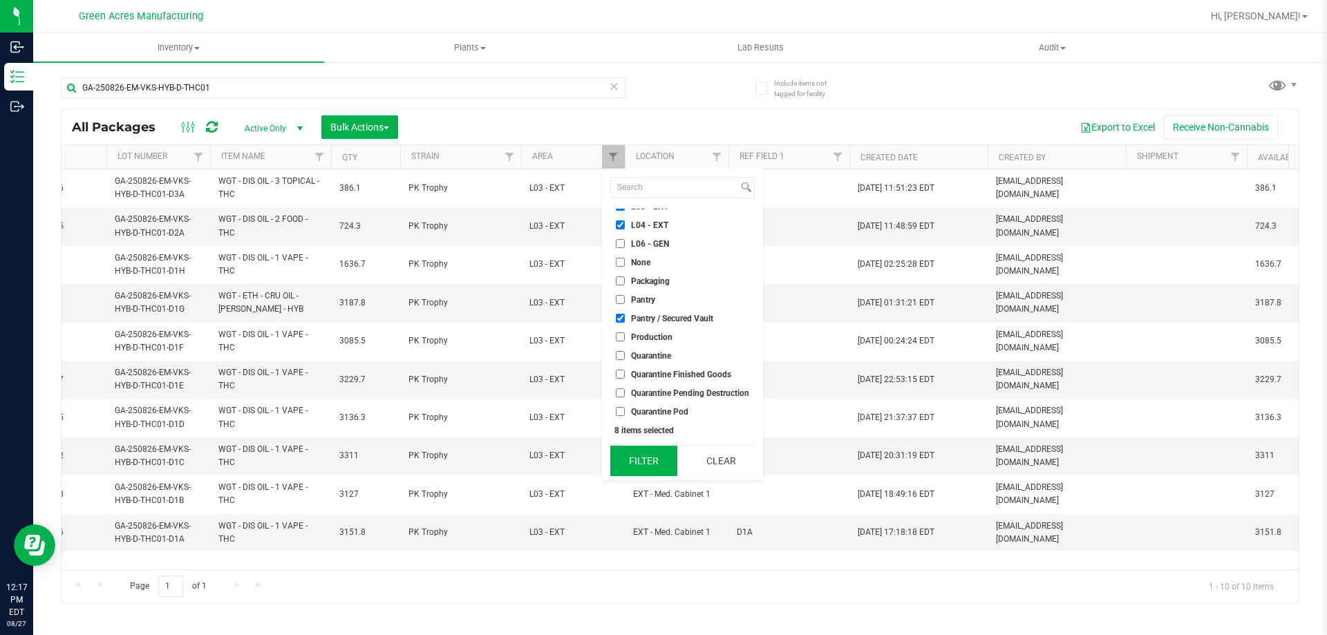
click at [650, 454] on button "Filter" at bounding box center [643, 461] width 67 height 30
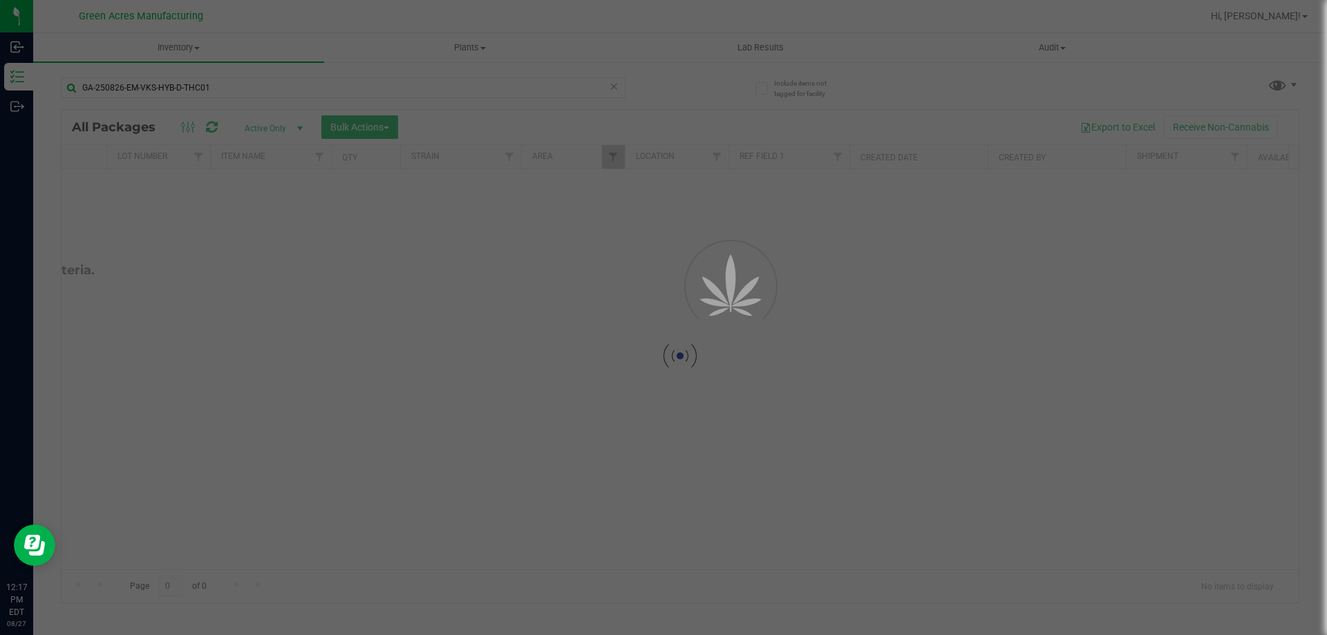
drag, startPoint x: 561, startPoint y: 566, endPoint x: 528, endPoint y: 567, distance: 33.2
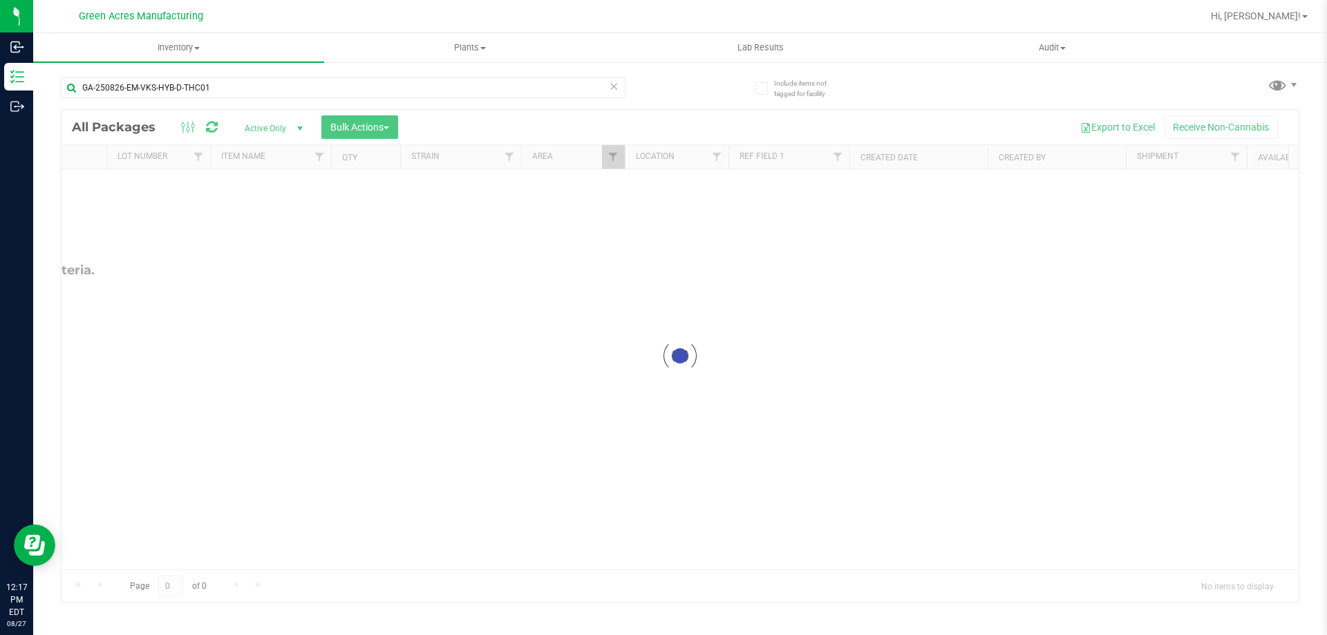
click at [490, 452] on div at bounding box center [679, 356] width 1237 height 493
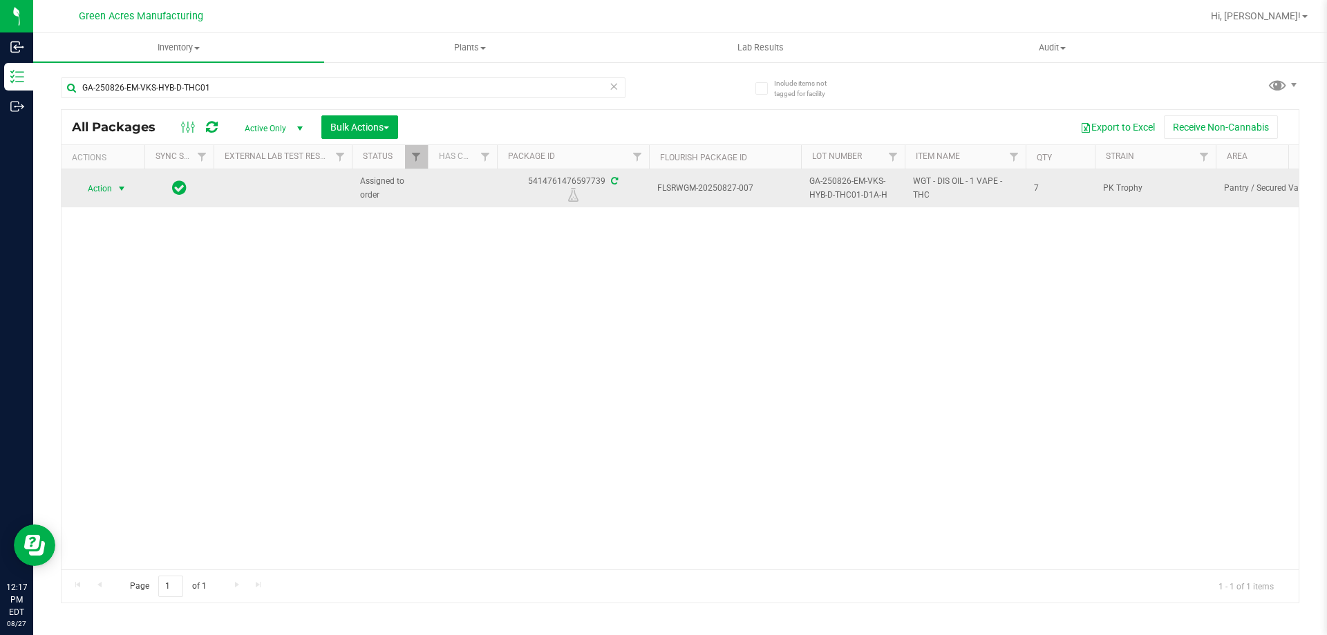
click at [108, 193] on span "Action" at bounding box center [93, 188] width 37 height 19
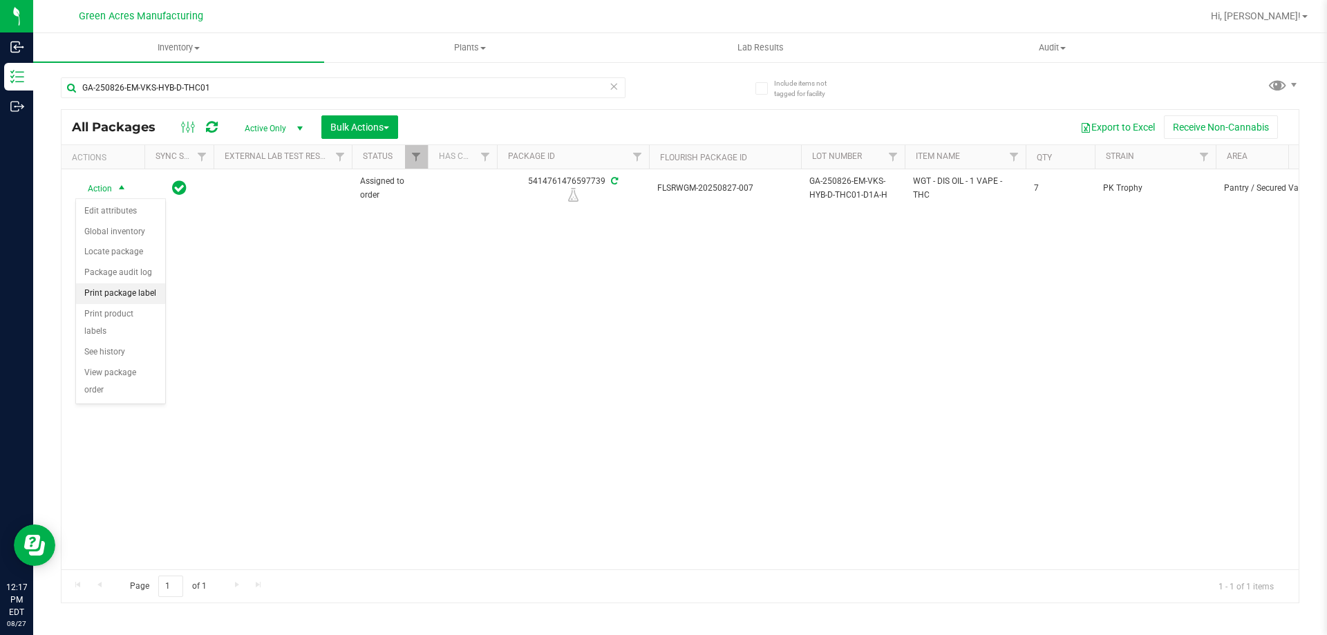
click at [127, 297] on li "Print package label" at bounding box center [120, 293] width 89 height 21
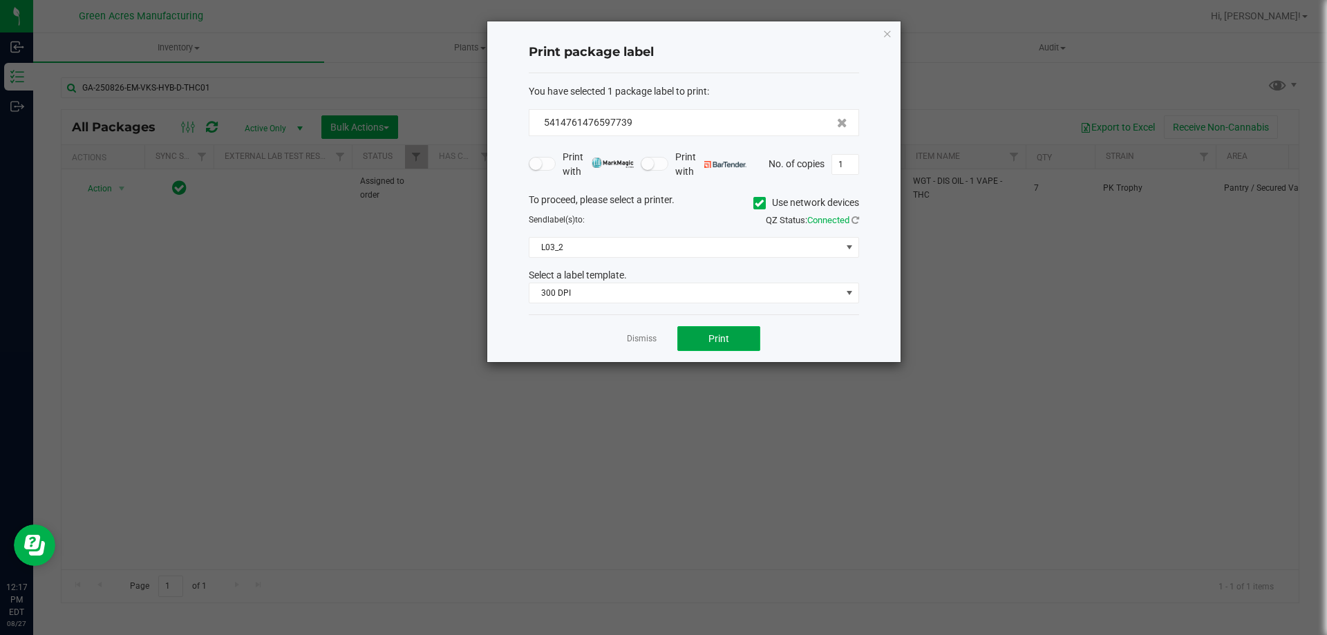
click at [711, 343] on span "Print" at bounding box center [718, 338] width 21 height 11
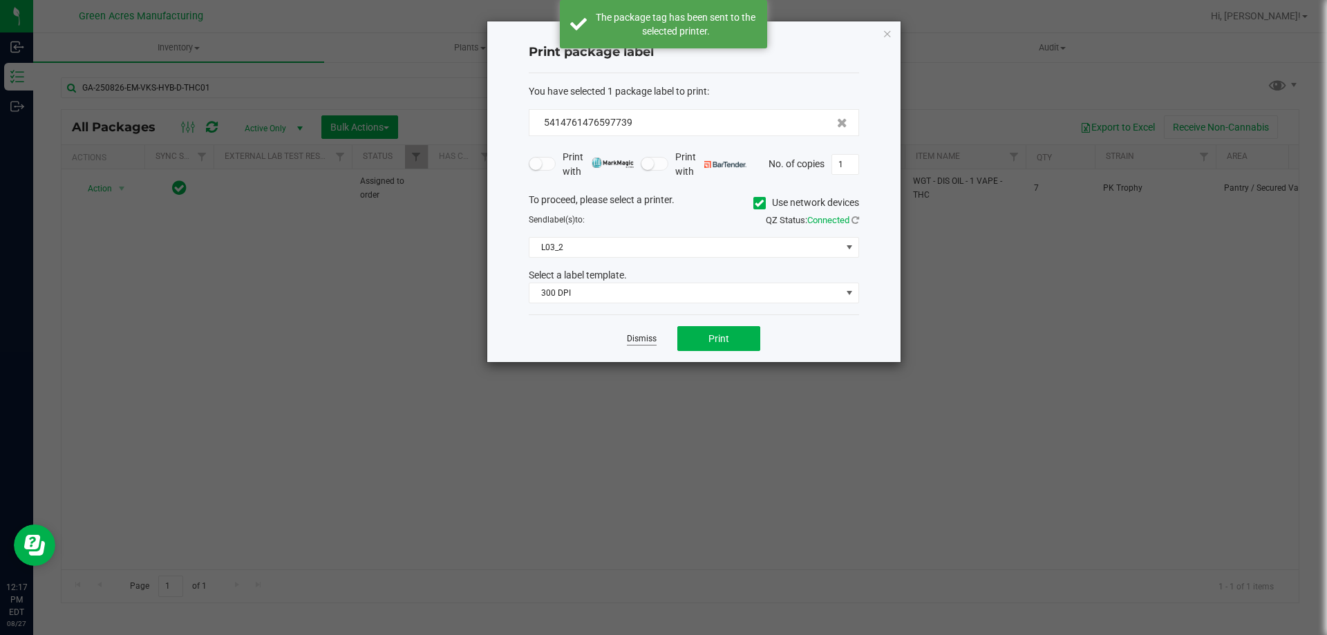
click at [630, 340] on link "Dismiss" at bounding box center [642, 339] width 30 height 12
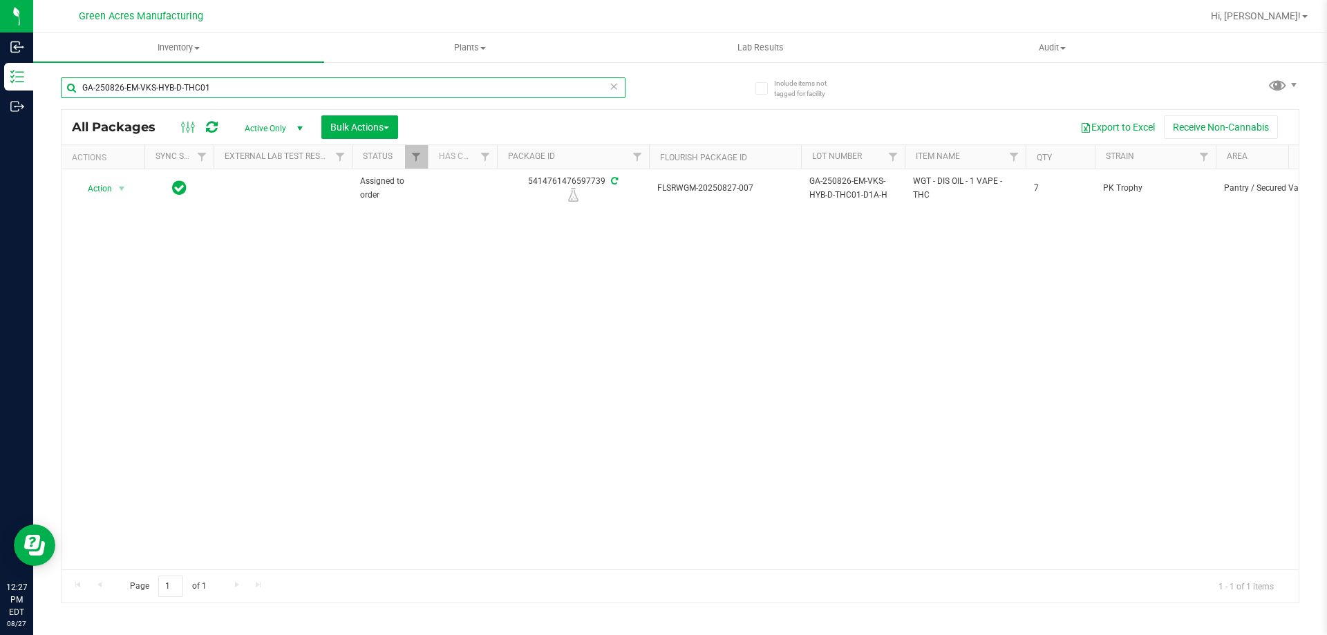
click at [376, 86] on input "GA-250826-EM-VKS-HYB-D-THC01" at bounding box center [343, 87] width 565 height 21
paste input "5-CV-CKZ-D-THCA15-P"
type input "GA-250825-CV-CKZ-D-THCA15-P1"
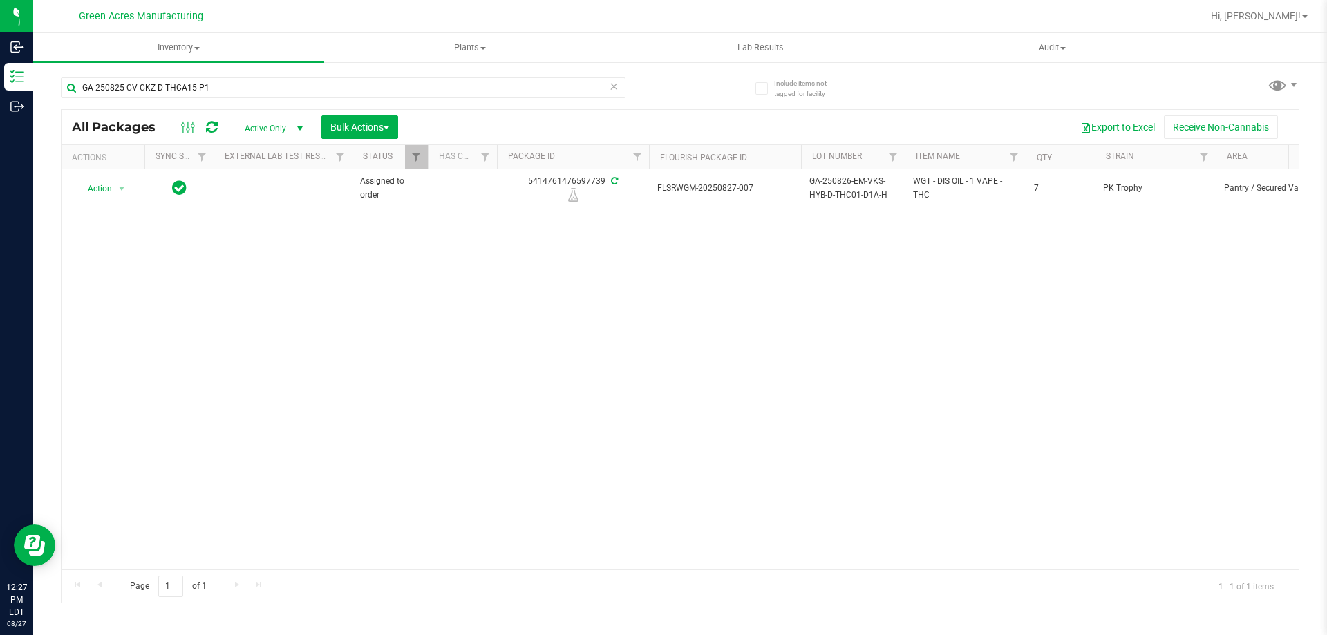
click at [716, 81] on div "GA-250825-CV-CKZ-D-THCA15-P1 All Packages Active Only Active Only Lab Samples L…" at bounding box center [680, 333] width 1238 height 539
